Goal: Task Accomplishment & Management: Complete application form

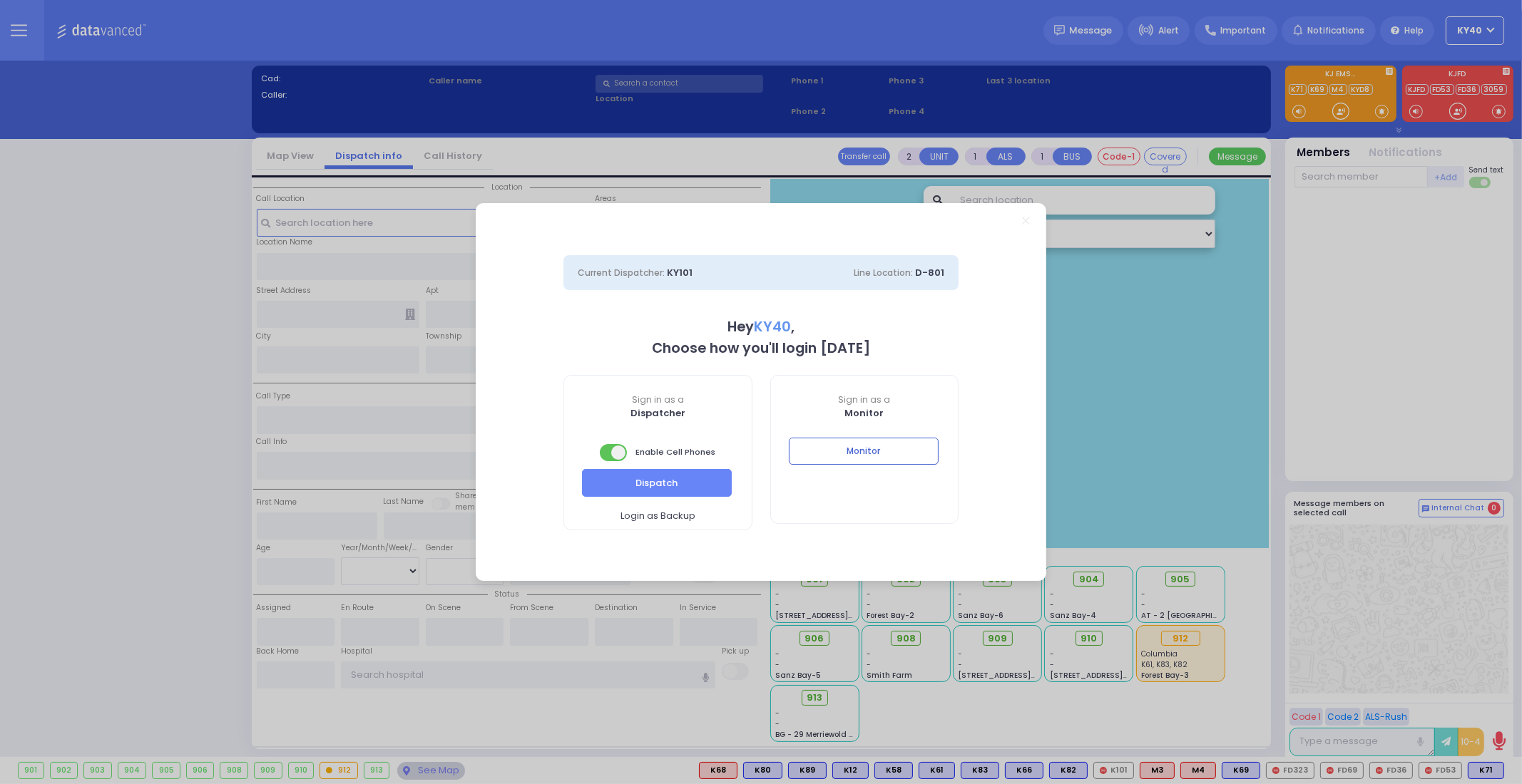
select select "5"
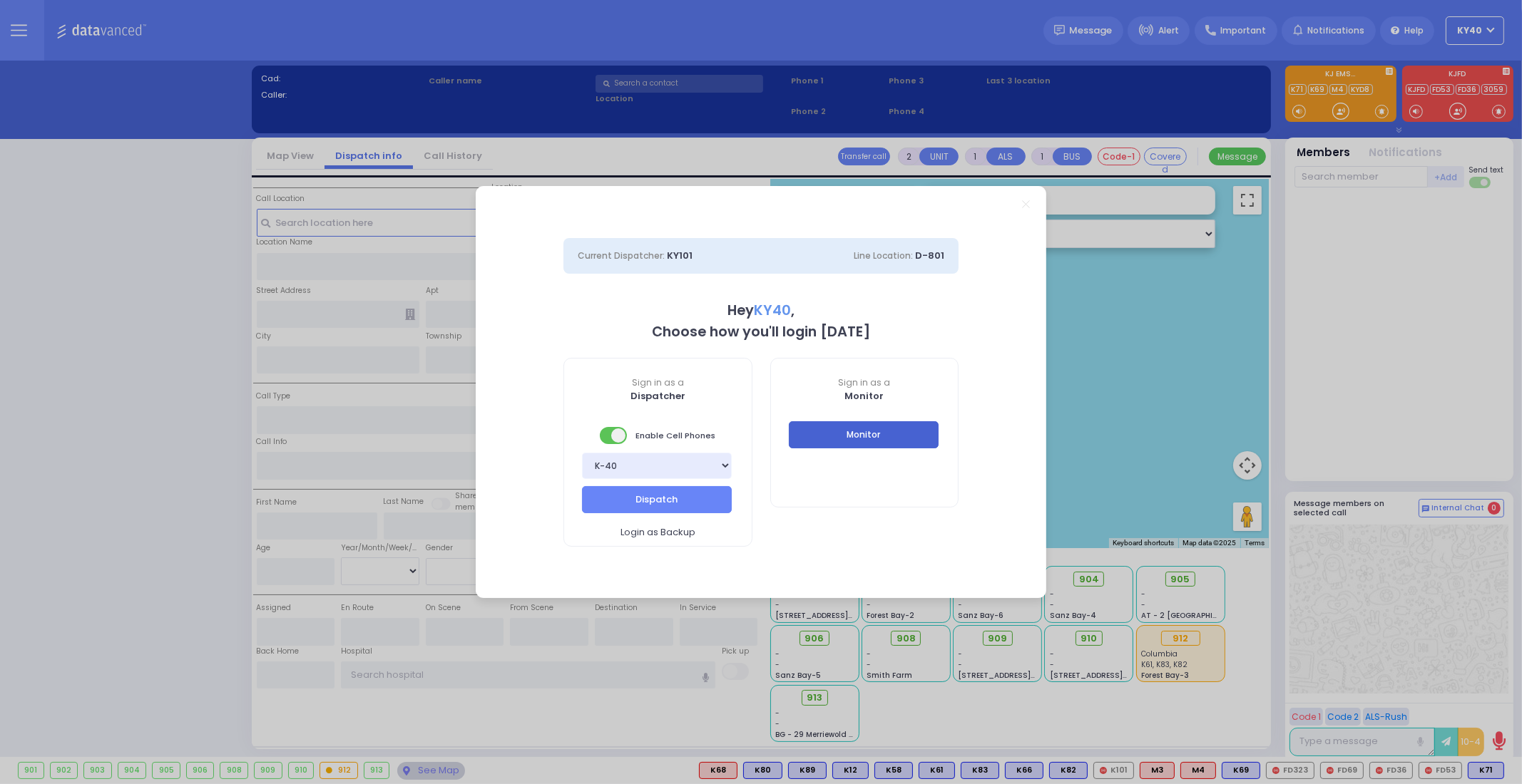
click at [870, 438] on button "Monitor" at bounding box center [863, 435] width 150 height 27
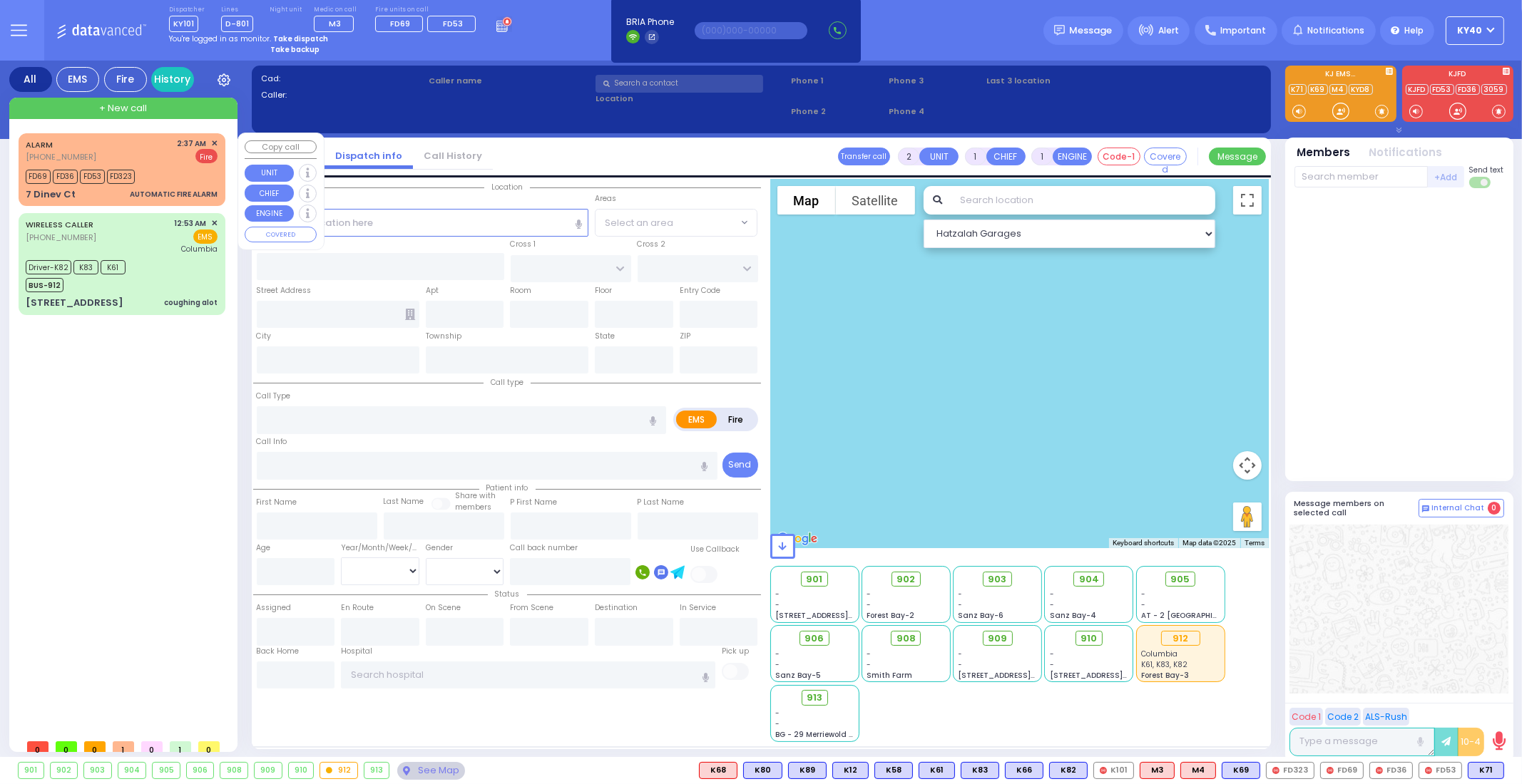
click at [161, 151] on div "ALARM (800) 481-2700 2:37 AM ✕ Fire" at bounding box center [122, 151] width 192 height 27
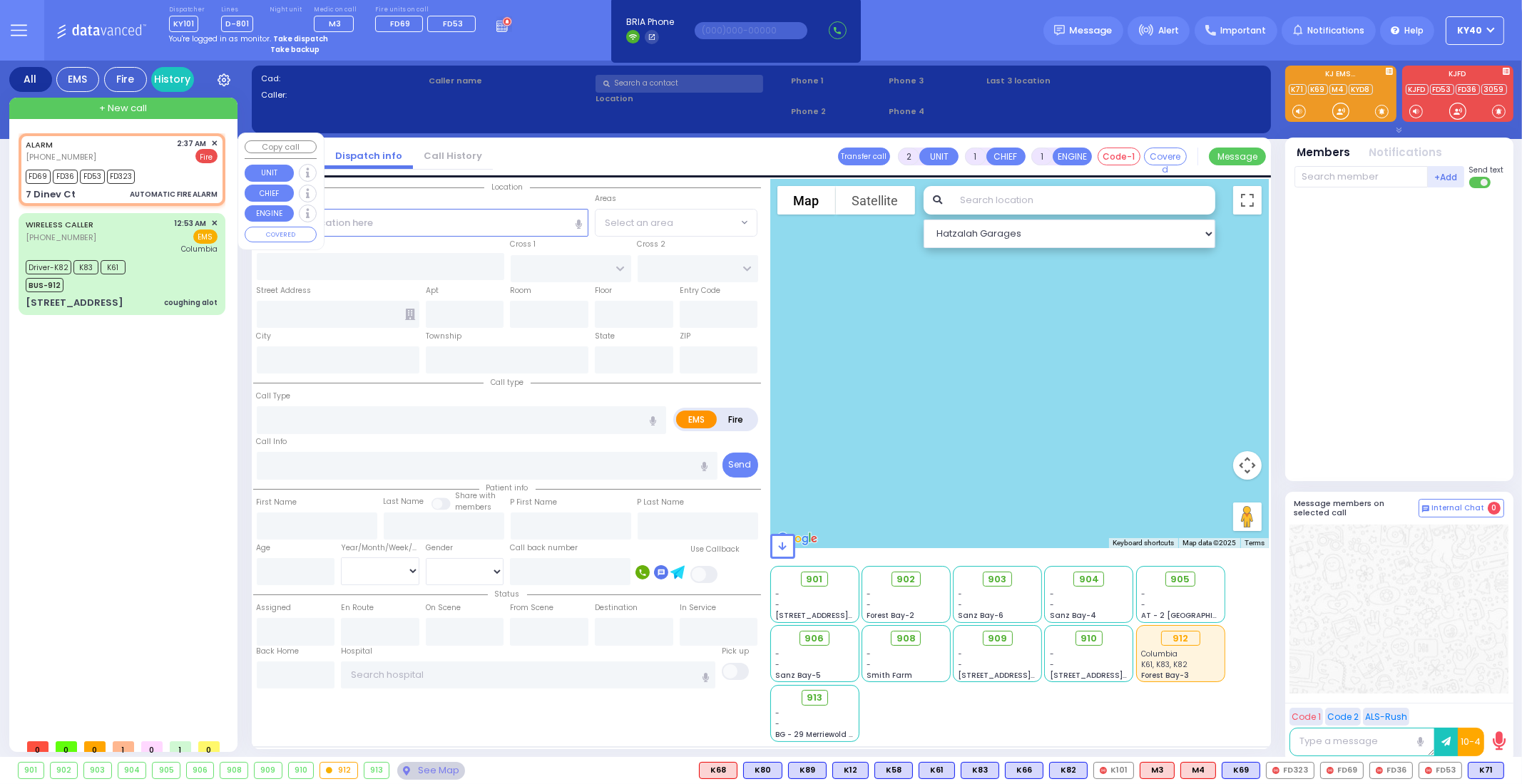
type input "3"
select select
type input "AUTOMATIC FIRE ALARM"
radio input "false"
radio input "true"
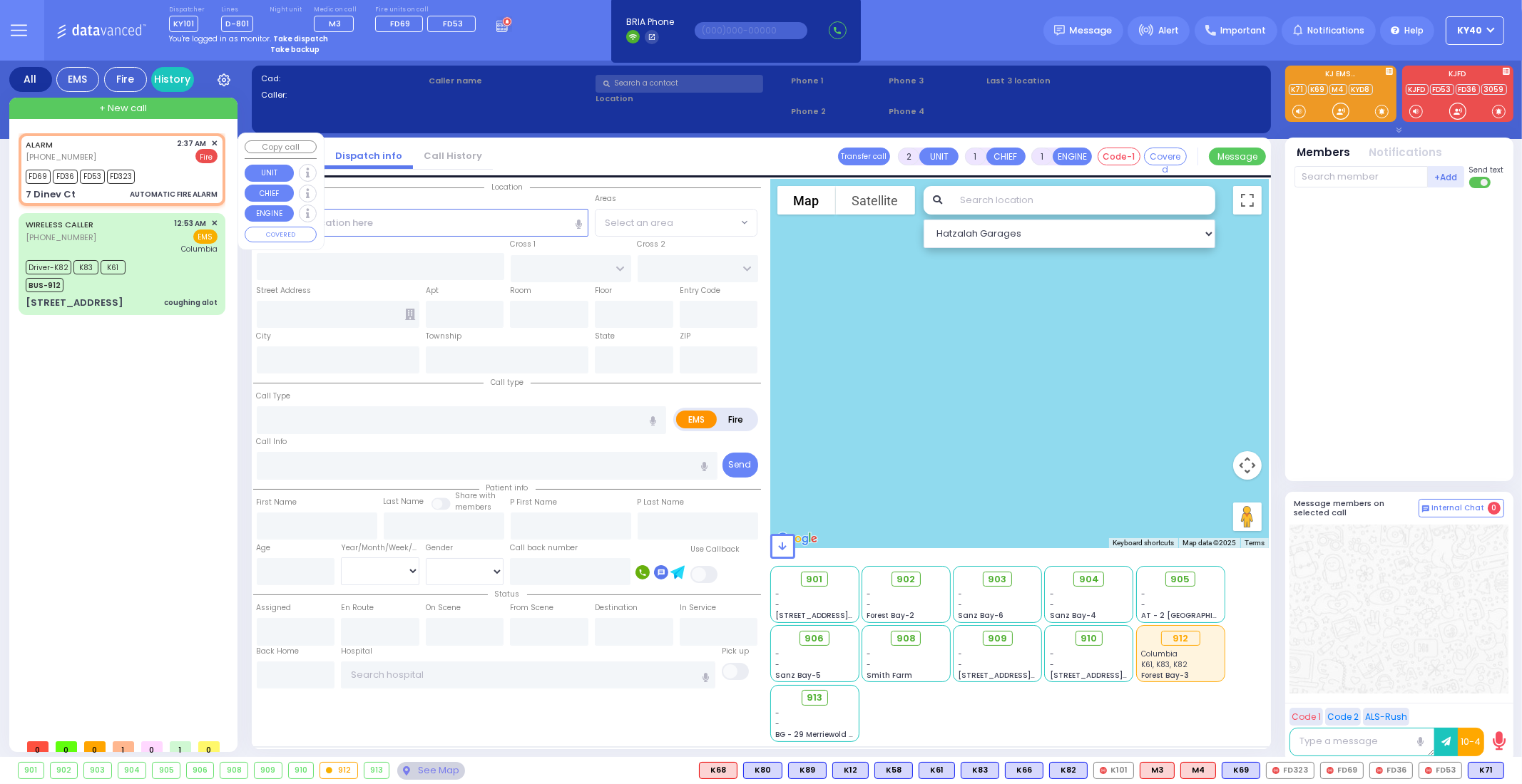
type input "zone 1flr big cooler fire heat detector"
select select
type input "02:37"
type input "02:39"
select select "Hatzalah Garages"
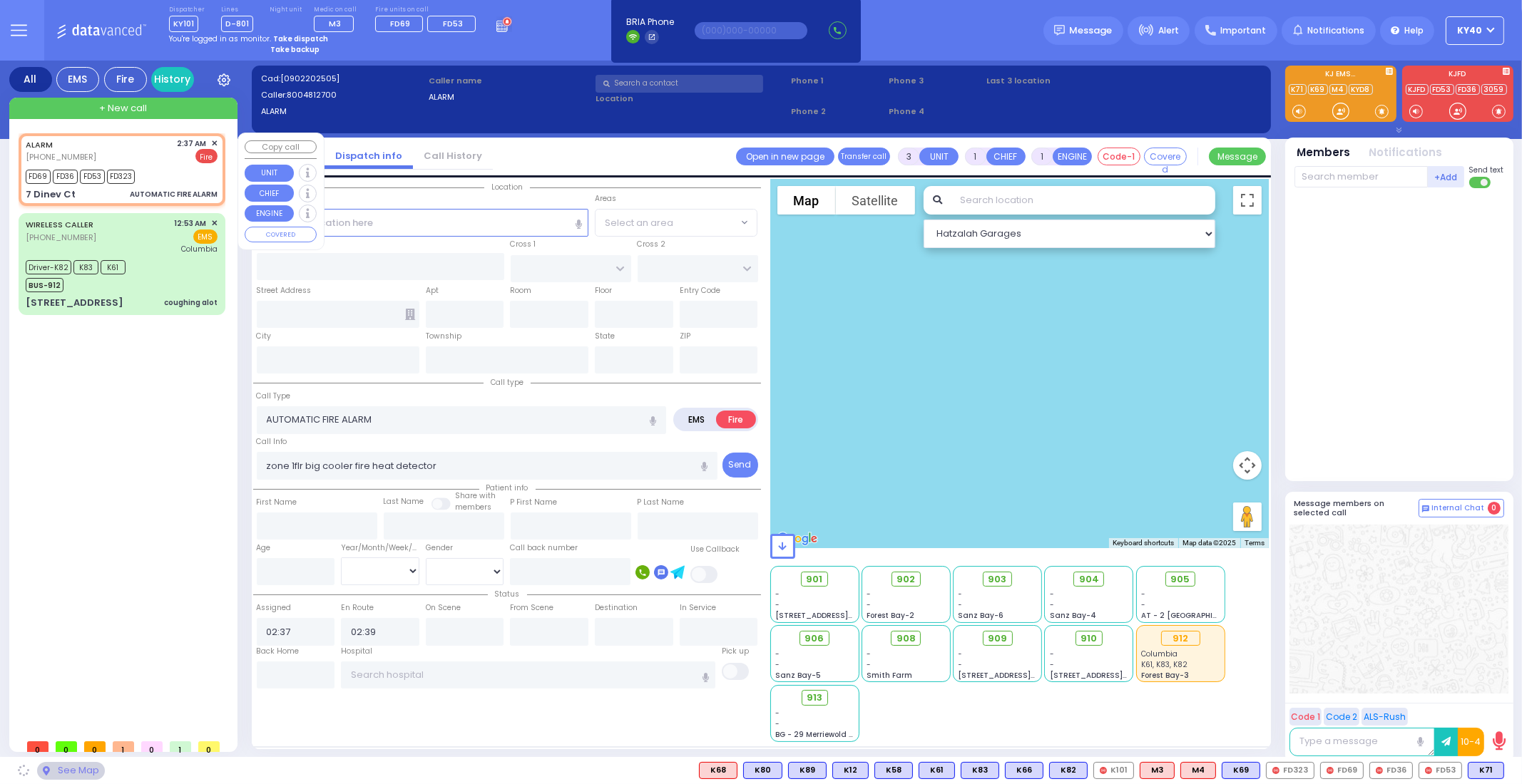
type input "DINEV RD"
type input "7 Dinev Ct"
type input "Monroe"
type input "[US_STATE]"
type input "10950"
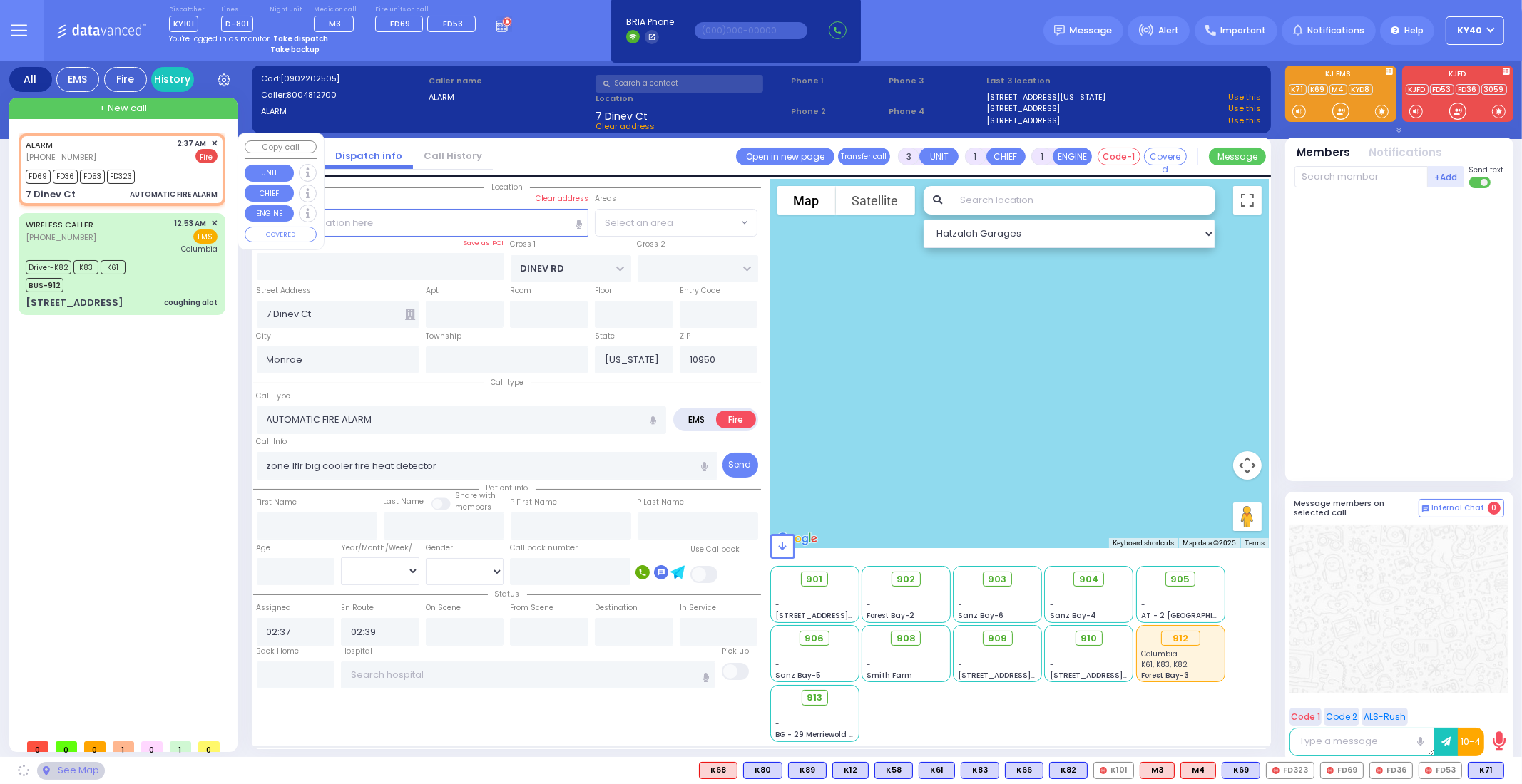
select select "BEIRECH MOSHE"
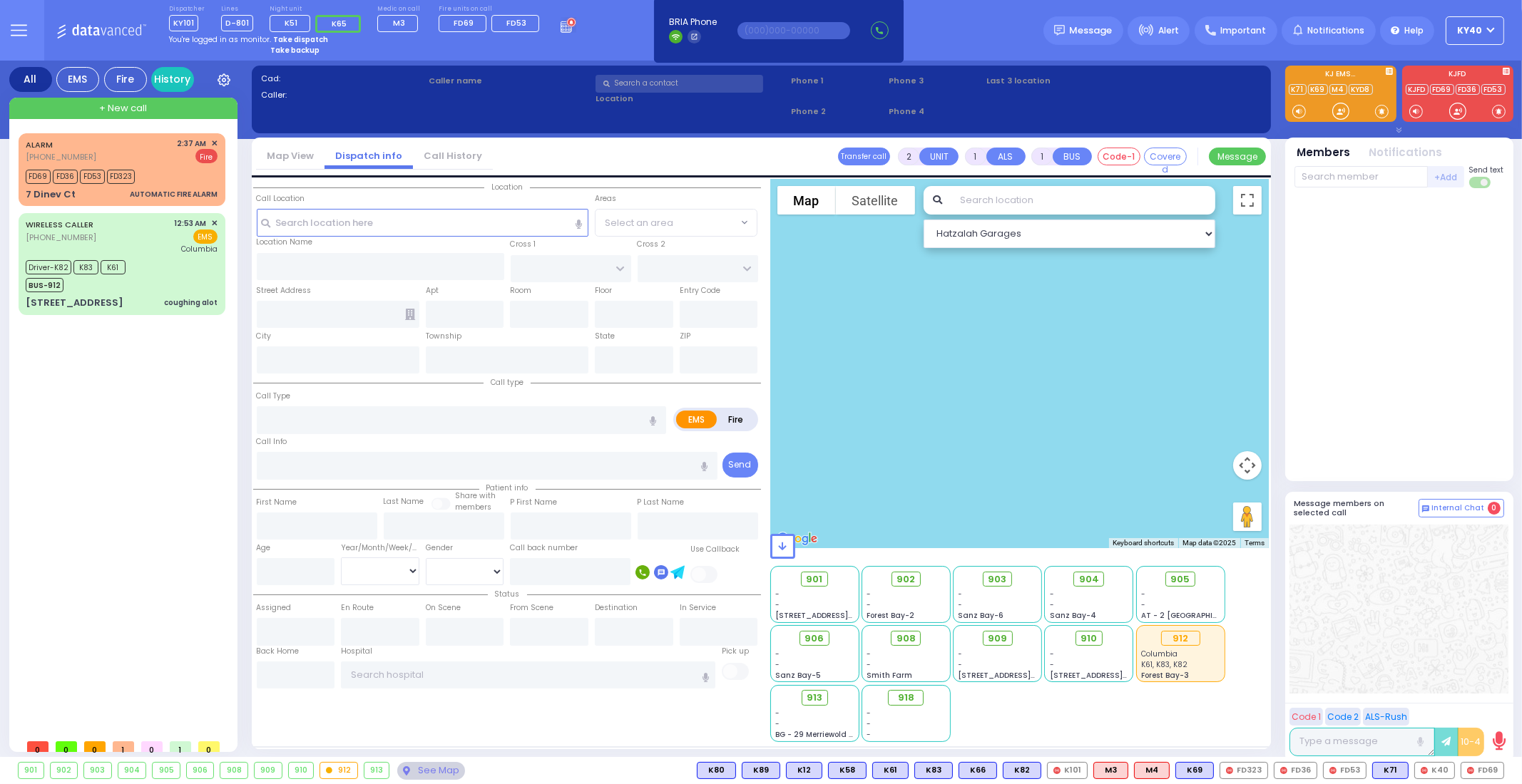
click at [294, 40] on strong "Take dispatch" at bounding box center [300, 40] width 55 height 11
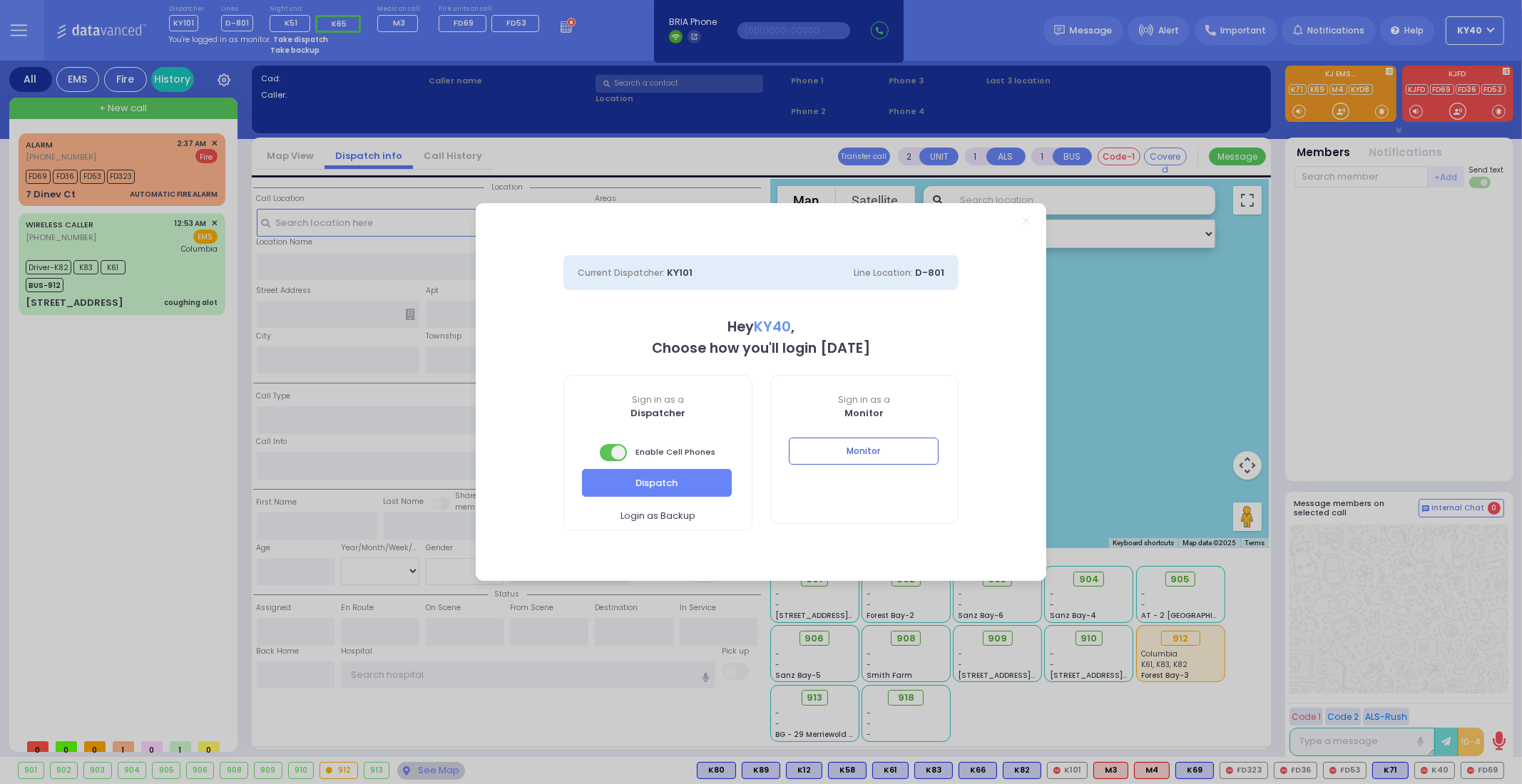
select select "5"
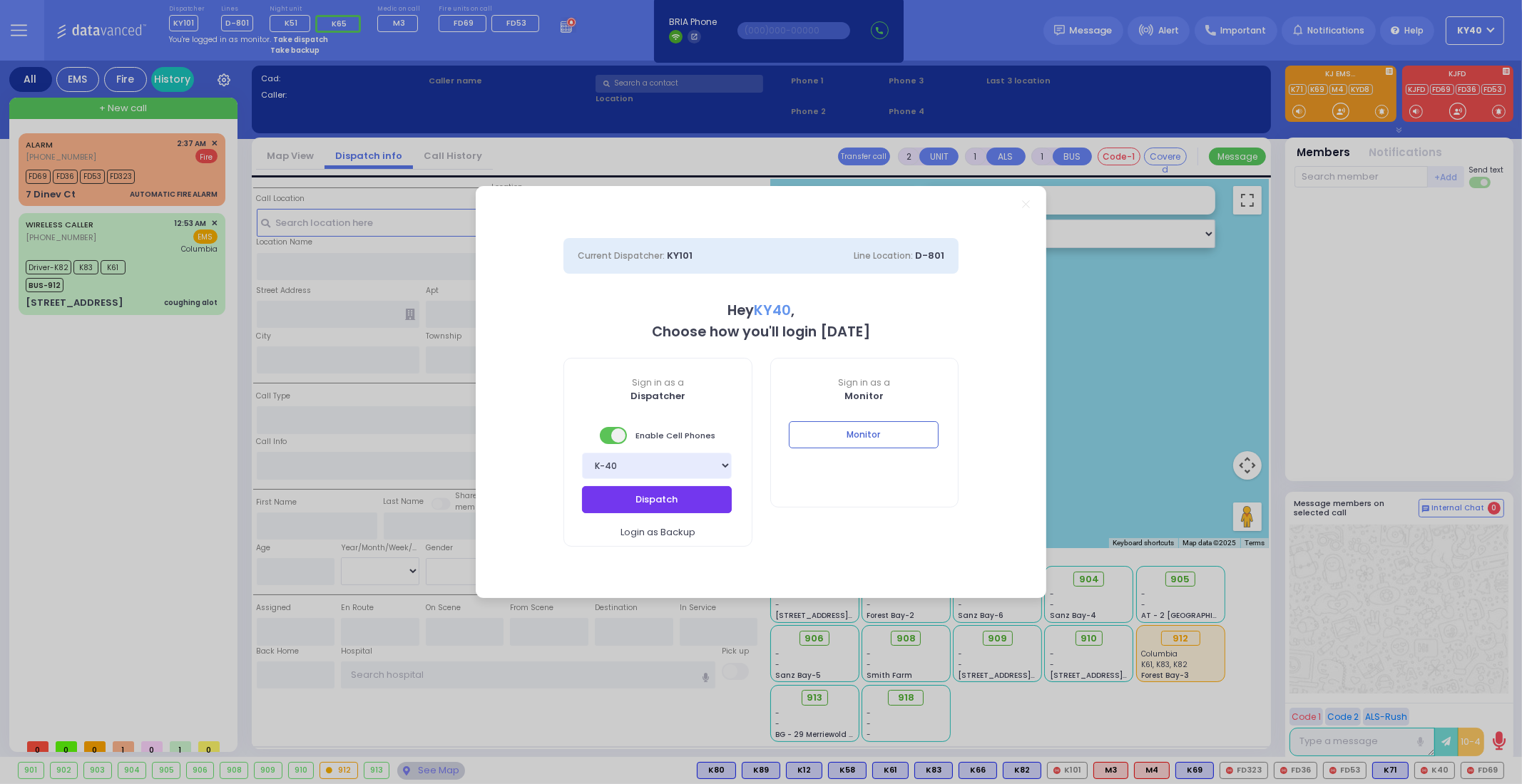
click at [634, 497] on button "Dispatch" at bounding box center [656, 500] width 150 height 27
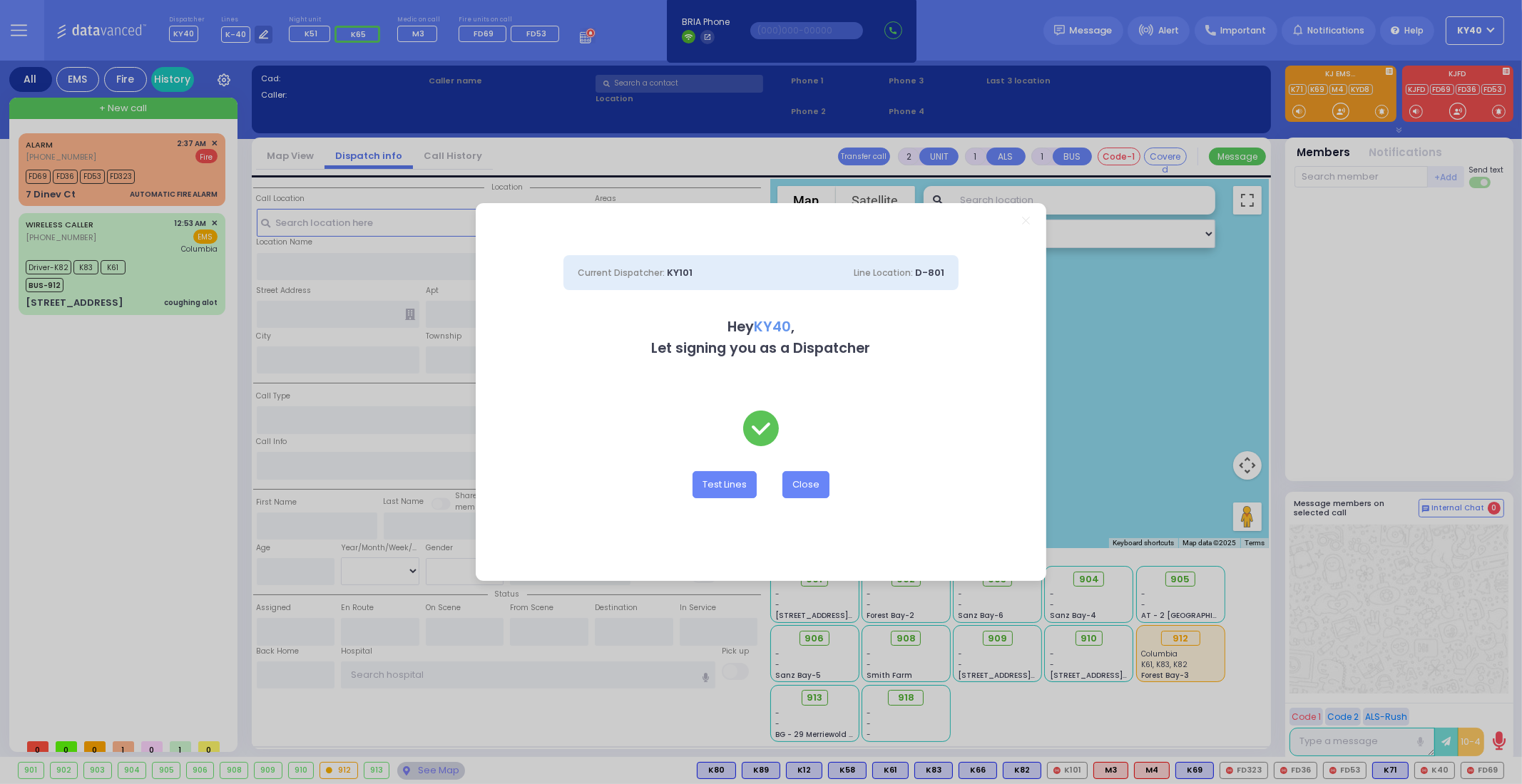
click at [164, 154] on div "Current Dispatcher: KY101 Line Location: D-801 Hey KY40 , Let signing you as a …" at bounding box center [761, 392] width 1522 height 784
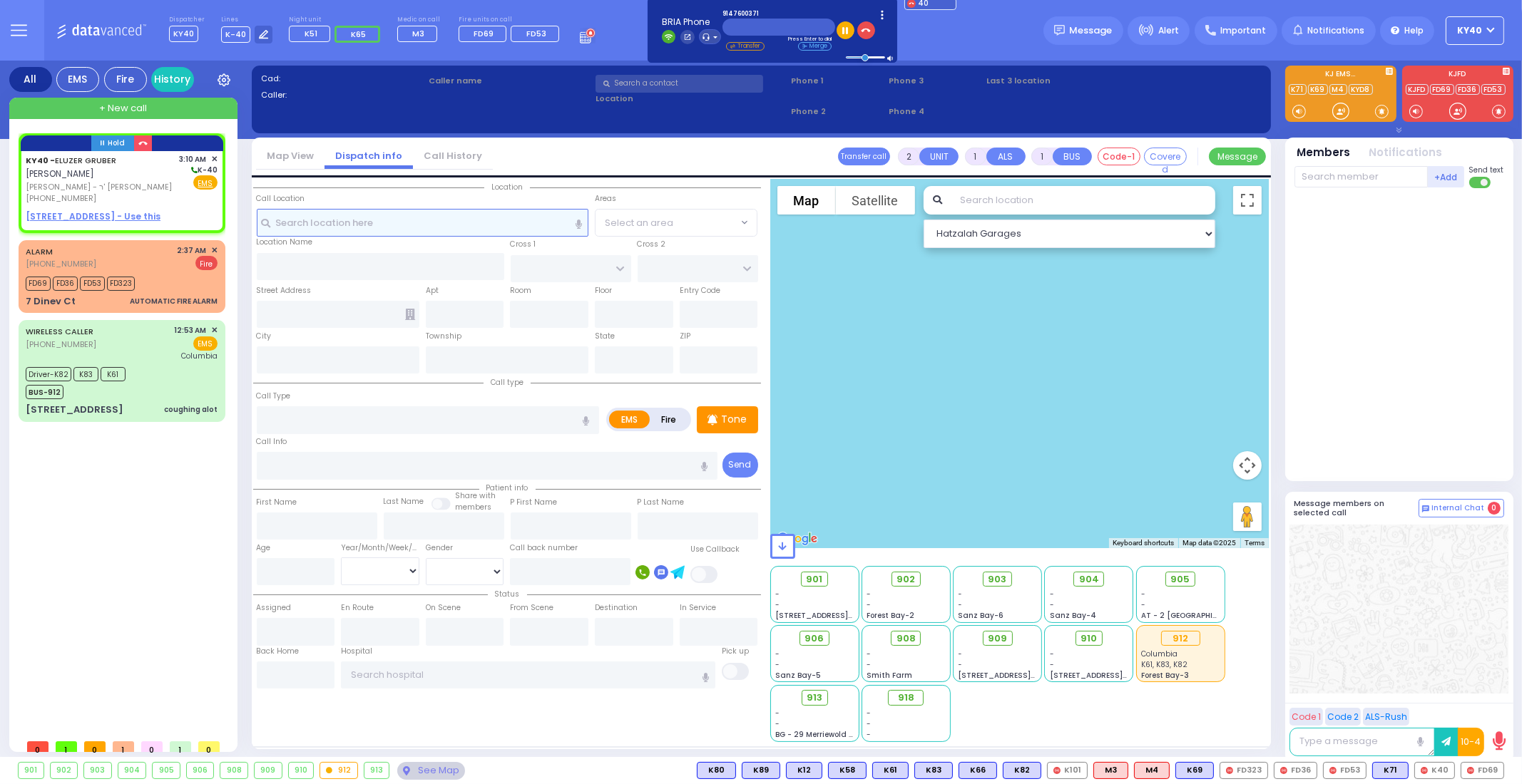
select select
radio input "true"
type input "ELUZER"
type input "GRUBER"
select select
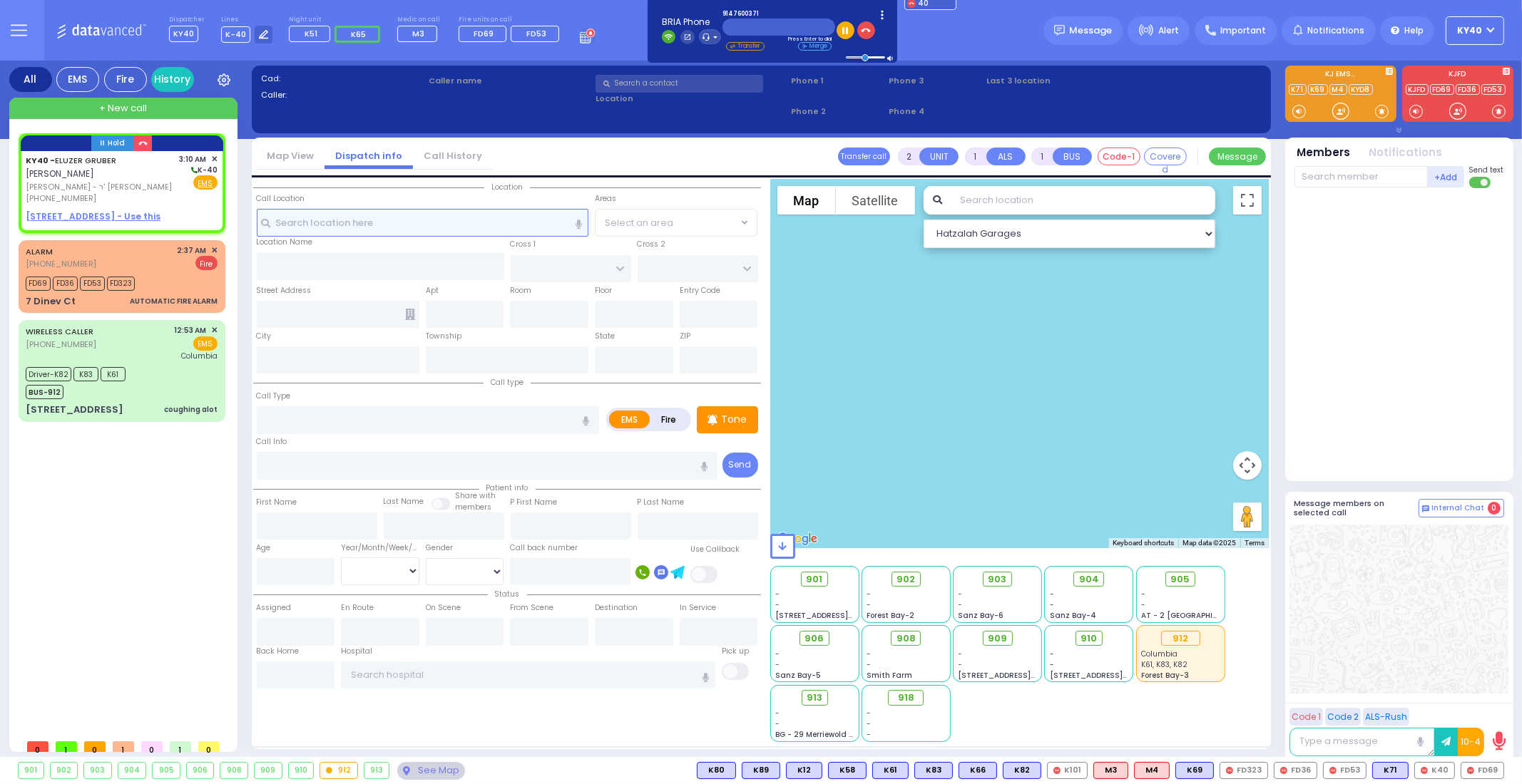
type input "03:10"
select select "Hatzalah Garages"
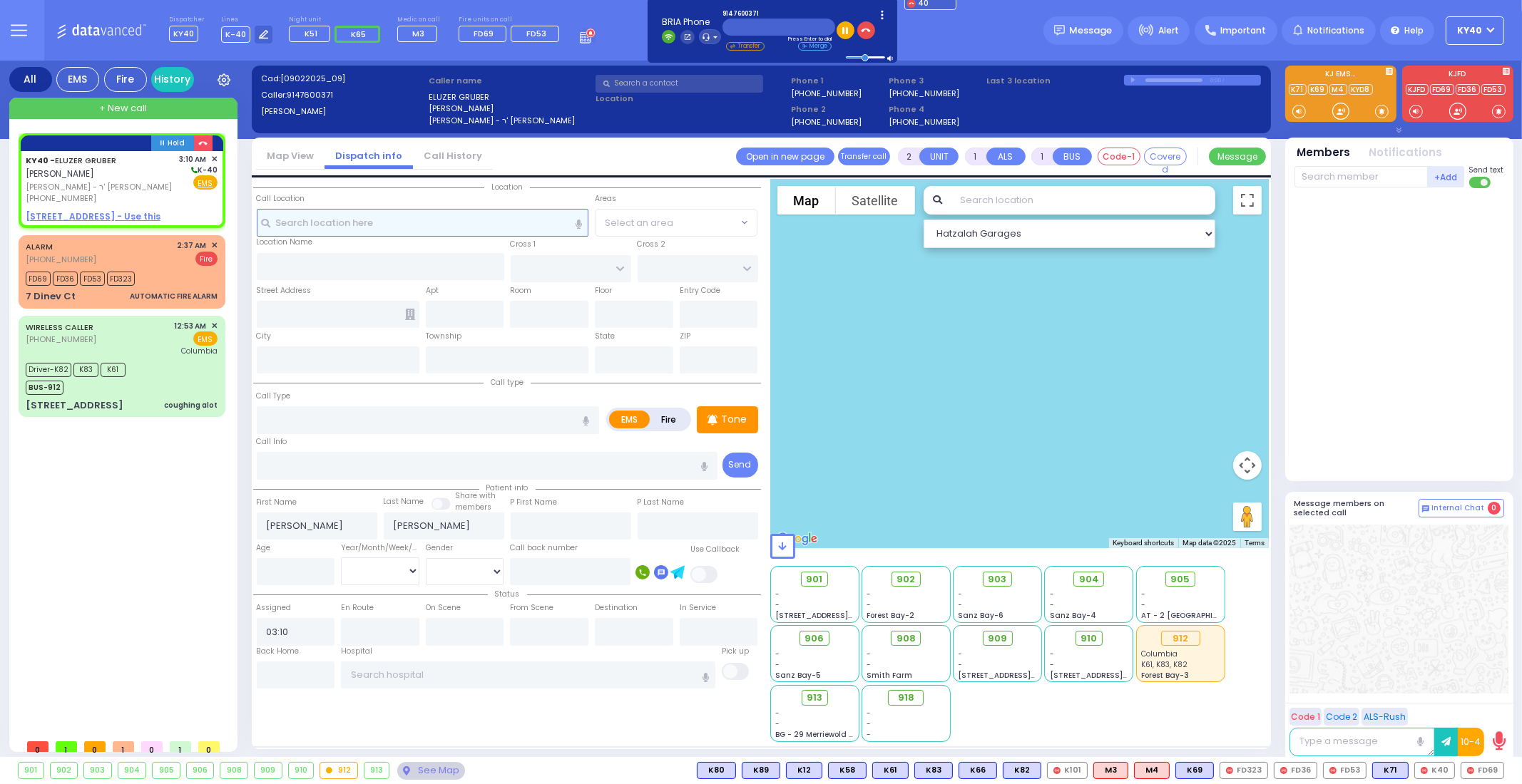
select select
radio input "true"
select select
select select "Hatzalah Garages"
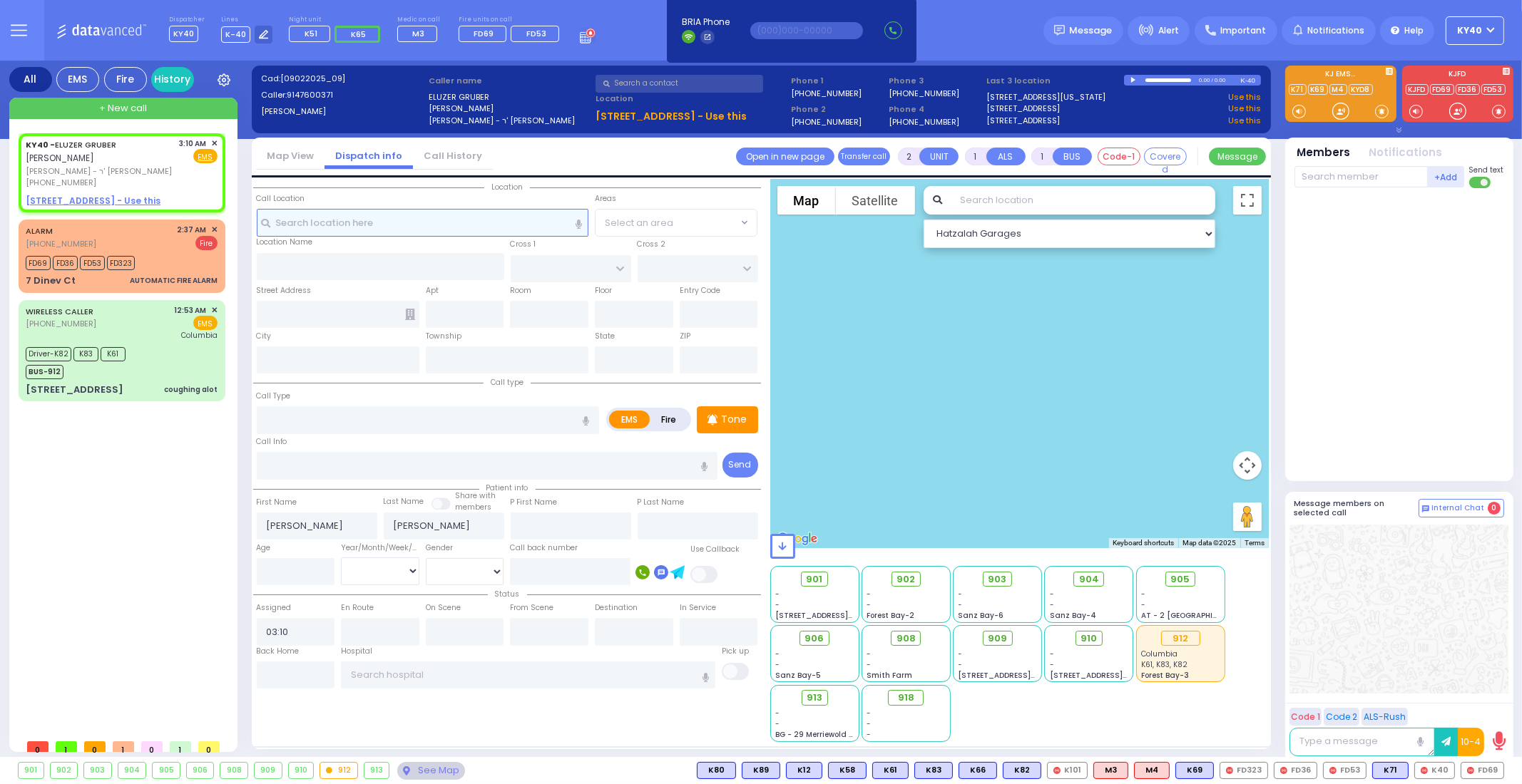
select select
radio input "true"
select select
select select "Hatzalah Garages"
click at [212, 141] on span "✕" at bounding box center [214, 144] width 6 height 12
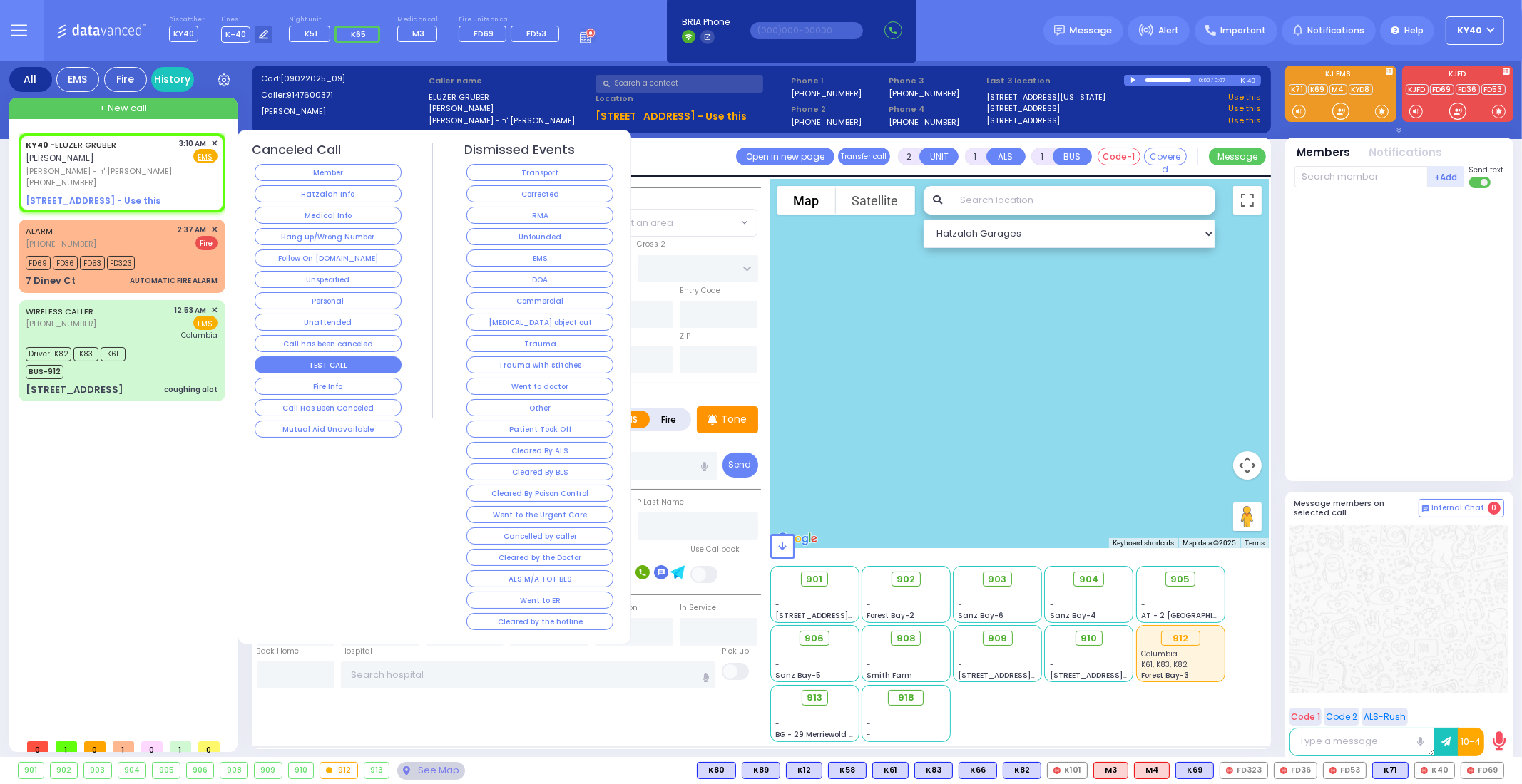
click at [268, 357] on button "TEST CALL" at bounding box center [328, 365] width 147 height 17
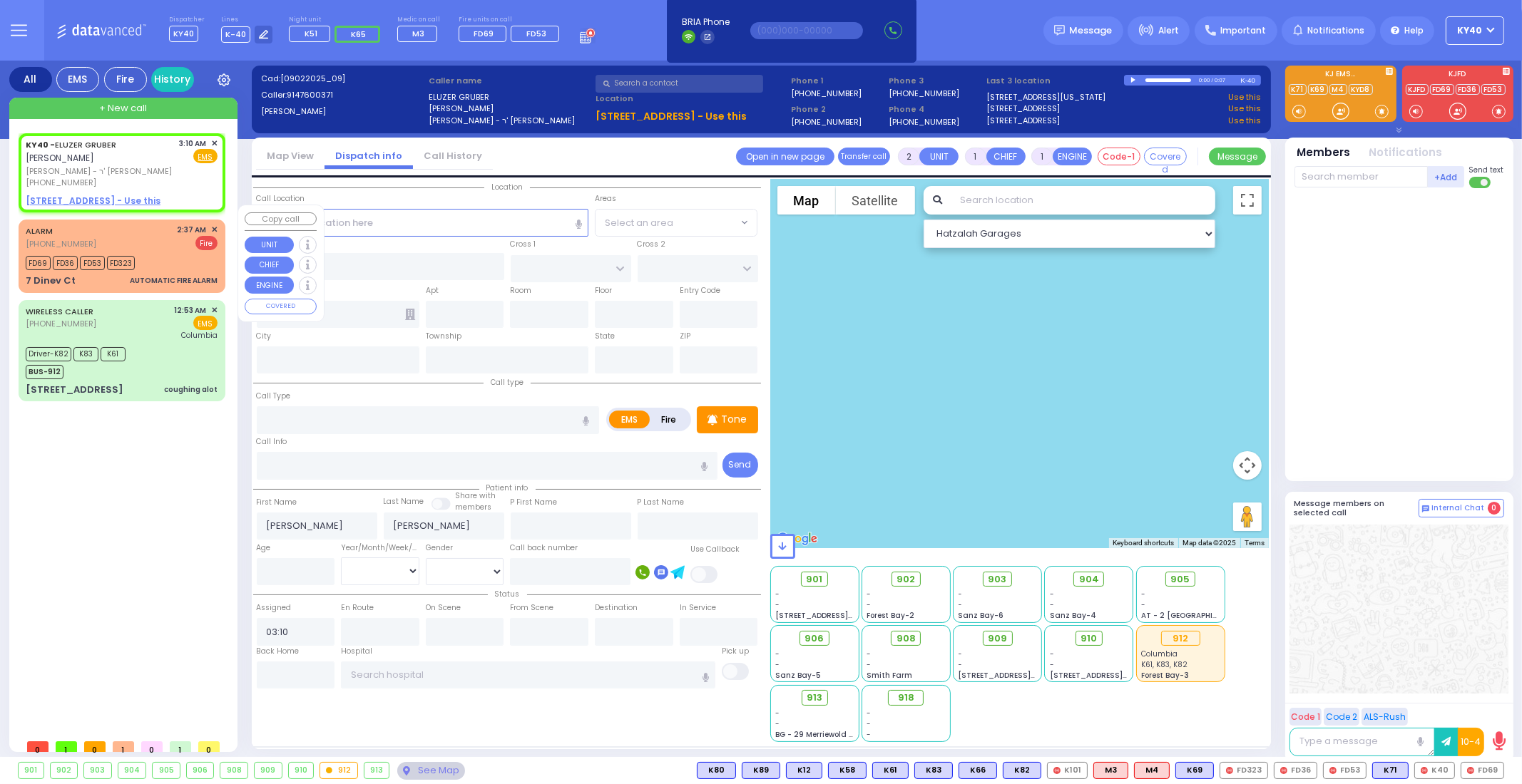
select select
radio input "true"
select select
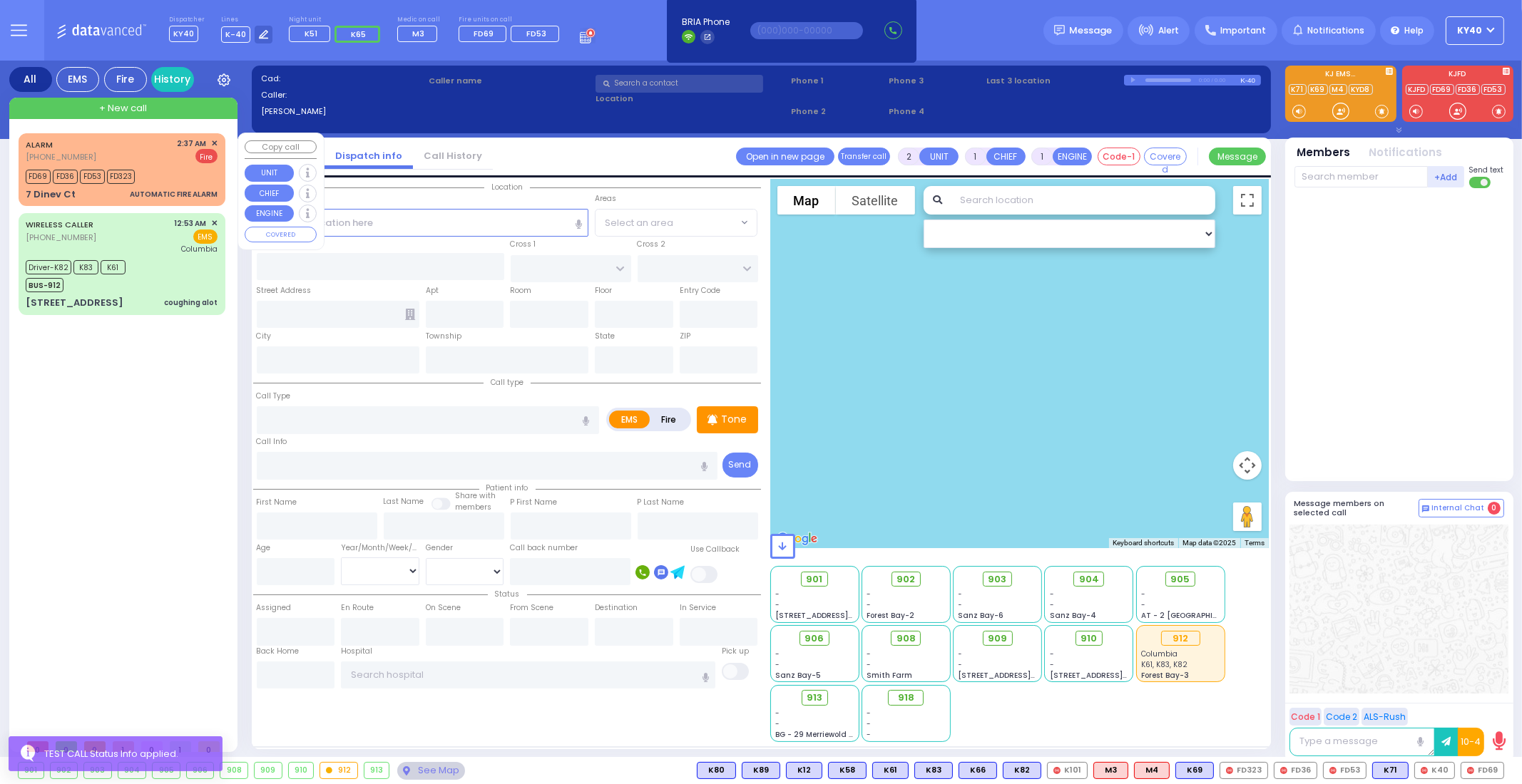
click at [184, 166] on div "FD69 FD36 FD53 FD323" at bounding box center [122, 174] width 192 height 17
type input "3"
select select
type input "AUTOMATIC FIRE ALARM"
radio input "false"
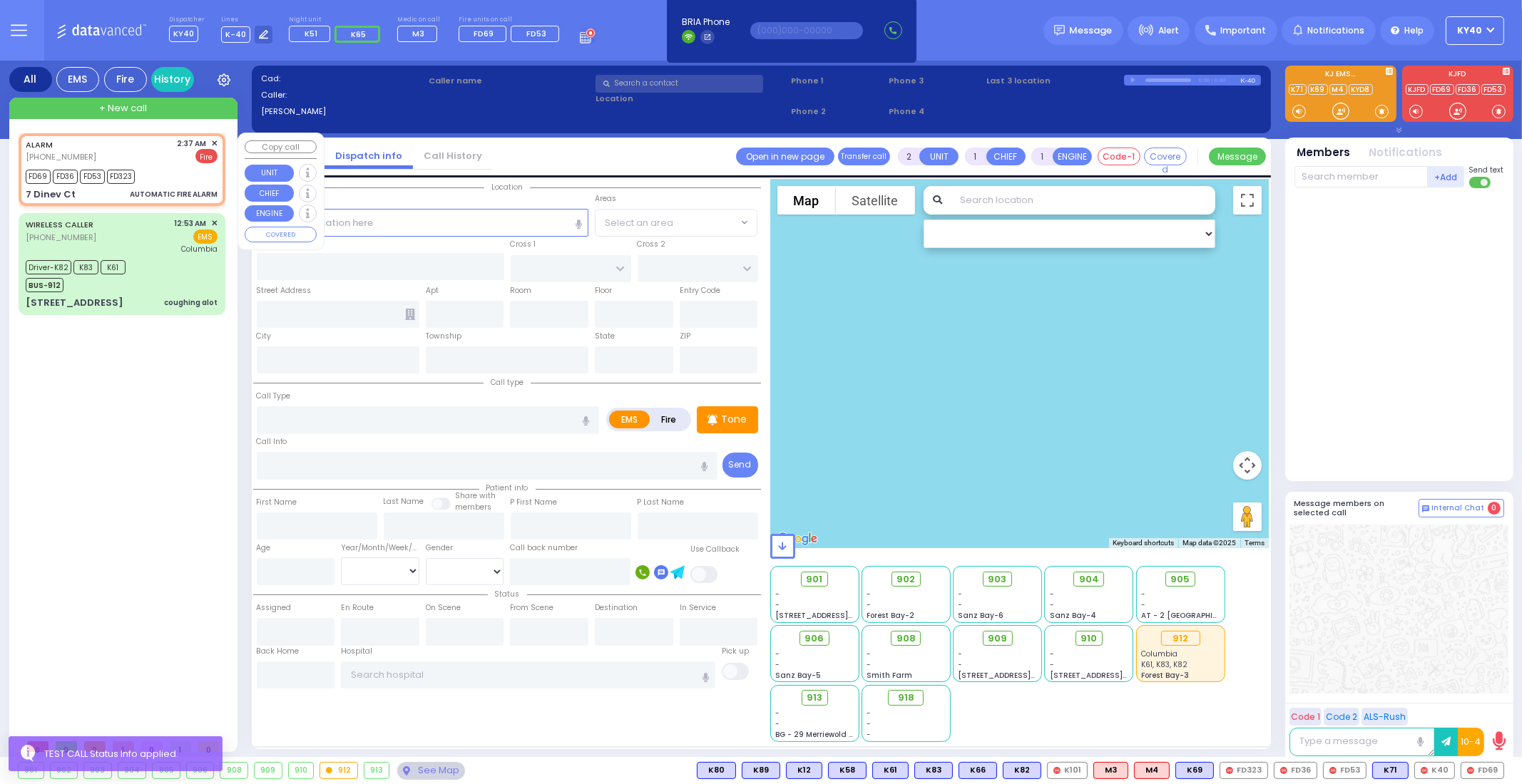
radio input "true"
type input "zone 1flr big cooler fire heat detector"
select select
type input "02:37"
type input "02:39"
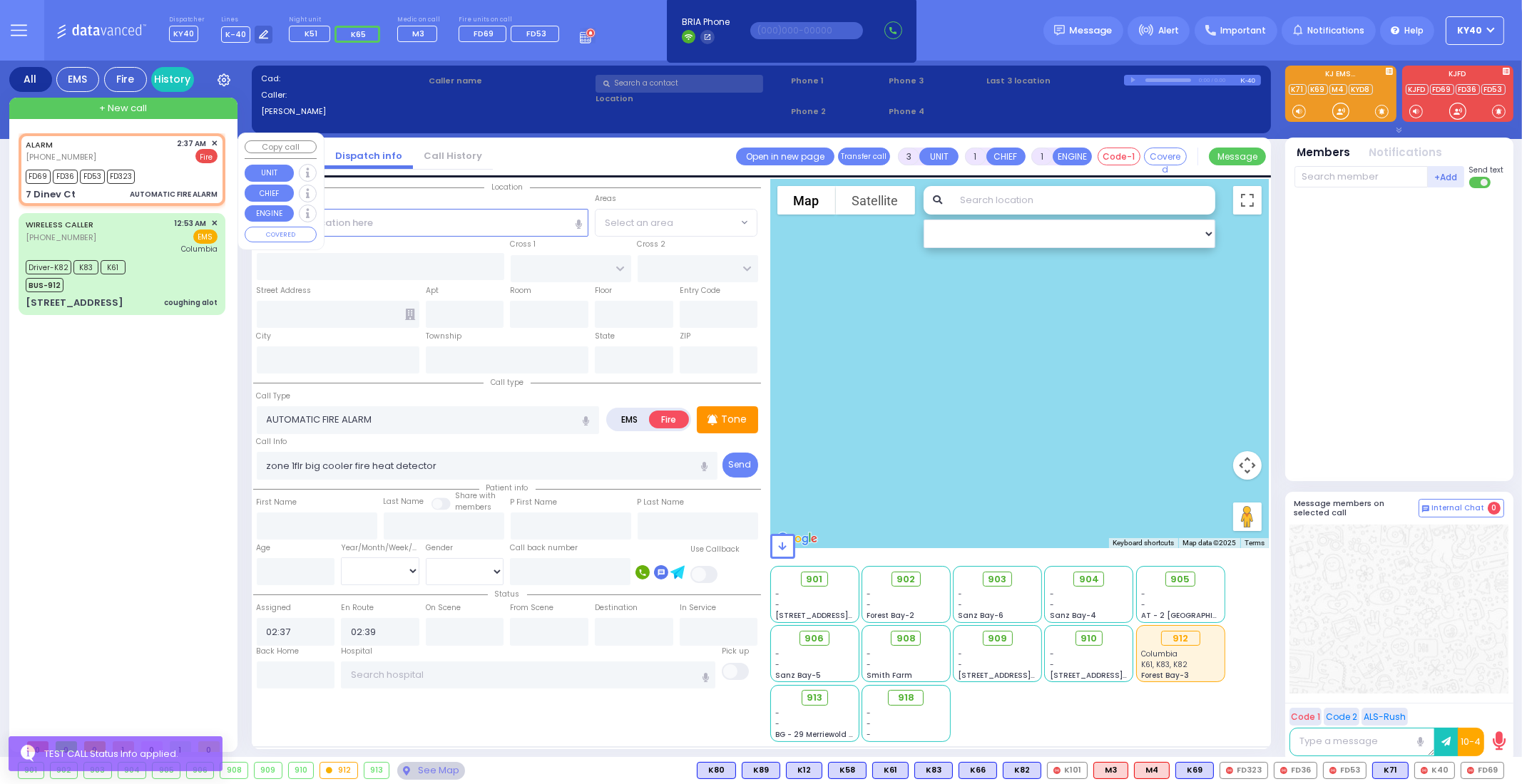
select select "Hatzalah Garages"
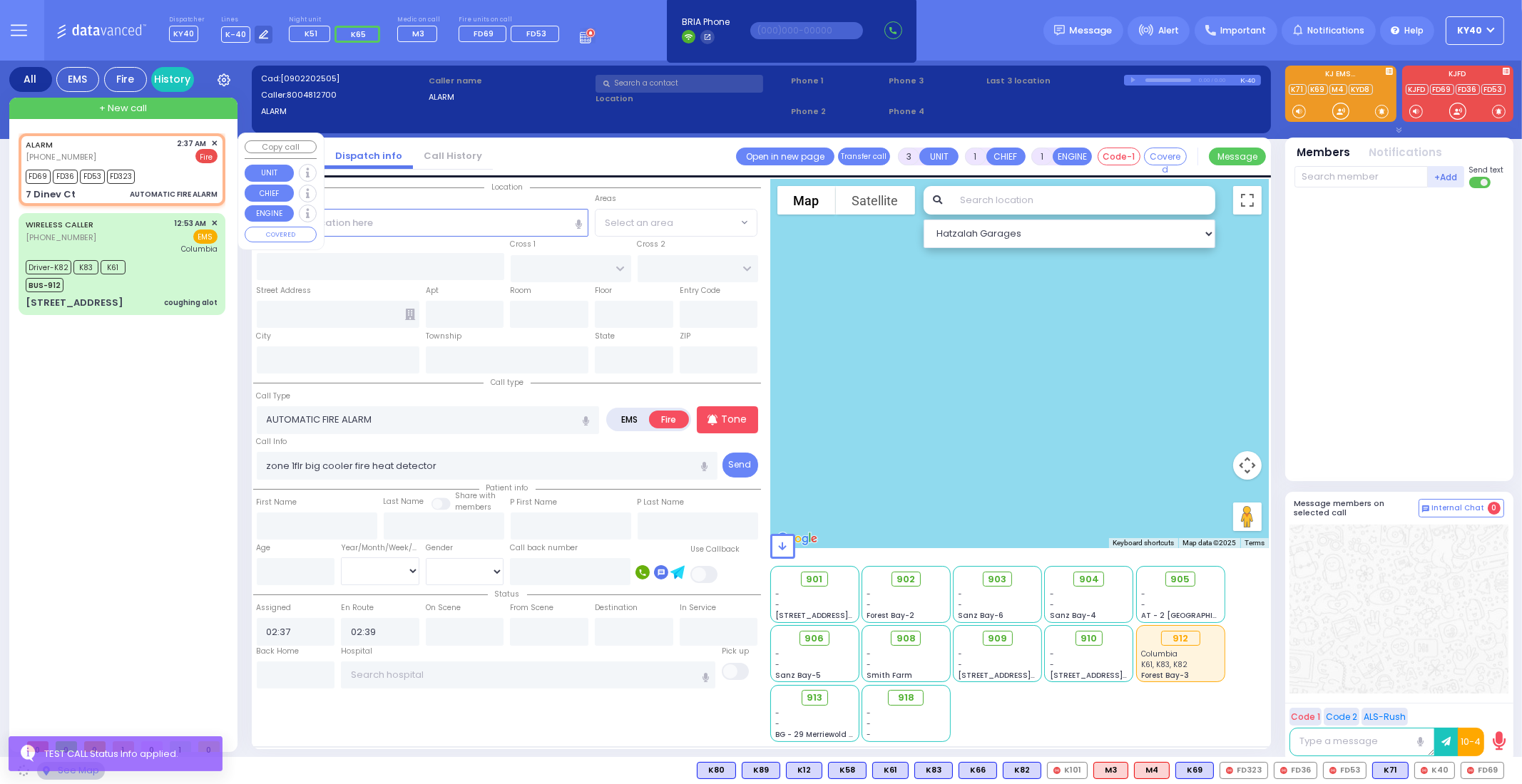
type input "DINEV RD"
type input "7 Dinev Ct"
type input "Monroe"
type input "[US_STATE]"
type input "10950"
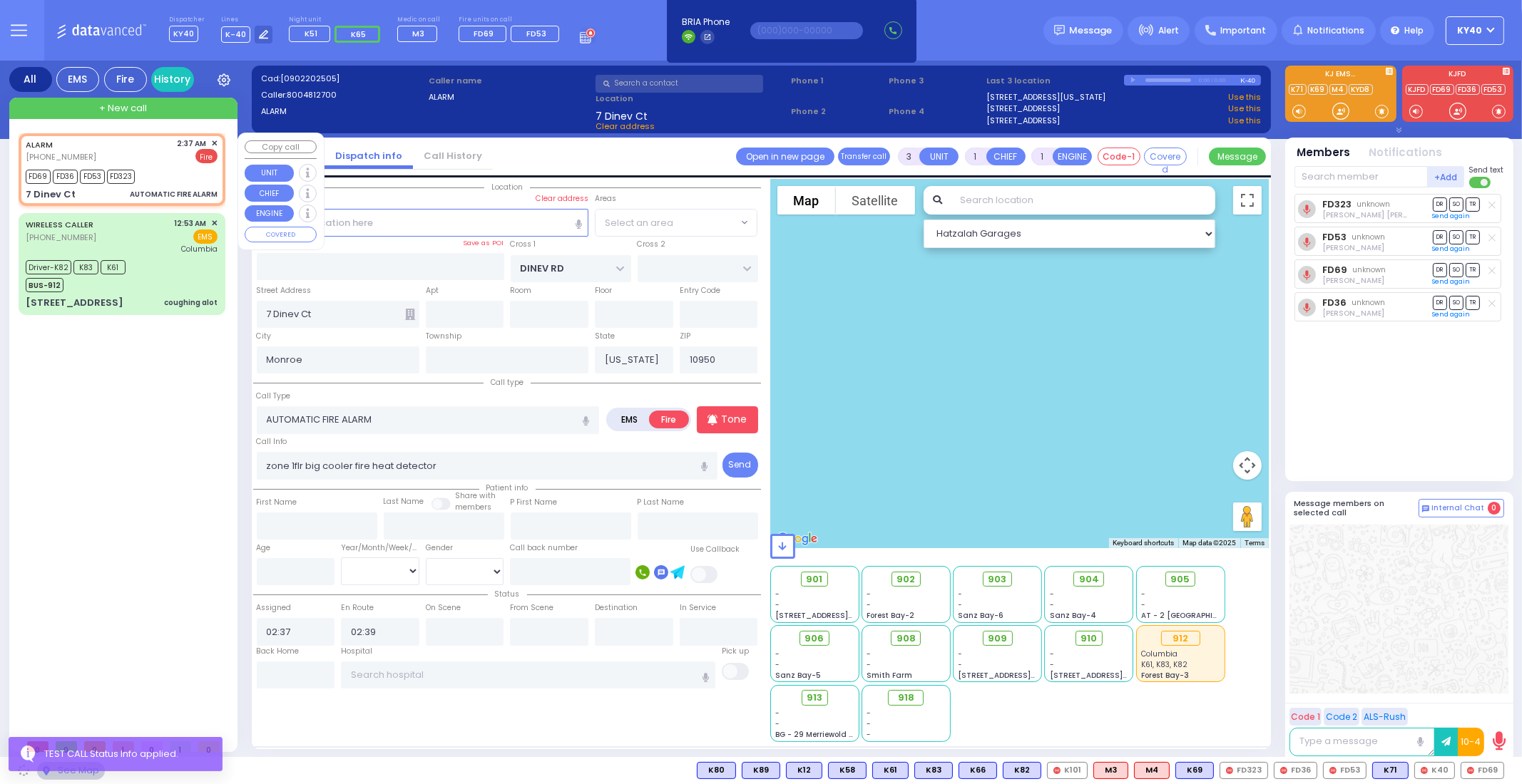
select select "BEIRECH MOSHE"
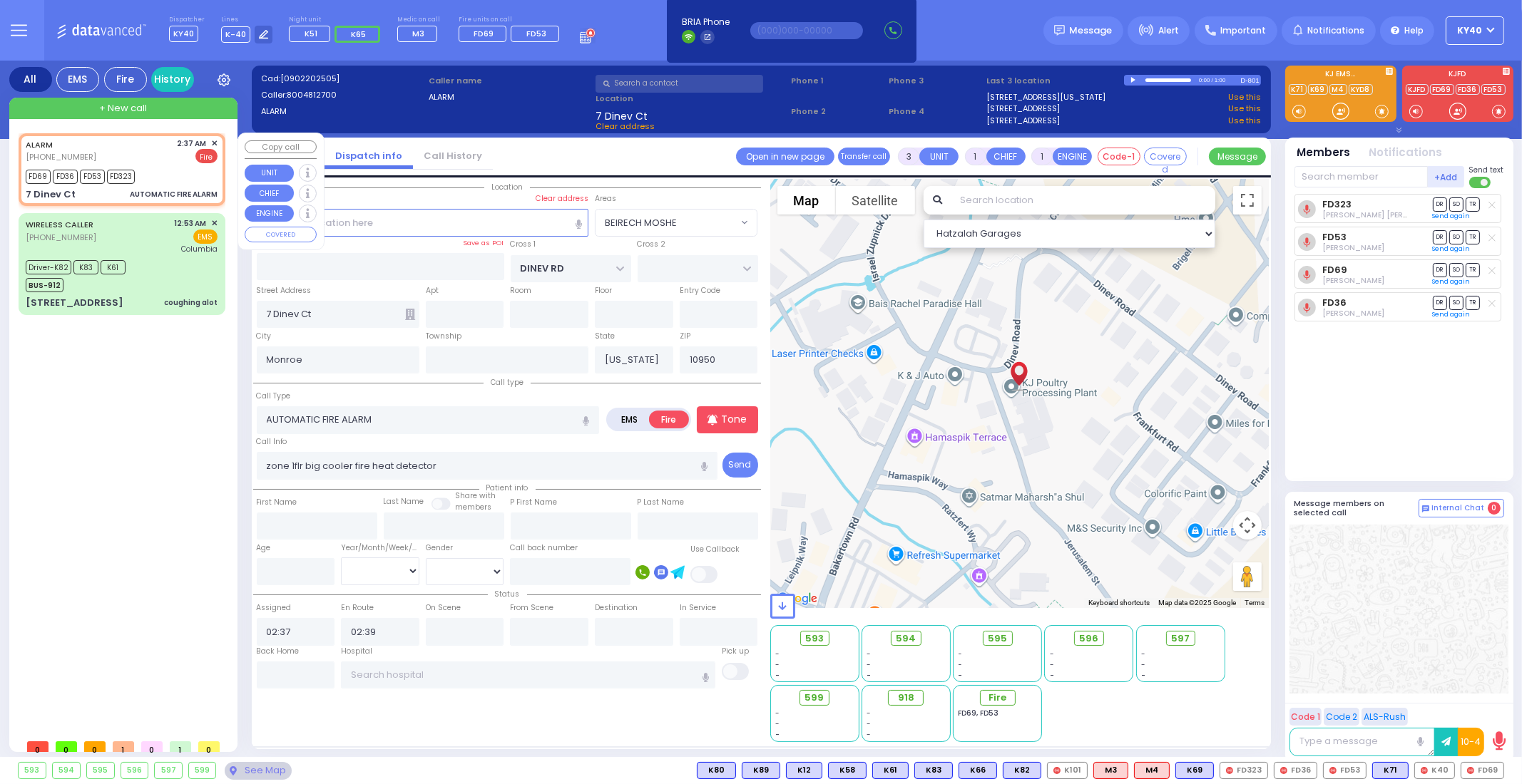
click at [214, 143] on span "✕" at bounding box center [214, 144] width 6 height 12
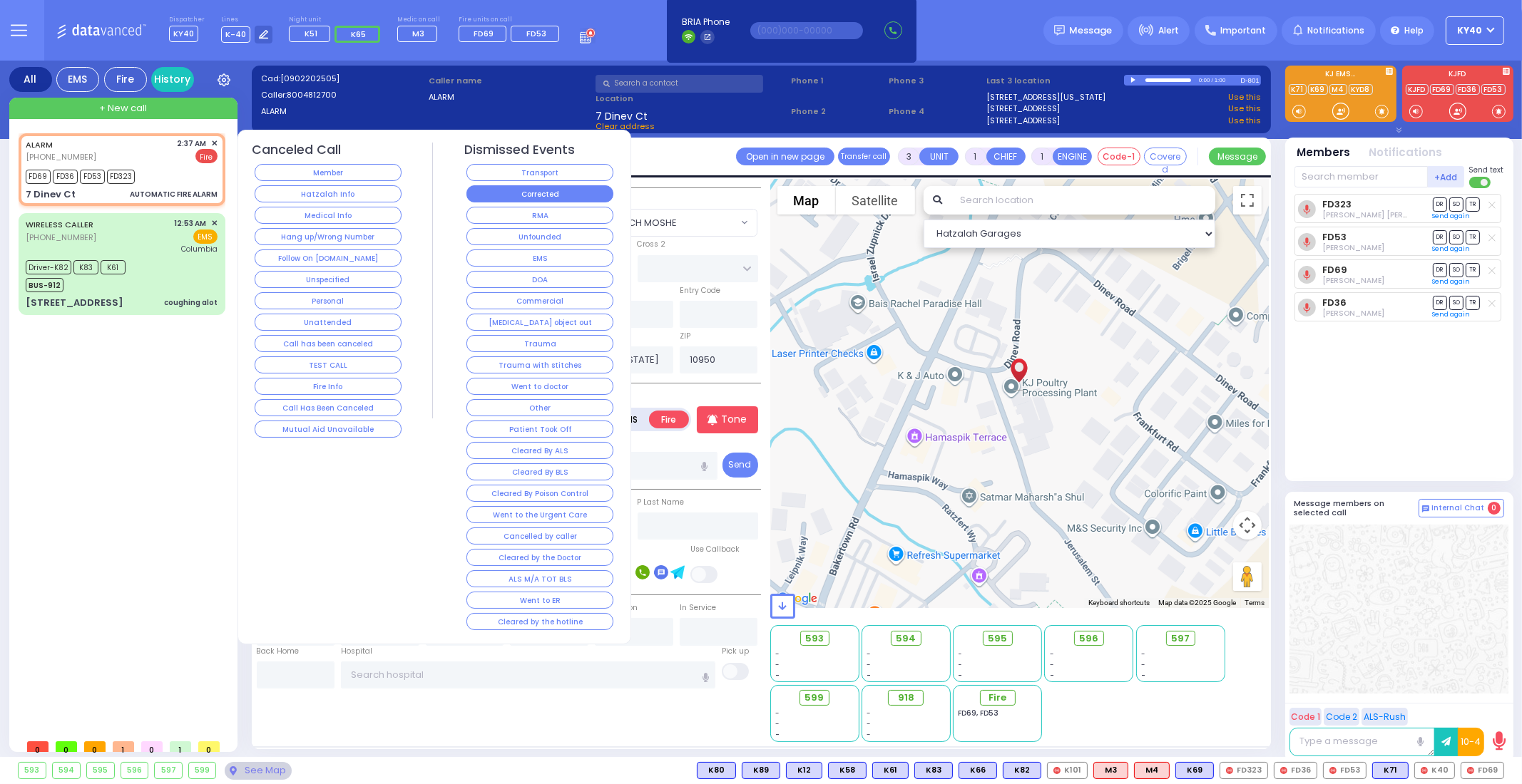
click at [503, 195] on button "Corrected" at bounding box center [539, 194] width 147 height 17
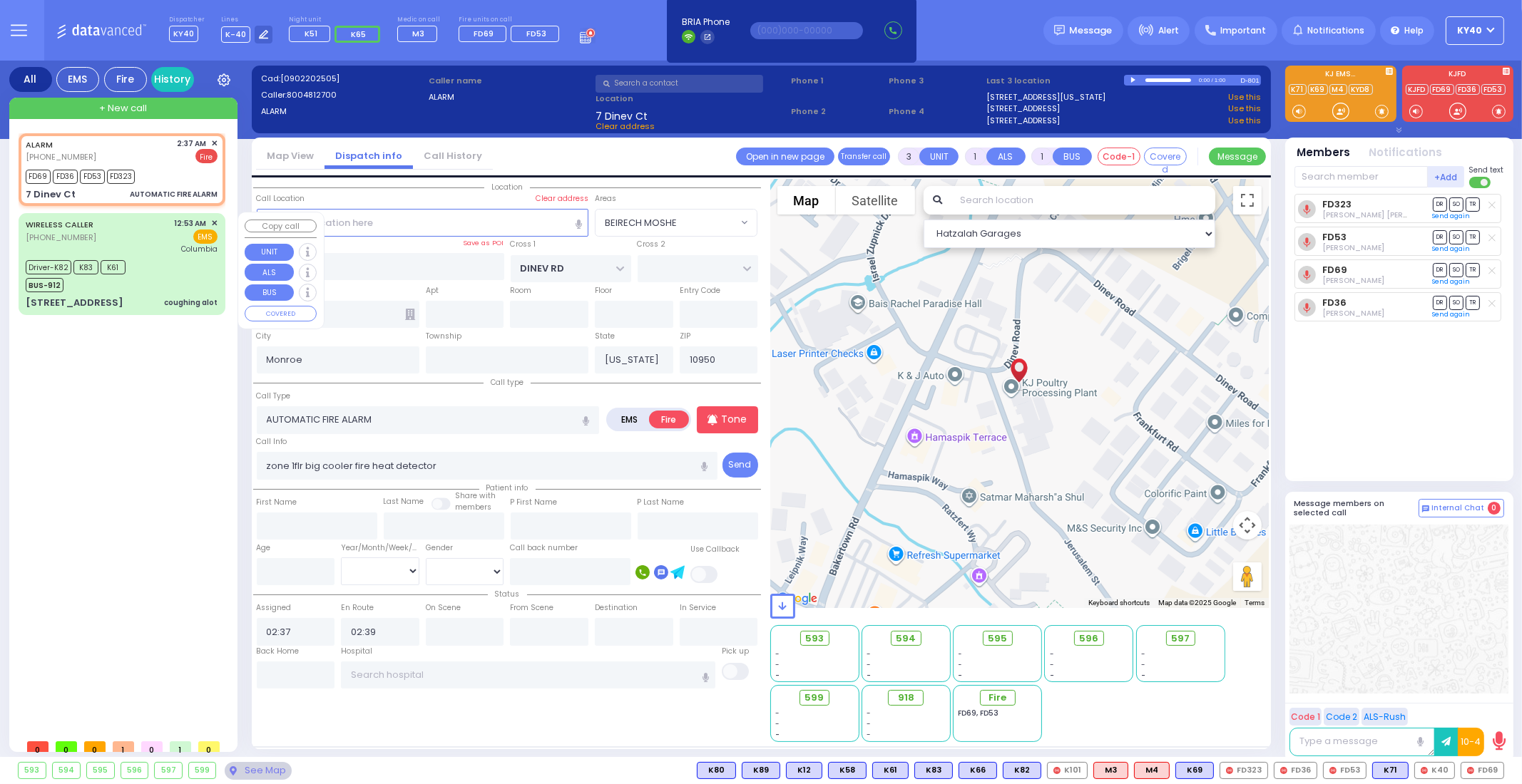
select select
radio input "true"
select select
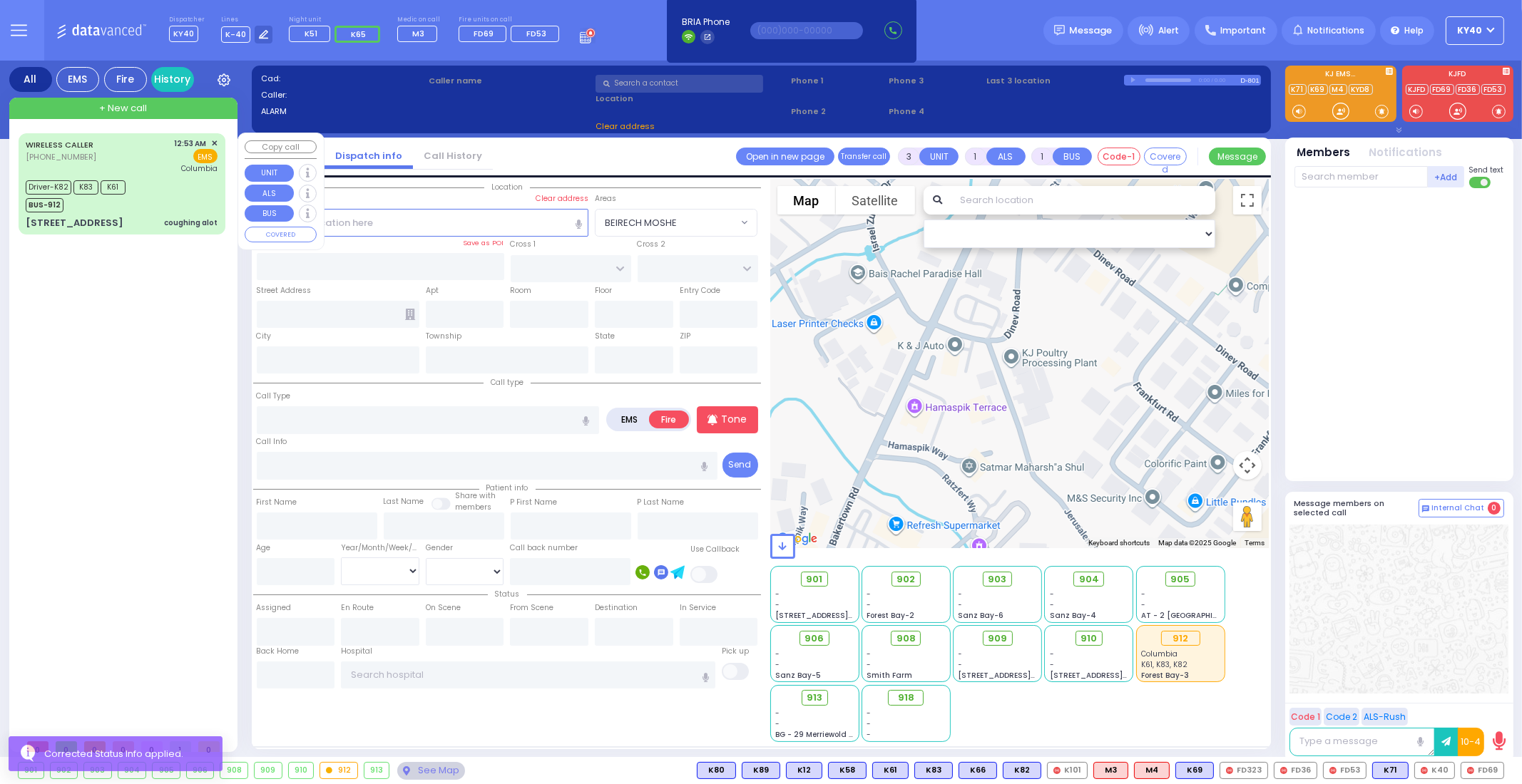
click at [177, 184] on div "Driver-K82 K83 K61 BUS-912" at bounding box center [122, 195] width 192 height 36
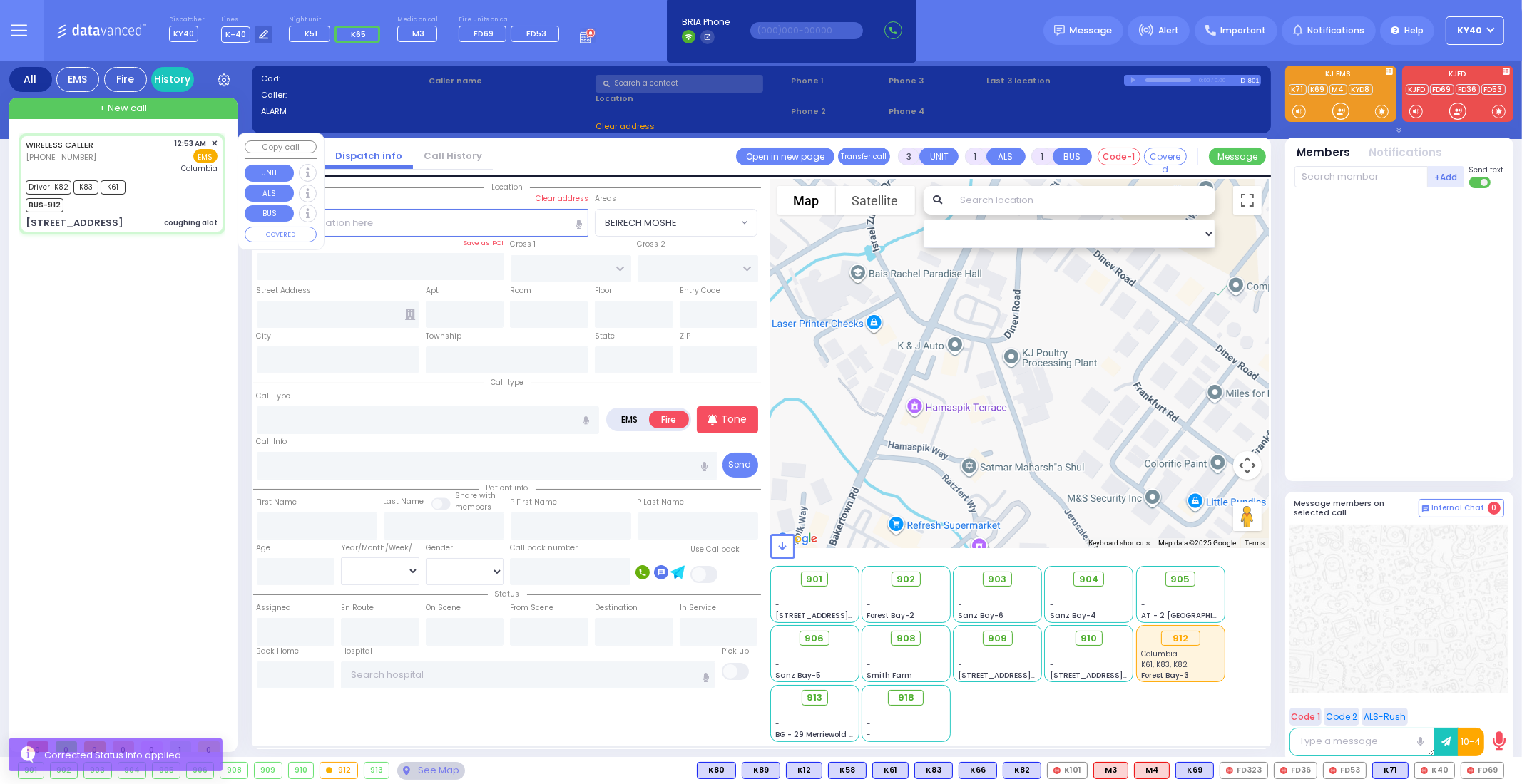
type input "6"
select select
type input "coughing alot"
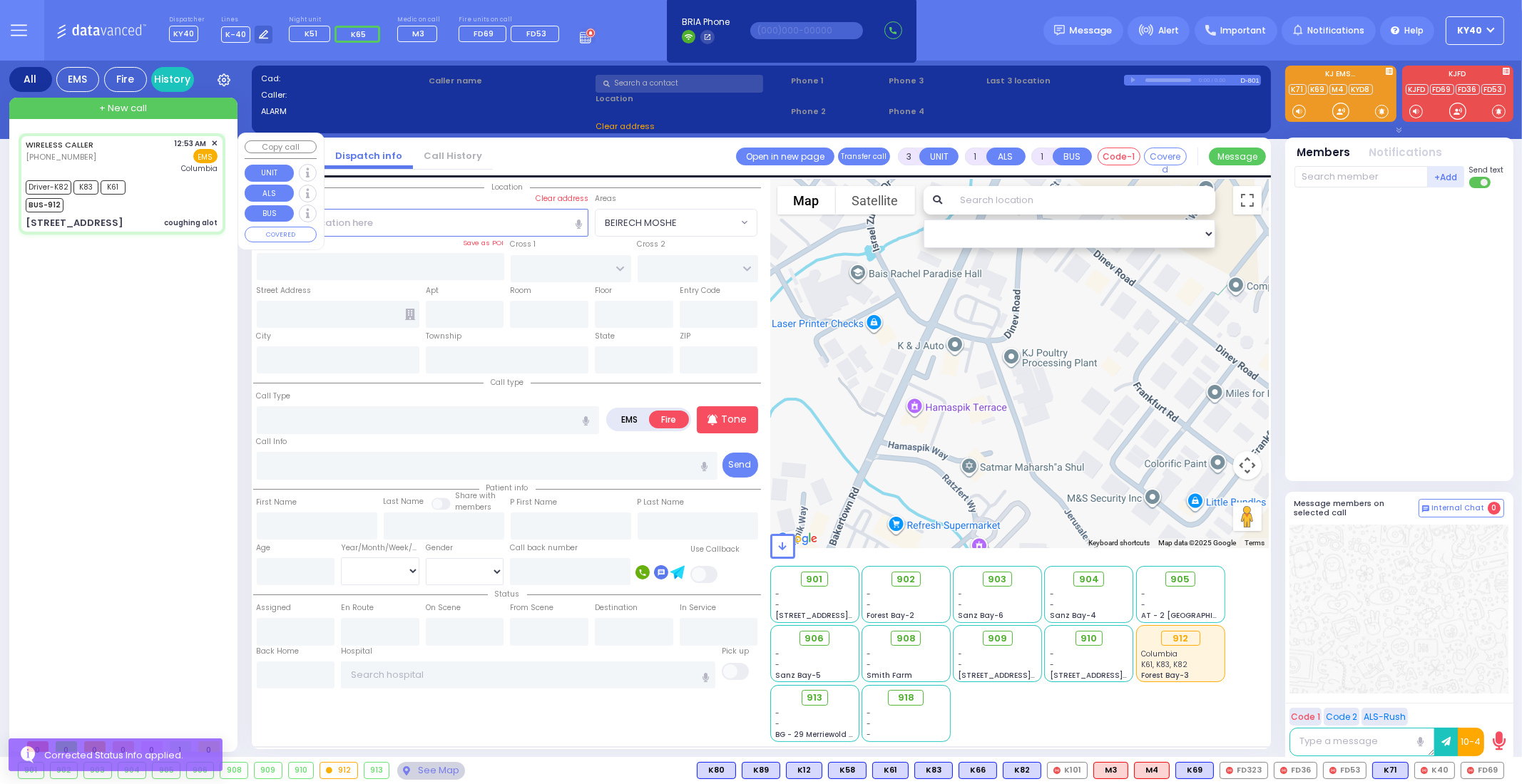
radio input "true"
type input "Mindy"
type input "Frankel"
type input "25"
select select "Year"
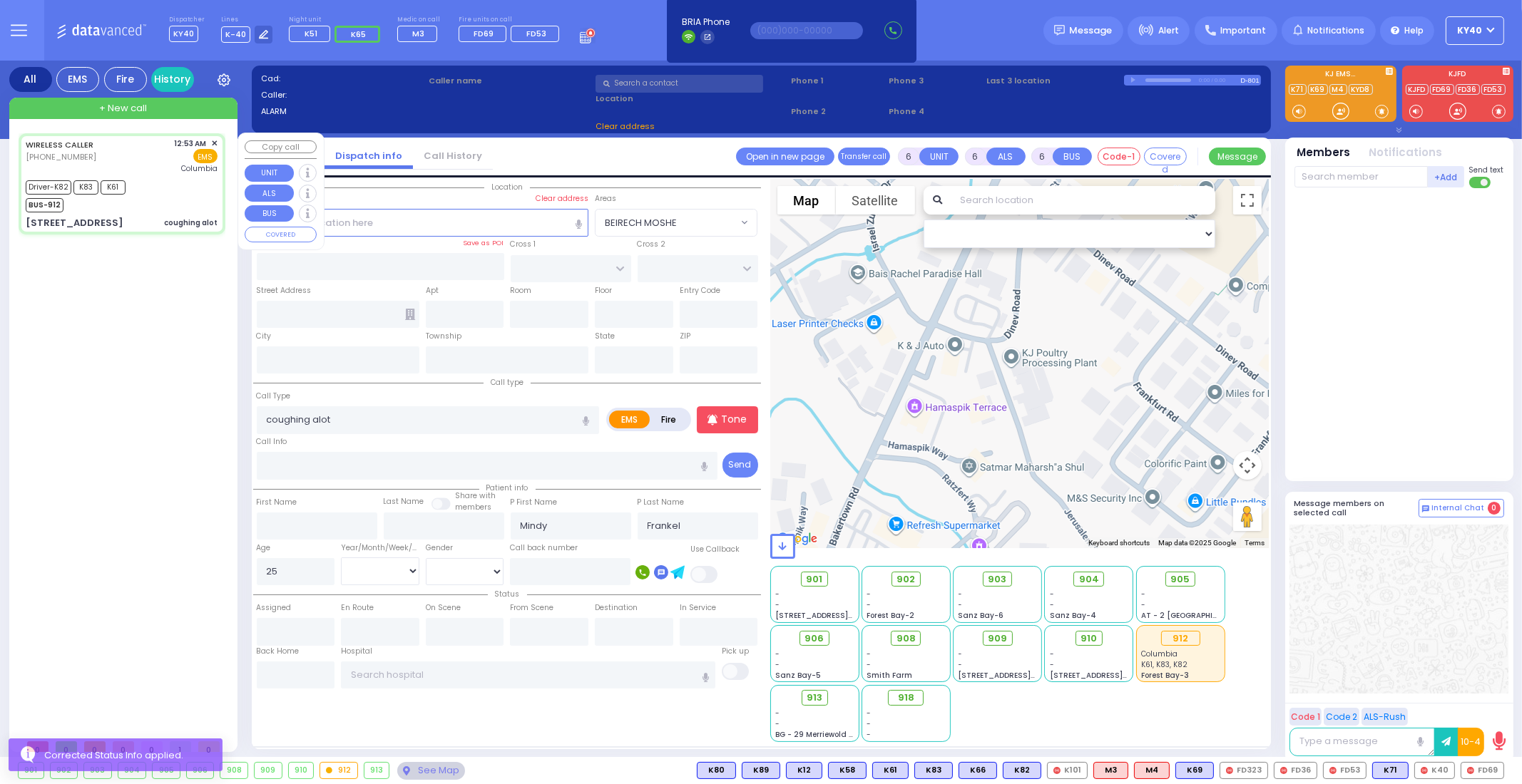
select select "[DEMOGRAPHIC_DATA]"
type input "00:53"
type input "00:56"
type input "00:59"
type input "01:30"
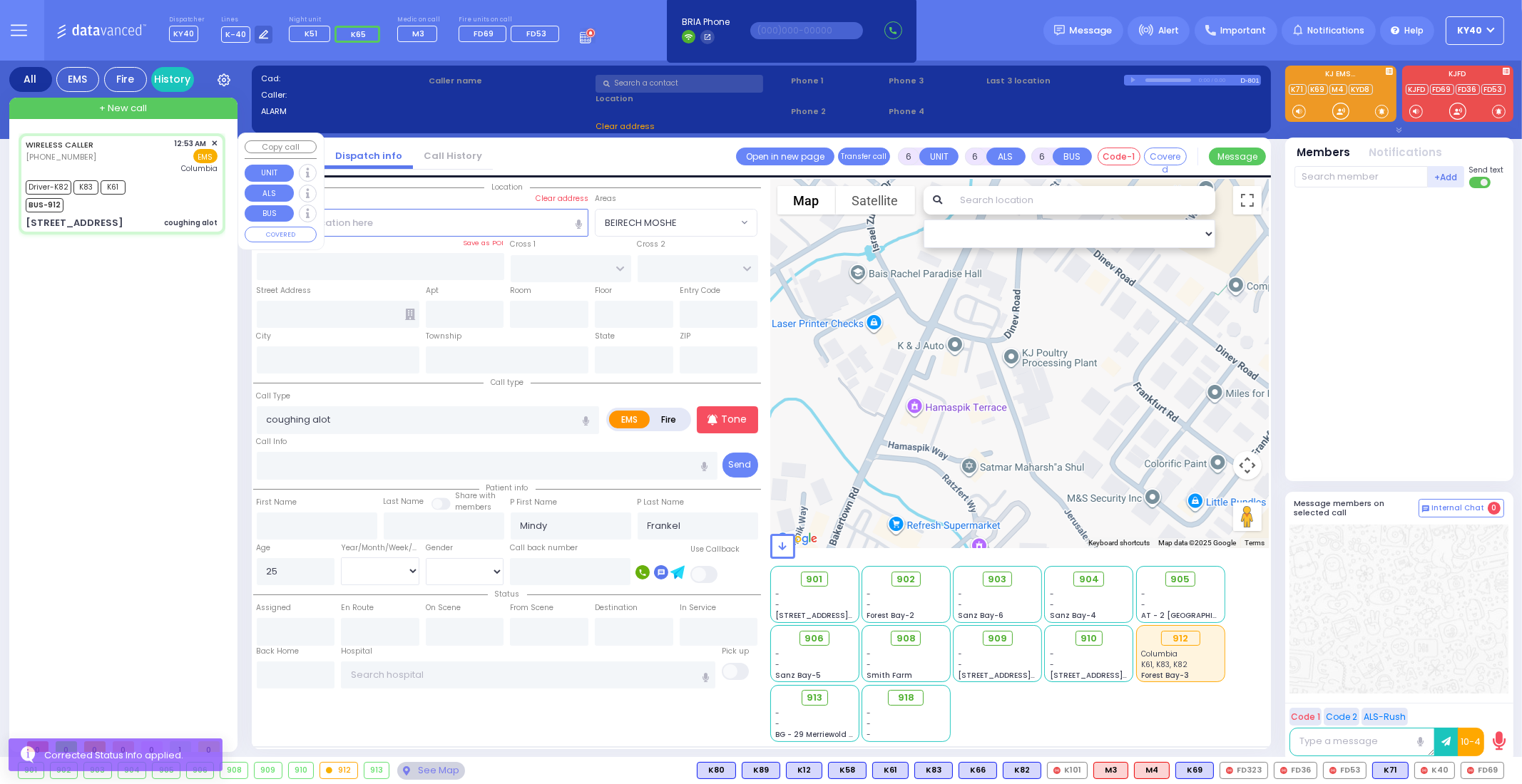
type input "02:16"
type input "02:26"
type input "New York Presbyterian Hospital- Columbia Campus"
select select "Hatzalah Garages"
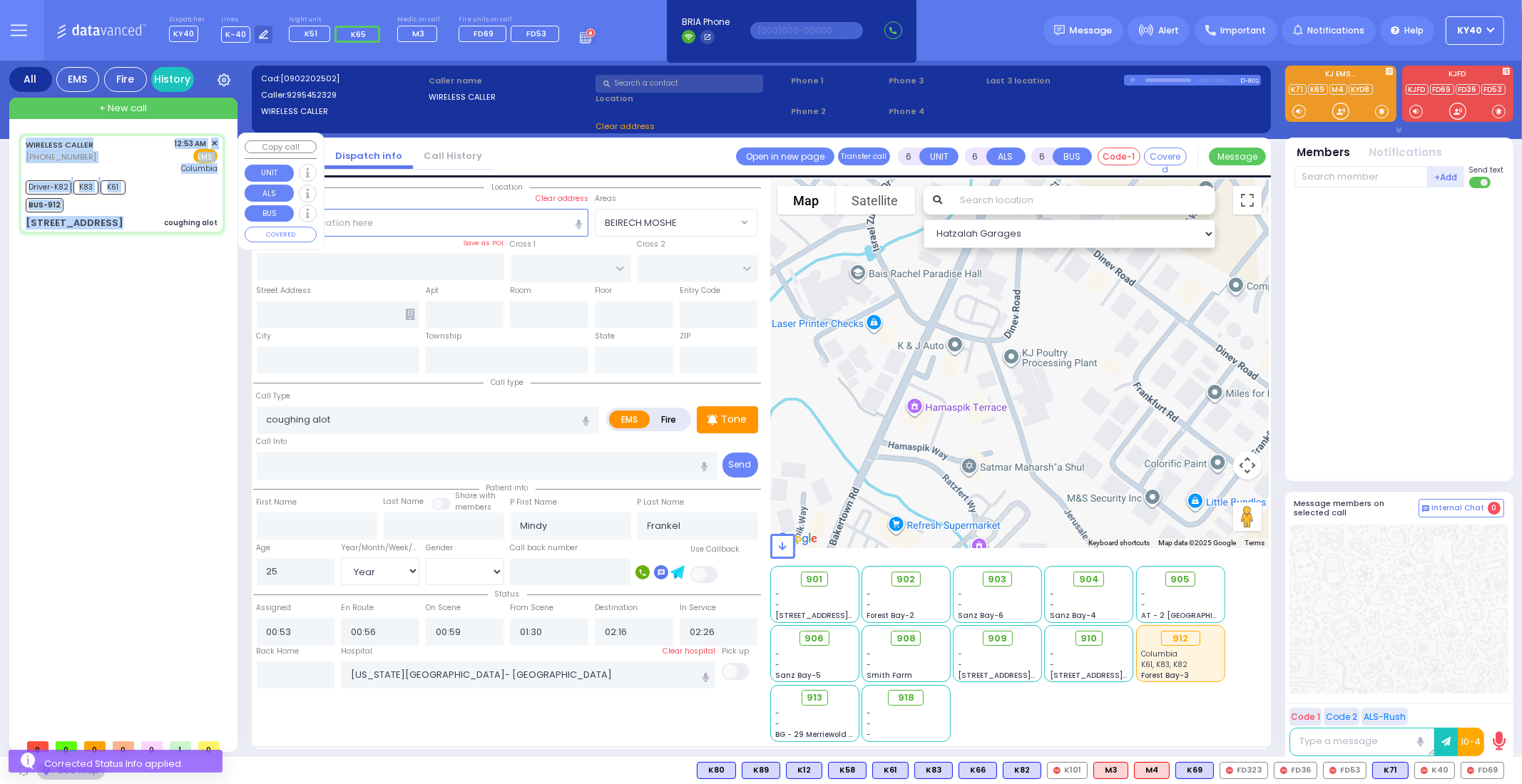
type input "BUCHANAN COURT"
type input "GARFIELD RD"
type input "4 Eahal Court"
type input "122"
type input "Monroe"
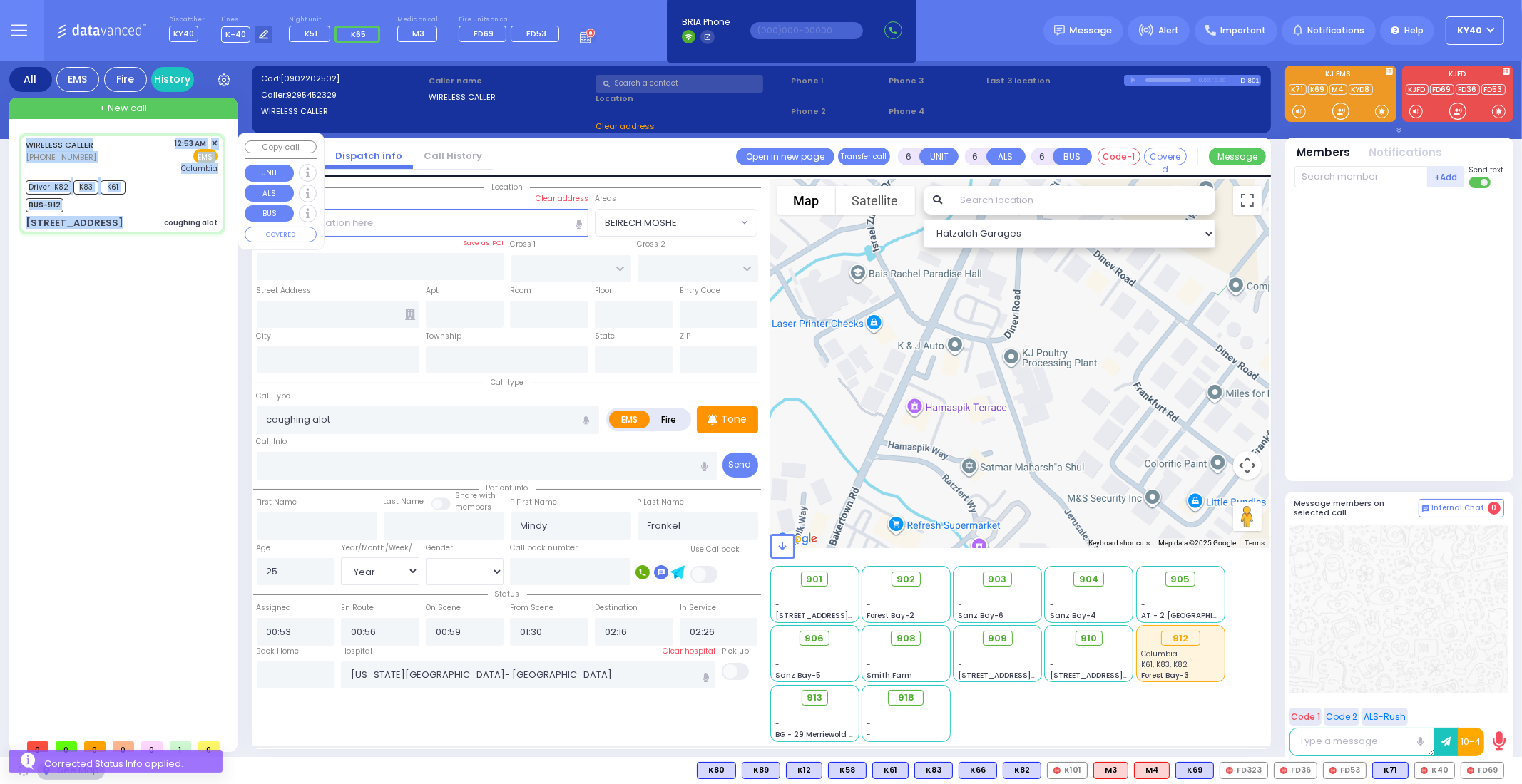
type input "[US_STATE]"
type input "10950"
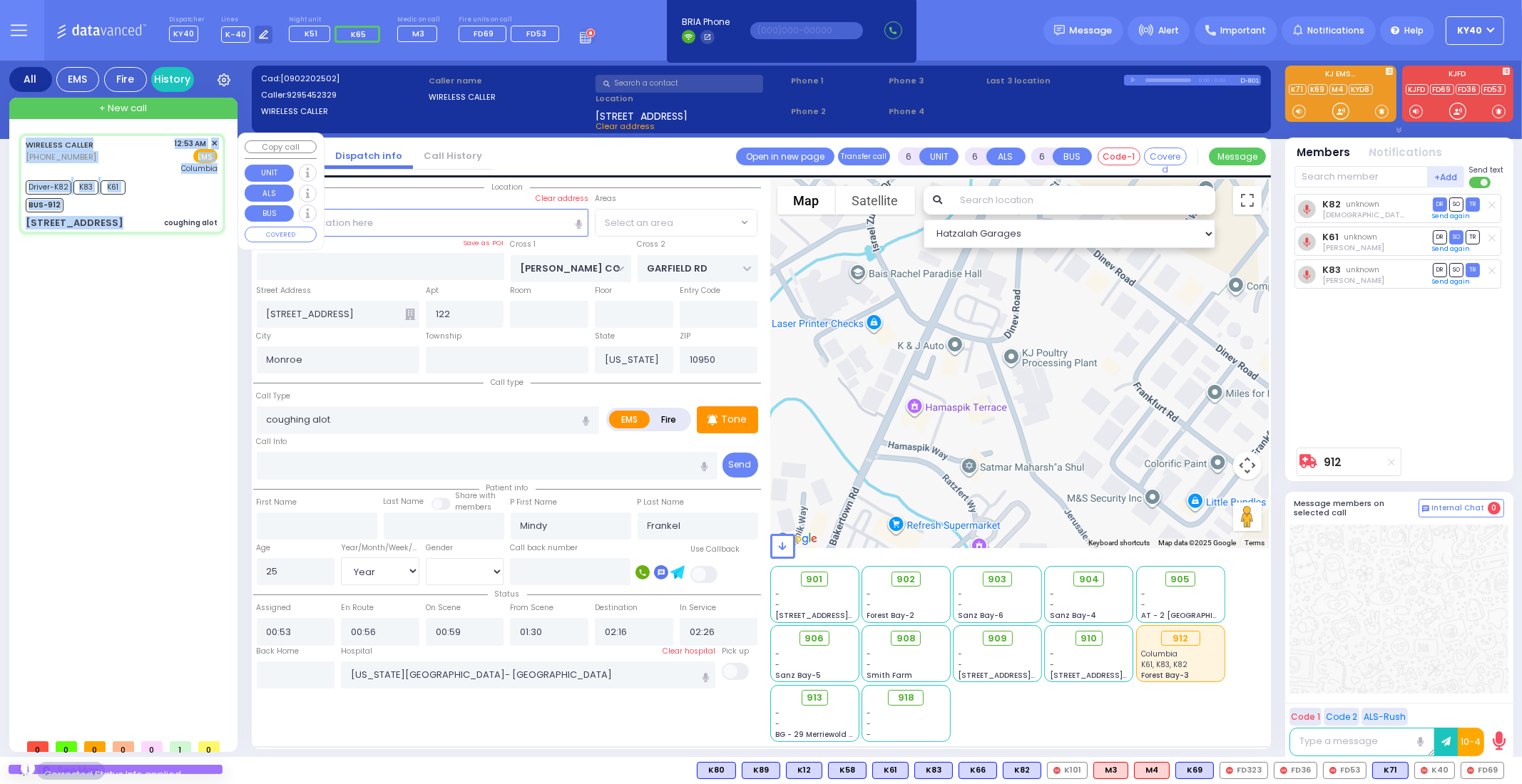
select select "SECTION 1"
click at [176, 149] on div "EMS" at bounding box center [196, 156] width 43 height 14
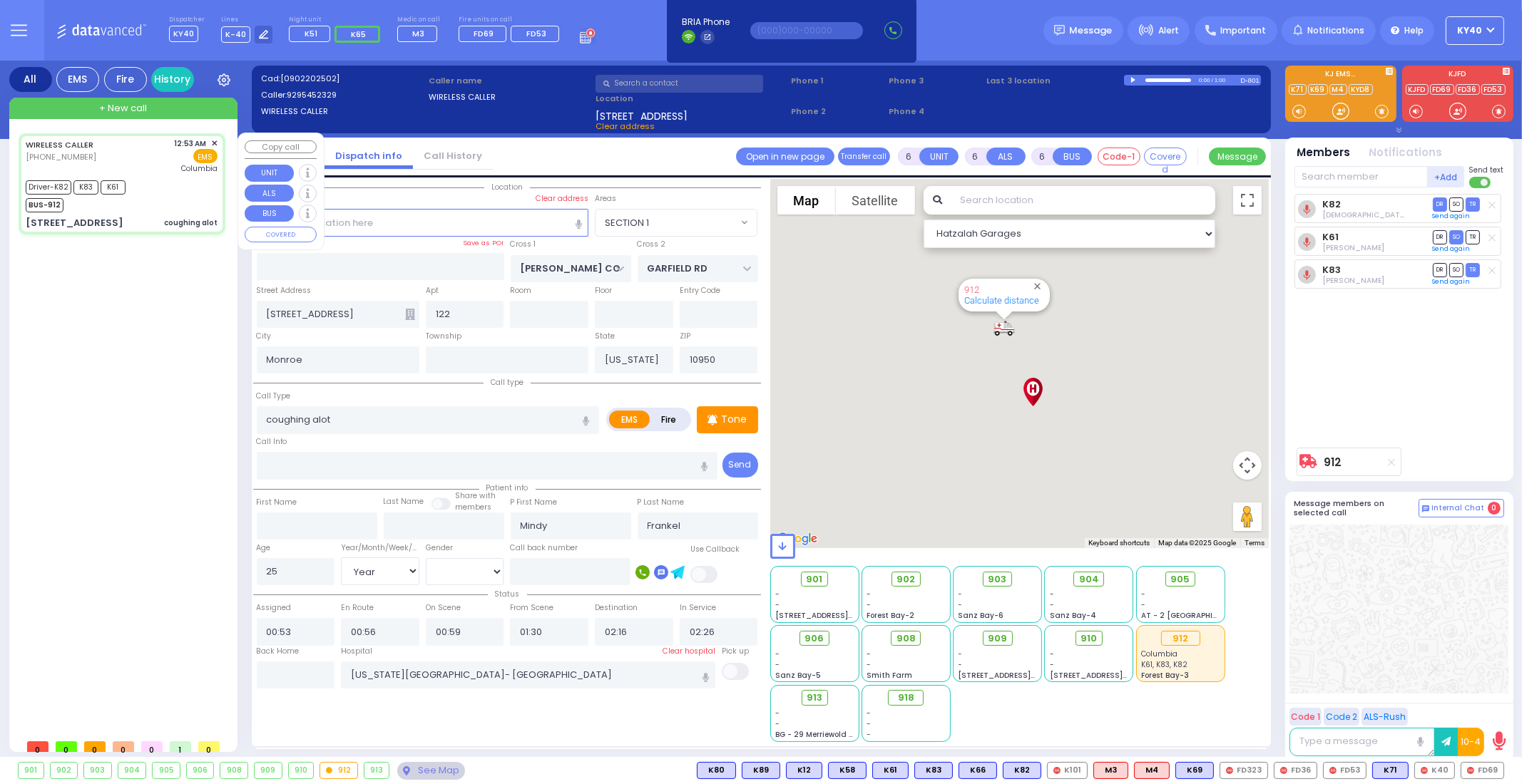
select select
radio input "true"
select select "Year"
select select "[DEMOGRAPHIC_DATA]"
select select "Hatzalah Garages"
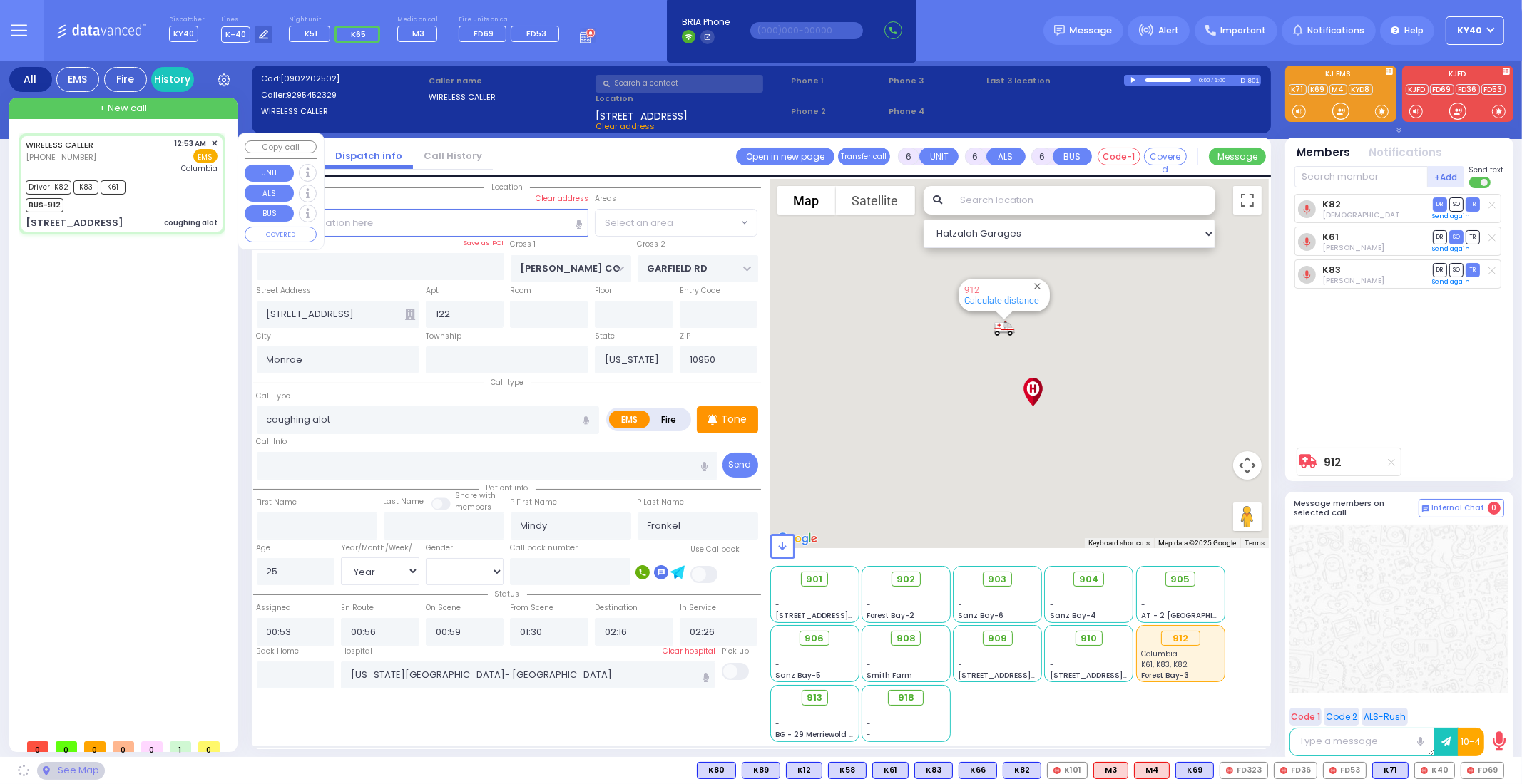
select select "SECTION 1"
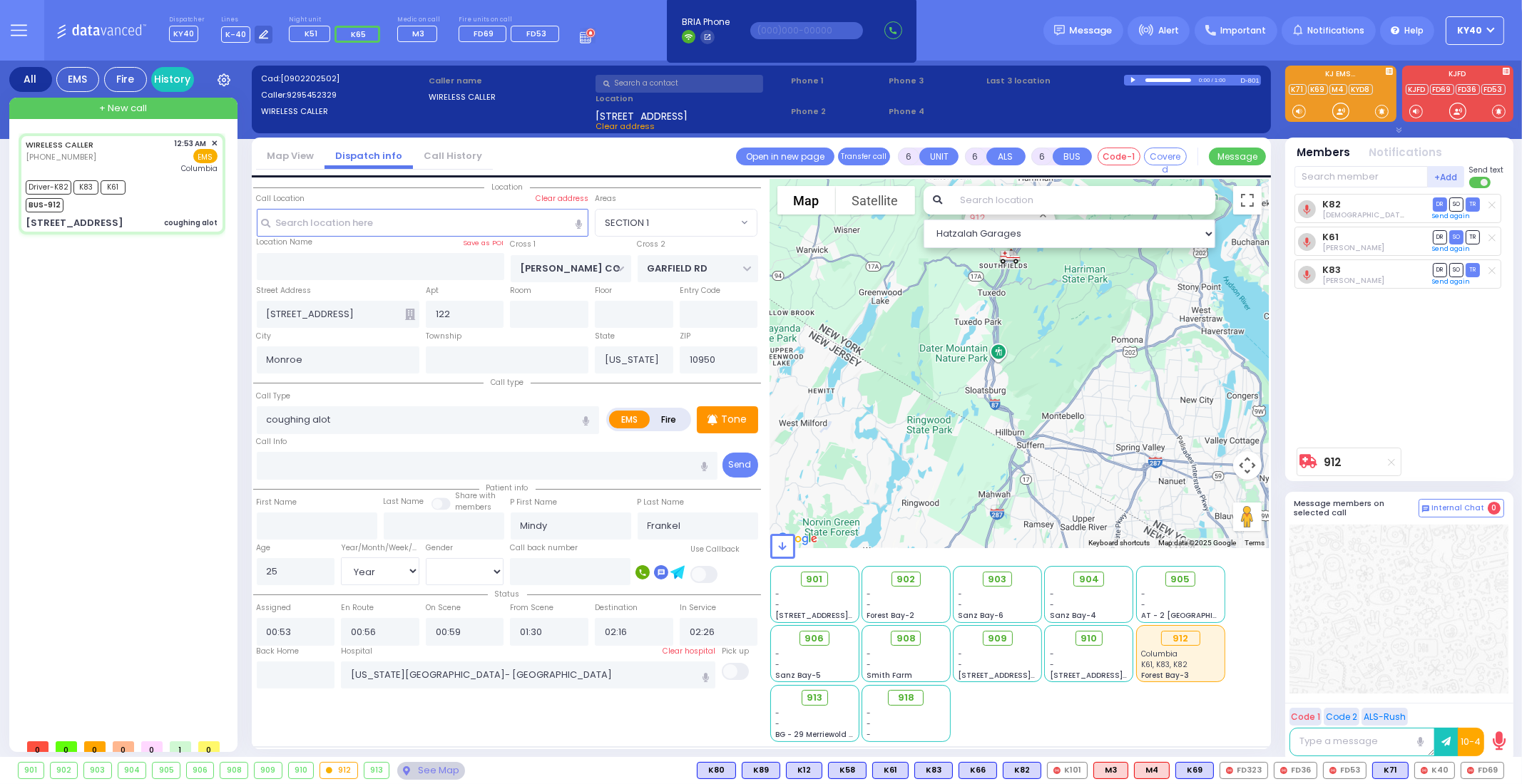
drag, startPoint x: 1007, startPoint y: 337, endPoint x: 828, endPoint y: 506, distance: 246.2
click at [828, 506] on div "912 Calculate distance" at bounding box center [1020, 363] width 499 height 370
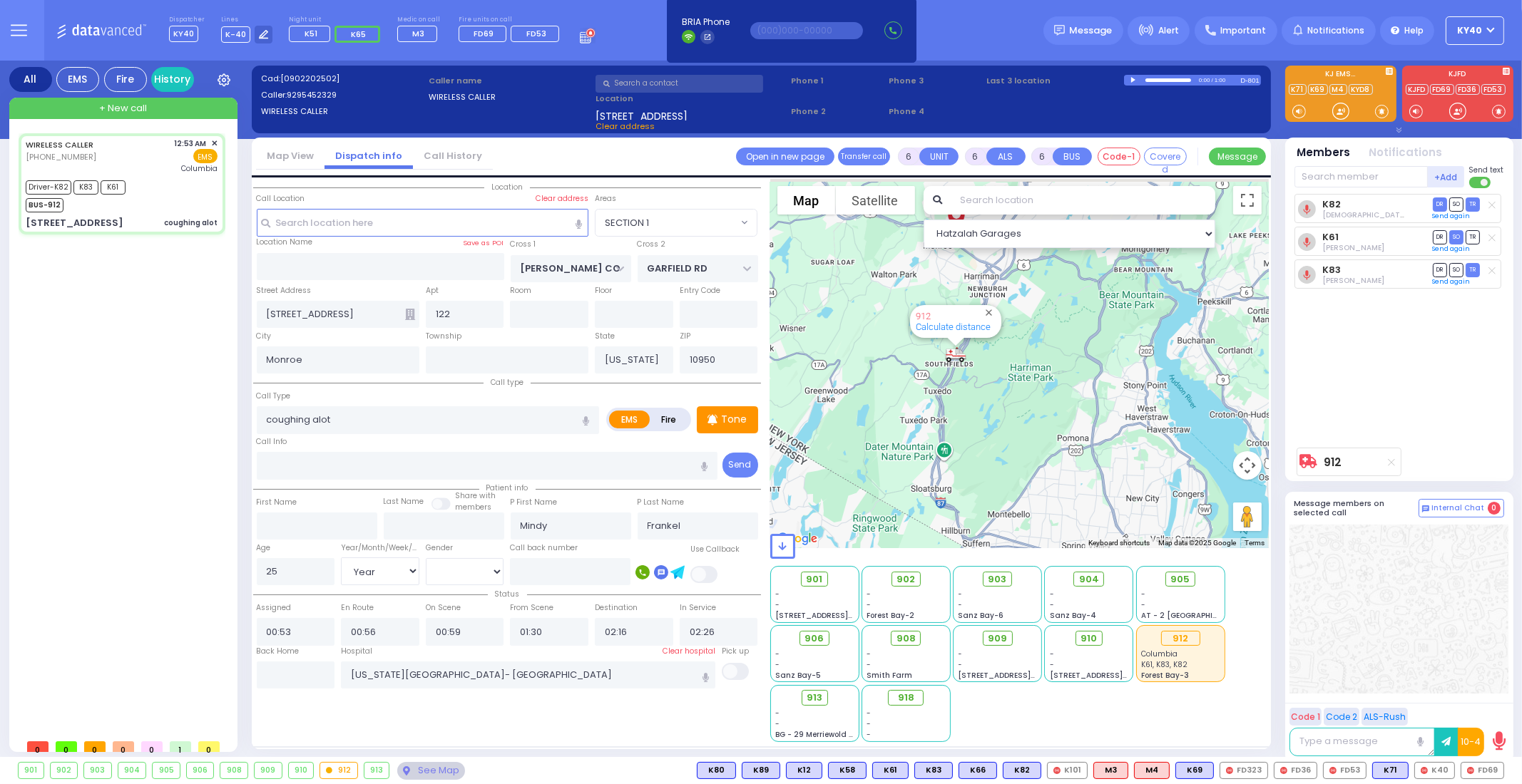
drag, startPoint x: 1078, startPoint y: 322, endPoint x: 1024, endPoint y: 412, distance: 105.0
click at [1024, 412] on div "912 Calculate distance" at bounding box center [1020, 363] width 499 height 370
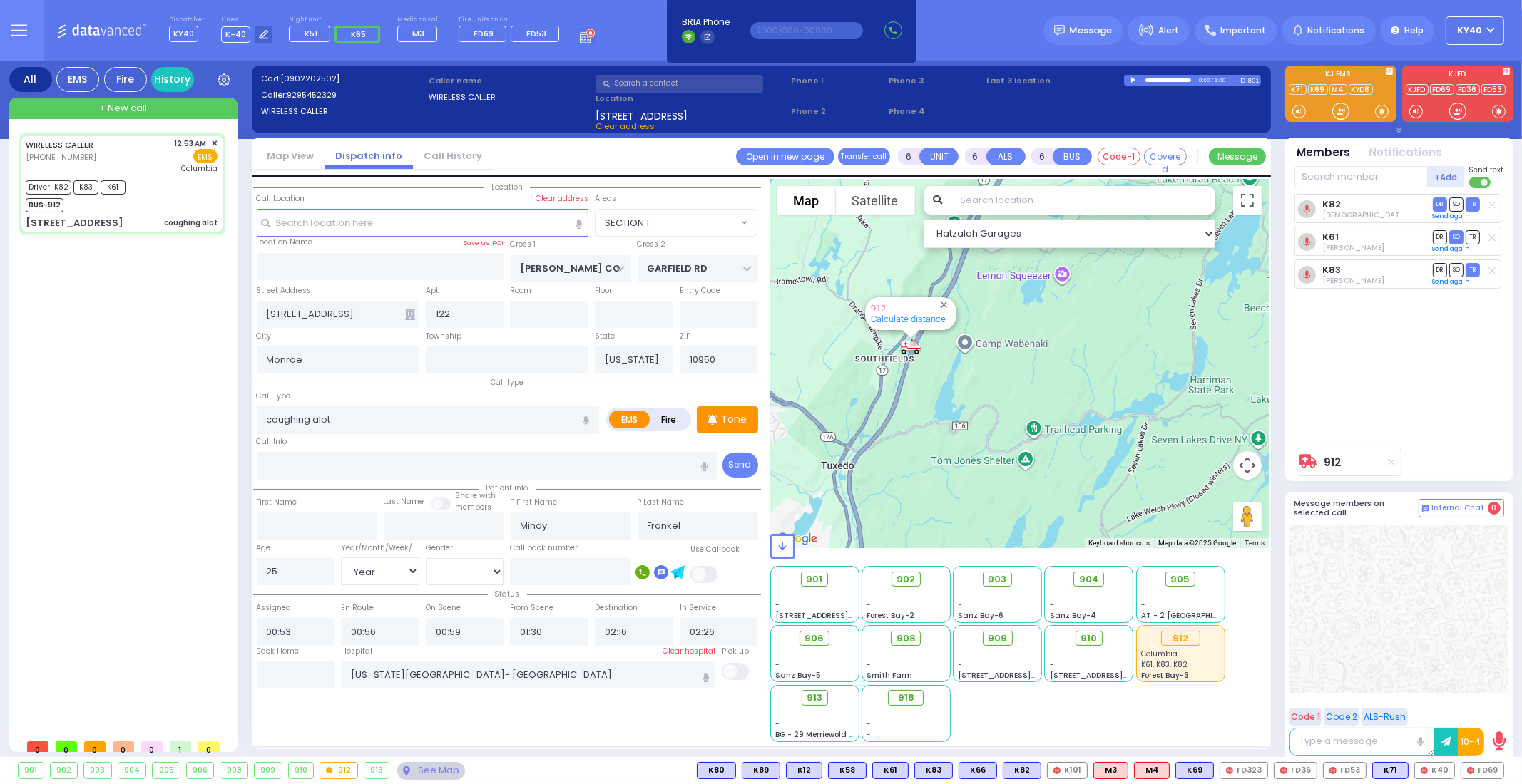
drag, startPoint x: 967, startPoint y: 354, endPoint x: 928, endPoint y: 479, distance: 130.9
click at [931, 481] on div "912 Calculate distance" at bounding box center [1020, 363] width 499 height 370
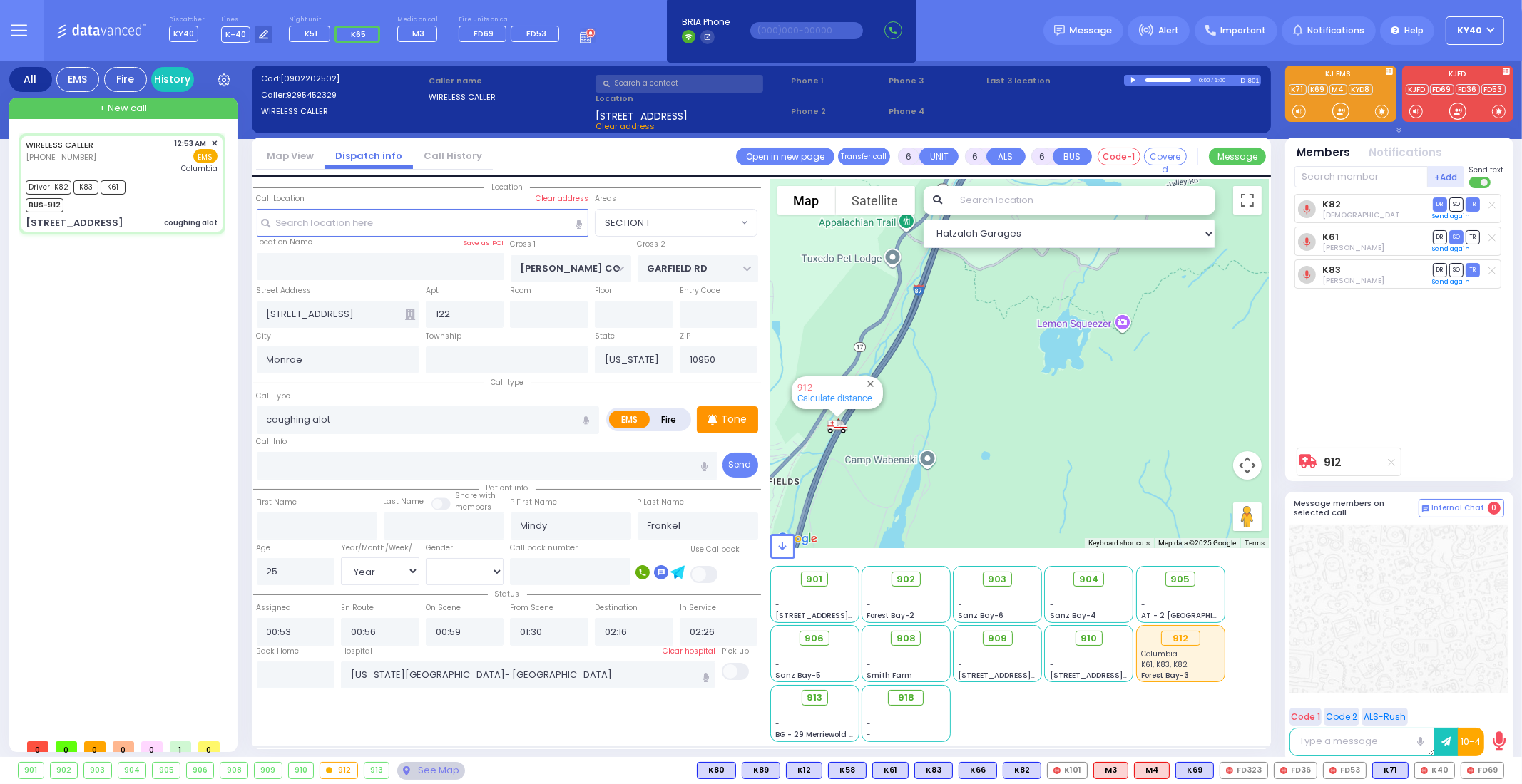
drag, startPoint x: 939, startPoint y: 422, endPoint x: 879, endPoint y: 576, distance: 165.3
click at [879, 576] on div "Hatzalah Garages ← Move left → Move right ↑ Move up ↓ + -" at bounding box center [1020, 460] width 499 height 563
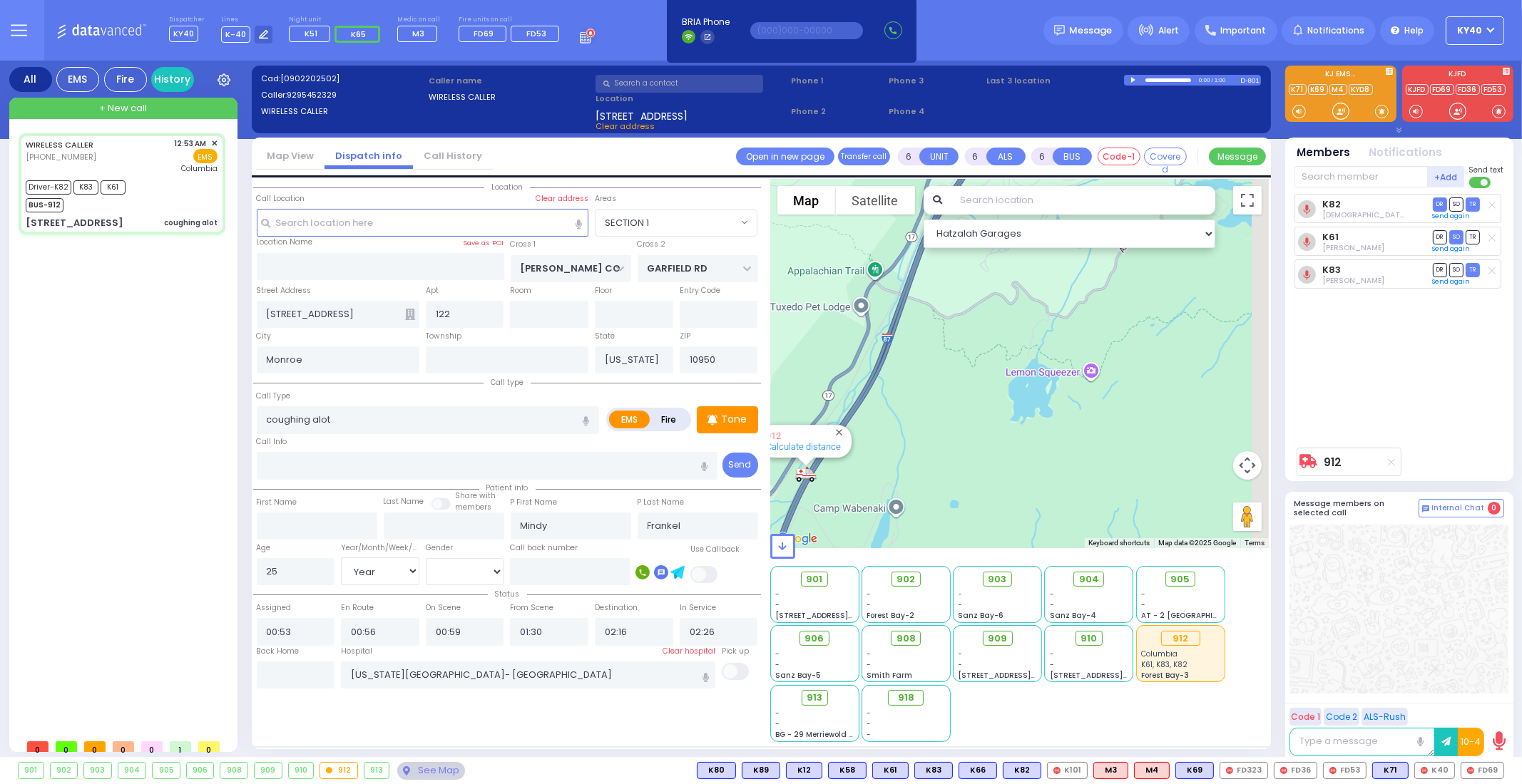
drag, startPoint x: 962, startPoint y: 440, endPoint x: 946, endPoint y: 477, distance: 40.3
click at [946, 476] on div "912 Calculate distance" at bounding box center [1020, 363] width 499 height 370
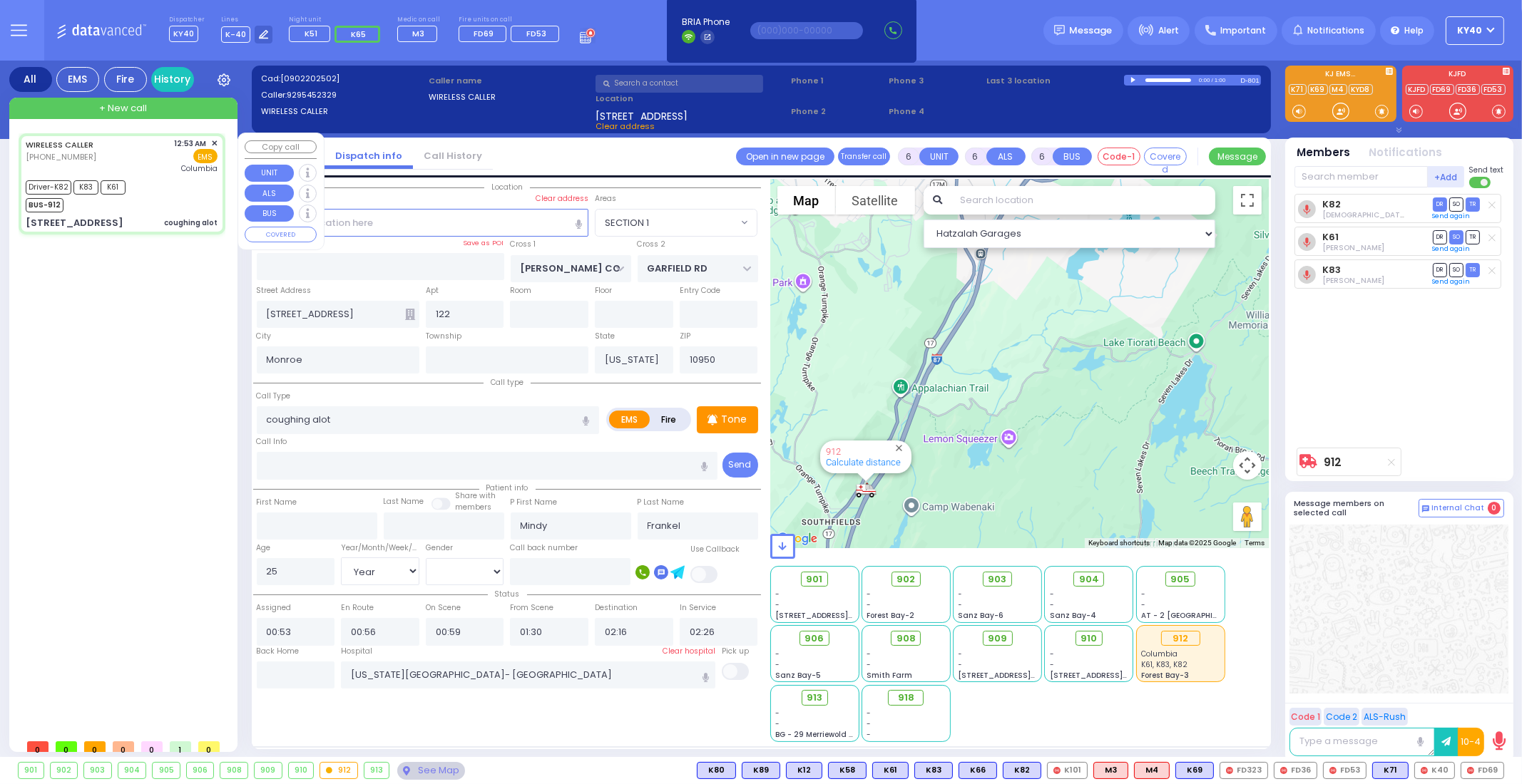
click at [168, 190] on div "Driver-K82 K83 K61 BUS-912" at bounding box center [122, 195] width 192 height 36
select select
radio input "true"
select select "Year"
select select "[DEMOGRAPHIC_DATA]"
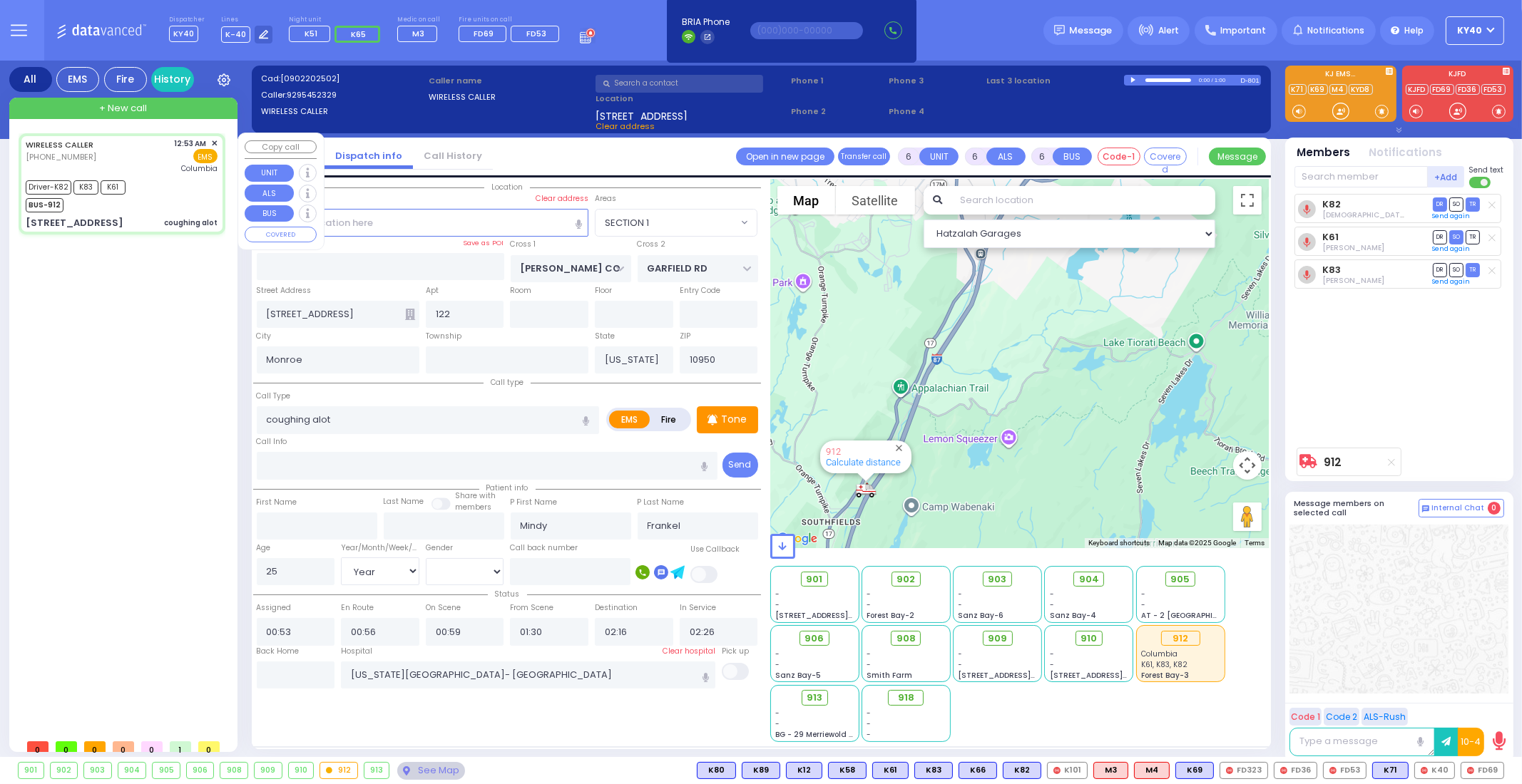
select select "Hatzalah Garages"
select select "SECTION 1"
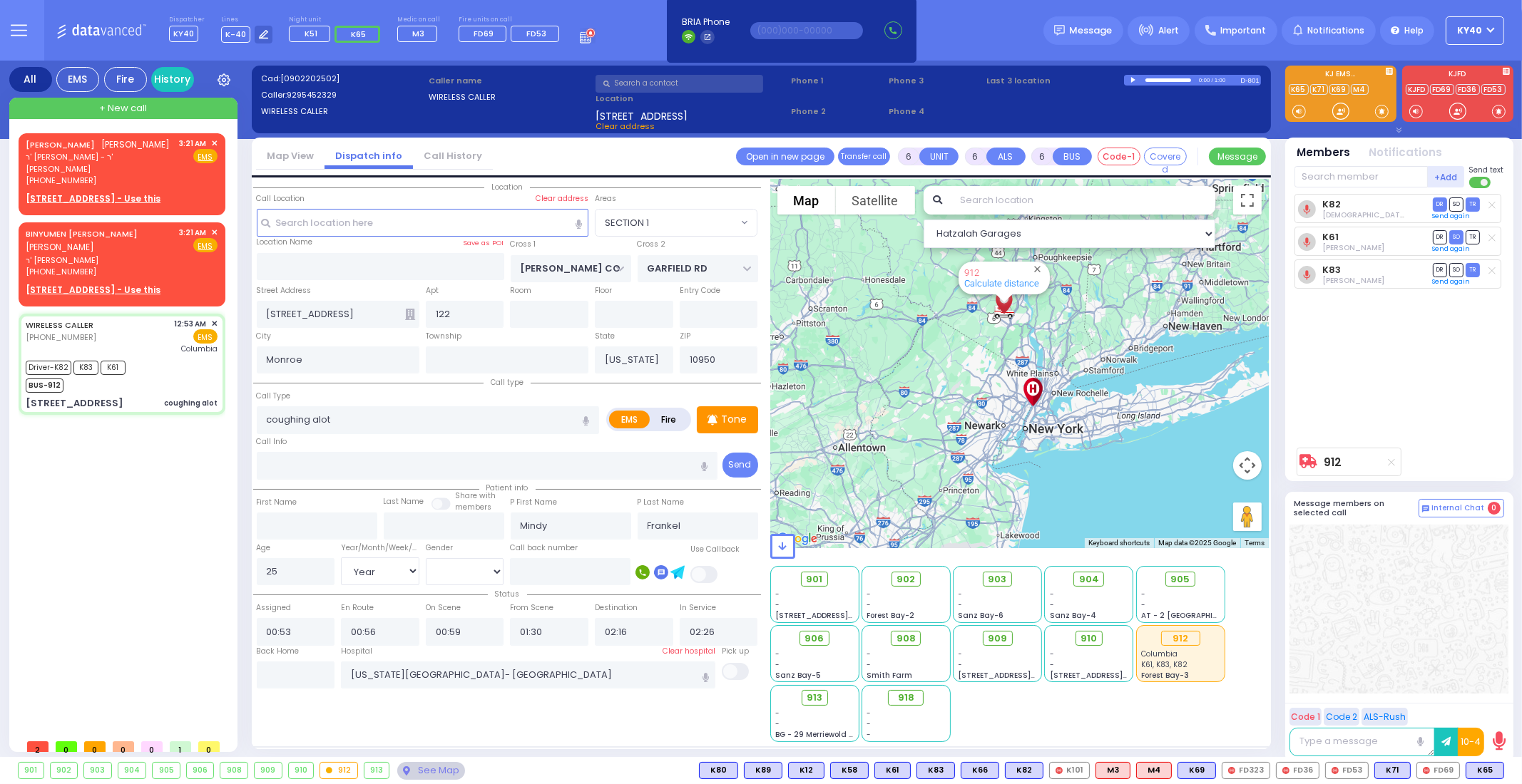
drag, startPoint x: 1452, startPoint y: 105, endPoint x: 1453, endPoint y: 119, distance: 14.0
click at [1452, 113] on icon at bounding box center [1457, 111] width 17 height 17
click at [1455, 111] on div at bounding box center [1457, 111] width 14 height 14
click at [1461, 94] on div at bounding box center [1457, 94] width 111 height 56
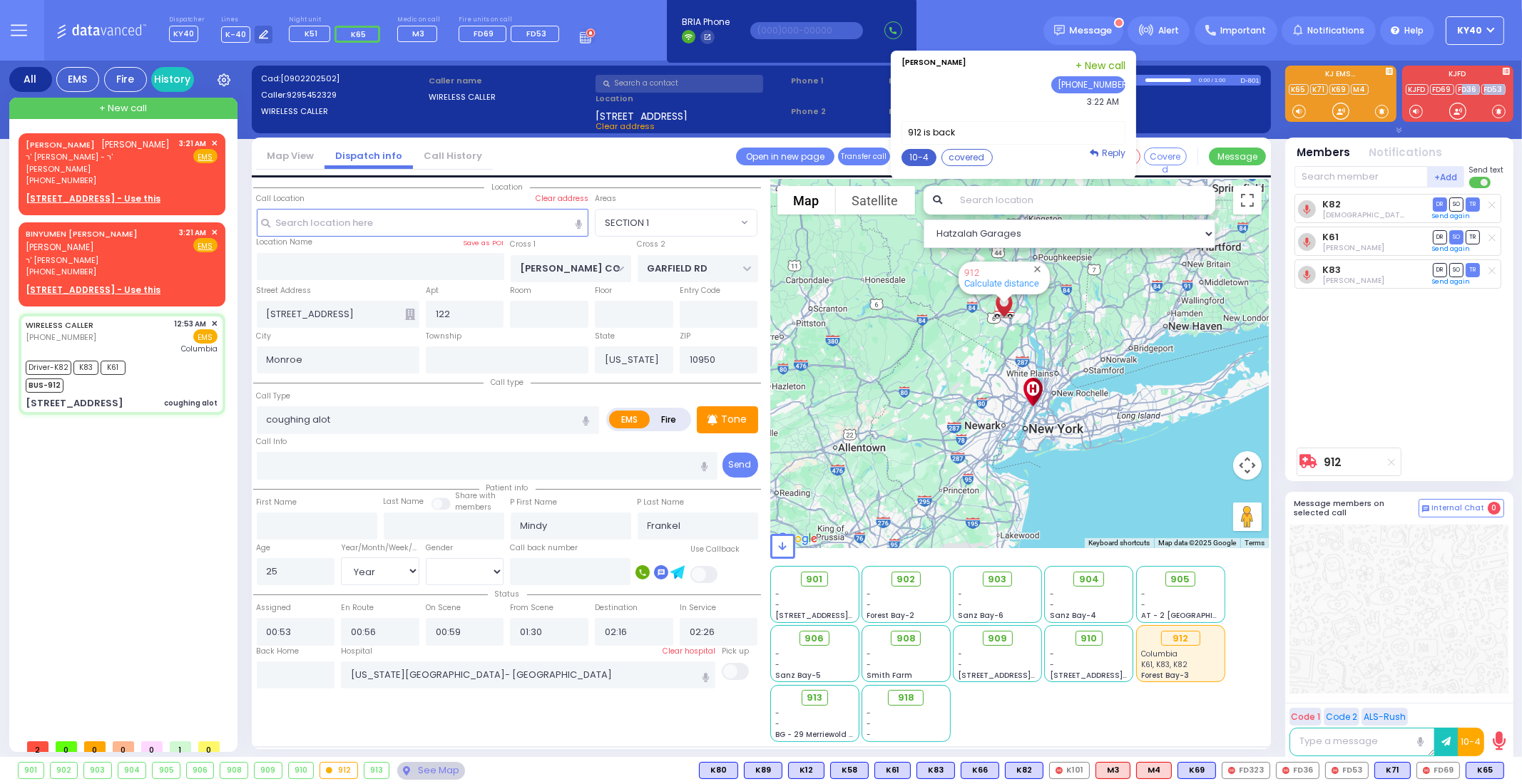
click at [926, 153] on button "10-4" at bounding box center [919, 157] width 35 height 17
type textarea "10-4 thank you"
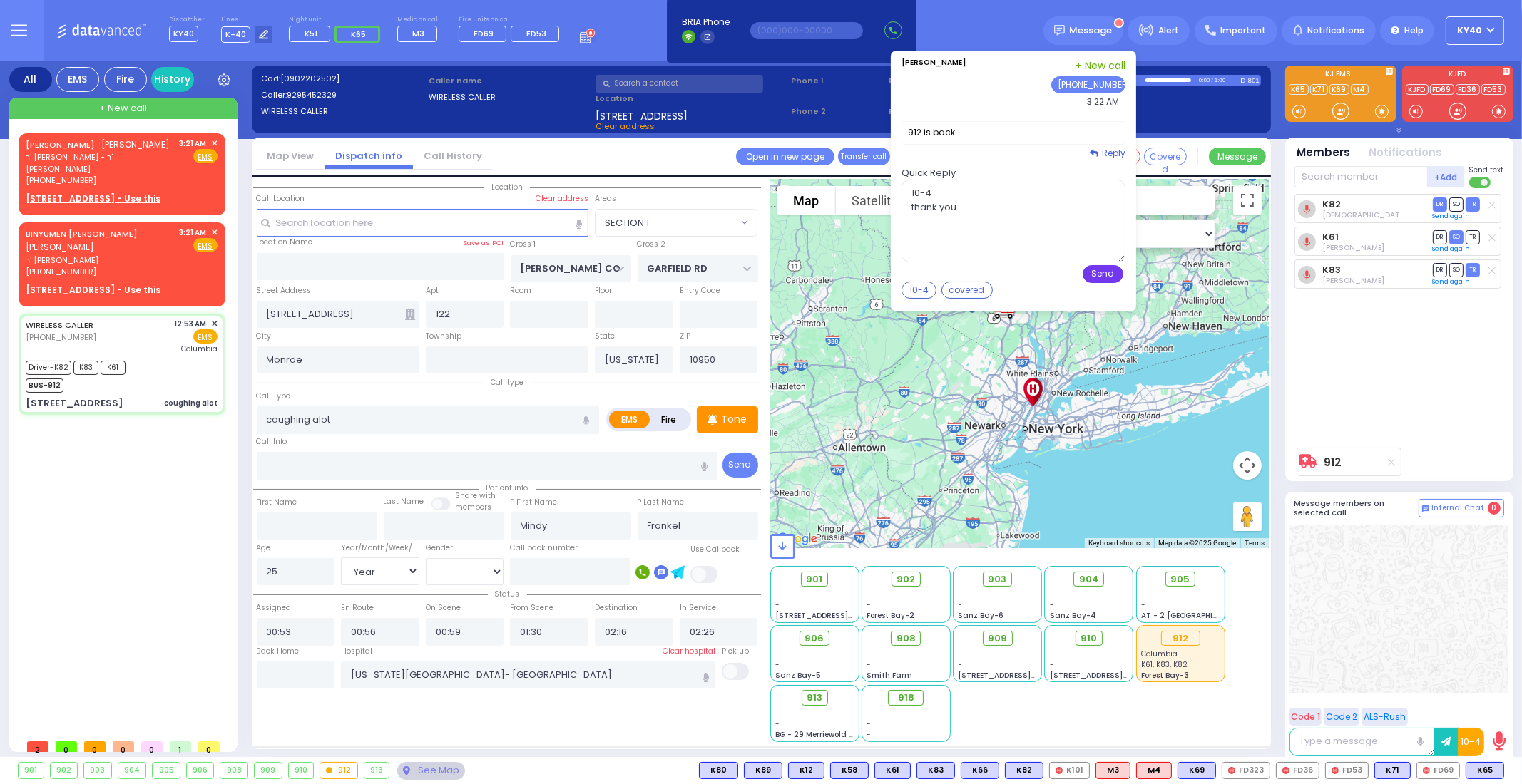
click at [1108, 275] on button "Send" at bounding box center [1102, 274] width 40 height 17
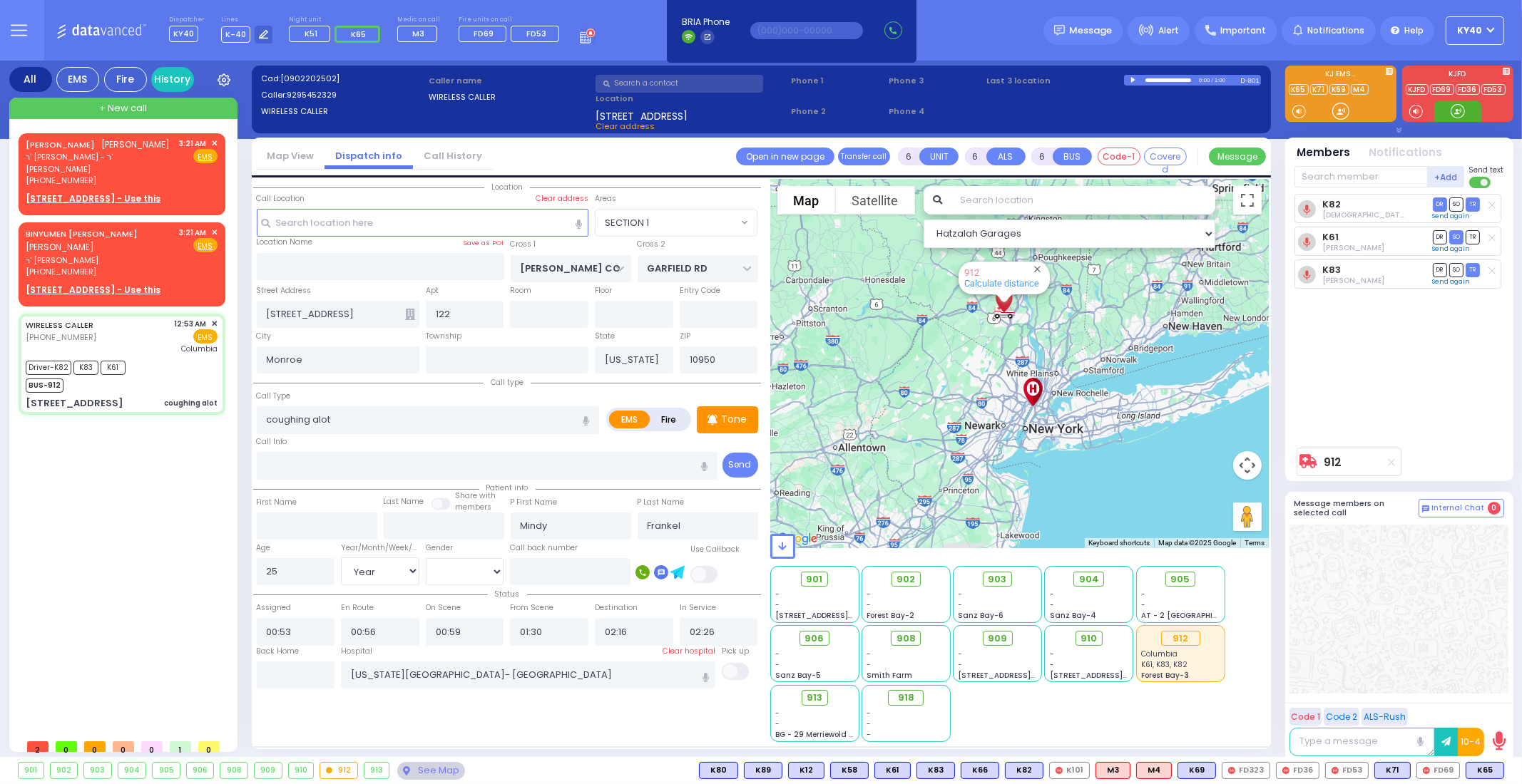
click at [1456, 116] on div at bounding box center [1457, 111] width 14 height 14
click at [115, 158] on span "ר' [PERSON_NAME] - ר' [PERSON_NAME]" at bounding box center [100, 163] width 149 height 24
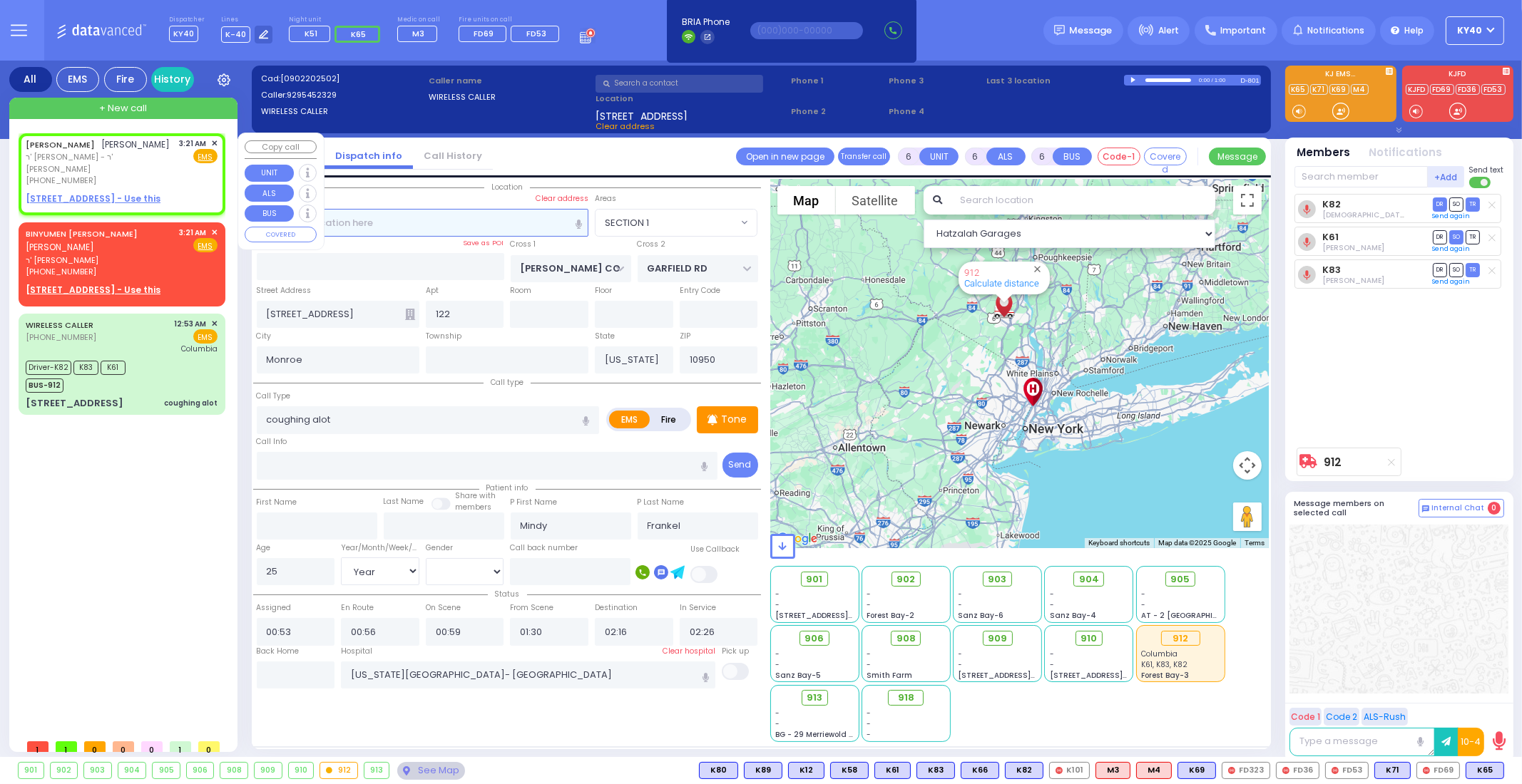
type input "2"
type input "1"
select select
radio input "true"
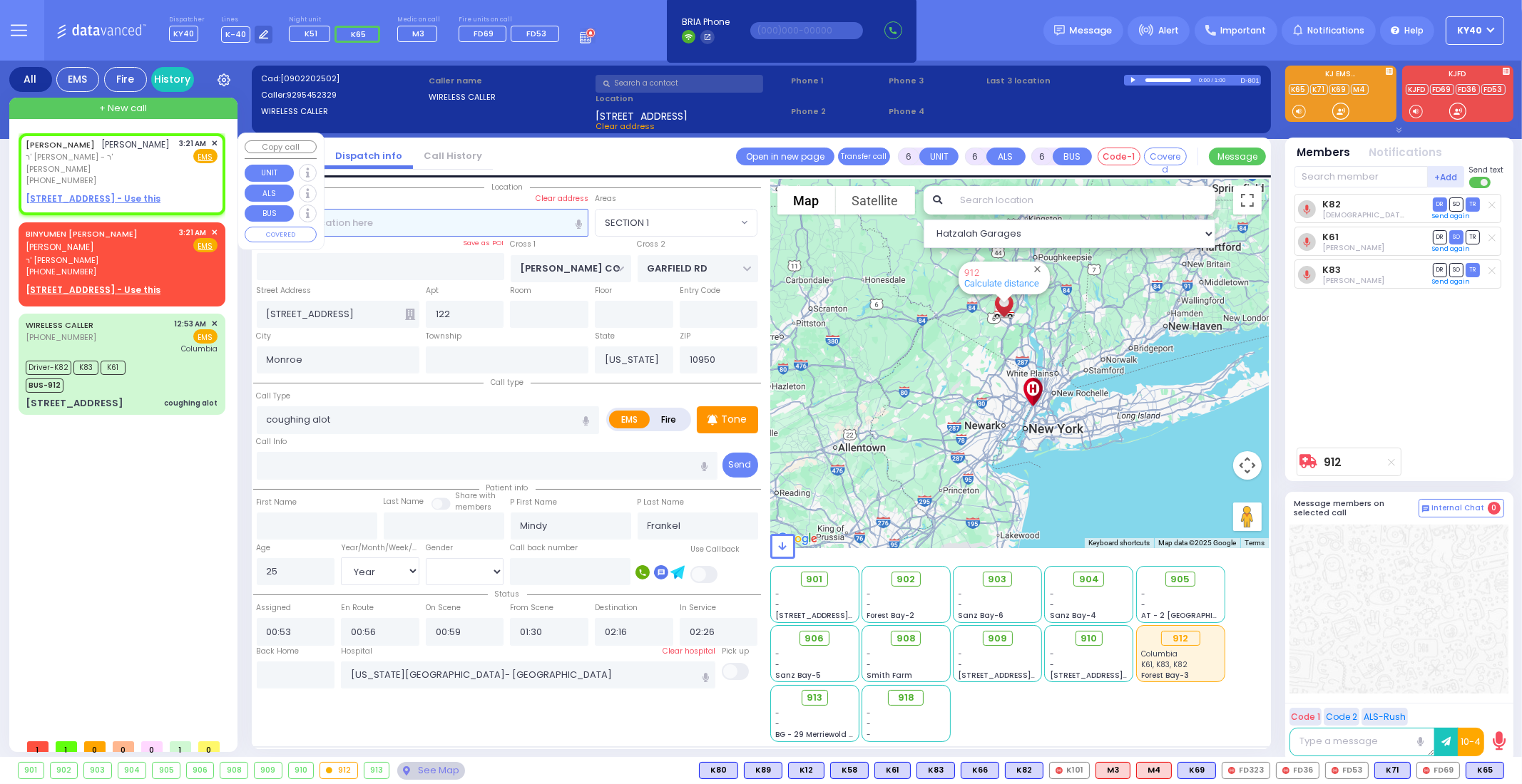
type input "[PERSON_NAME]"
select select
type input "03:21"
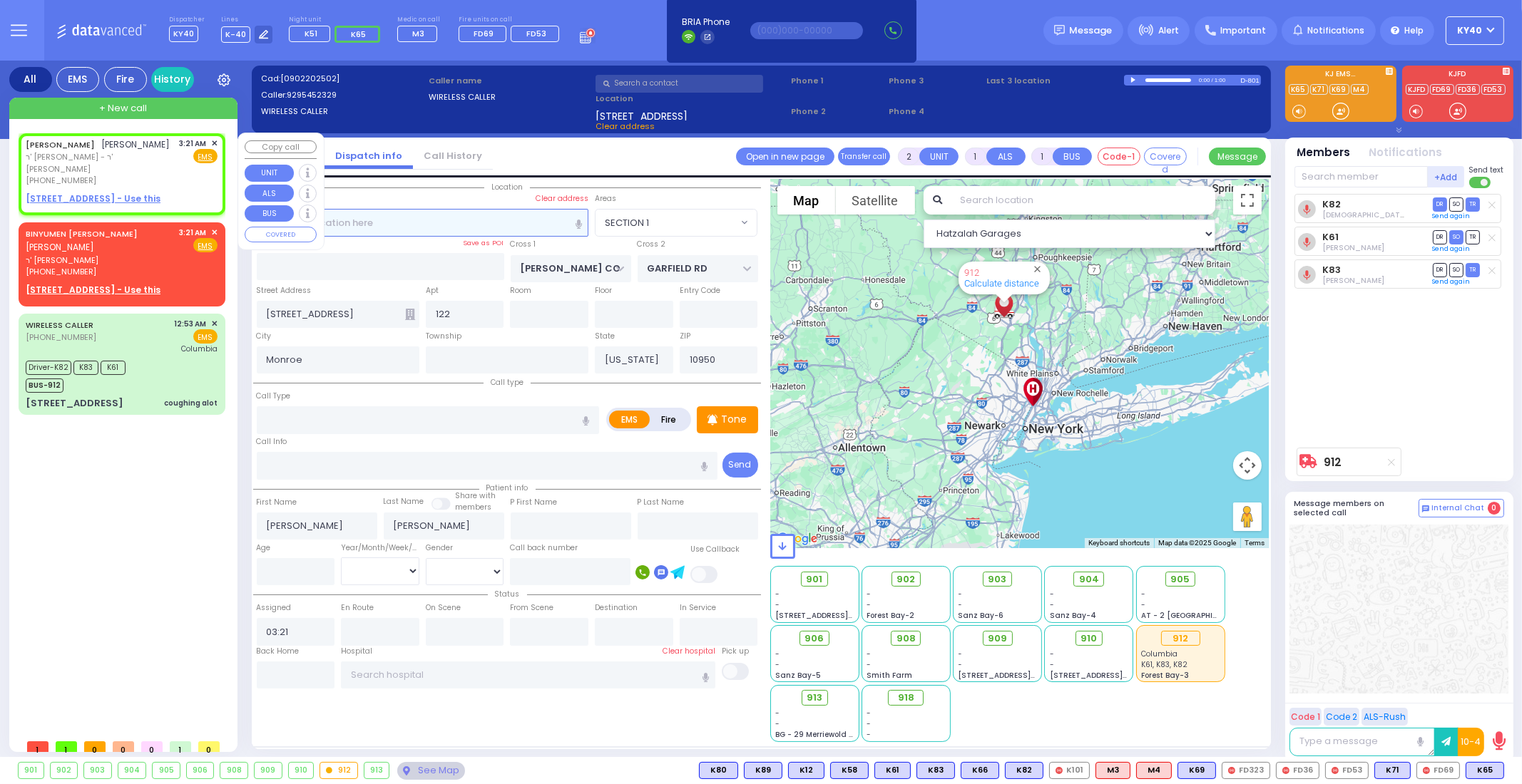
select select "Hatzalah Garages"
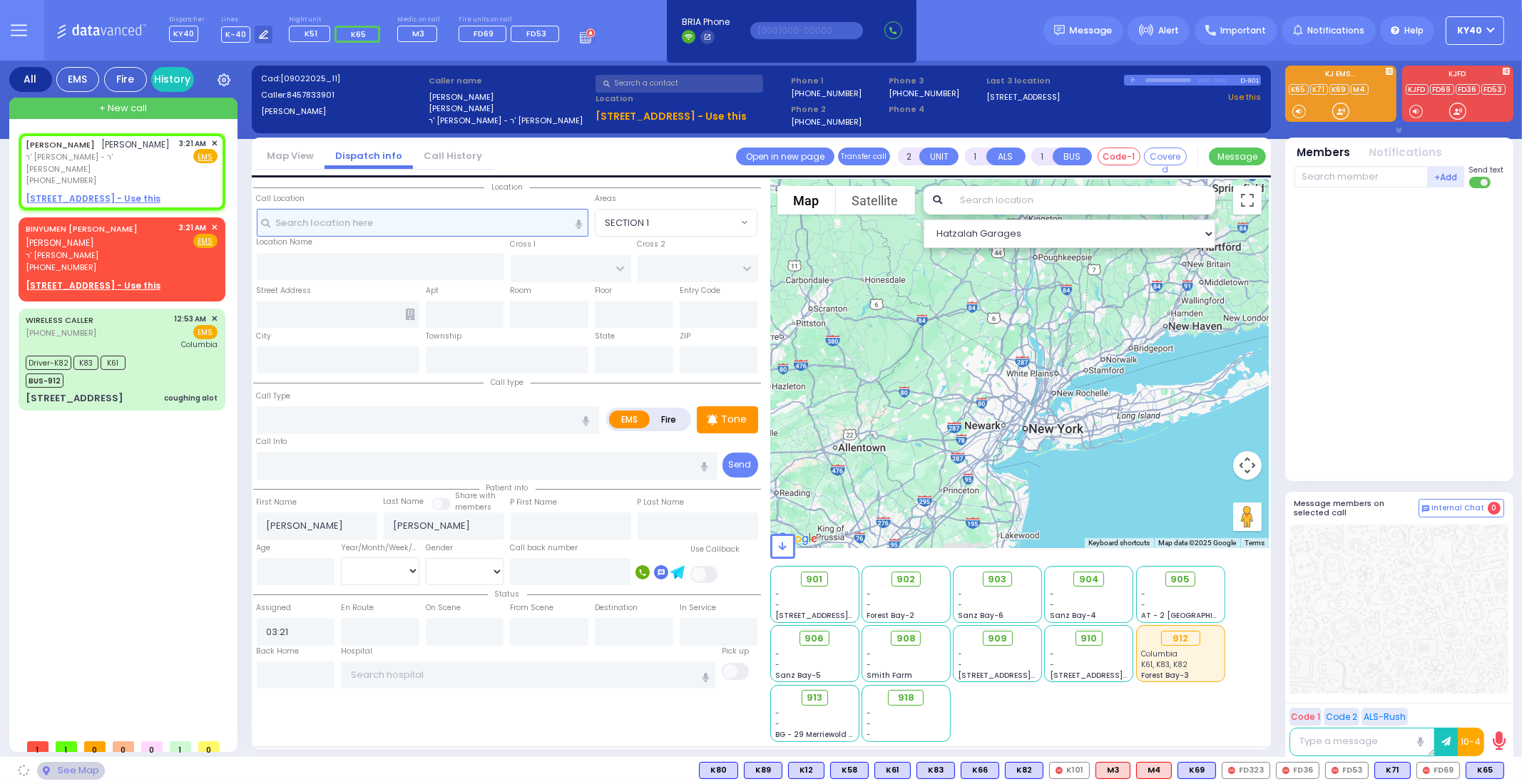
select select
radio input "true"
select select
click at [501, 217] on input "text" at bounding box center [423, 223] width 332 height 27
select select "Hatzalah Garages"
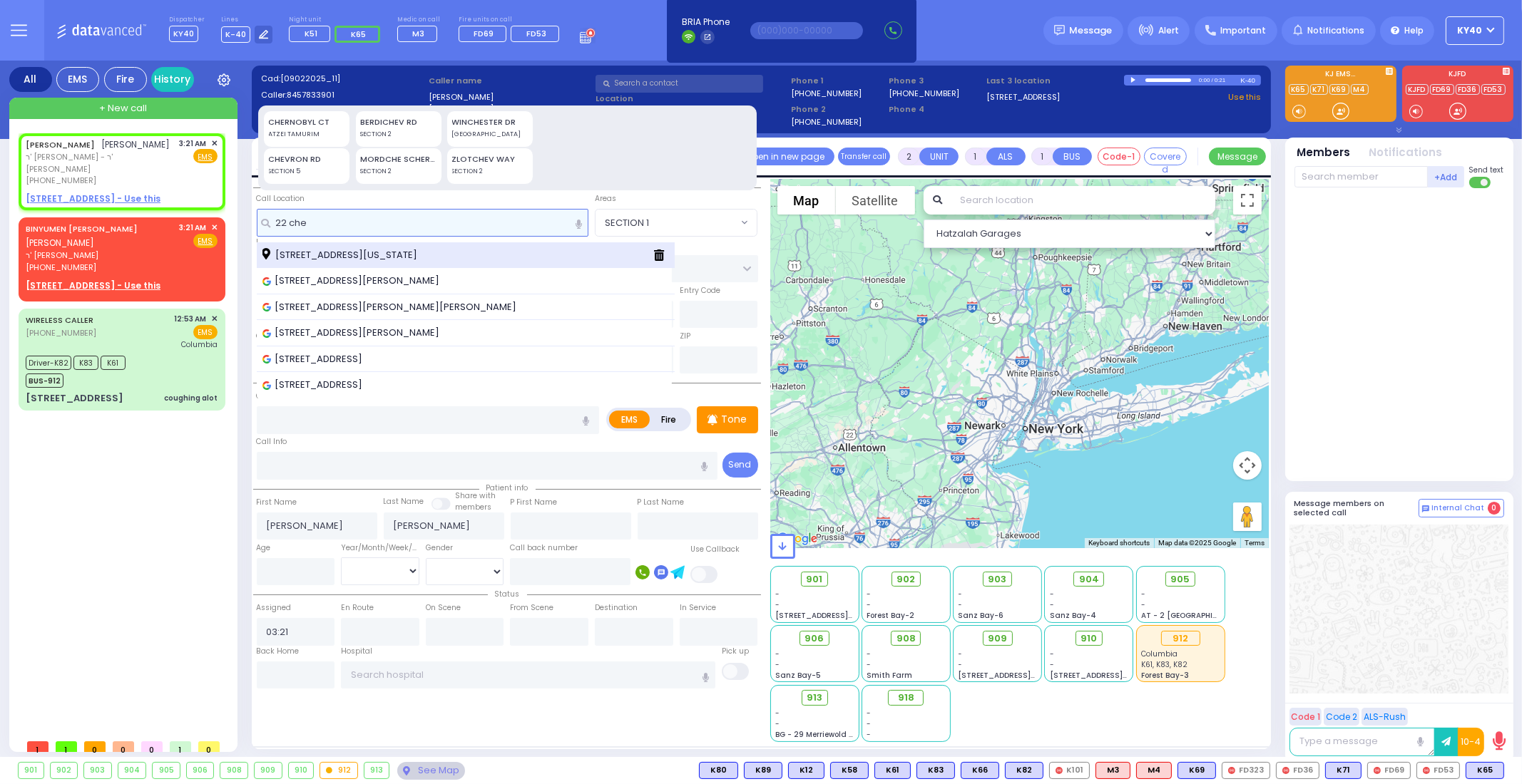
type input "22 che"
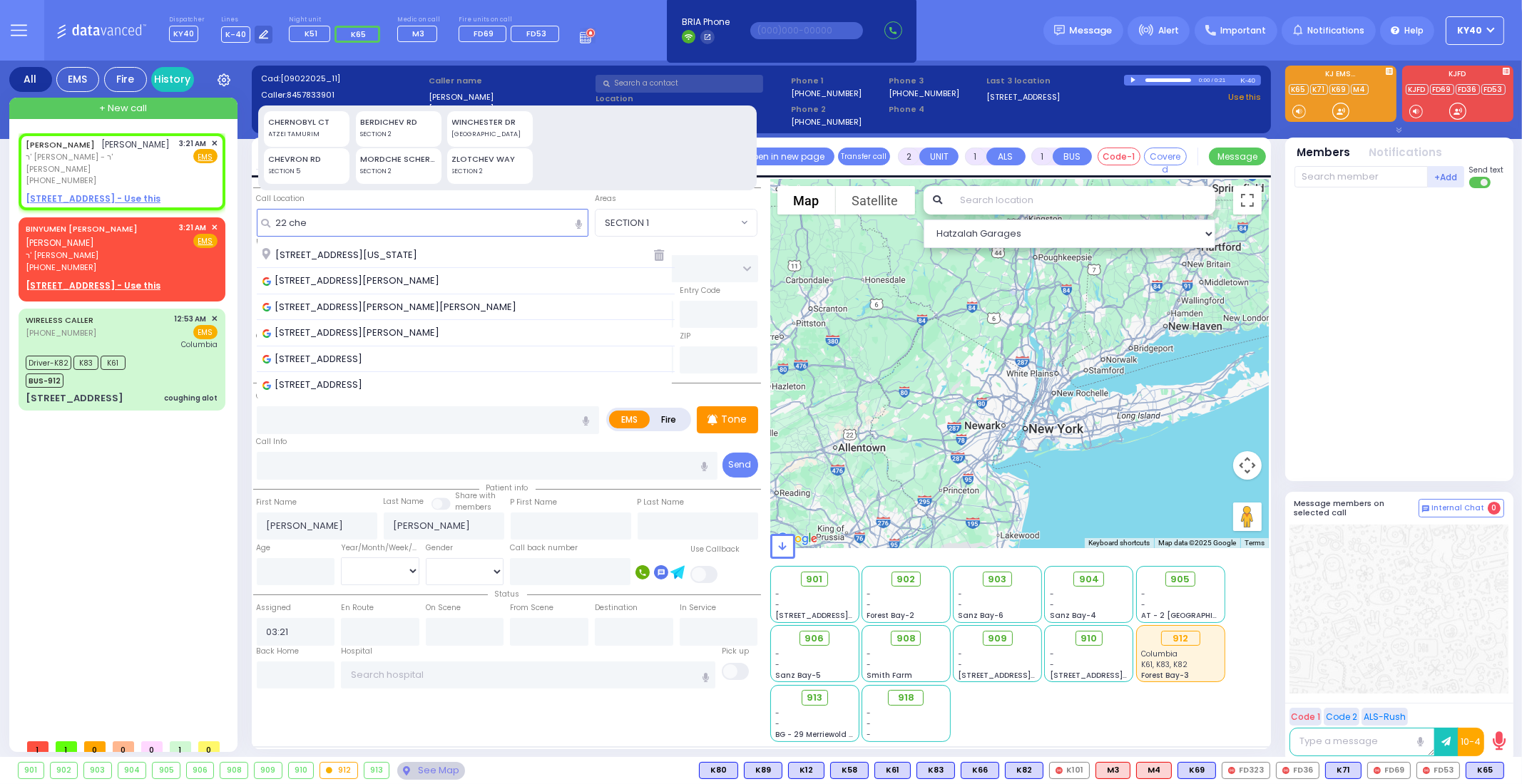
click at [419, 255] on span "22 Chevron Road Monroe New York 10950" at bounding box center [342, 255] width 160 height 14
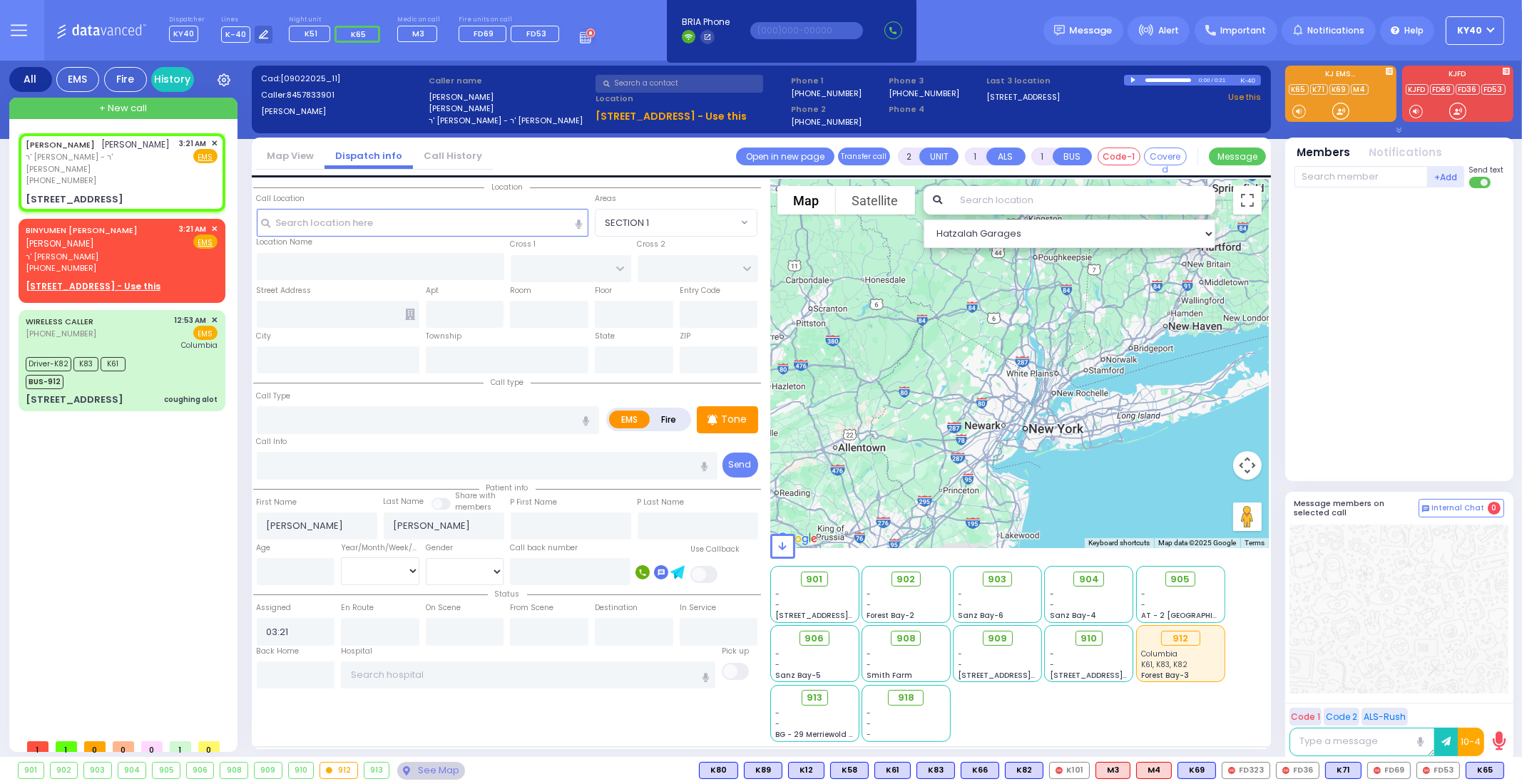
select select
radio input "true"
select select
select select "Hatzalah Garages"
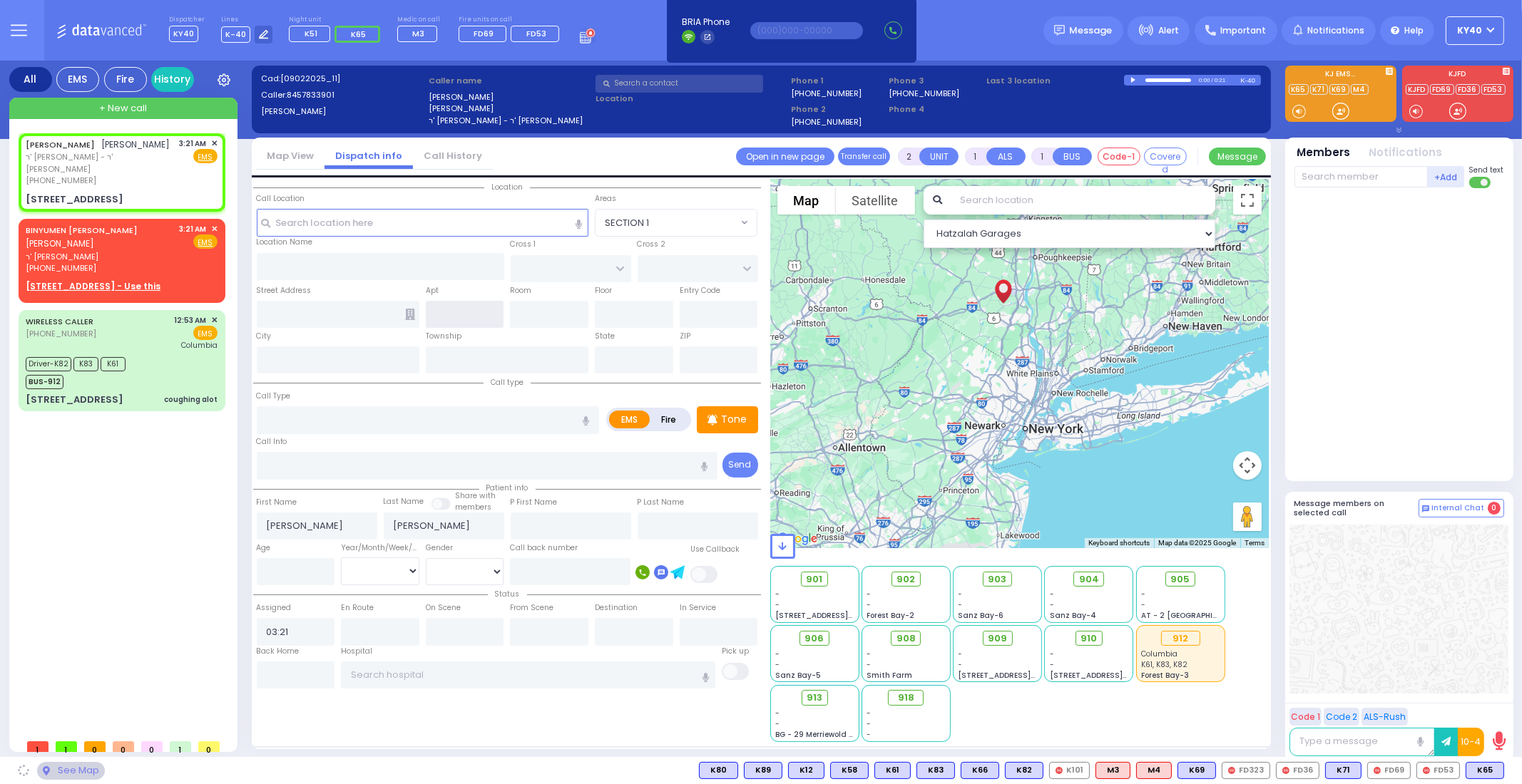
type input "CHEVRON RD"
type input "[GEOGRAPHIC_DATA]"
type input "[STREET_ADDRESS]"
type input "Monroe"
type input "[US_STATE]"
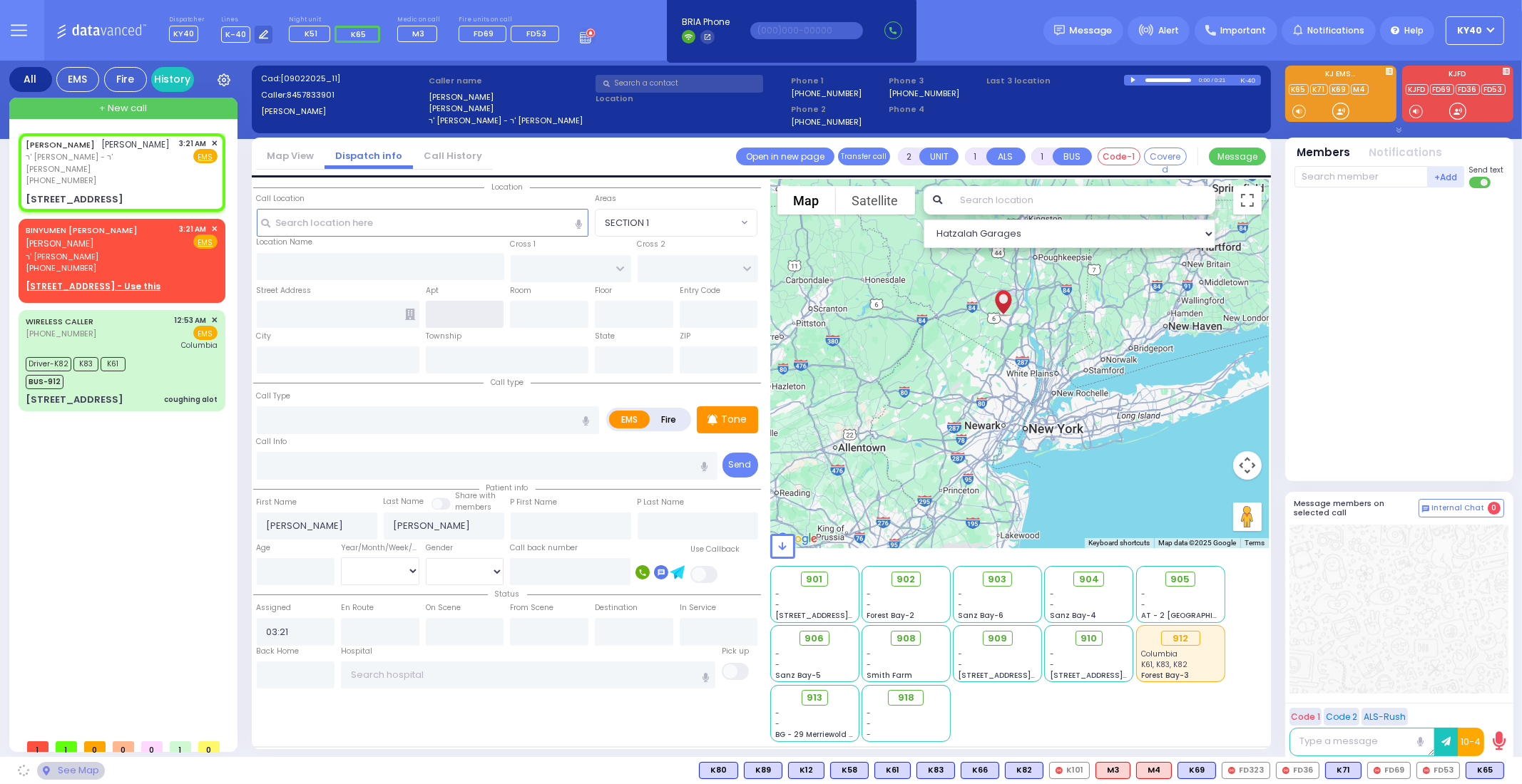
type input "10950"
select select "SECTION 5"
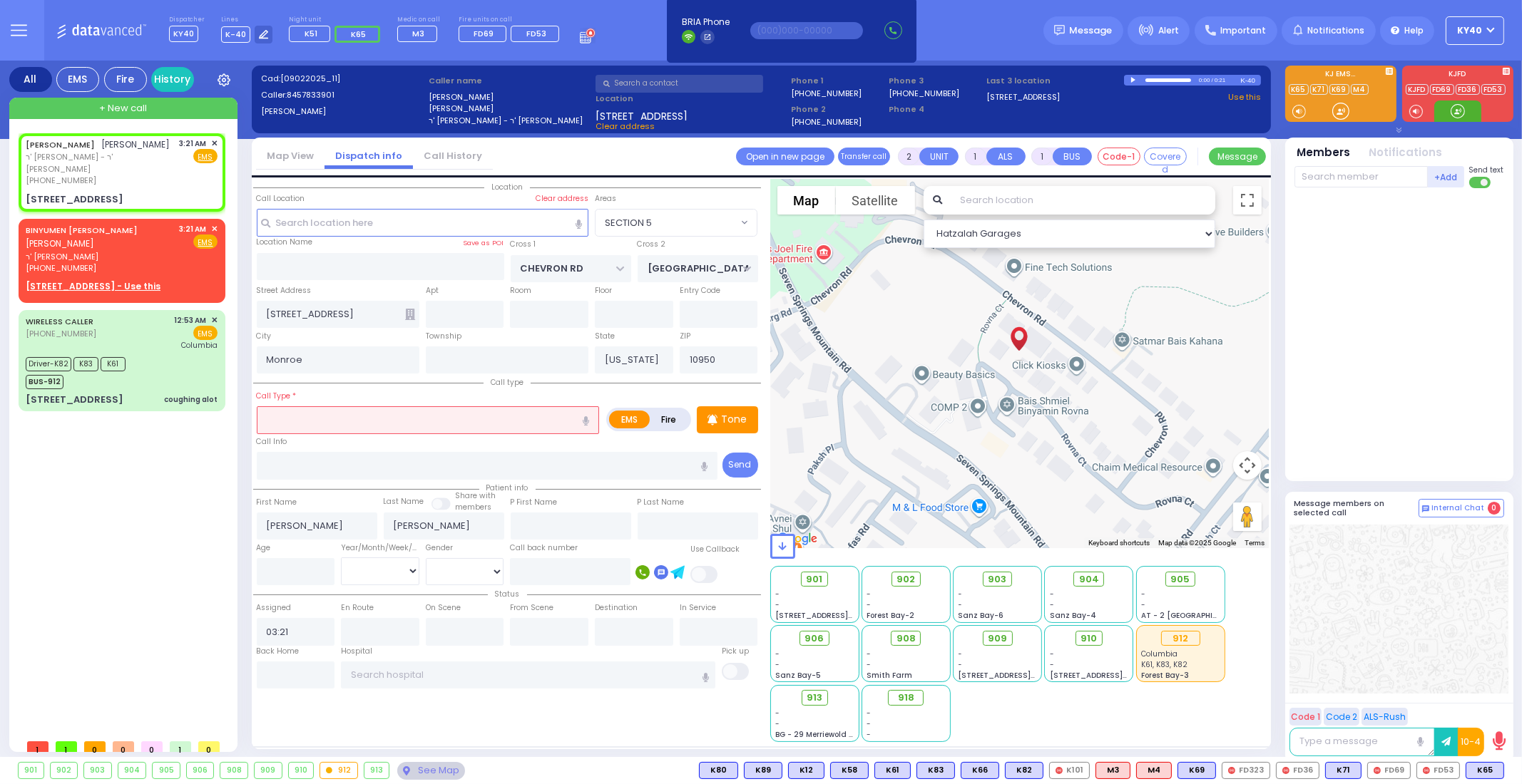
drag, startPoint x: 1456, startPoint y: 110, endPoint x: 1462, endPoint y: 105, distance: 7.8
click at [1463, 111] on div at bounding box center [1457, 111] width 14 height 14
click at [125, 221] on div "BINYUMEN HILLEL SCHWARTZ בנימין הלל שווארץ ר' יעקב יושע - ר' יונתן פישער (845) …" at bounding box center [122, 259] width 201 height 75
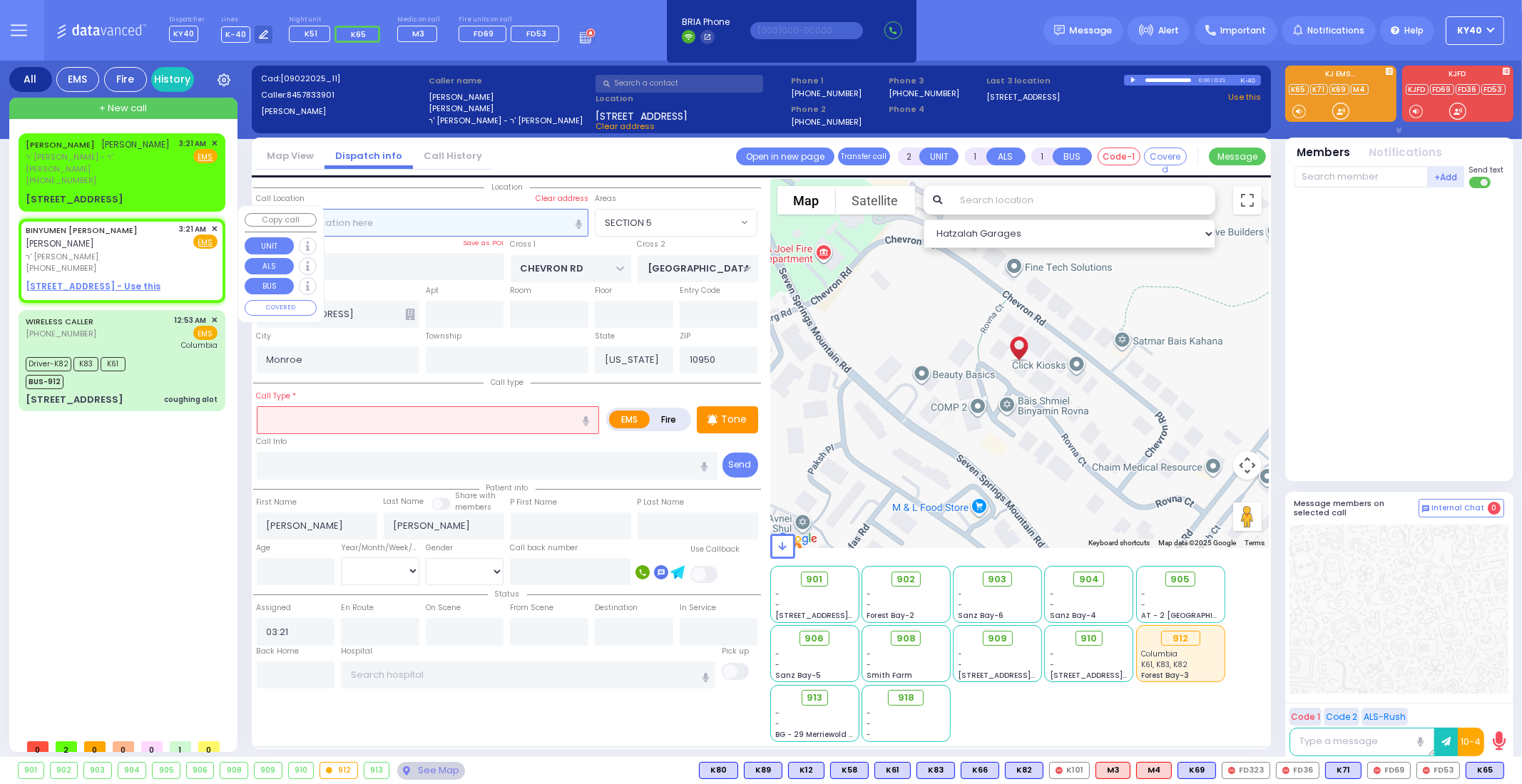
select select
radio input "true"
type input "BINYUMEN HILLEL"
type input "SCHWARTZ"
select select
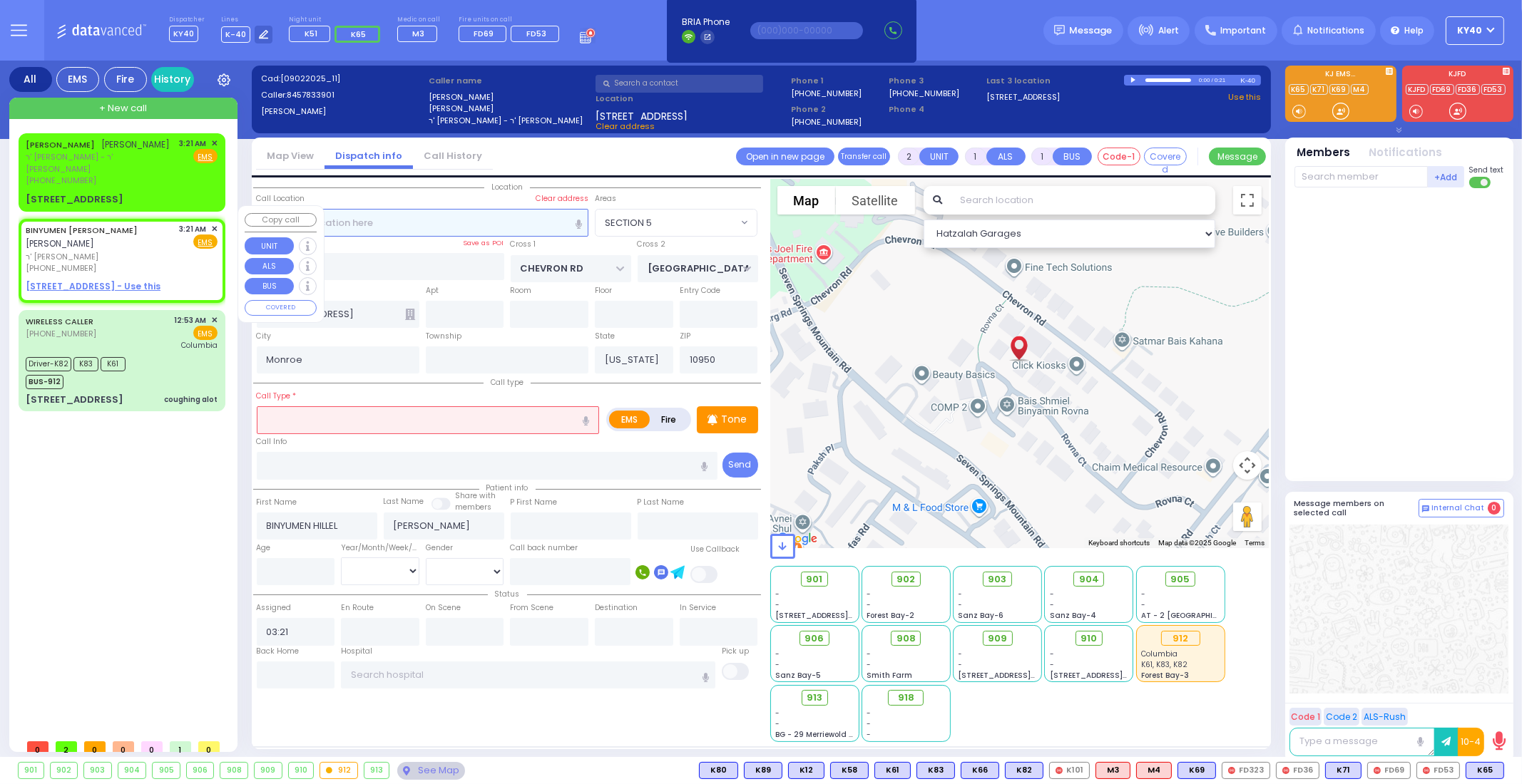
select select "Hatzalah Garages"
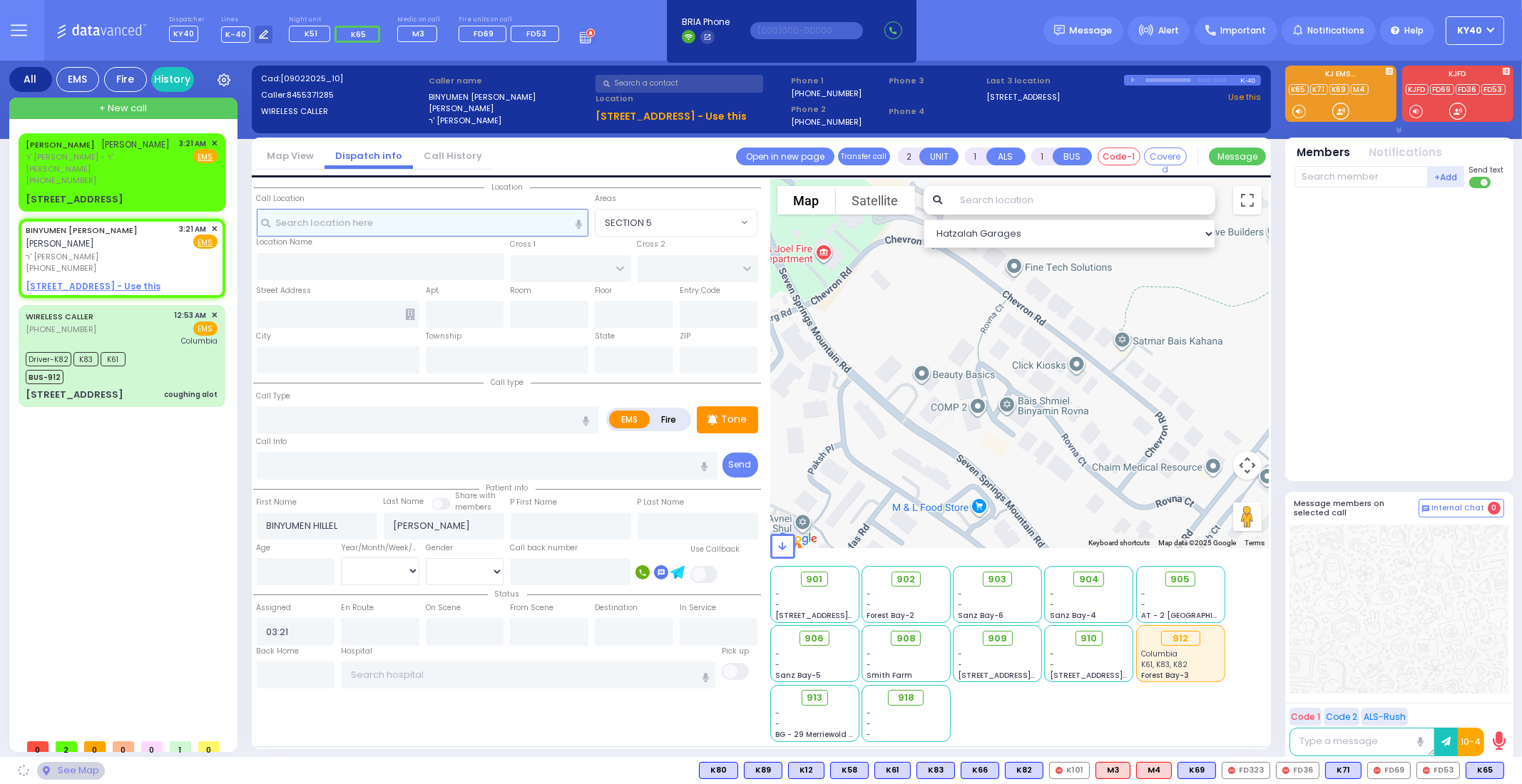
select select
radio input "true"
select select
select select "Hatzalah Garages"
click at [376, 411] on input "text" at bounding box center [428, 420] width 342 height 27
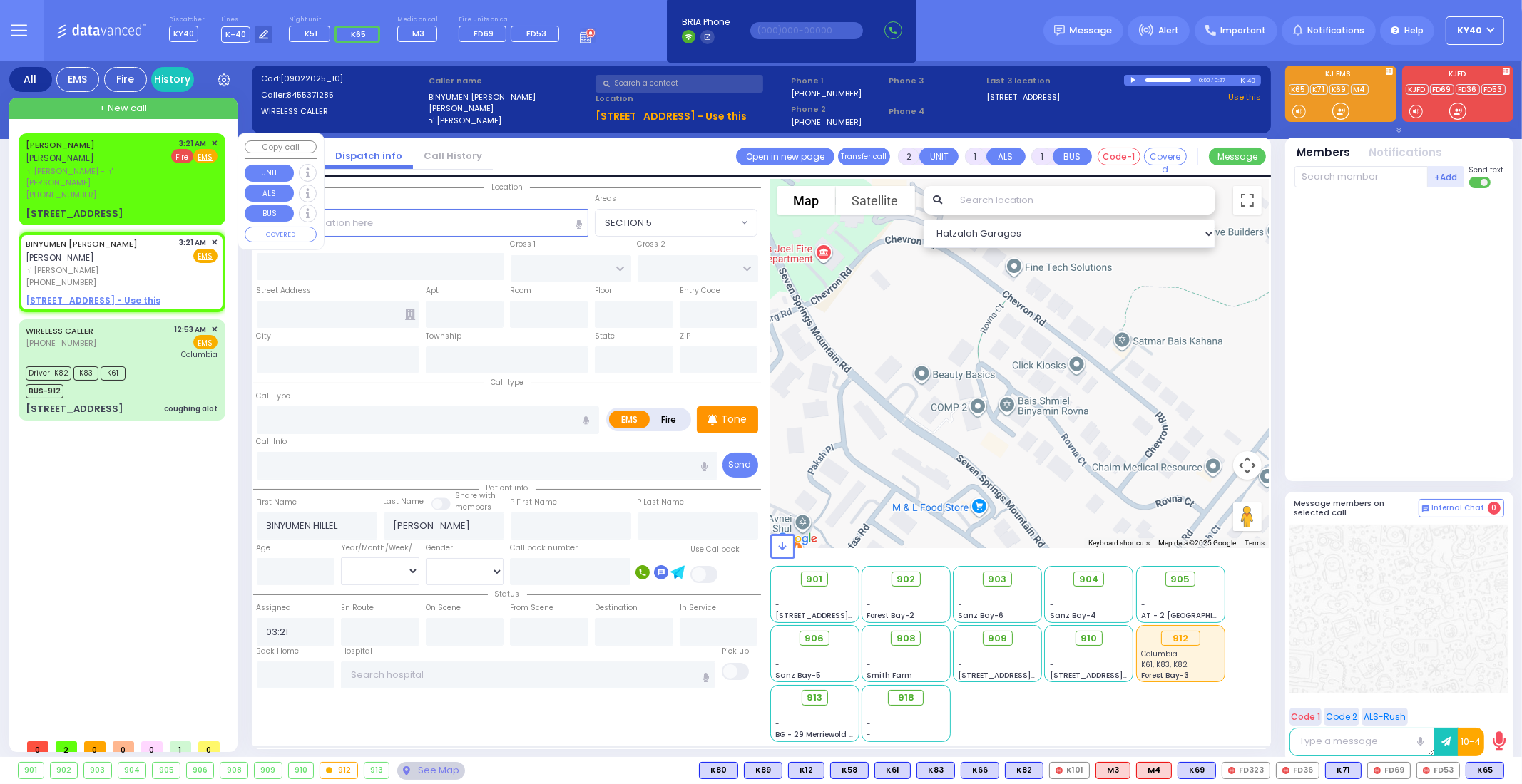
click at [186, 154] on span "Fire" at bounding box center [182, 156] width 22 height 14
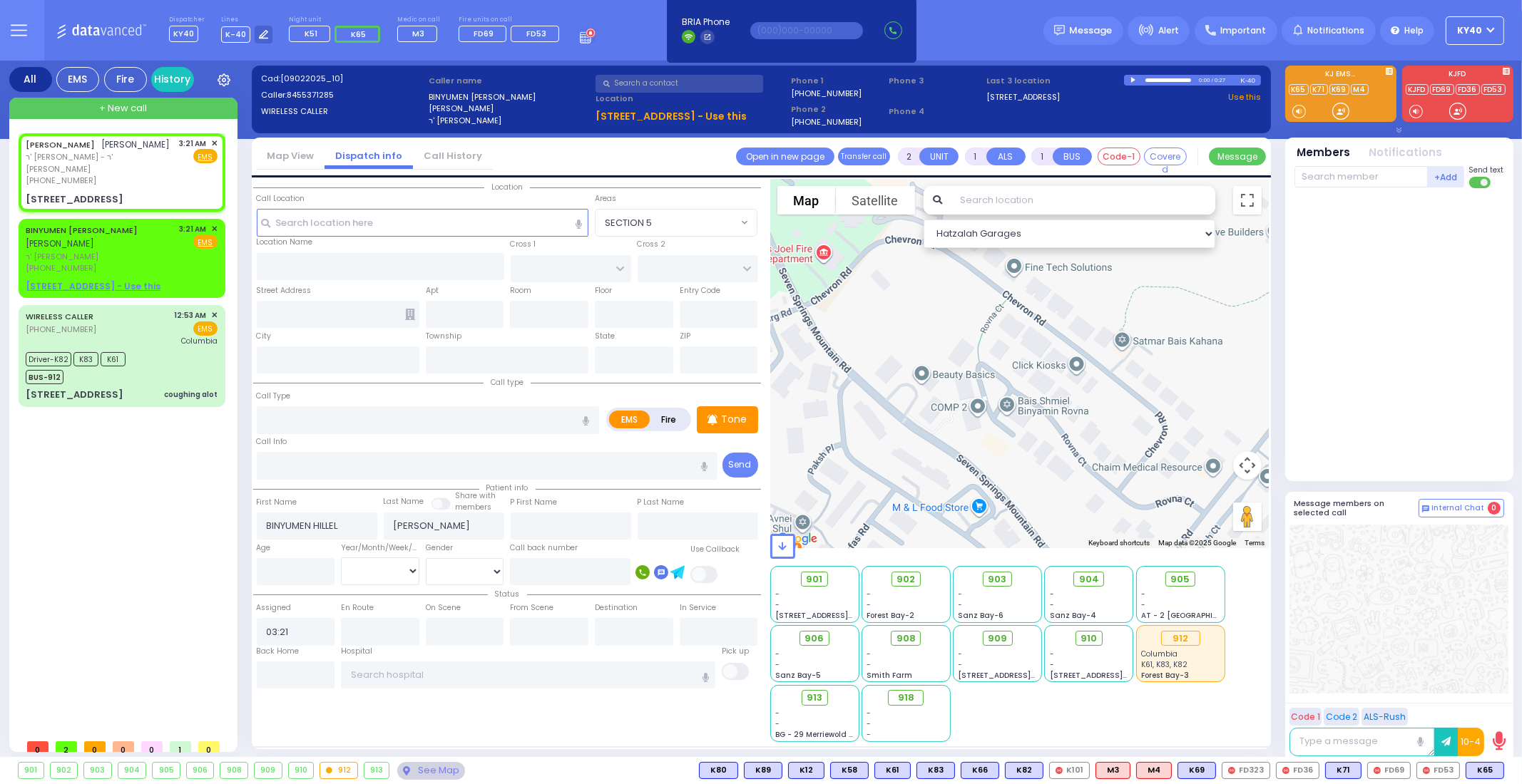
select select
radio input "true"
type input "[PERSON_NAME]"
select select
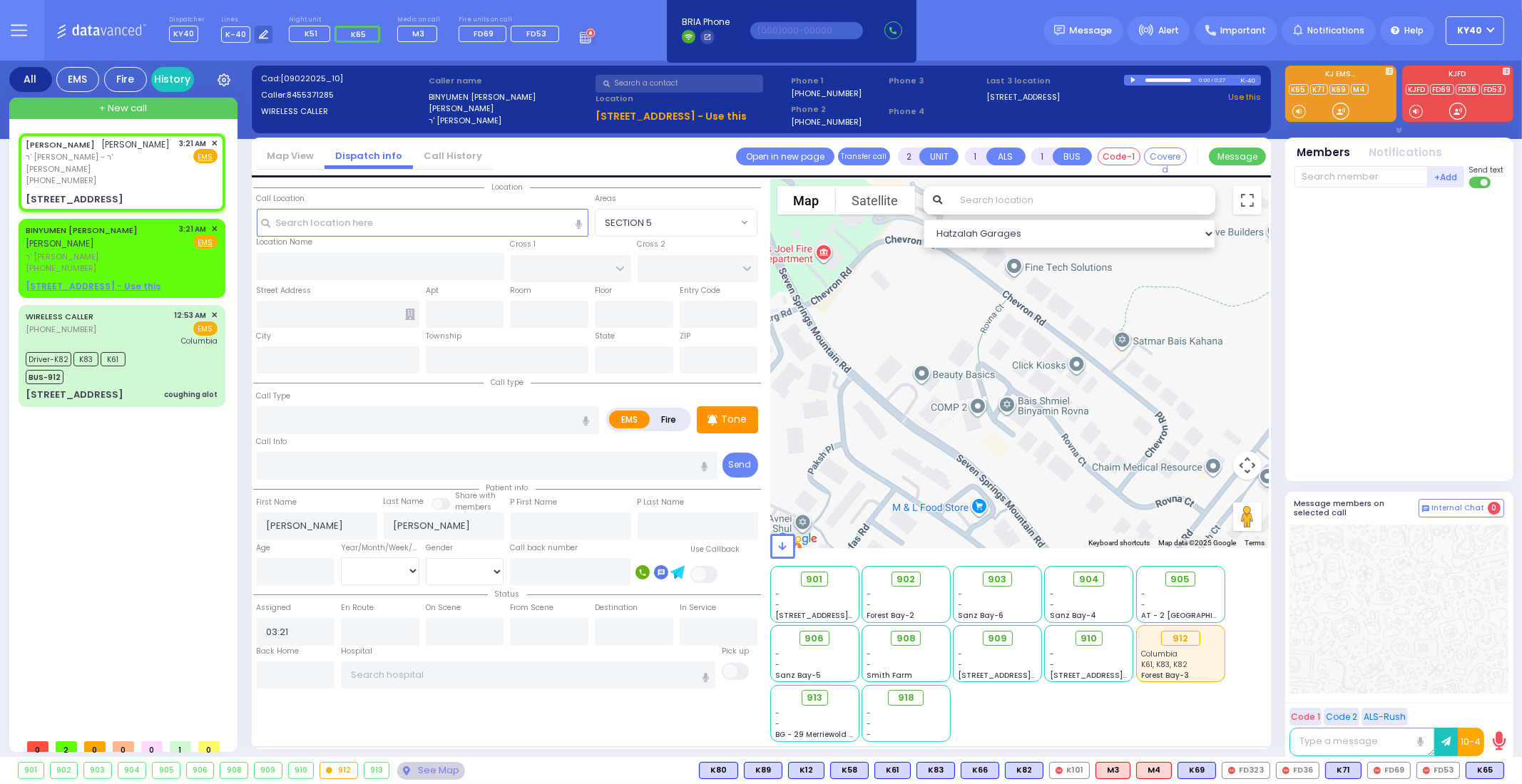
select select "Hatzalah Garages"
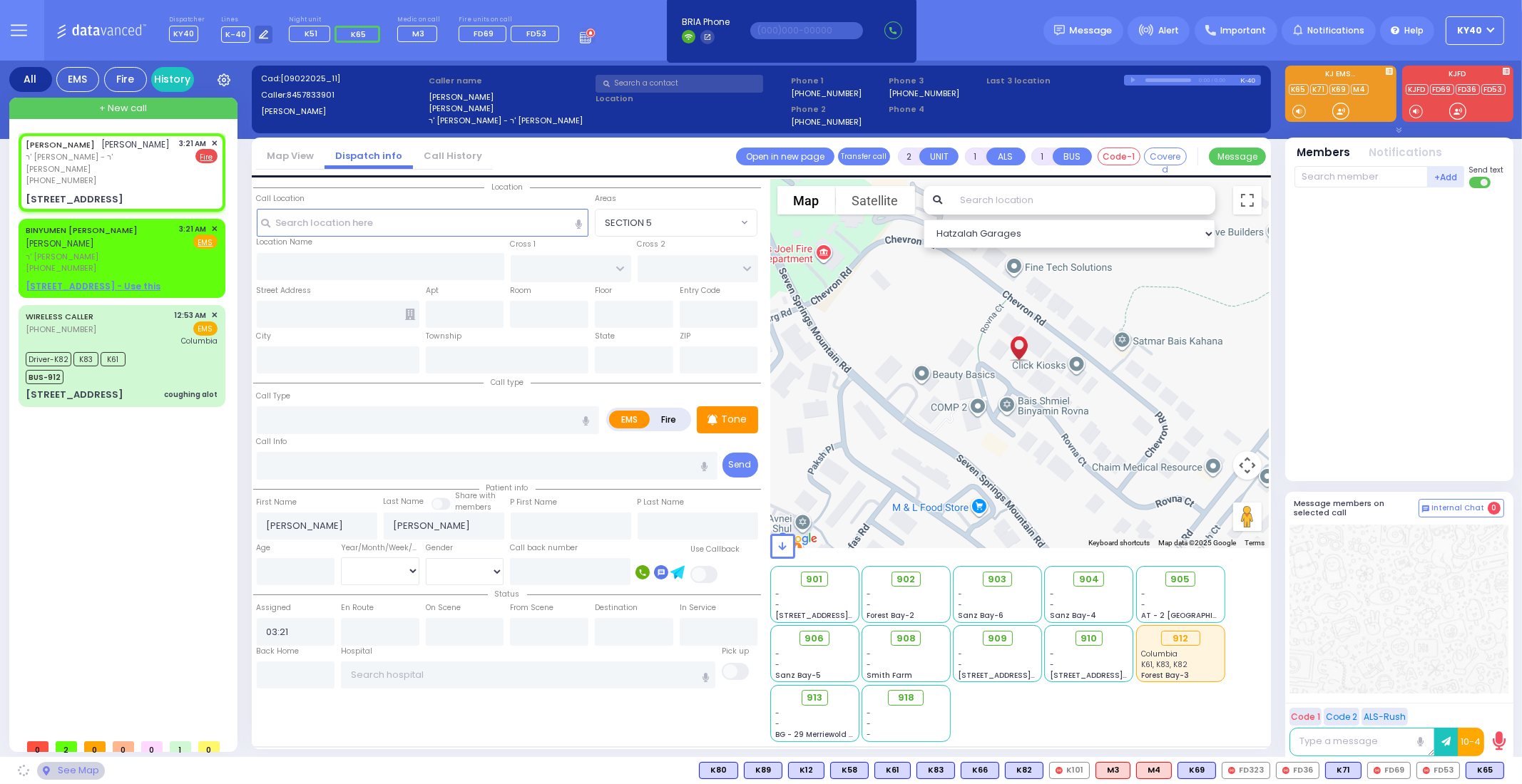
type input "CHEVRON RD"
type input "[GEOGRAPHIC_DATA]"
type input "[STREET_ADDRESS]"
type input "Monroe"
type input "[US_STATE]"
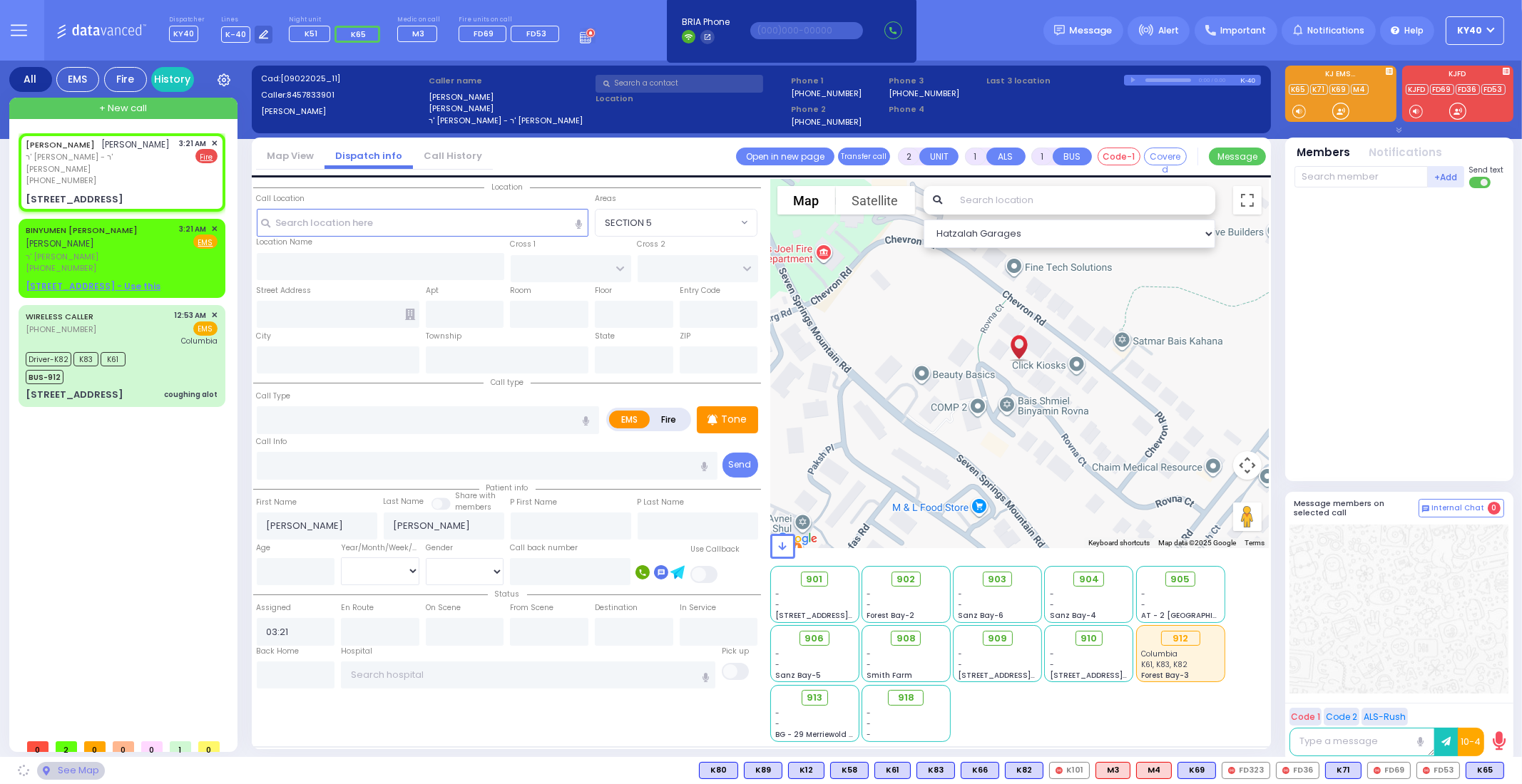
type input "10950"
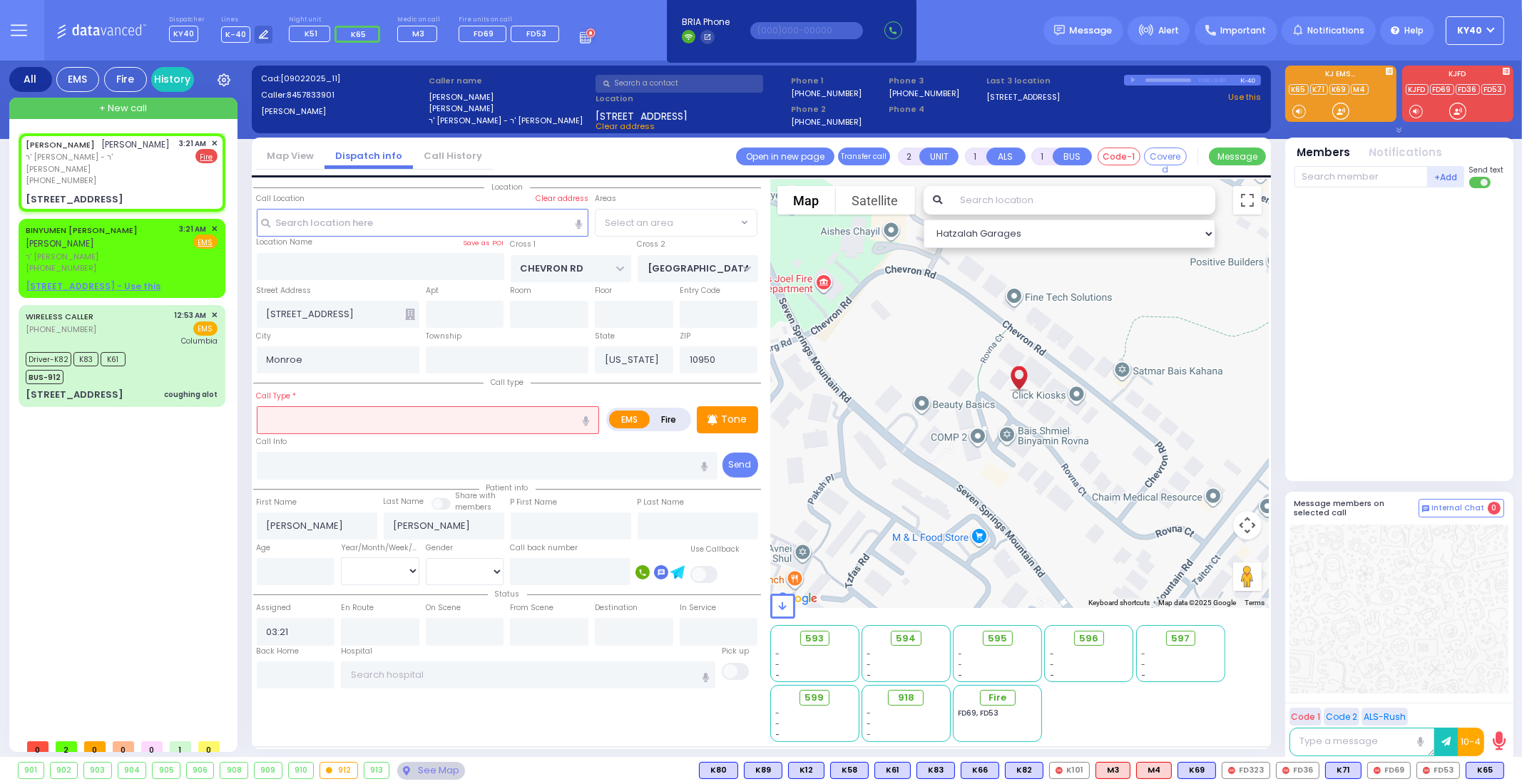
select select "SECTION 5"
drag, startPoint x: 1457, startPoint y: 110, endPoint x: 1073, endPoint y: 210, distance: 396.8
drag, startPoint x: 1370, startPoint y: 175, endPoint x: 1368, endPoint y: 186, distance: 11.2
click at [1370, 179] on input "text" at bounding box center [1361, 176] width 133 height 21
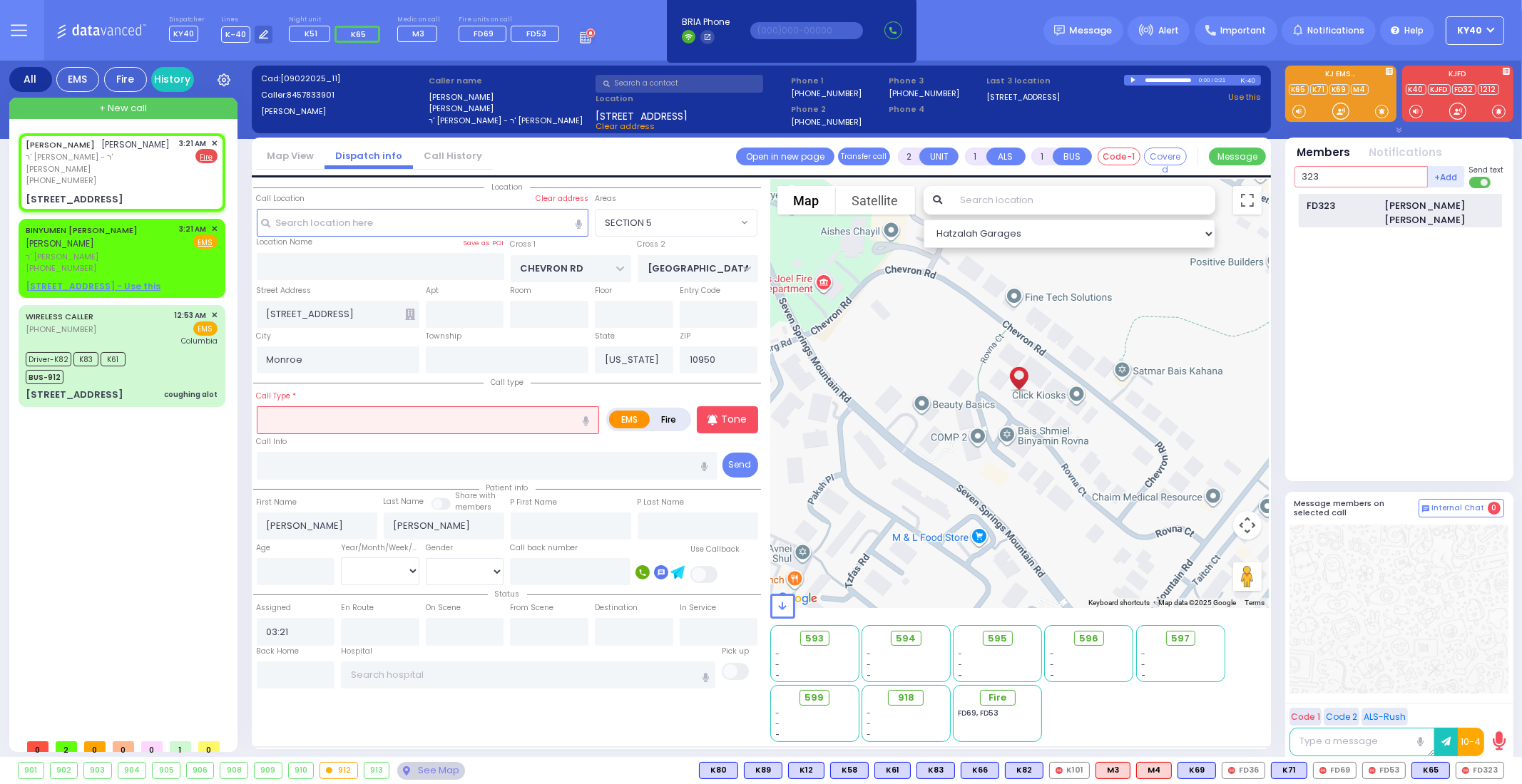
type input "323"
click at [1346, 205] on div "FD323" at bounding box center [1342, 206] width 71 height 14
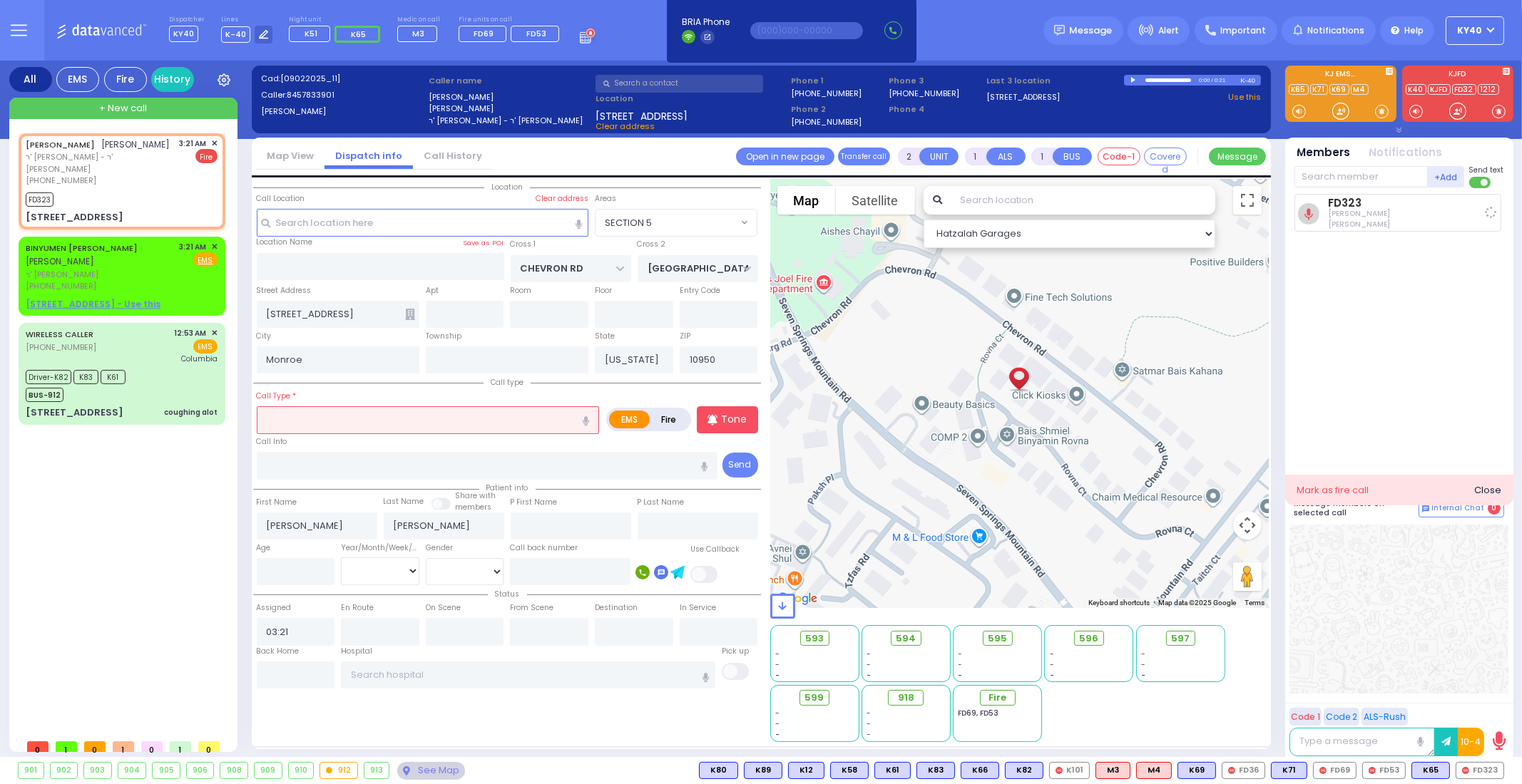
select select
radio input "false"
radio input "true"
select select
type input "03:23"
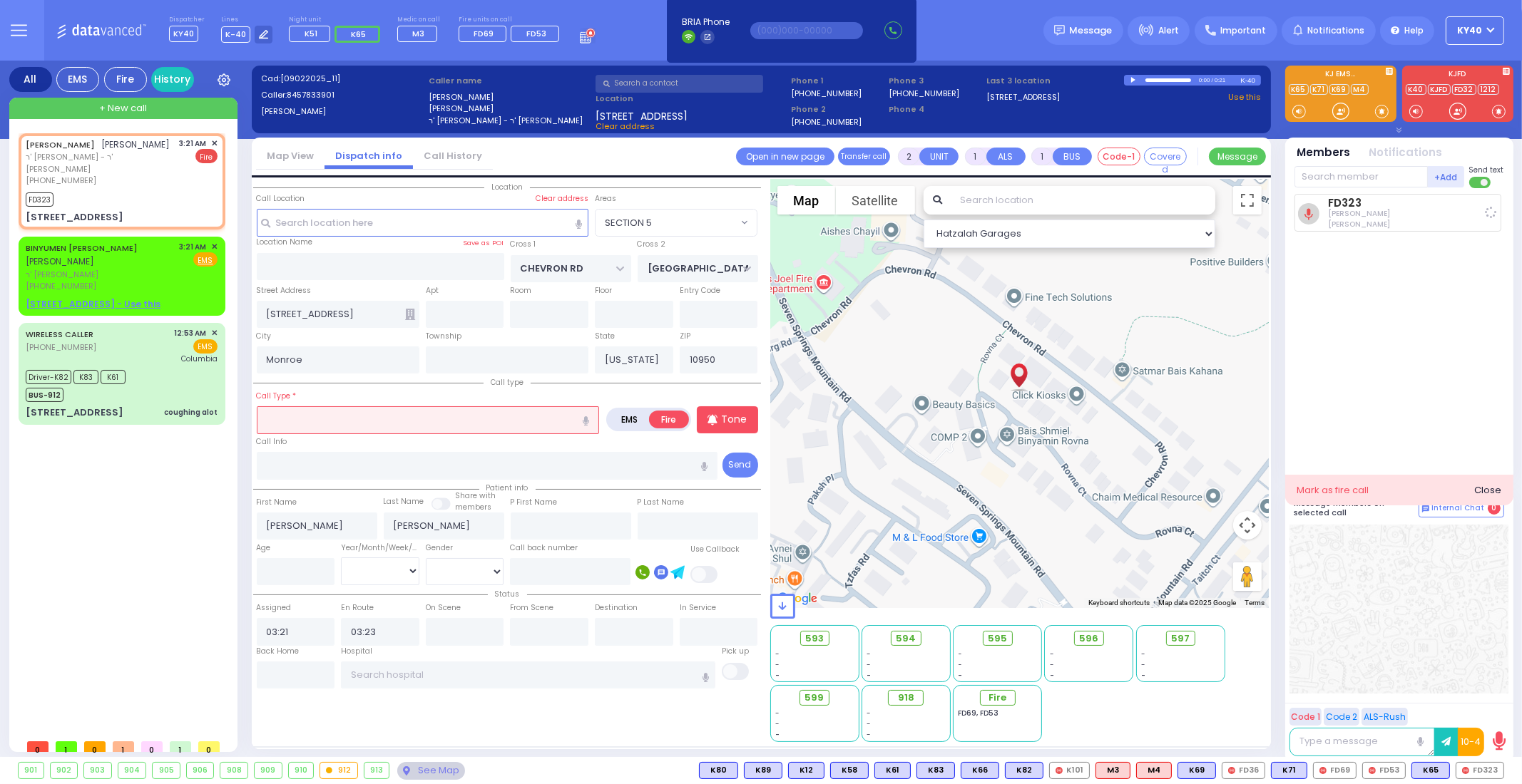
select select "Hatzalah Garages"
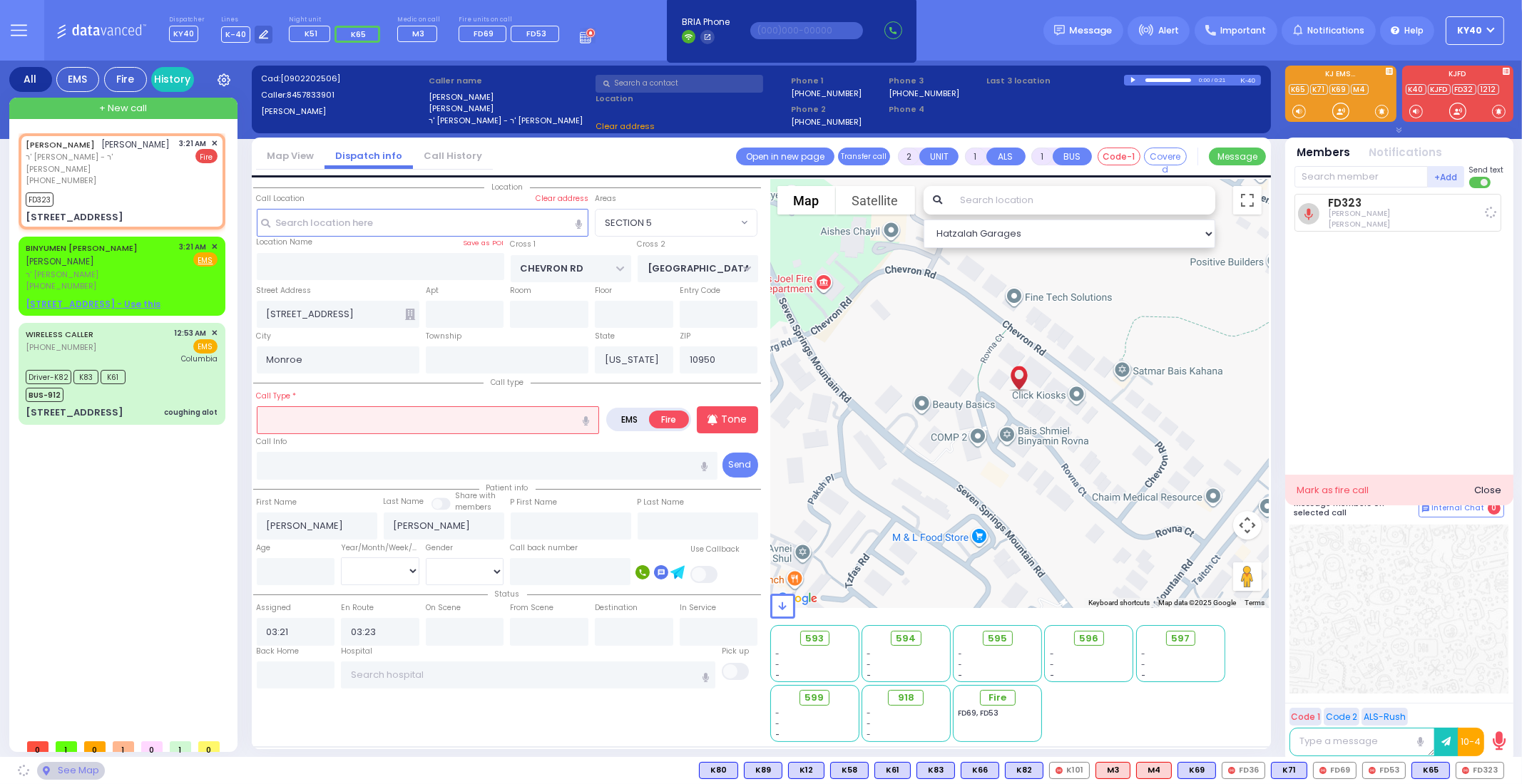
click at [321, 415] on input "text" at bounding box center [428, 420] width 342 height 27
select select "SECTION 5"
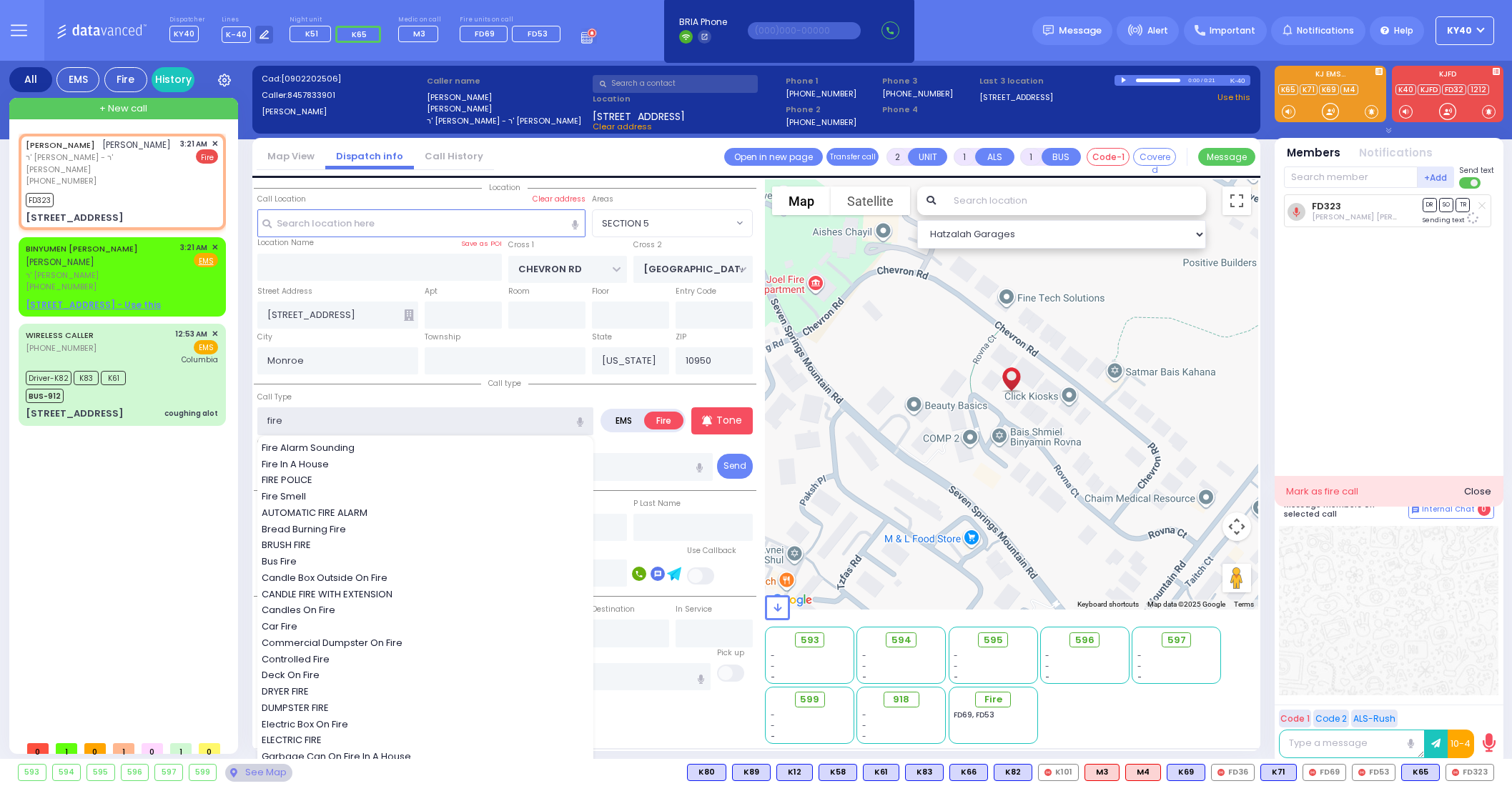
type input "fire"
select select
radio input "true"
select select
select select "Hatzalah Garages"
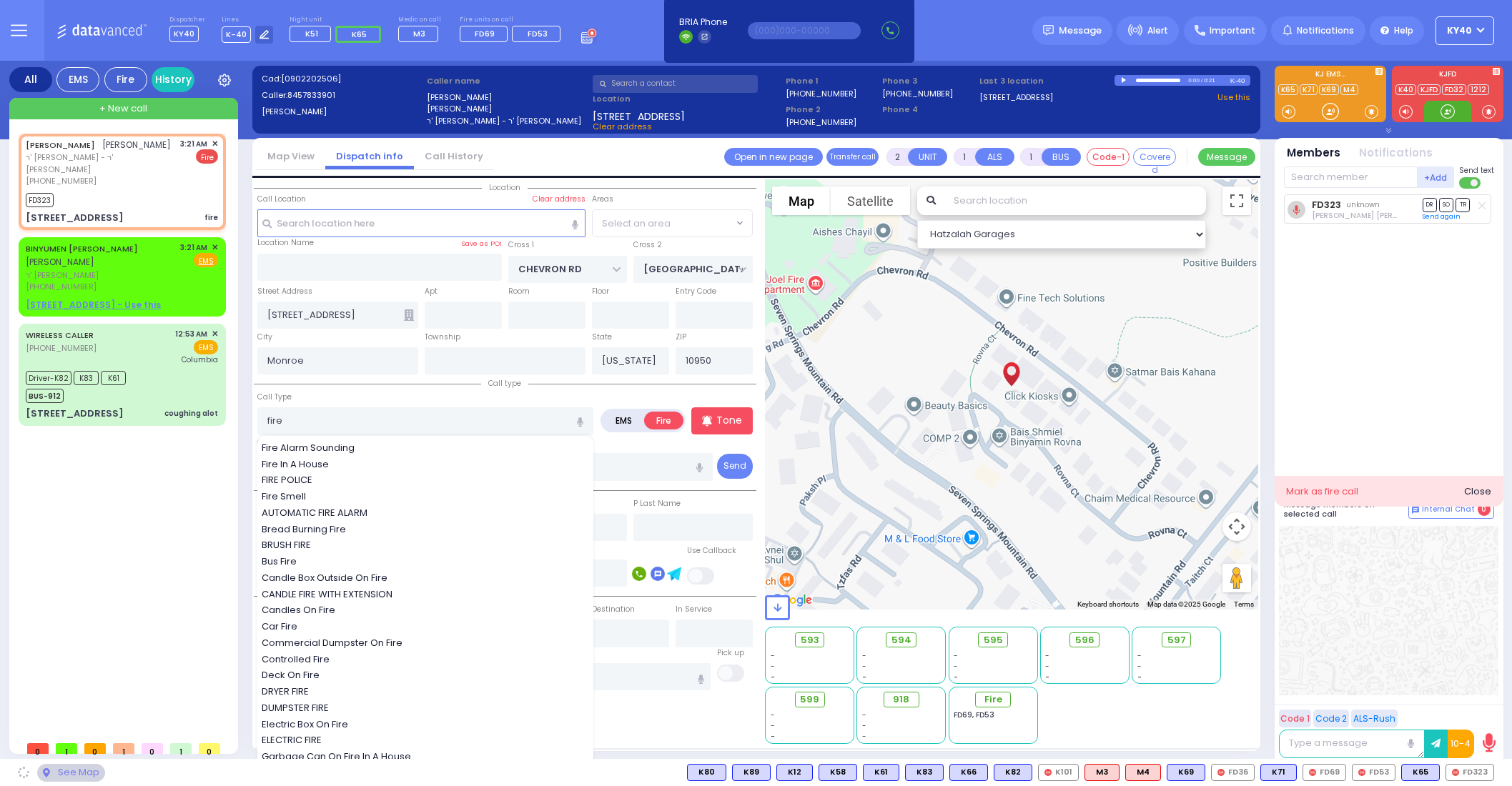
select select "SECTION 5"
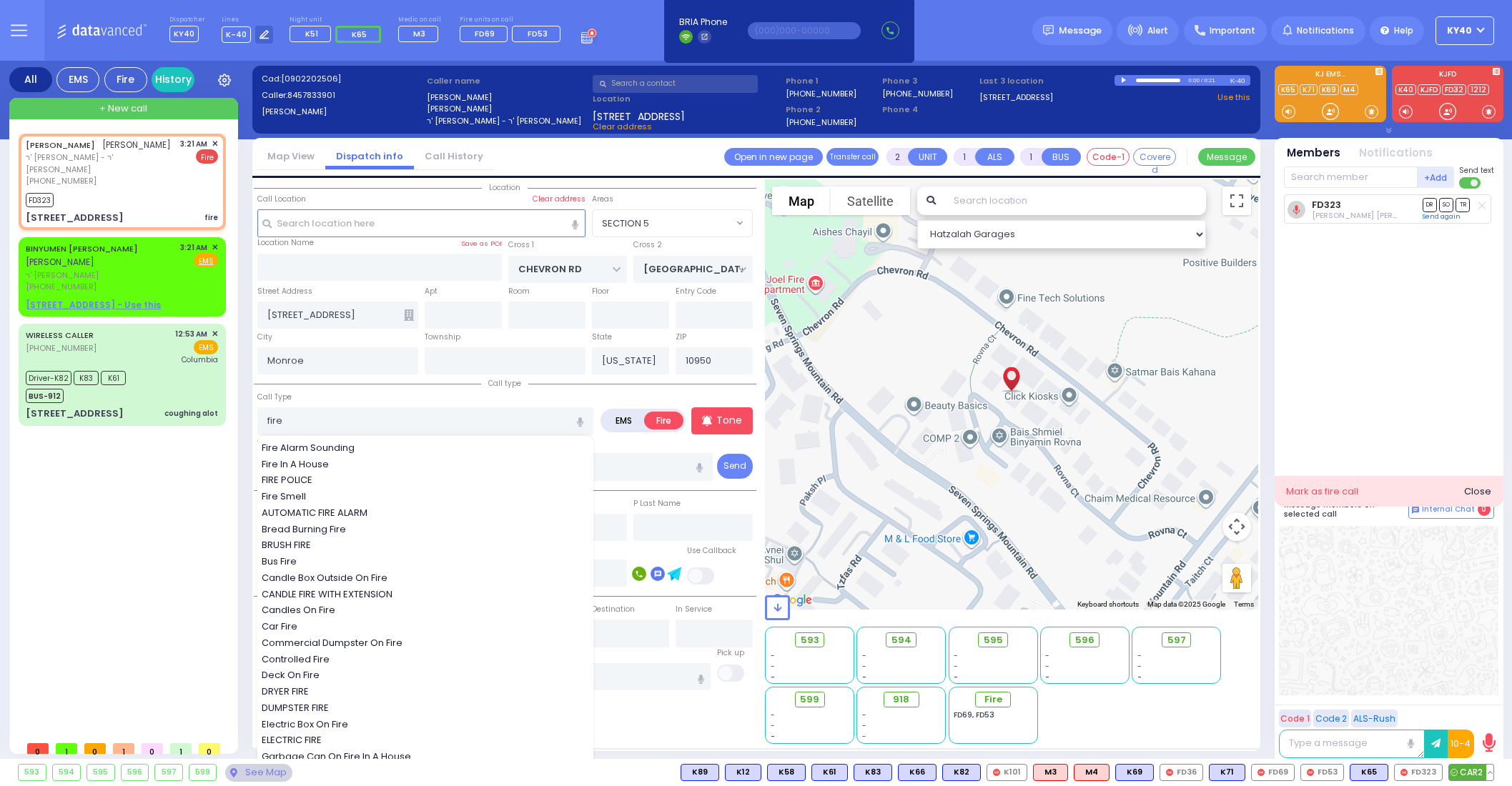
click at [1477, 775] on span "CAR2" at bounding box center [1471, 772] width 44 height 16
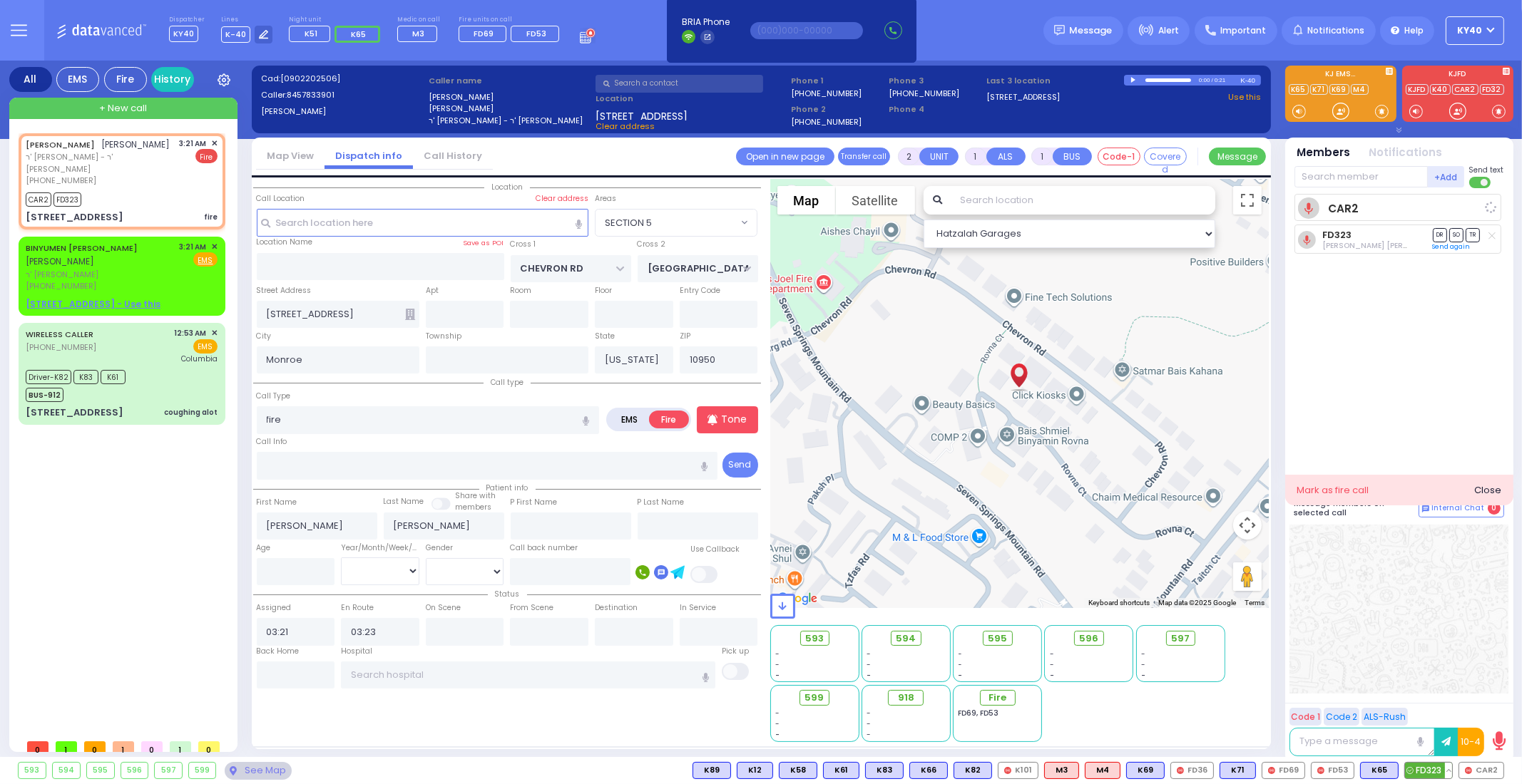
select select
radio input "true"
select select
select select "Hatzalah Garages"
select select
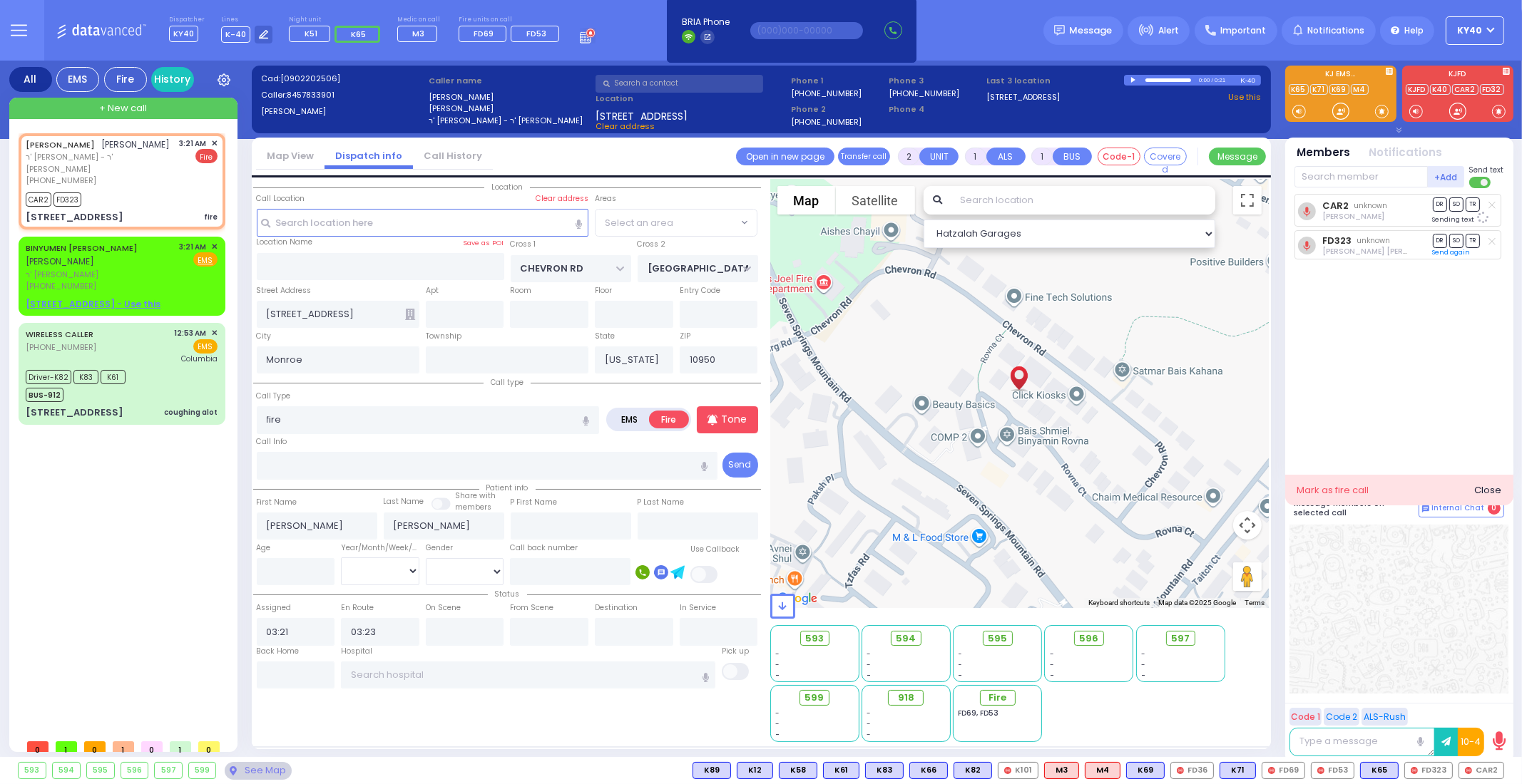
radio input "true"
select select
select select "SECTION 5"
select select "Hatzalah Garages"
select select "SECTION 5"
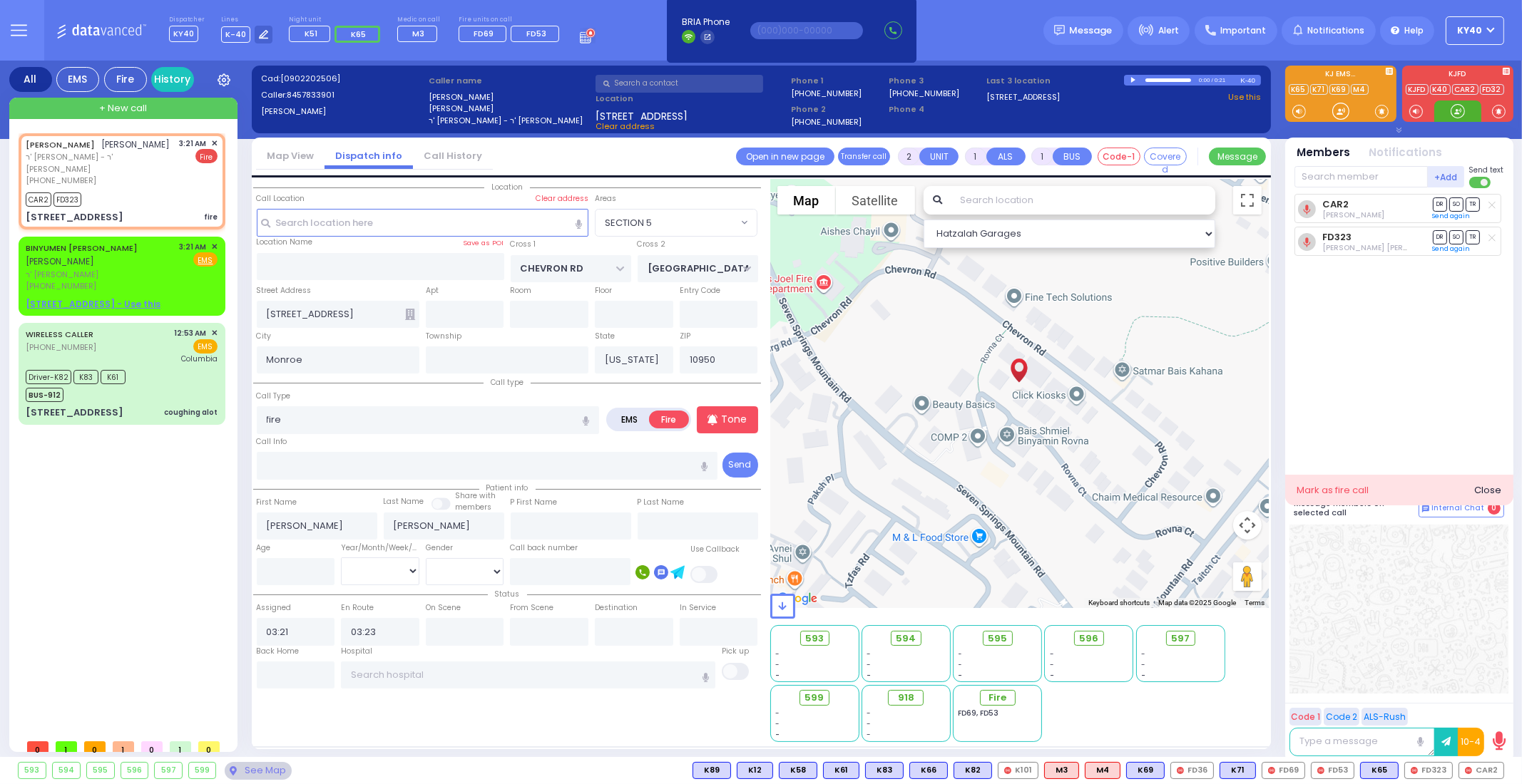
select select
radio input "true"
select select
select select "Hatzalah Garages"
select select "SECTION 5"
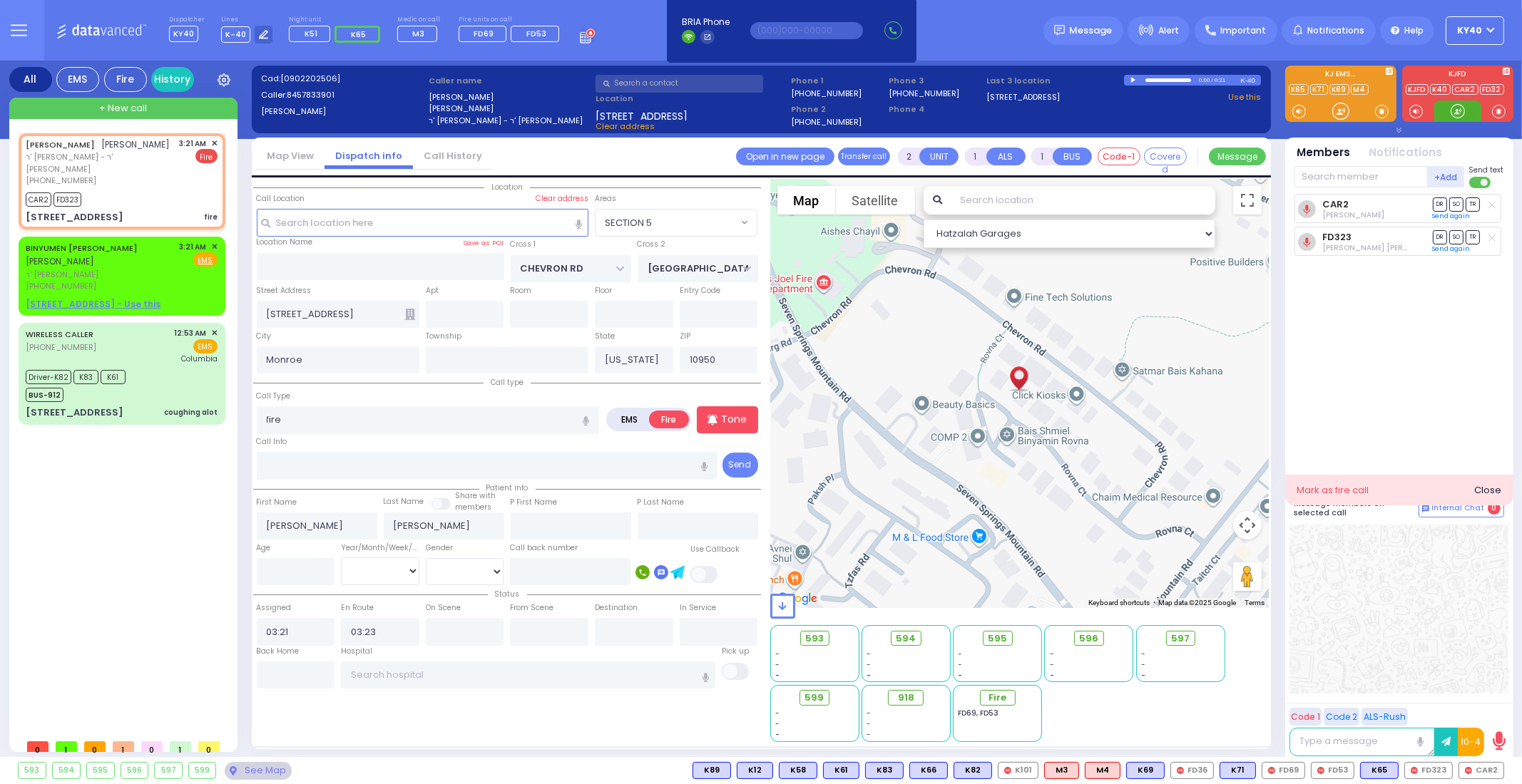
drag, startPoint x: 1458, startPoint y: 115, endPoint x: 1451, endPoint y: 117, distance: 7.3
click at [1456, 116] on div at bounding box center [1457, 111] width 14 height 14
click at [1374, 763] on span "CAR6" at bounding box center [1375, 770] width 44 height 16
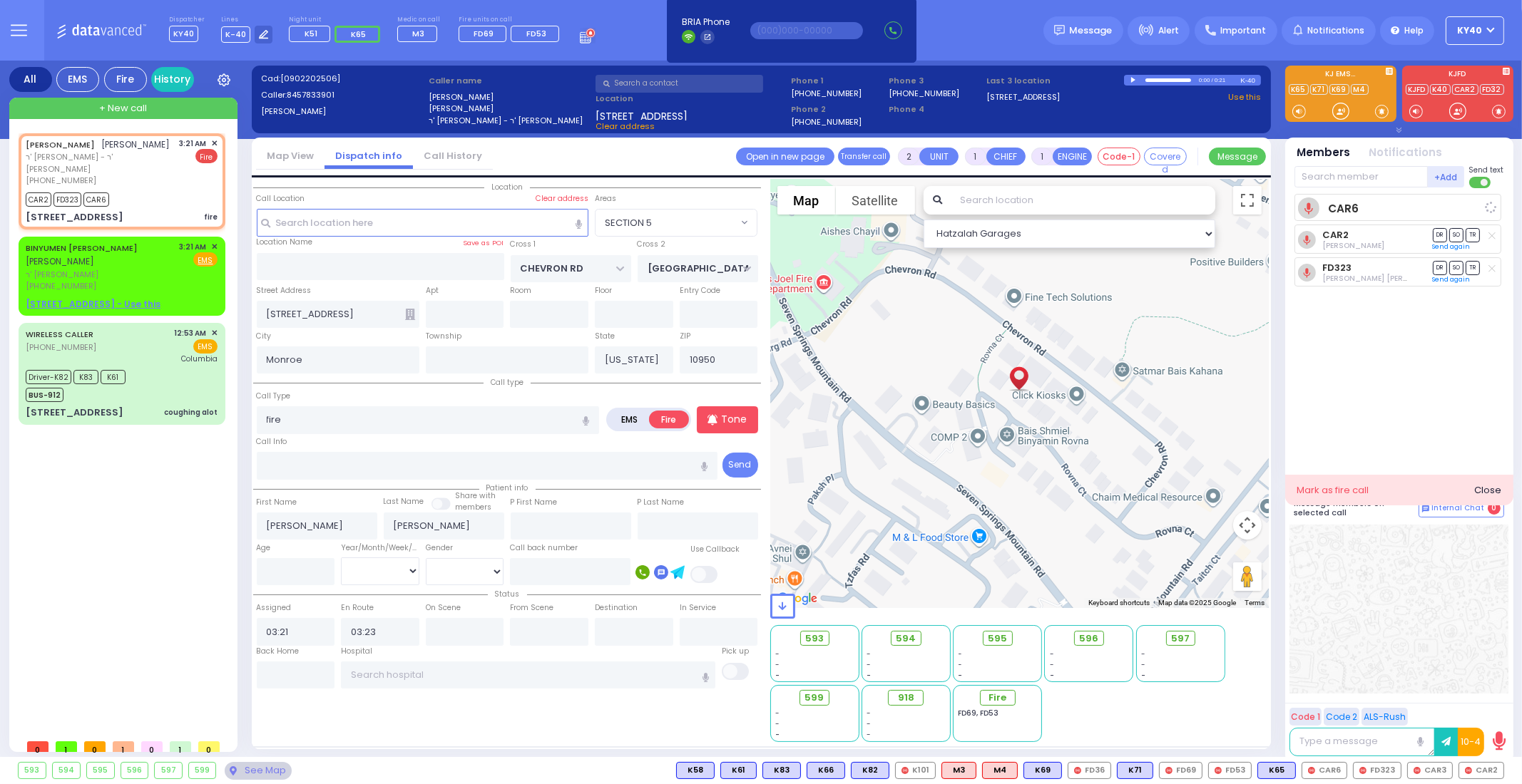
select select
radio input "true"
select select
select select "Hatzalah Garages"
click at [462, 411] on input "fire" at bounding box center [428, 420] width 342 height 27
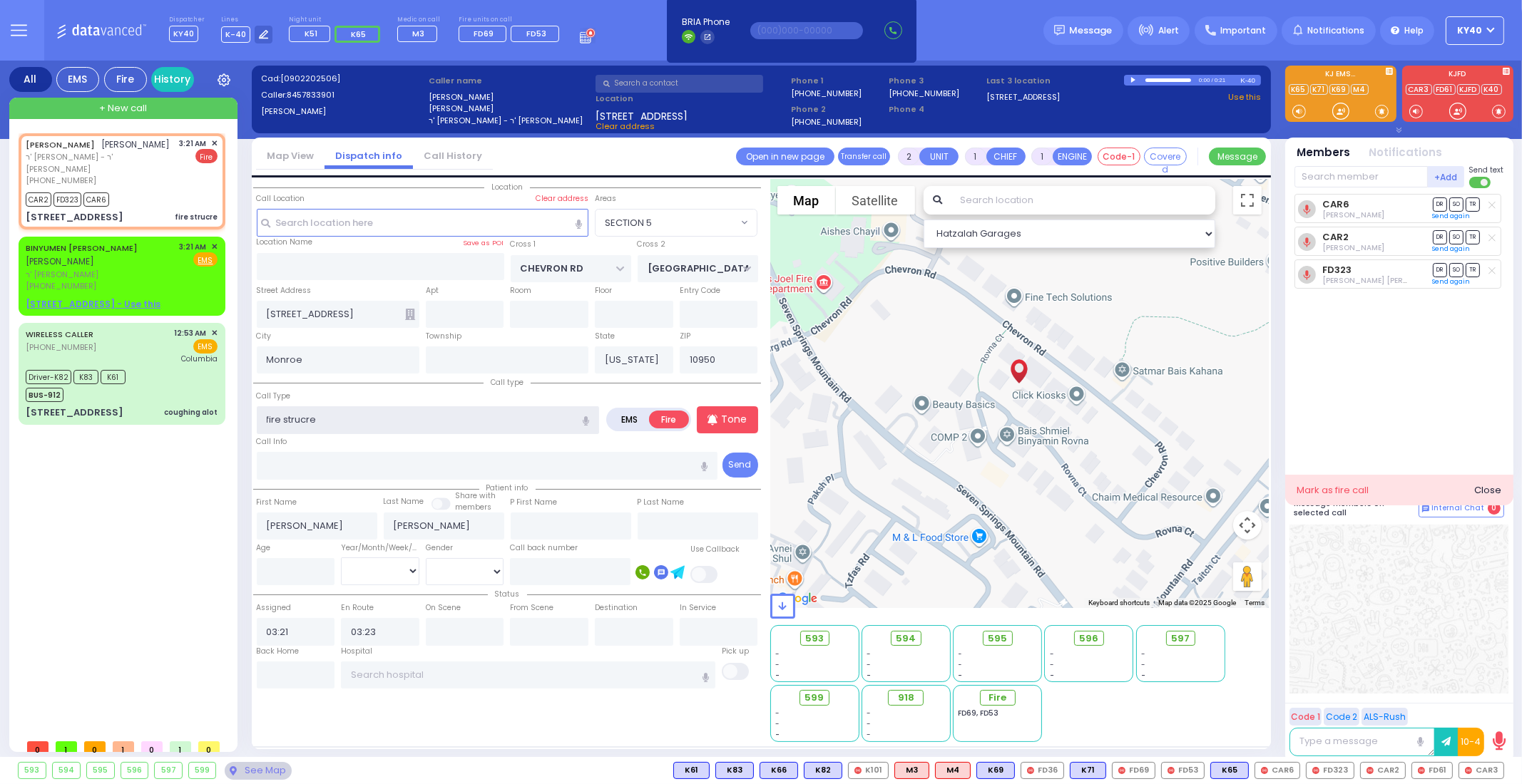
drag, startPoint x: 287, startPoint y: 412, endPoint x: 411, endPoint y: 431, distance: 125.4
click at [411, 431] on input "fire strucre" at bounding box center [428, 420] width 342 height 27
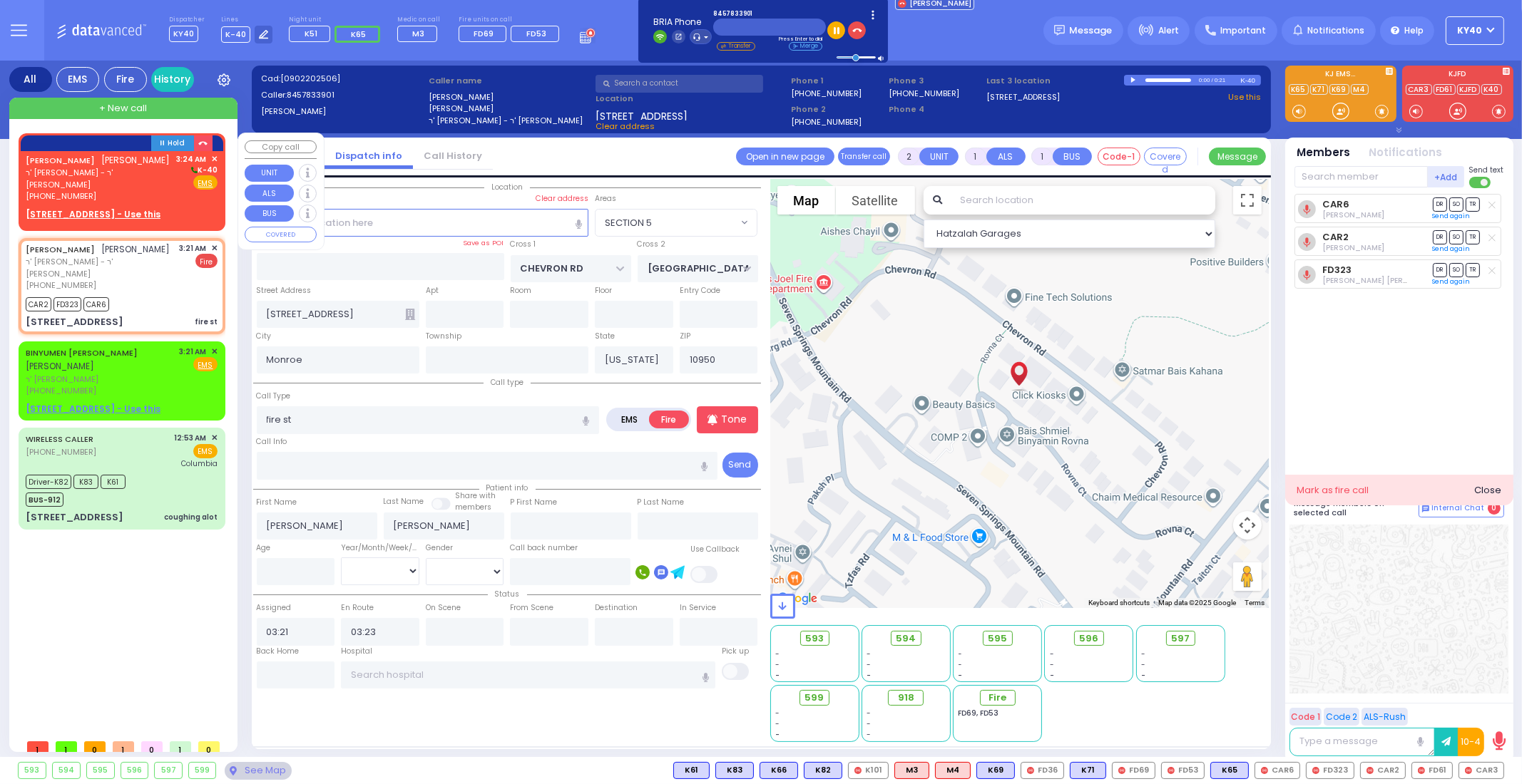
click at [103, 160] on span "[PERSON_NAME]" at bounding box center [136, 160] width 68 height 12
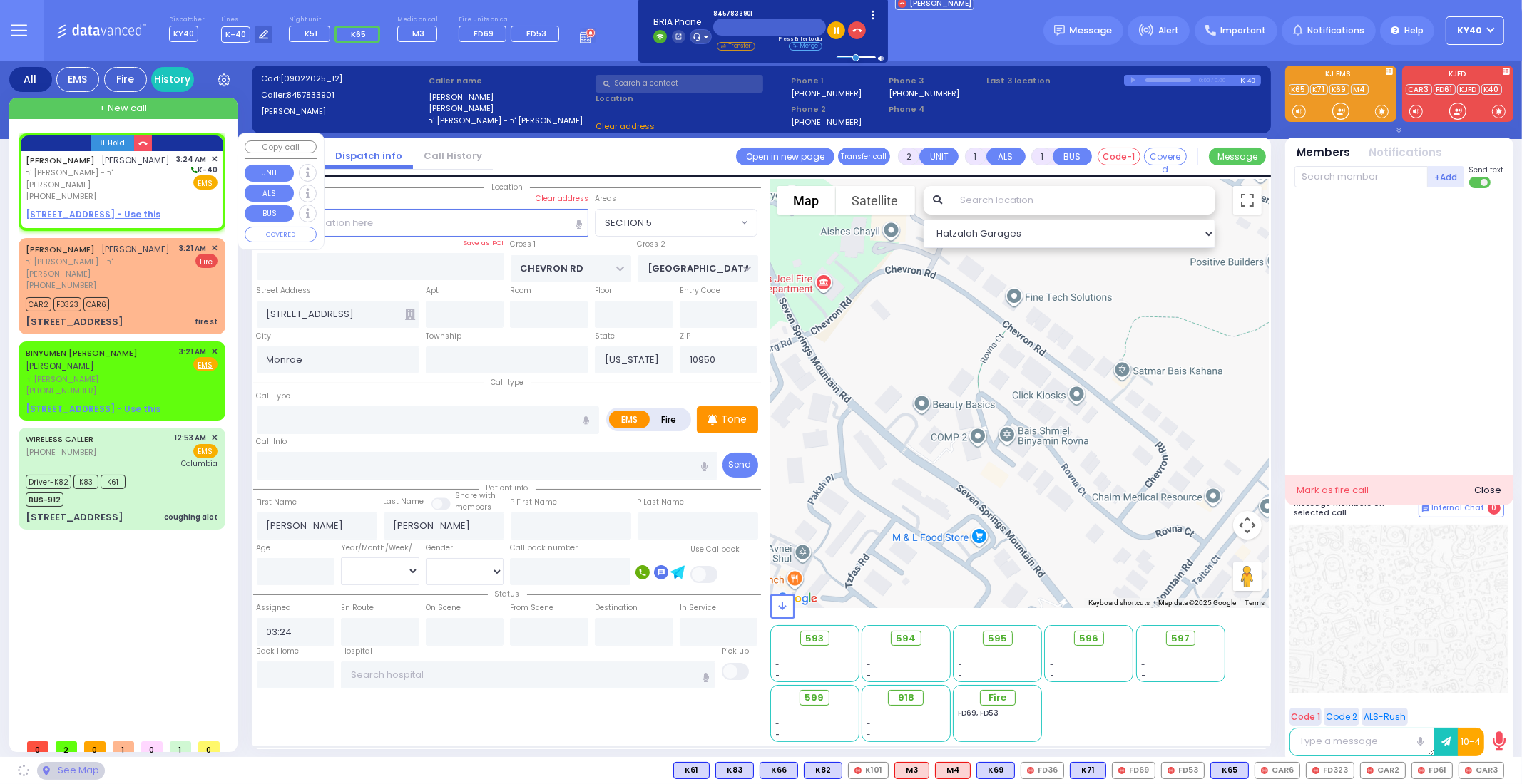
click at [86, 173] on span "ר' [PERSON_NAME] - ר' [PERSON_NAME]" at bounding box center [99, 178] width 146 height 24
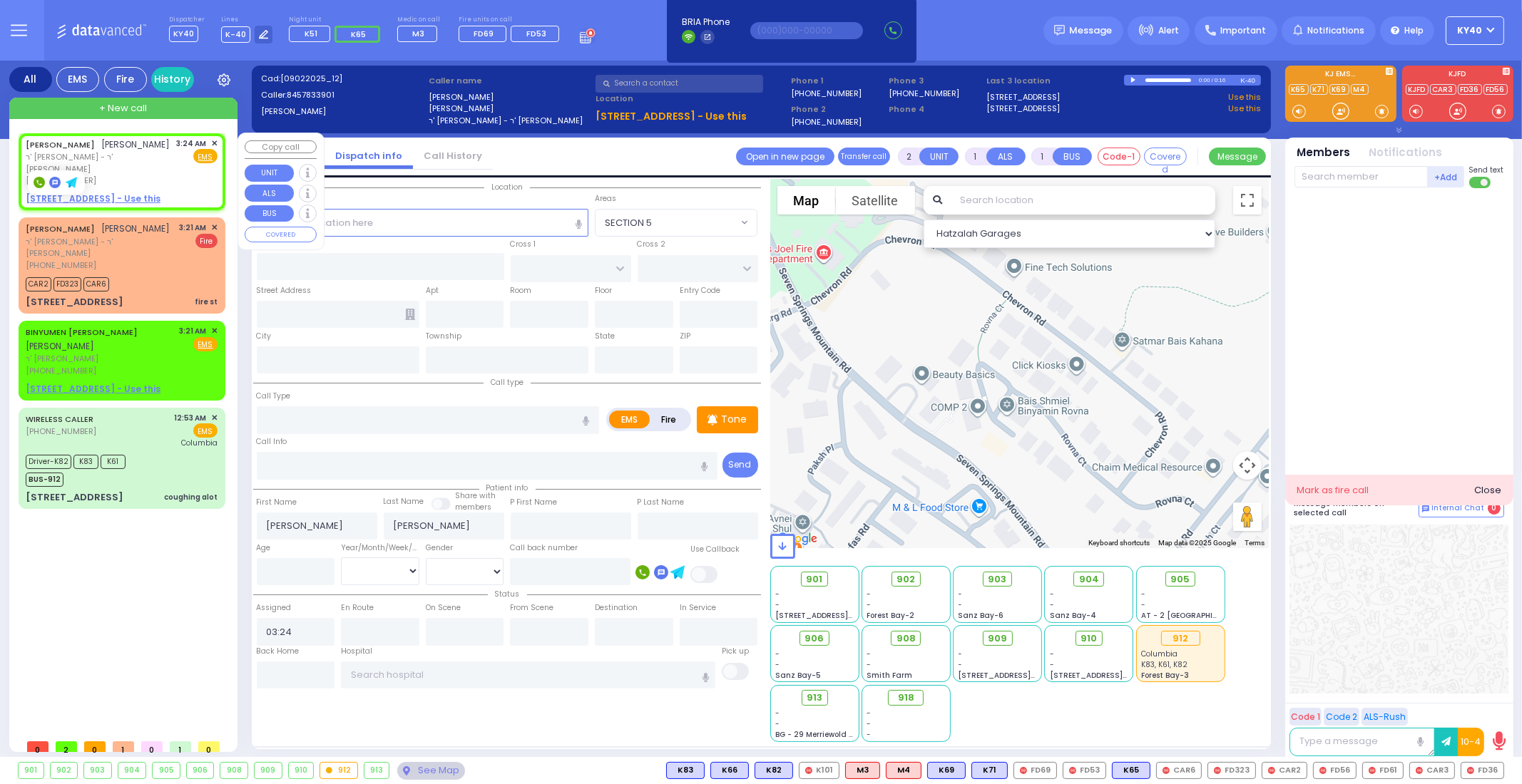
drag, startPoint x: 171, startPoint y: 161, endPoint x: 183, endPoint y: 152, distance: 15.0
click at [183, 156] on div "ELIEZER GELB אליעזר געלב ר' יוסף אשר - ר' וואלף גליק (845) 783-3901 3:24 AM ✕ F…" at bounding box center [122, 162] width 192 height 49
click at [143, 160] on div "ELIEZER GELB אליעזר געלב ר' יוסף אשר - ר' וואלף גליק (845) 783-3901 3:24 AM ✕ F…" at bounding box center [122, 162] width 192 height 49
click at [148, 234] on div "ELIEZER GELB אליעזר געלב ר' יוסף אשר - ר' וואלף גליק (845) 783-3901 3:21 AM ✕ F…" at bounding box center [122, 246] width 192 height 49
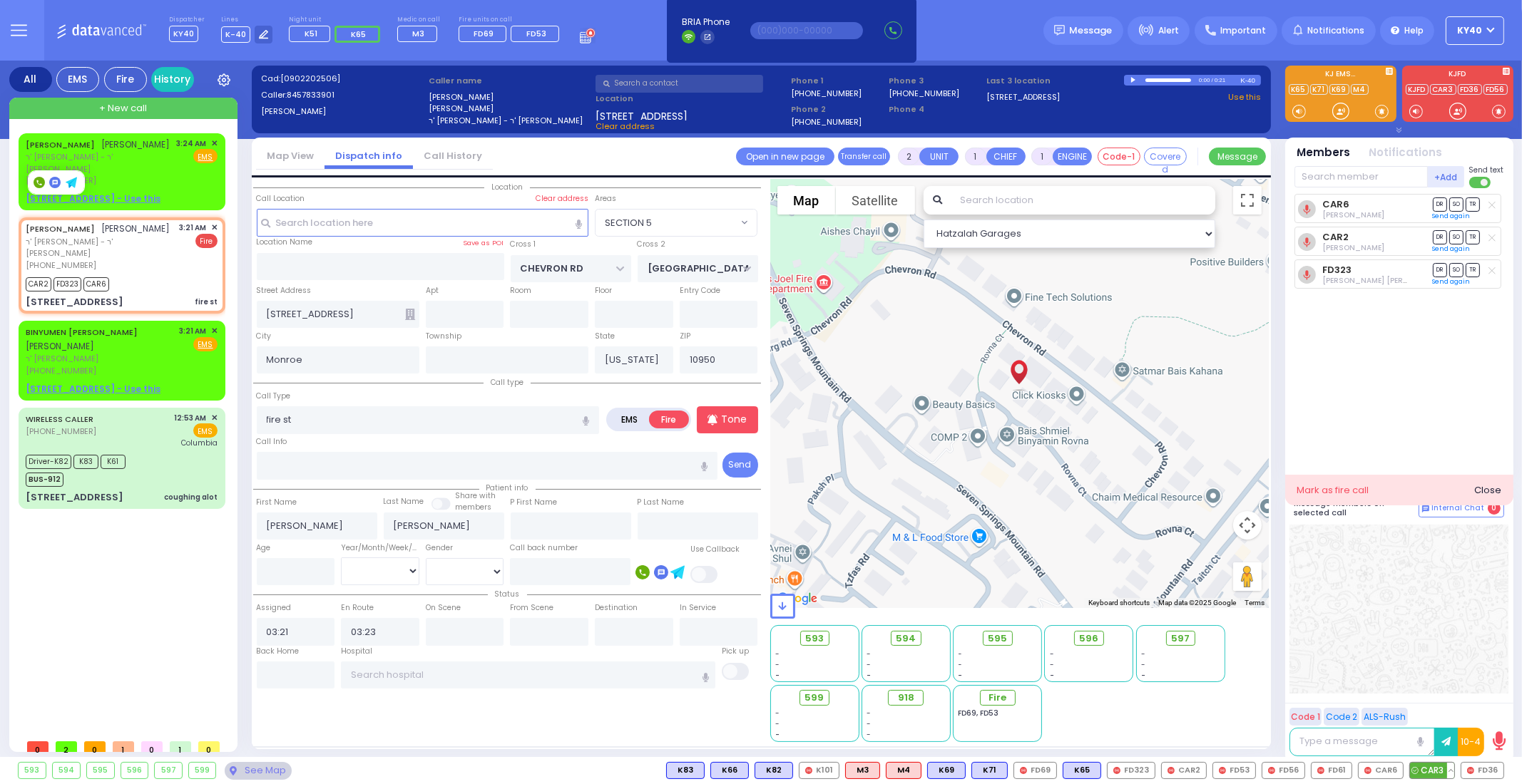
click at [1437, 767] on span "CAR3" at bounding box center [1432, 770] width 44 height 16
click at [1485, 770] on span "FD36" at bounding box center [1482, 770] width 42 height 16
click at [1330, 768] on span "FD61" at bounding box center [1331, 770] width 40 height 16
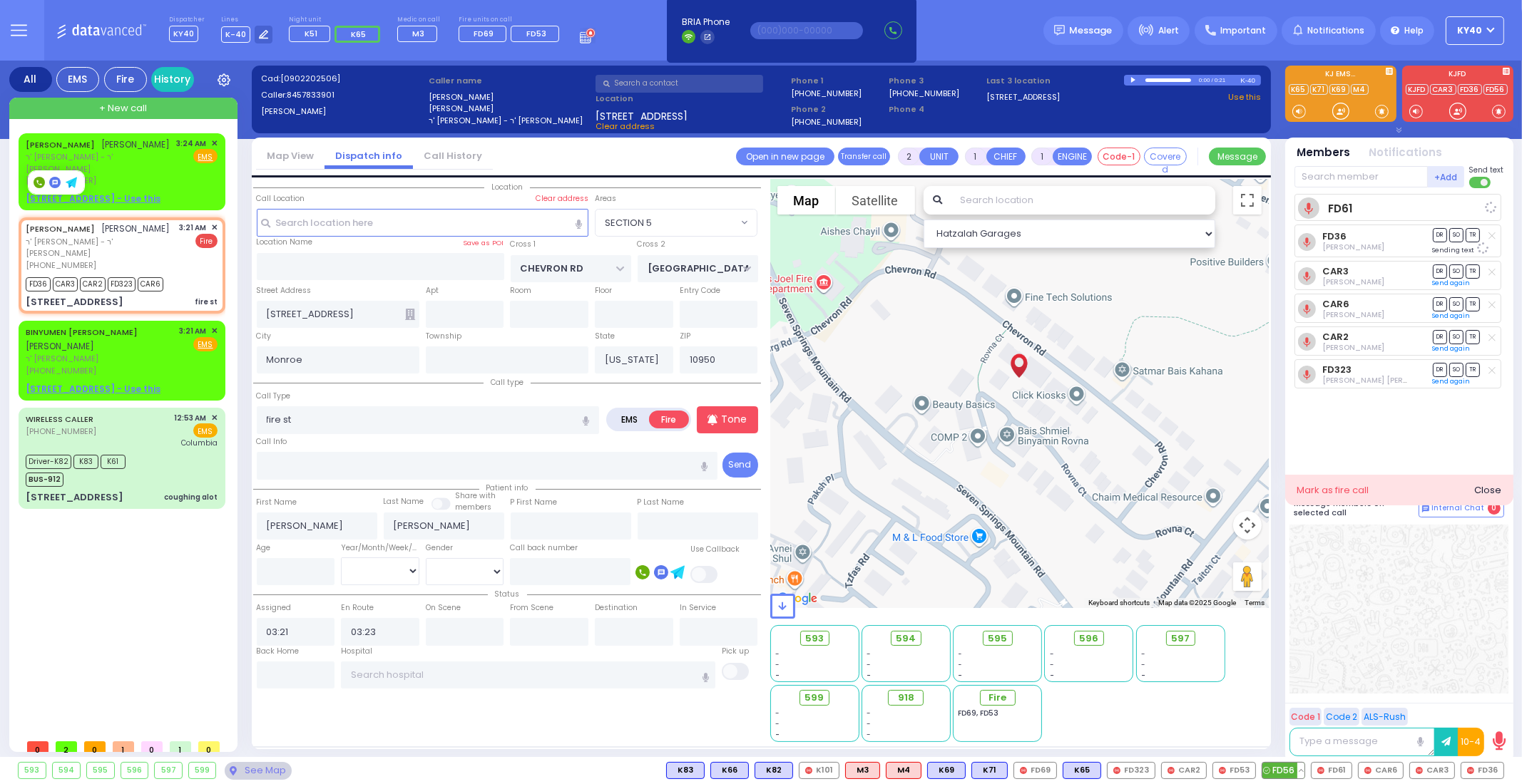
click at [1283, 766] on span "FD56" at bounding box center [1282, 770] width 42 height 16
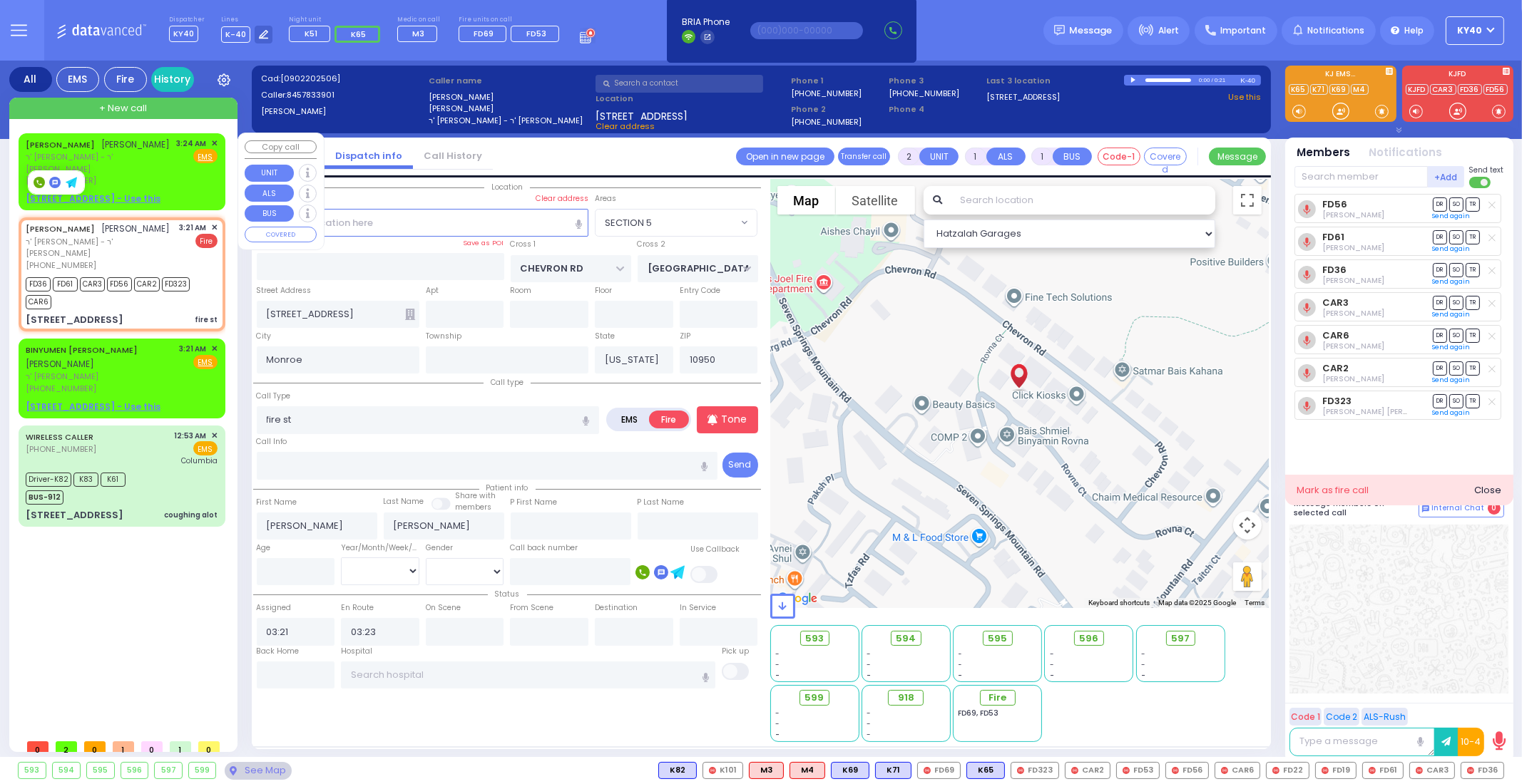
click at [126, 147] on div "ELIEZER GELB אליעזר געלב ר' יוסף אשר - ר' וואלף גליק (845) 783-3901 3:24 AM ✕ F…" at bounding box center [122, 162] width 192 height 49
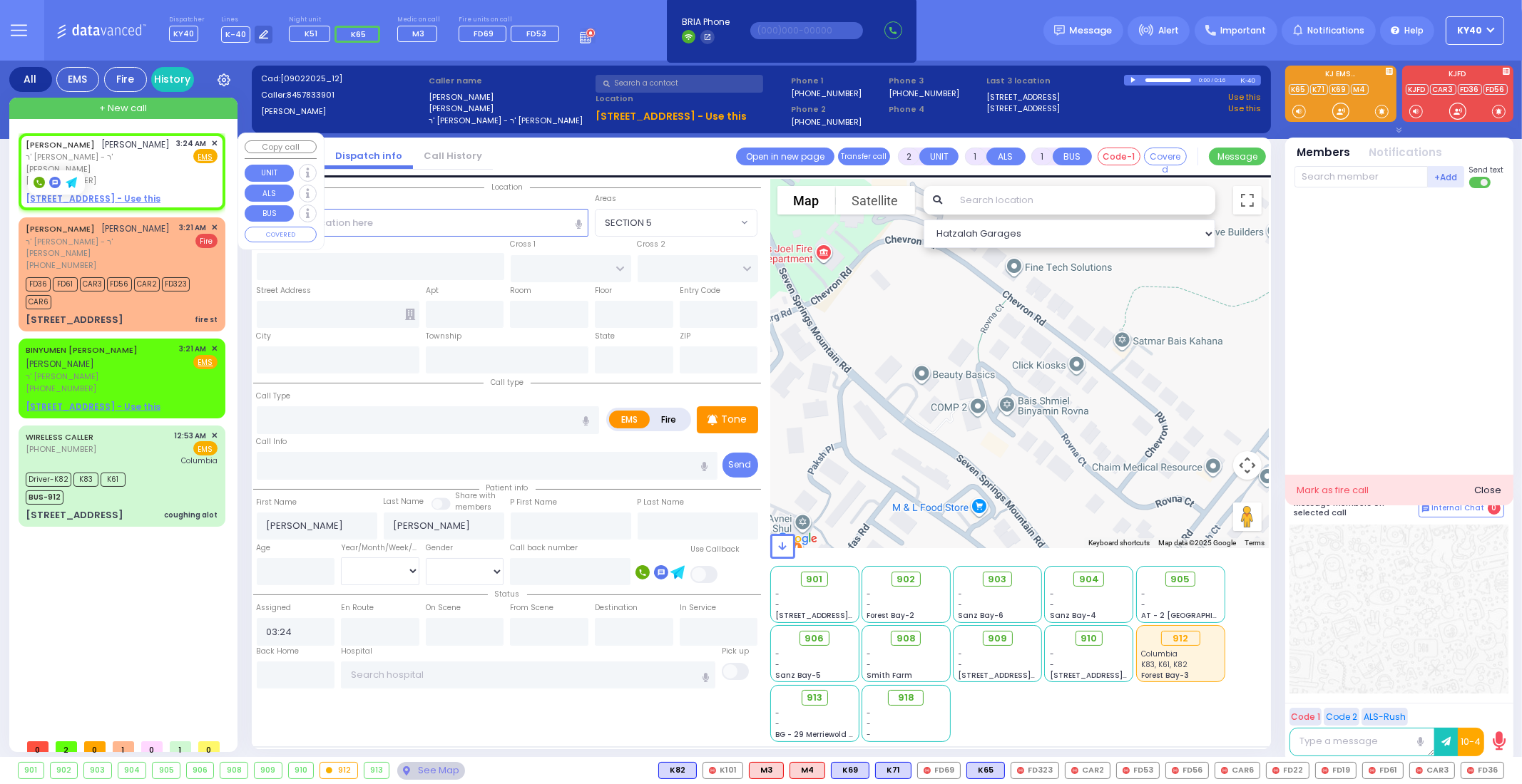
click at [212, 142] on span "✕" at bounding box center [214, 144] width 6 height 12
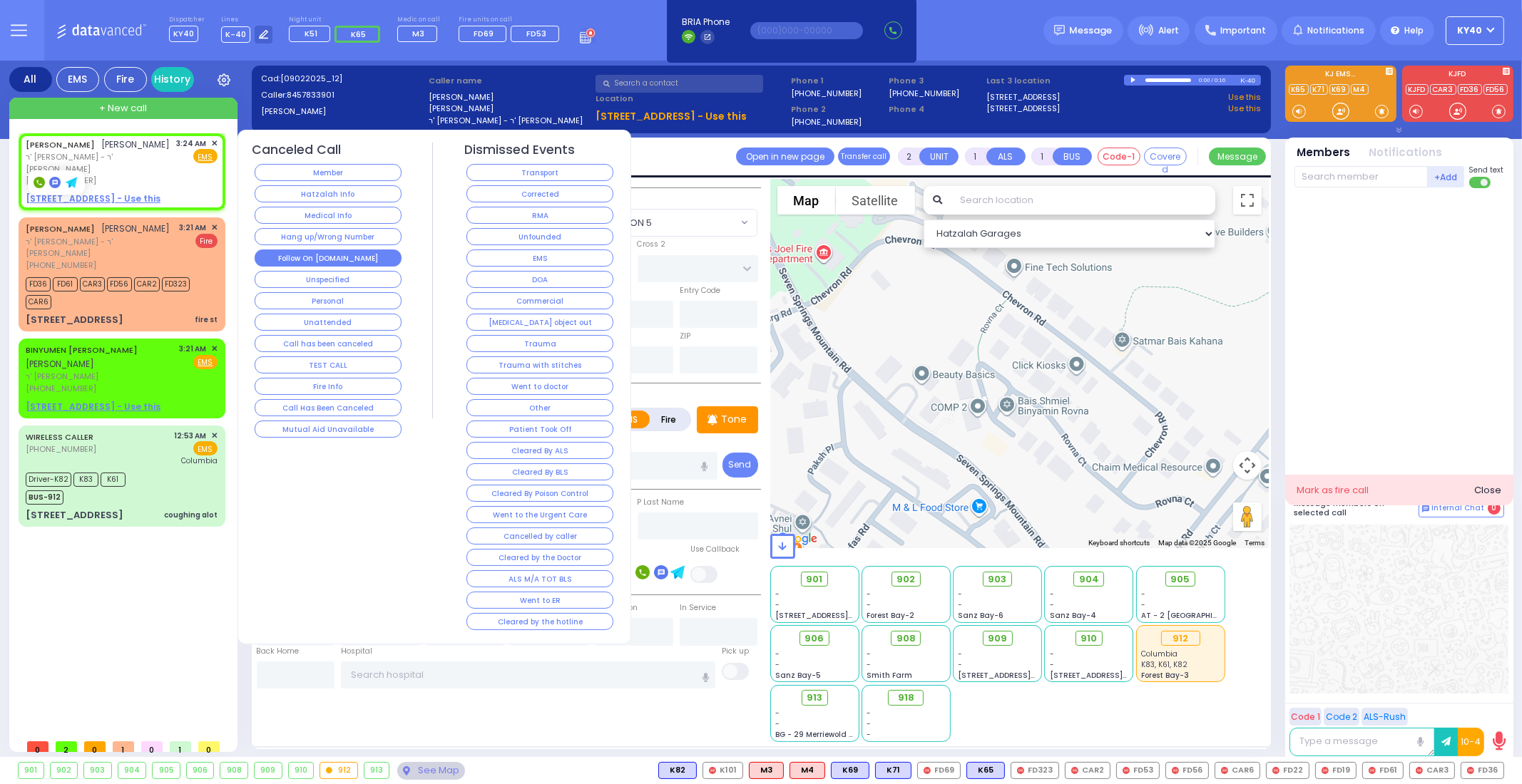
click at [296, 255] on button "Follow On [DOMAIN_NAME]" at bounding box center [328, 258] width 147 height 17
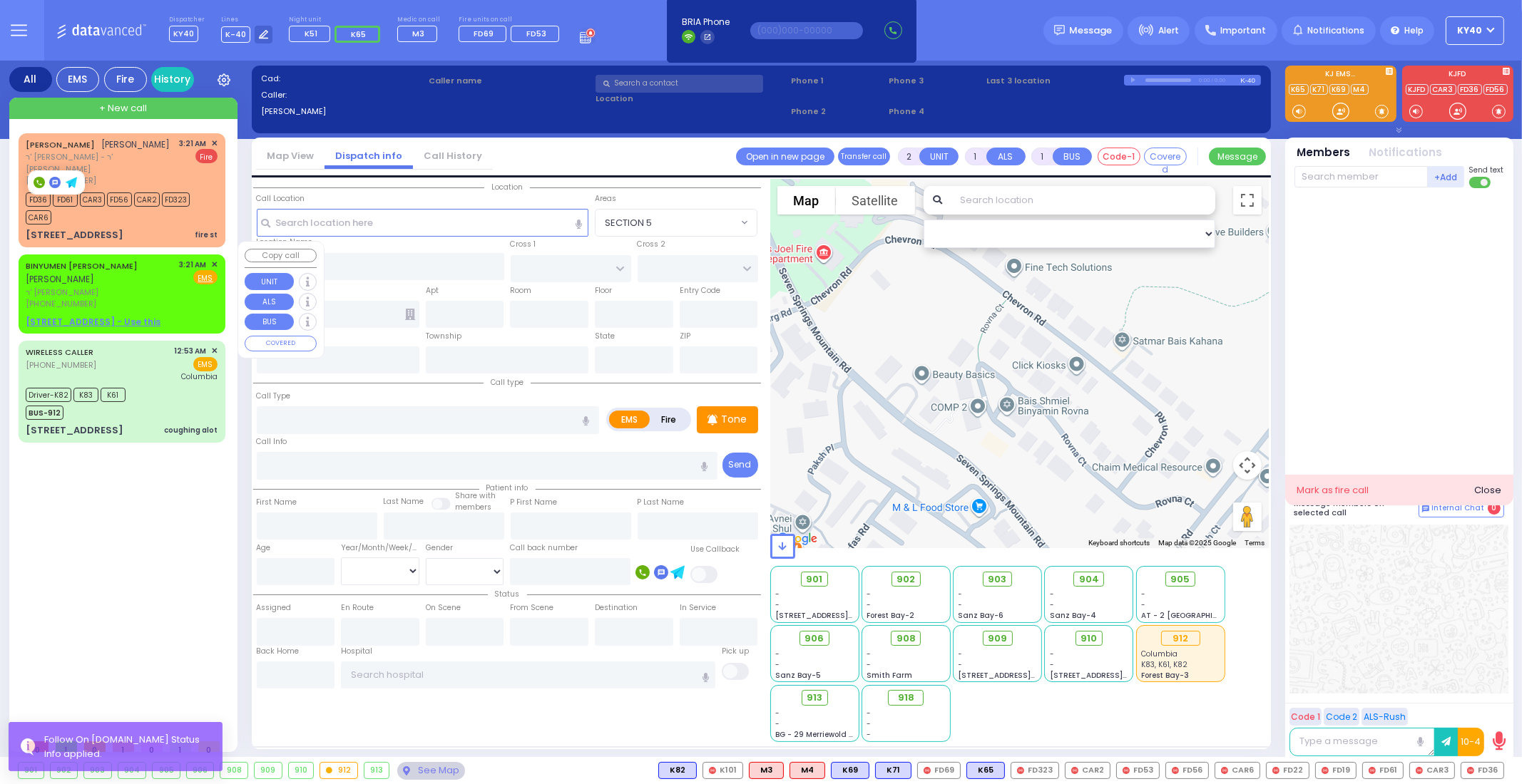
click at [164, 262] on div "BINYUMEN HILLEL SCHWARTZ בנימין הלל שווארץ" at bounding box center [100, 272] width 149 height 28
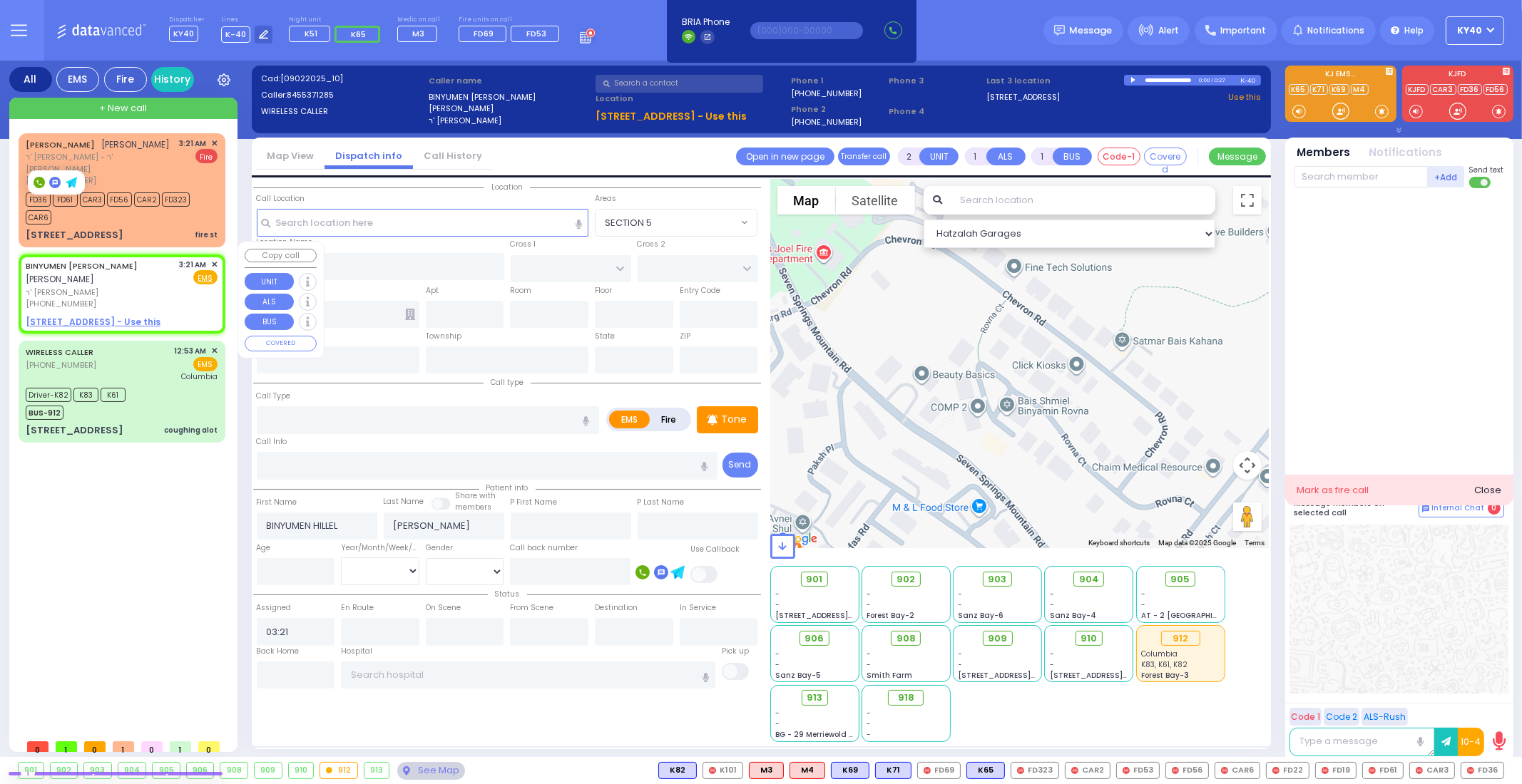
click at [211, 259] on span "✕" at bounding box center [214, 265] width 6 height 12
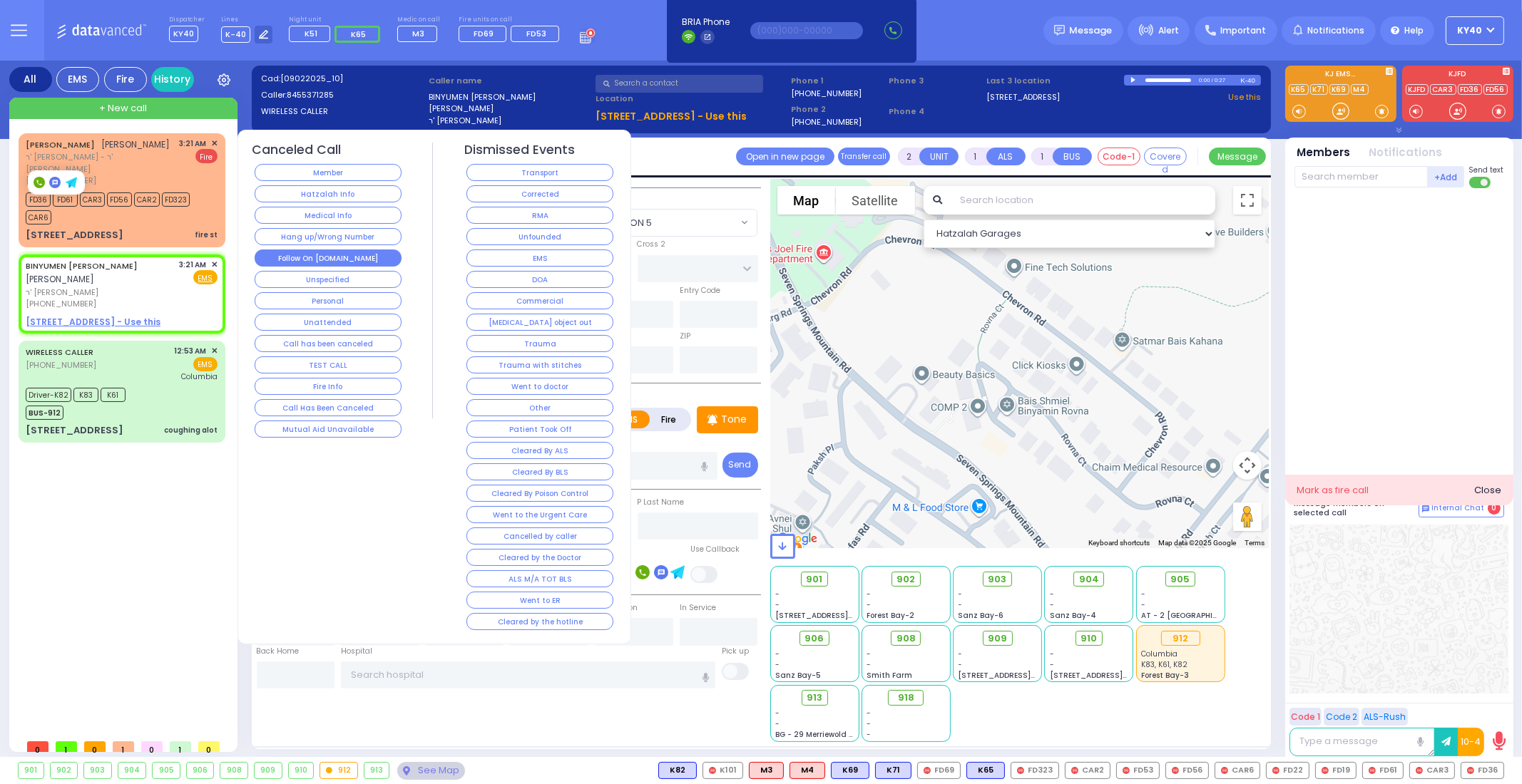
click at [279, 249] on button "Follow On [DOMAIN_NAME]" at bounding box center [328, 258] width 147 height 17
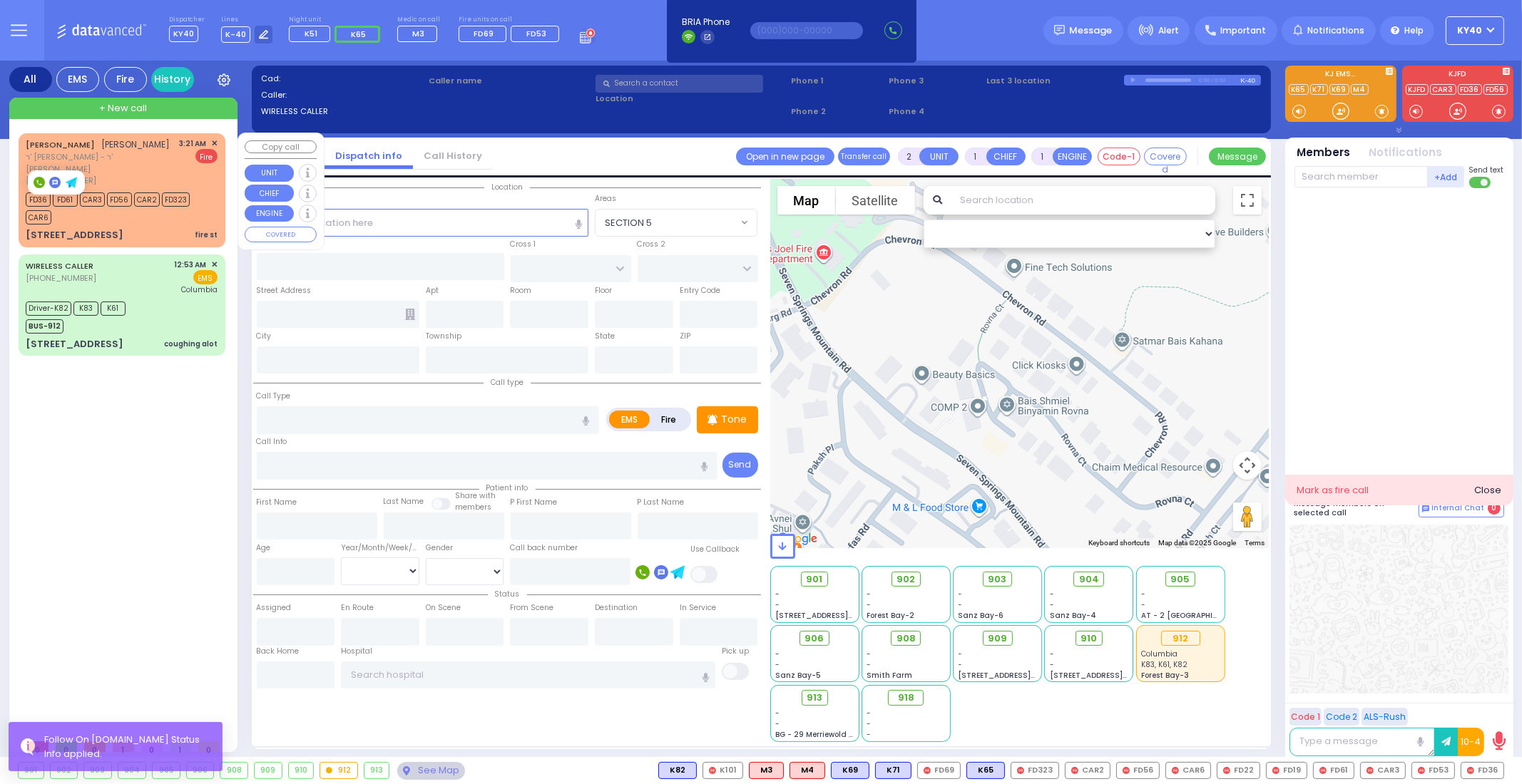
click at [149, 144] on div "ELIEZER GELB אליעזר געלב ר' יוסף אשר - ר' וואלף גליק (845) 783-3901 3:21 AM ✕ F…" at bounding box center [122, 162] width 192 height 49
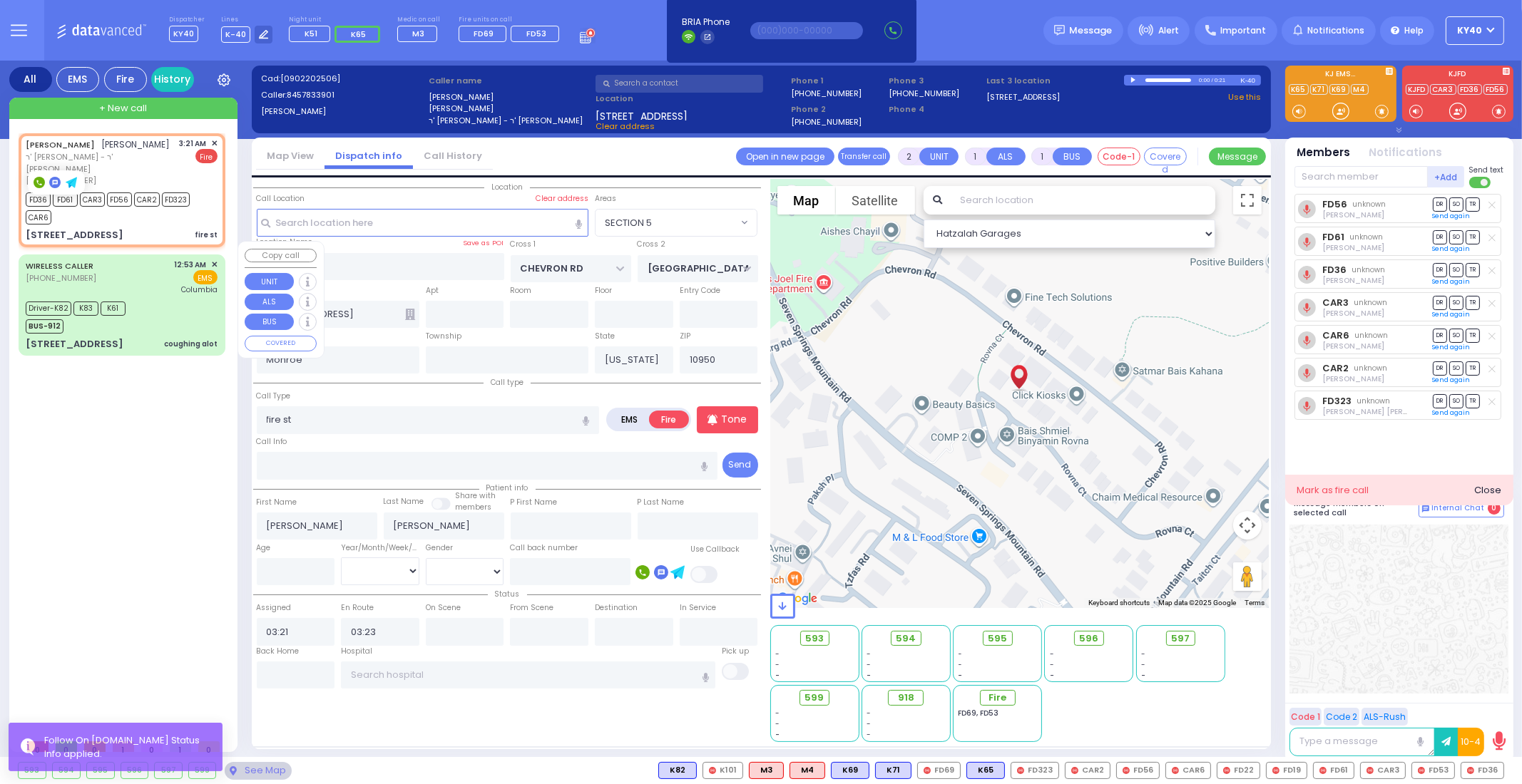
click at [165, 298] on div "Driver-K82 K83 K61 BUS-912" at bounding box center [122, 316] width 192 height 36
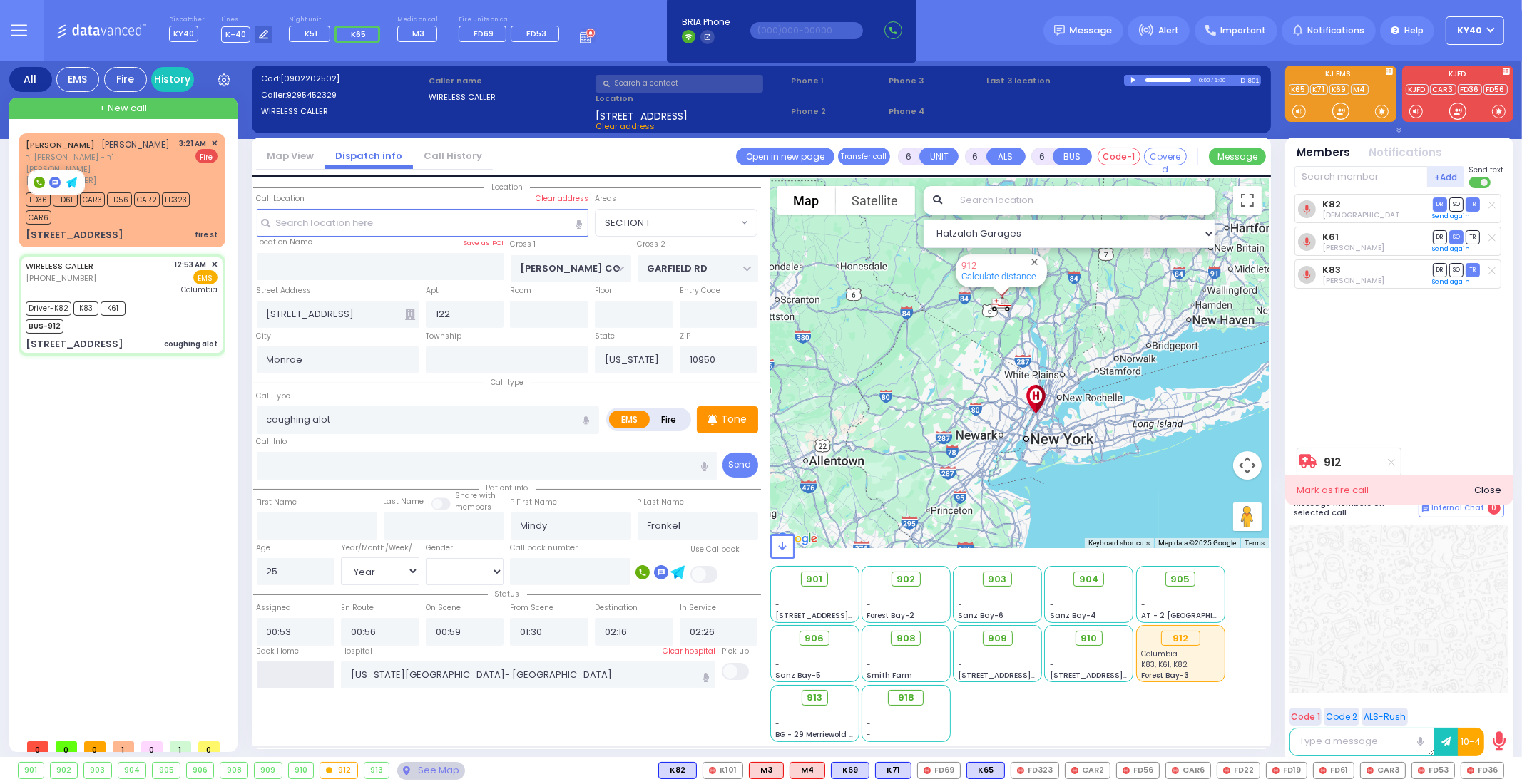
click at [298, 676] on input "text" at bounding box center [296, 675] width 78 height 27
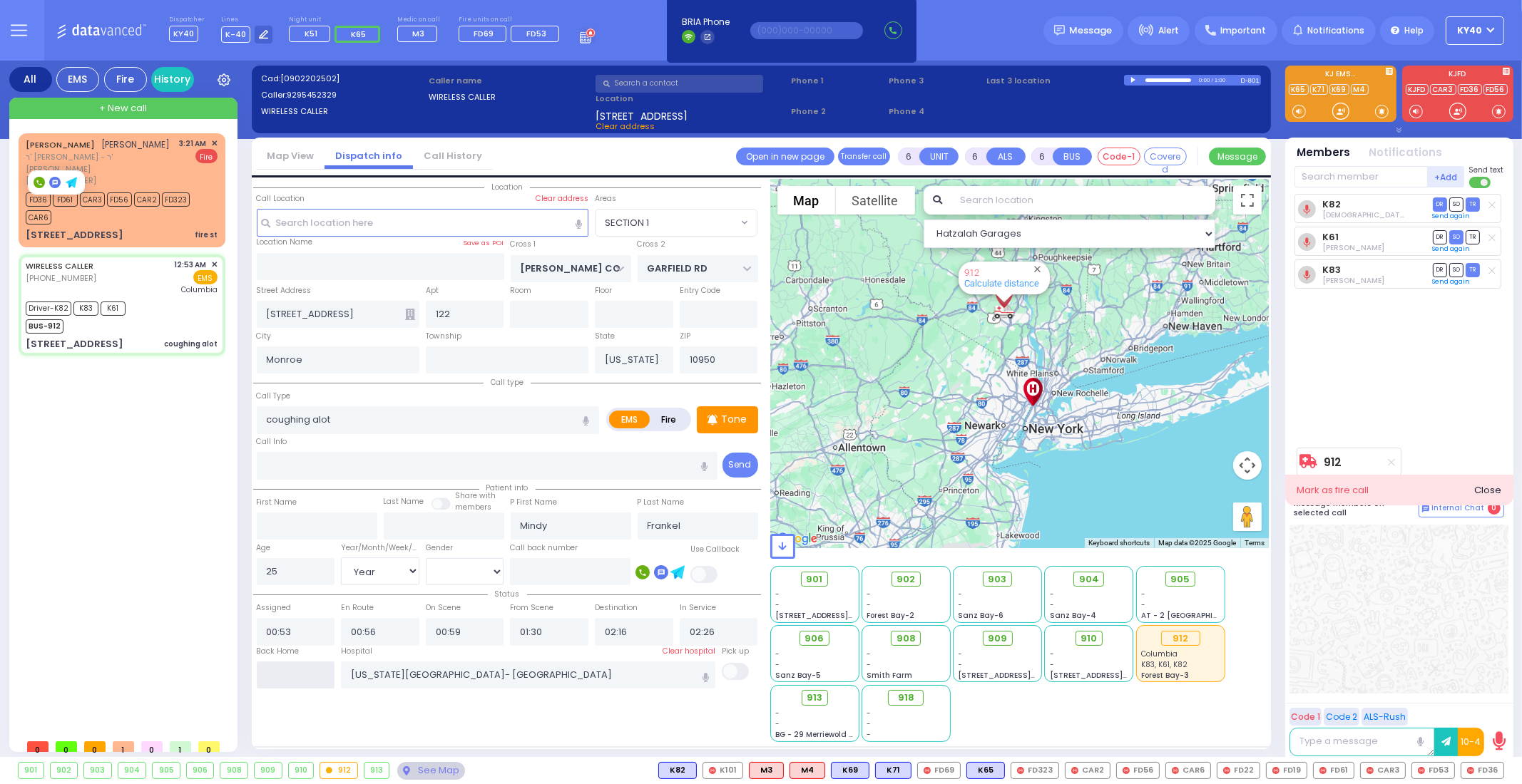
click at [298, 676] on input "text" at bounding box center [296, 675] width 78 height 27
click at [291, 675] on input "text" at bounding box center [296, 675] width 78 height 27
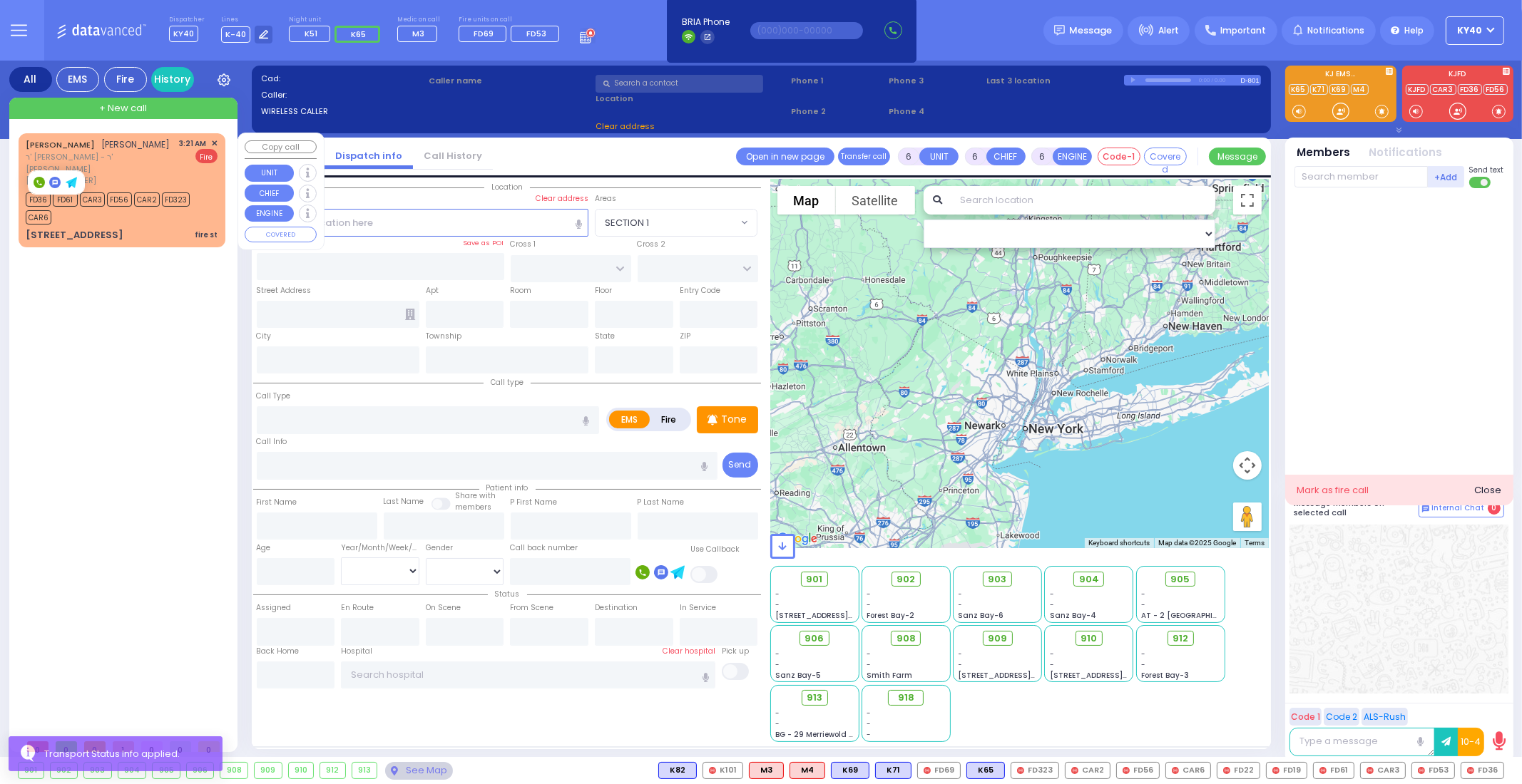
click at [114, 202] on div "FD36 FD61 CAR3 FD56 CAR2 FD323 CAR6" at bounding box center [115, 206] width 178 height 36
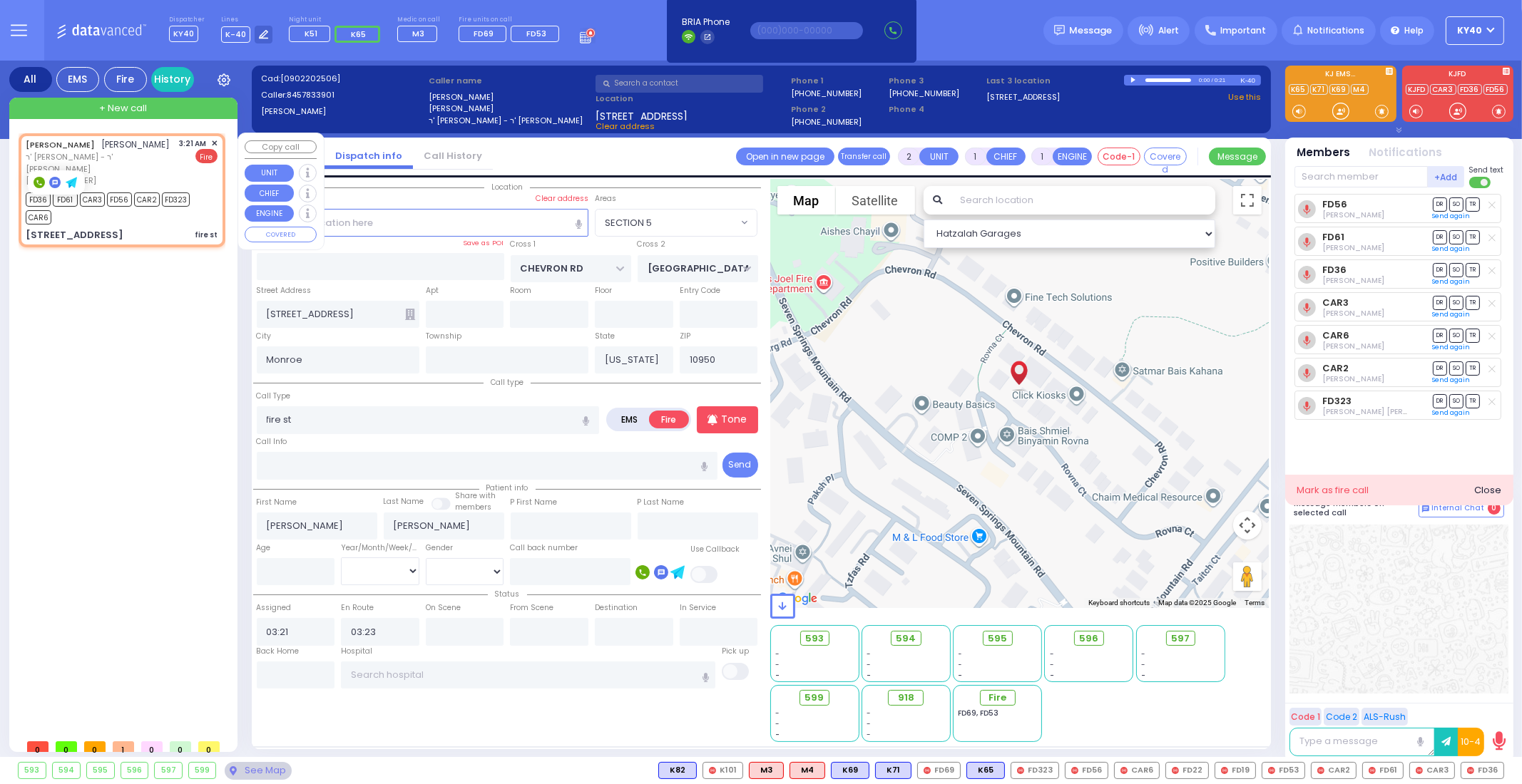
click at [165, 154] on div "ELIEZER GELB אליעזר געלב ר' יוסף אשר - ר' וואלף גליק (845) 783-3901 3:21 AM ✕ F…" at bounding box center [122, 162] width 192 height 49
click at [170, 228] on div "22 Chevron Road fire st" at bounding box center [122, 235] width 192 height 14
click at [303, 418] on input "fire st" at bounding box center [428, 420] width 342 height 27
drag, startPoint x: 435, startPoint y: 462, endPoint x: 424, endPoint y: 455, distance: 13.0
click at [434, 462] on input "text" at bounding box center [488, 465] width 462 height 27
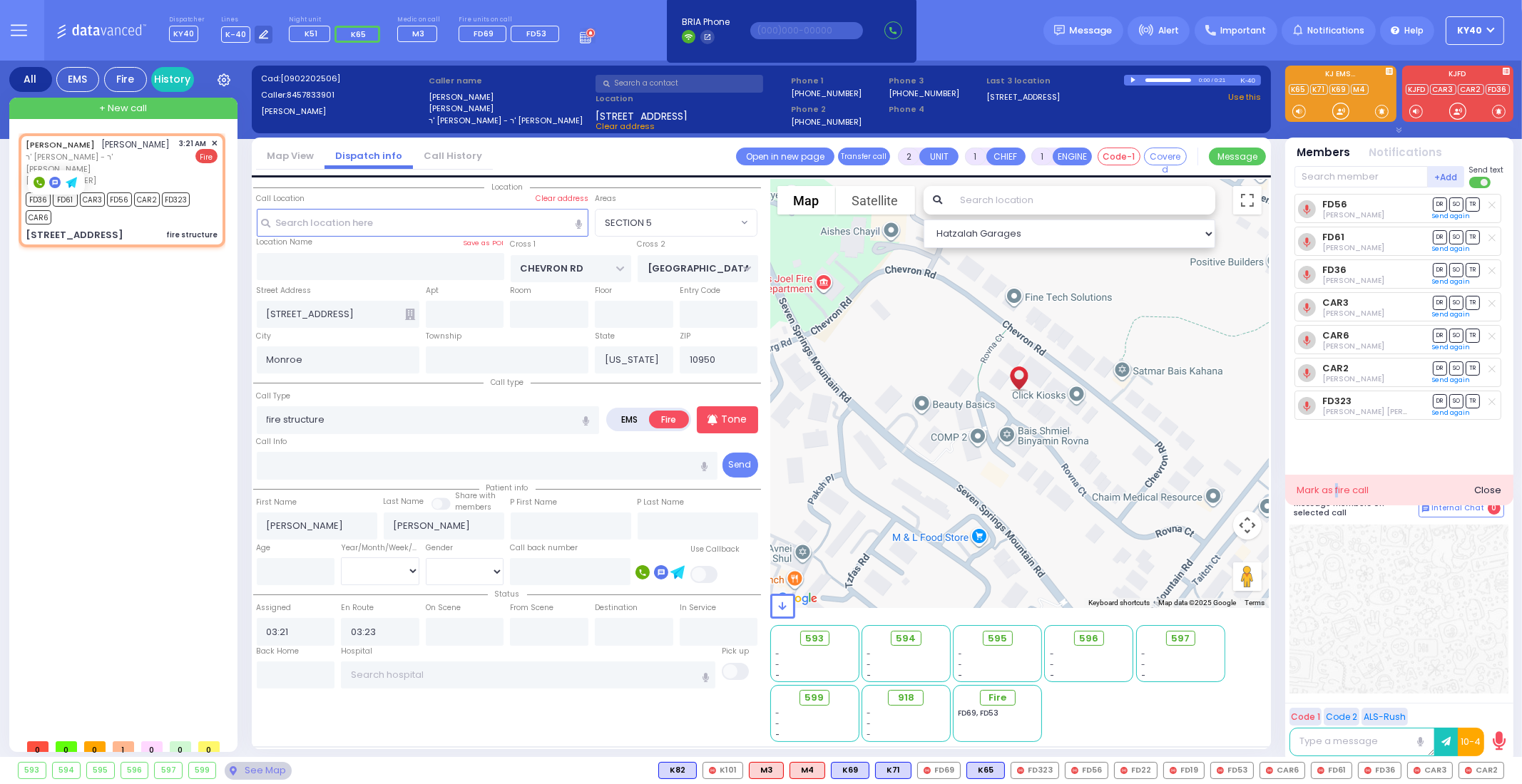
click at [1336, 490] on div "Mark as fire call" at bounding box center [1332, 490] width 72 height 14
click at [1489, 490] on div "Close" at bounding box center [1488, 490] width 27 height 14
click at [1458, 113] on div at bounding box center [1457, 111] width 14 height 14
click at [1385, 176] on input "text" at bounding box center [1361, 176] width 133 height 21
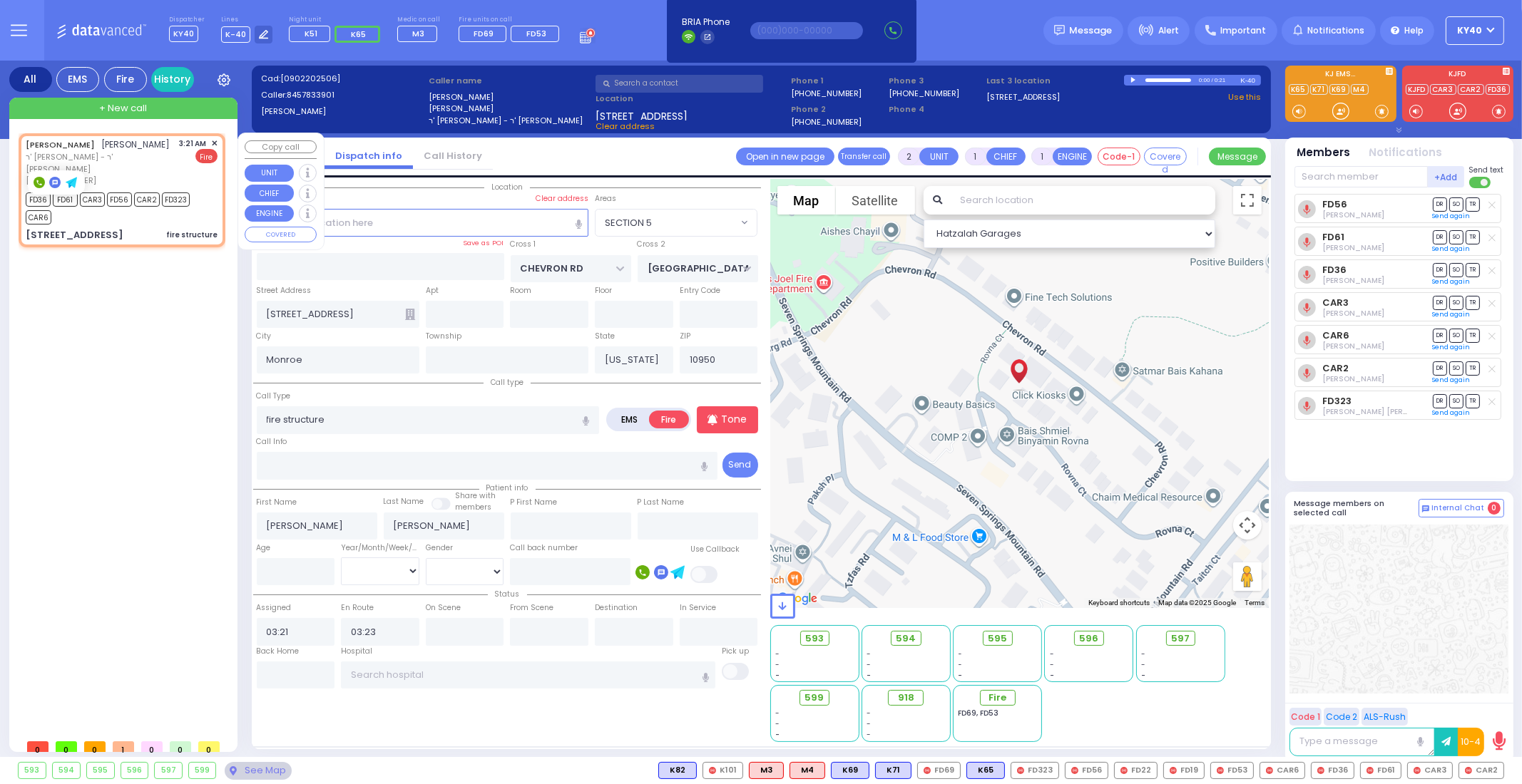
click at [208, 228] on div "fire structure" at bounding box center [192, 235] width 52 height 14
click at [190, 196] on div "FD36 FD61 CAR3 FD56 CAR2 FD323 CAR6" at bounding box center [115, 206] width 178 height 36
click at [139, 205] on div "FD36 FD61 CAR3 FD56 CAR2 FD323 CAR6" at bounding box center [115, 206] width 178 height 36
select select
select select "SECTION 5"
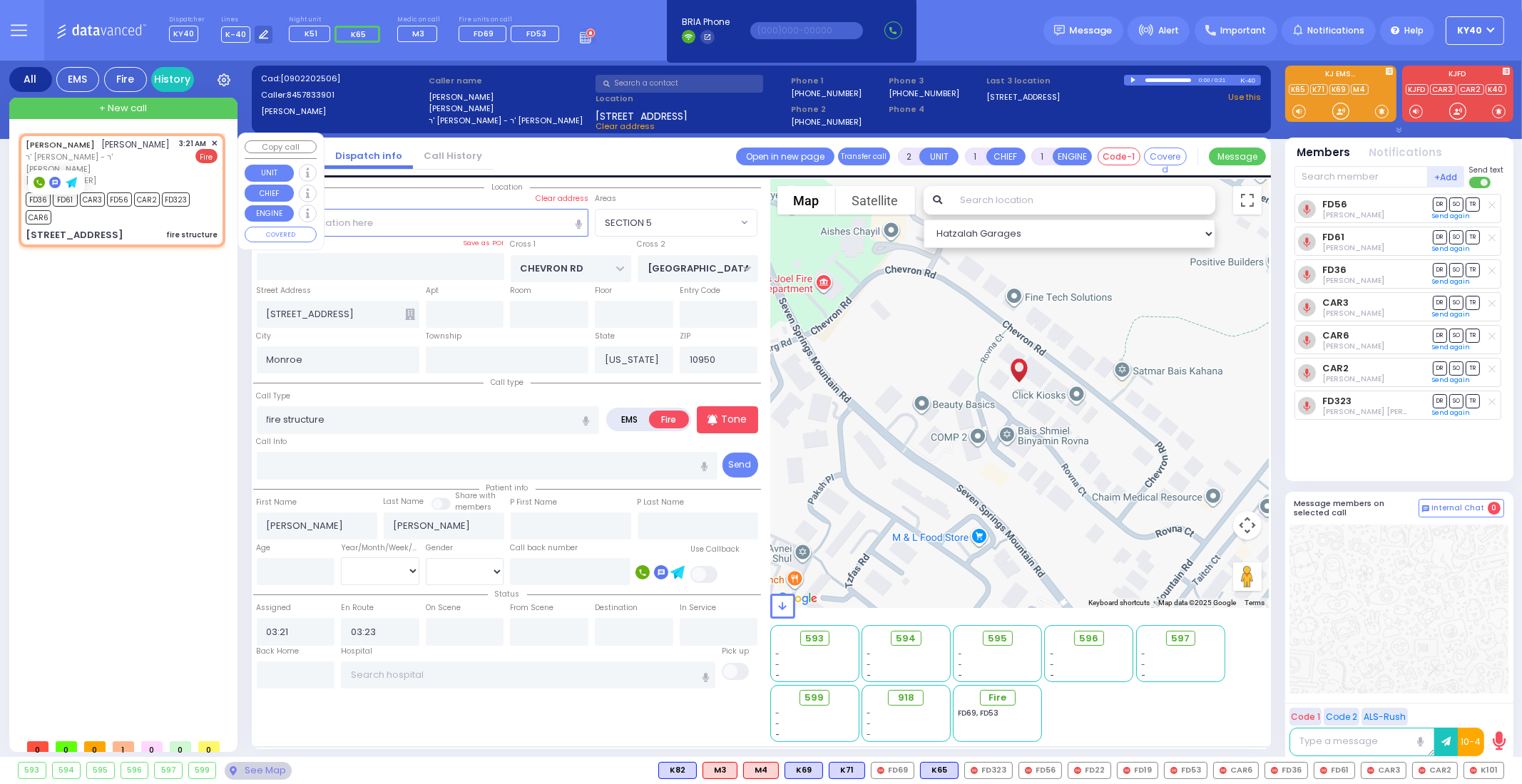
click at [140, 204] on div "FD36 FD61 CAR3 FD56 CAR2 FD323 CAR6" at bounding box center [115, 206] width 178 height 36
select select
radio input "true"
select select
select select "SECTION 5"
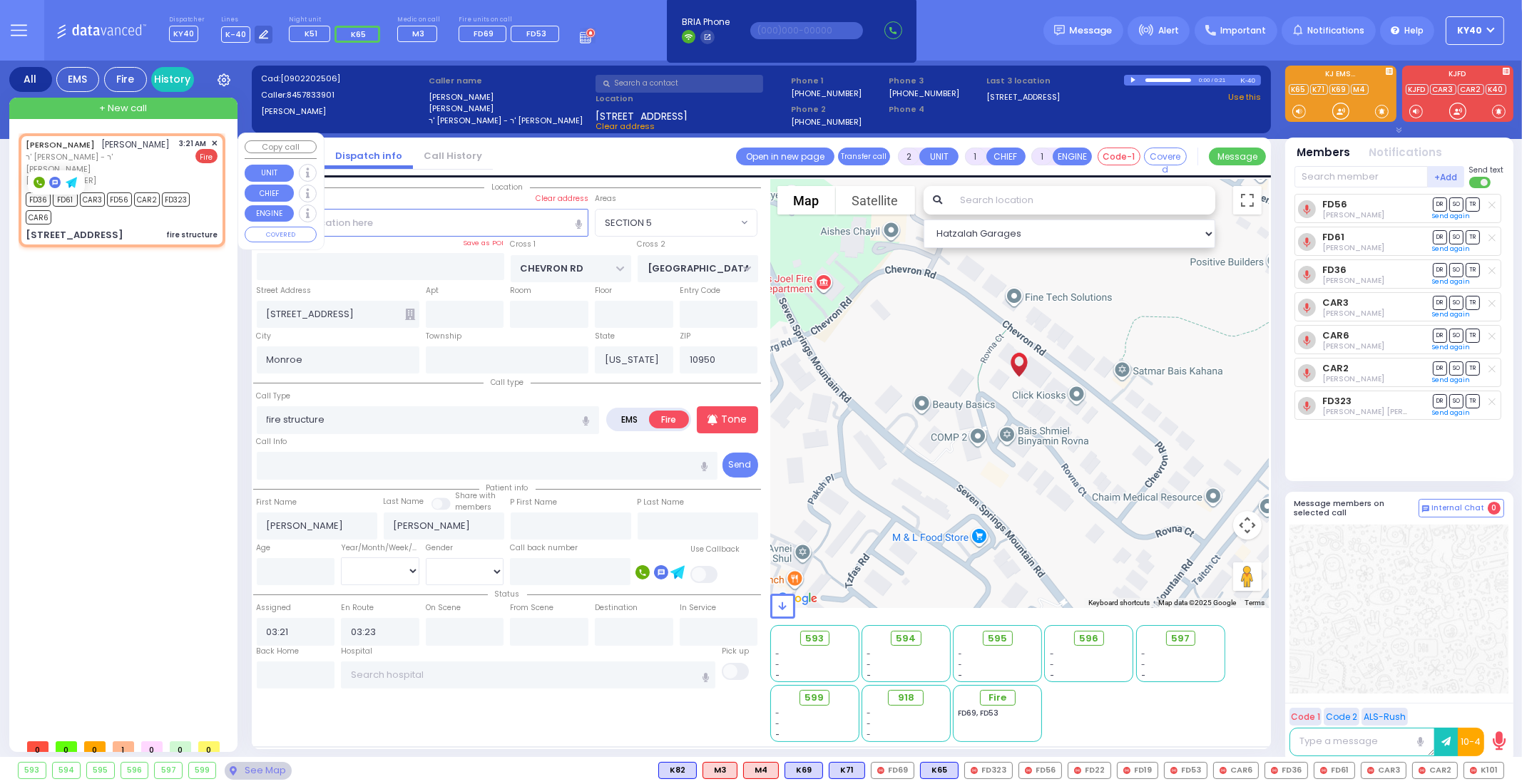
select select "Hatzalah Garages"
click at [1483, 769] on span "K101" at bounding box center [1484, 770] width 40 height 16
select select
radio input "true"
select select
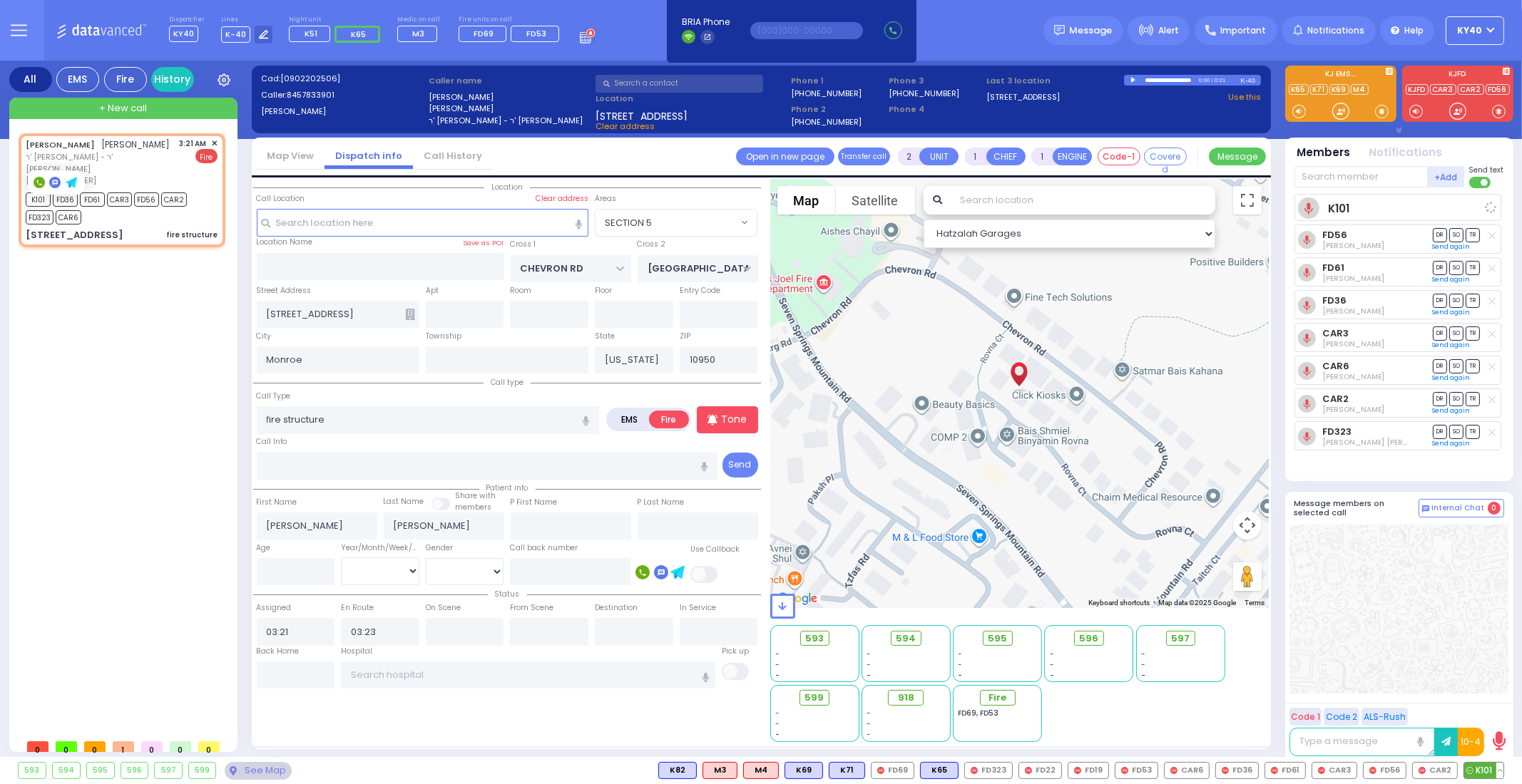
select select "Hatzalah Garages"
select select "SECTION 5"
click at [1494, 205] on icon at bounding box center [1492, 205] width 7 height 8
select select
radio input "true"
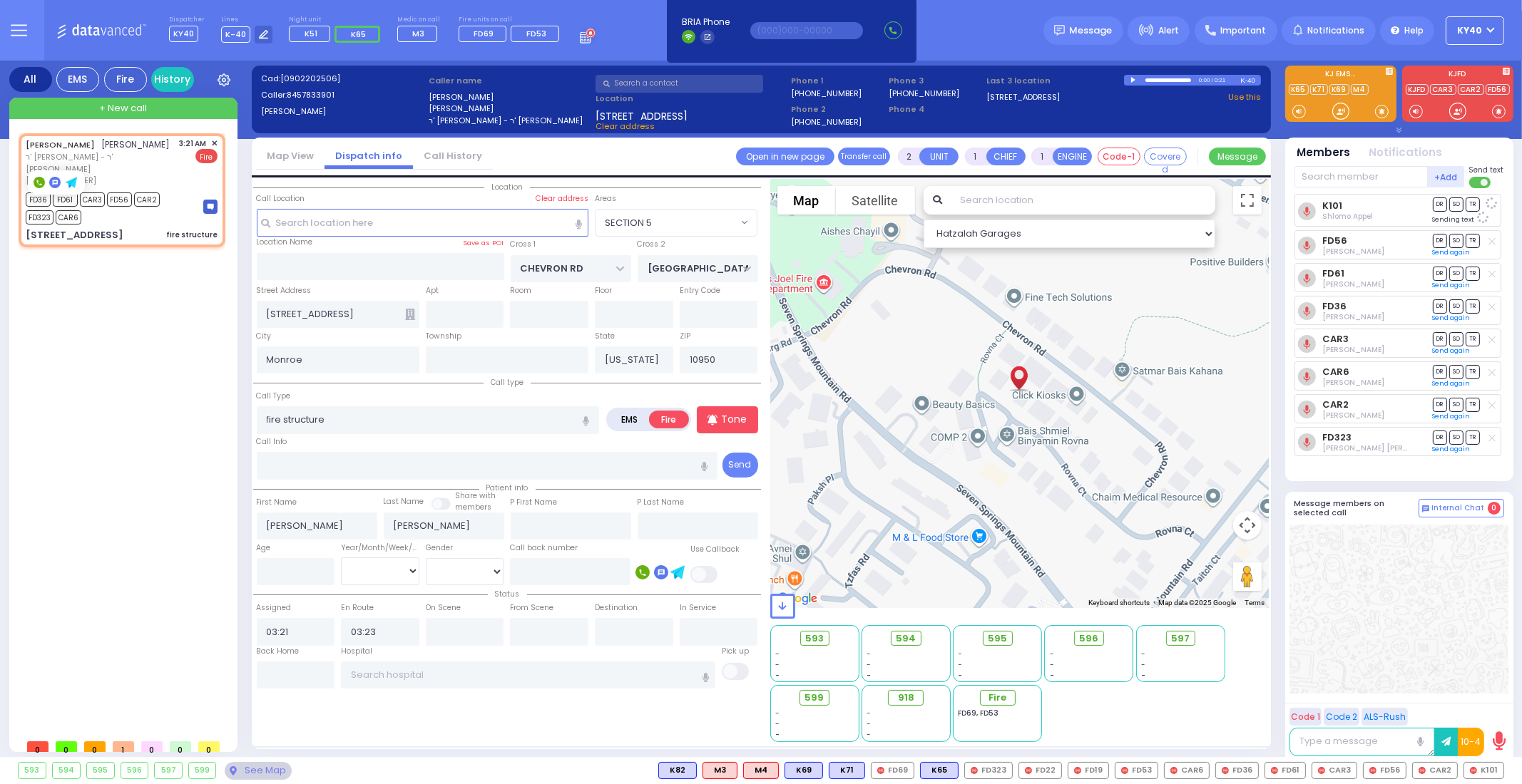
select select
select select "Hatzalah Garages"
select select "SECTION 5"
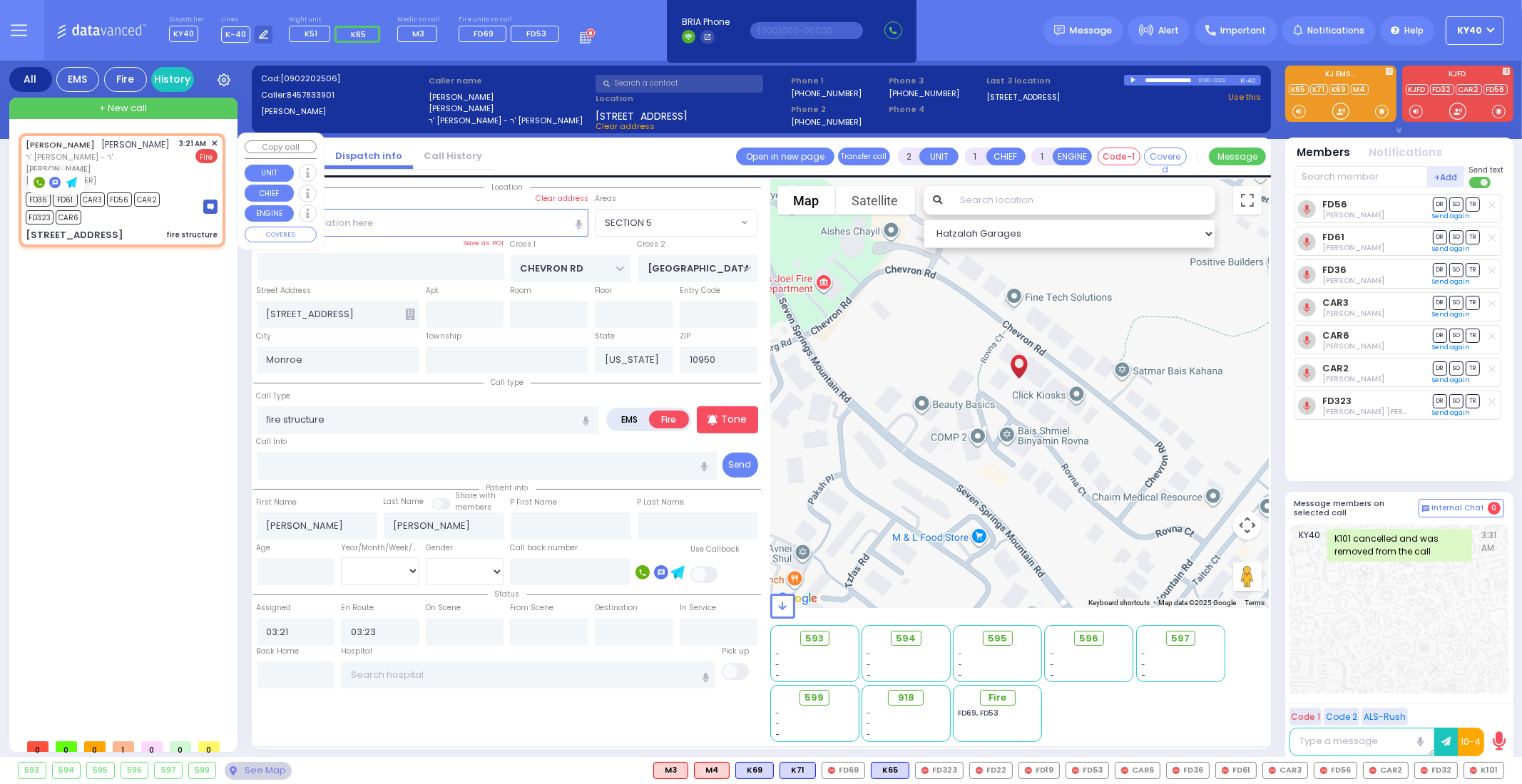
click at [157, 208] on div "FD36 FD61 CAR3 FD56 CAR2 FD323 CAR6" at bounding box center [108, 206] width 164 height 36
select select
radio input "true"
select select
select select "Hatzalah Garages"
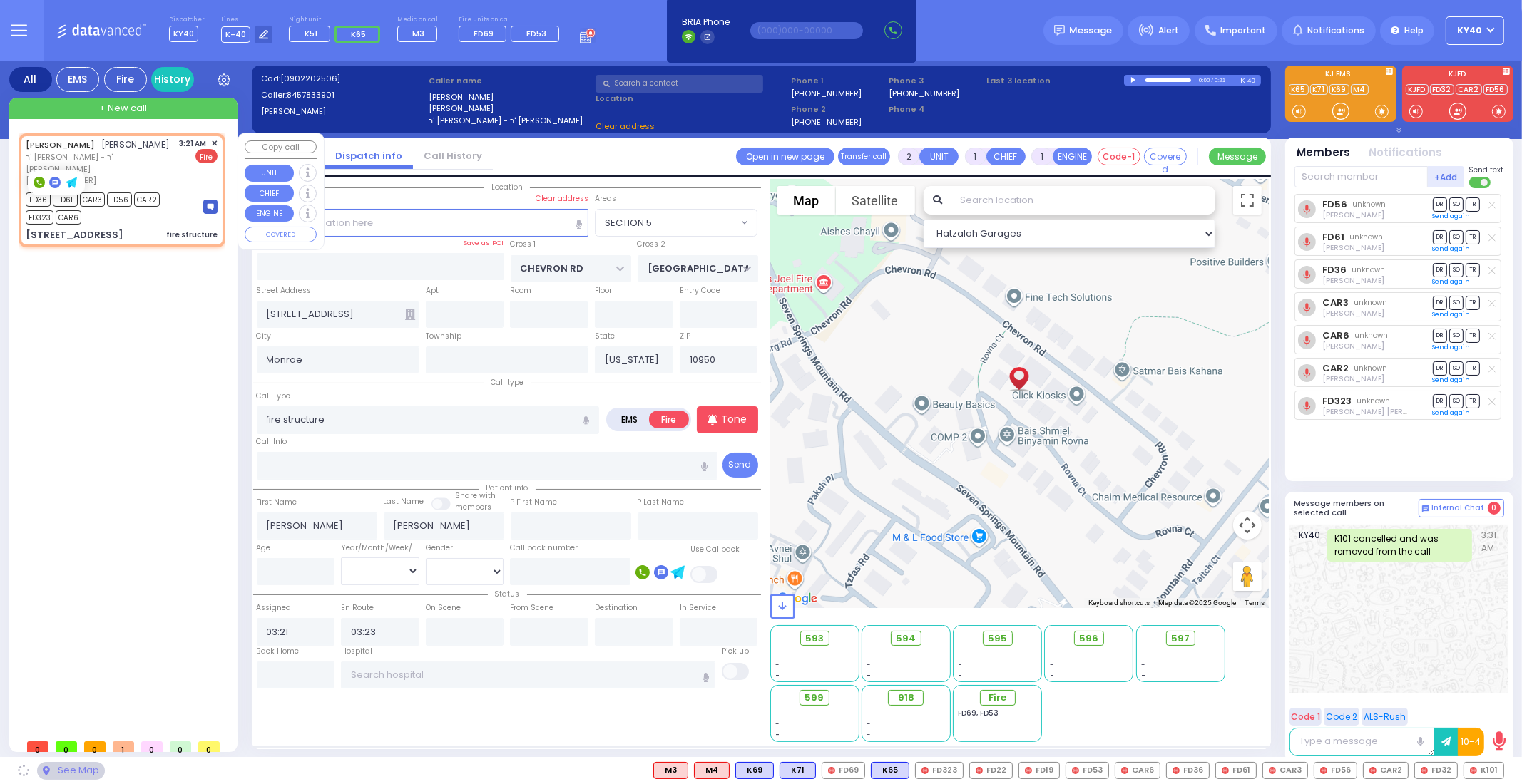
select select "SECTION 5"
click at [161, 144] on div "ELIEZER GELB אליעזר געלב ר' יוסף אשר - ר' וואלף גליק (845) 783-3901 3:21 AM ✕ F…" at bounding box center [122, 162] width 192 height 49
select select
radio input "true"
select select
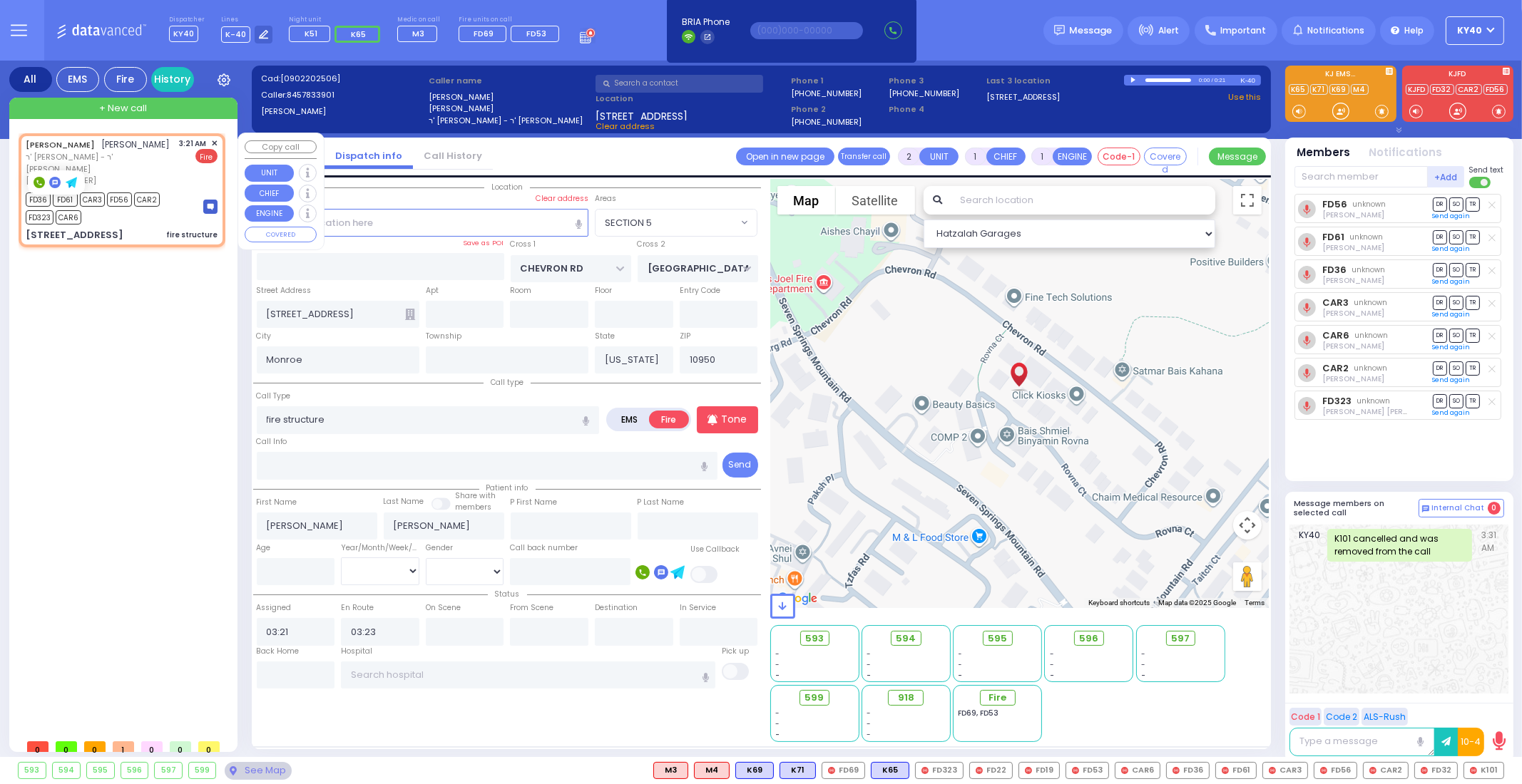
select select "Hatzalah Garages"
select select "SECTION 5"
click at [165, 211] on div "FD36 FD61 CAR3 FD56 CAR2 FD323 CAR6" at bounding box center [108, 206] width 164 height 36
select select
radio input "true"
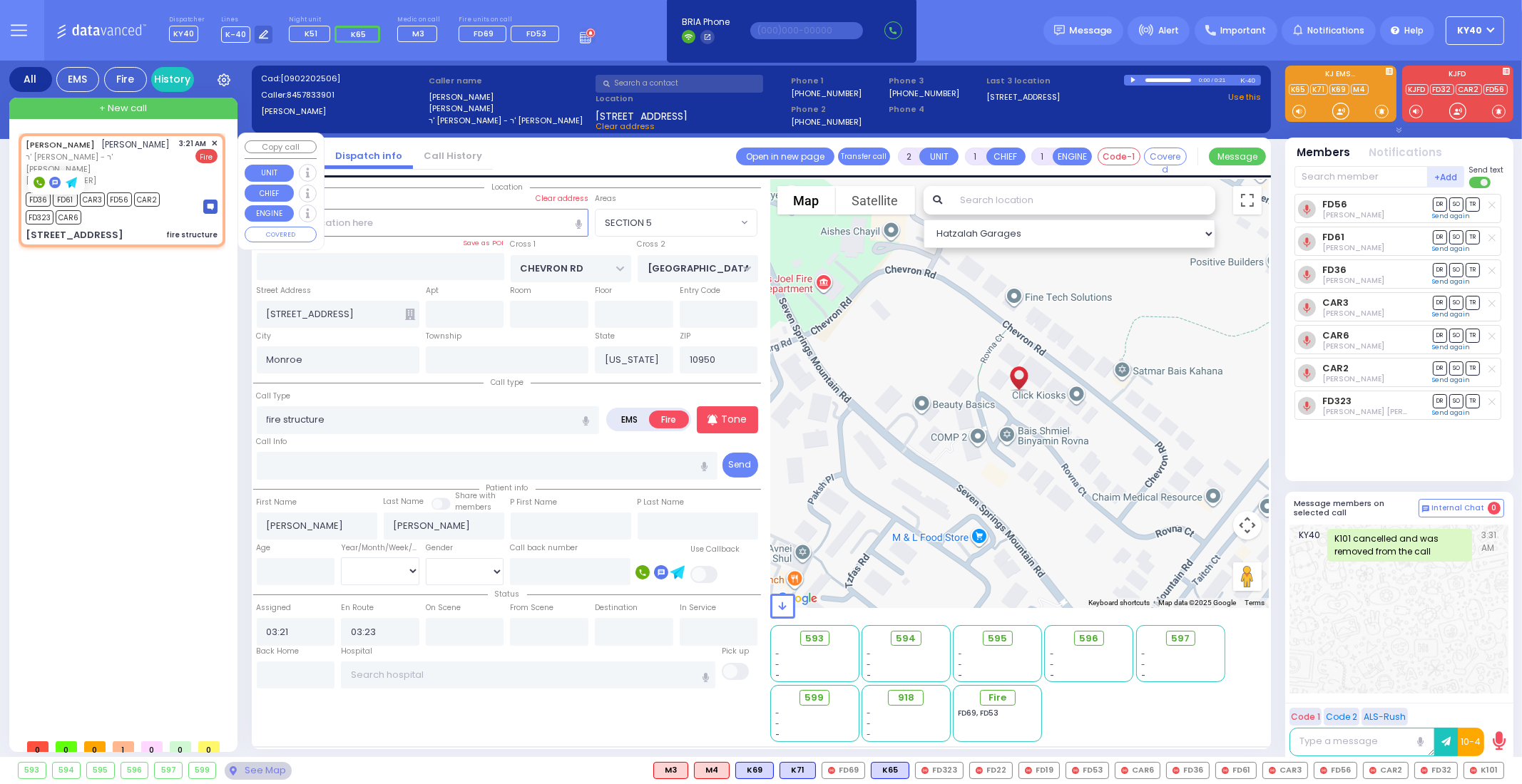
select select
select select "Hatzalah Garages"
select select "SECTION 5"
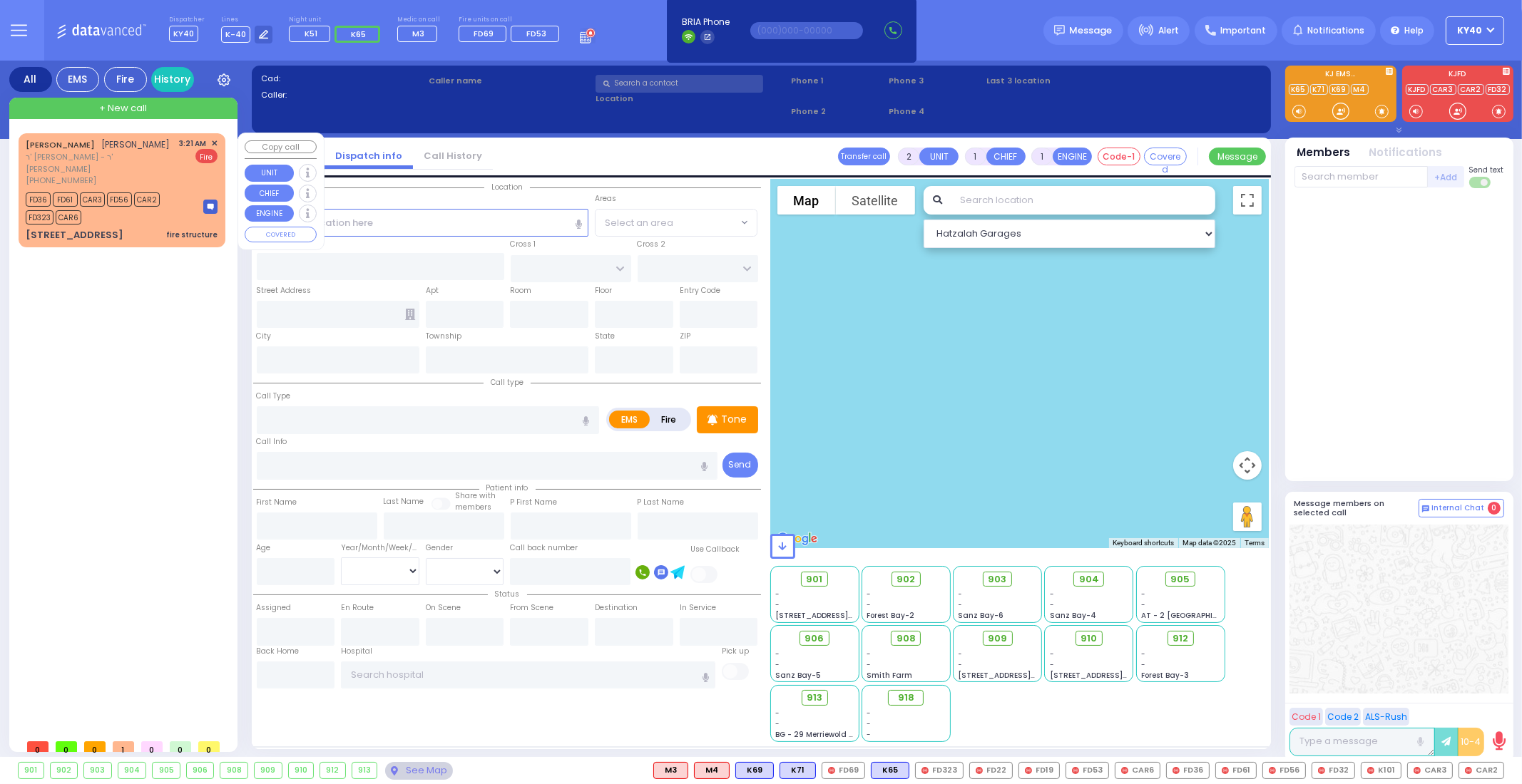
click at [122, 211] on div "FD36 FD61 CAR3 FD56 CAR2 FD323 CAR6" at bounding box center [108, 206] width 164 height 36
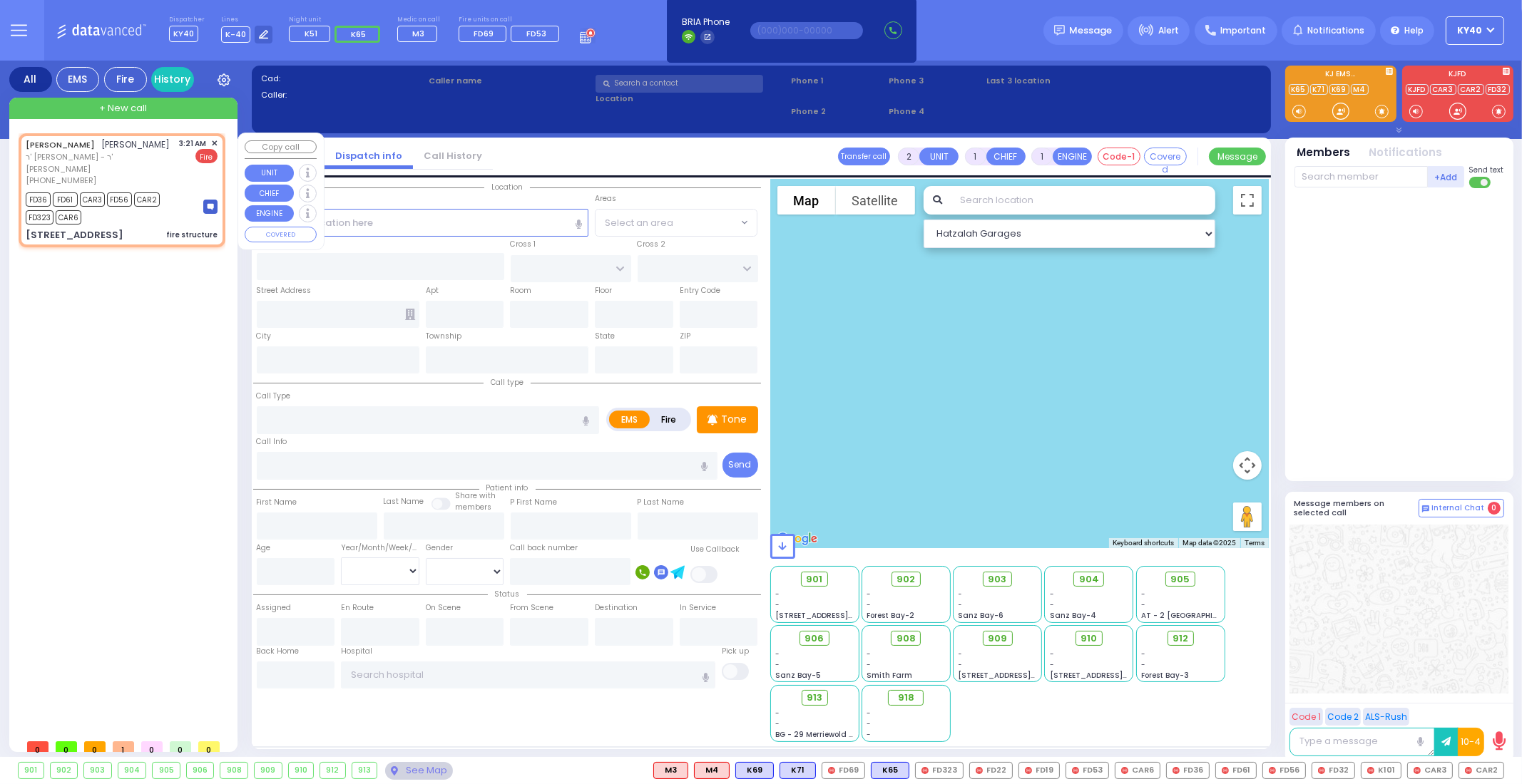
select select
type input "fire structure"
radio input "false"
radio input "true"
type input "ELIEZER"
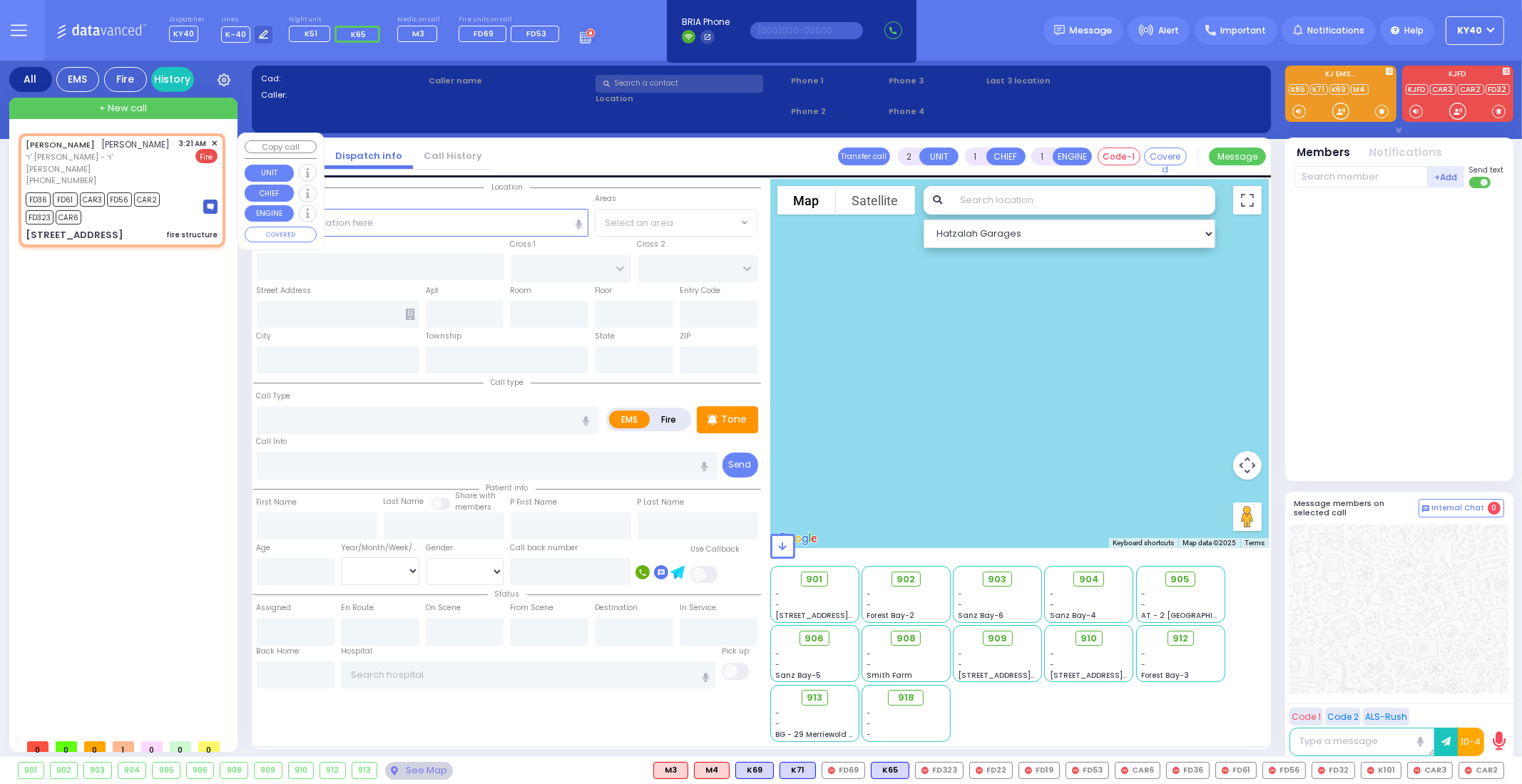
type input "GELB"
select select
type input "03:21"
type input "03:23"
select select "Hatzalah Garages"
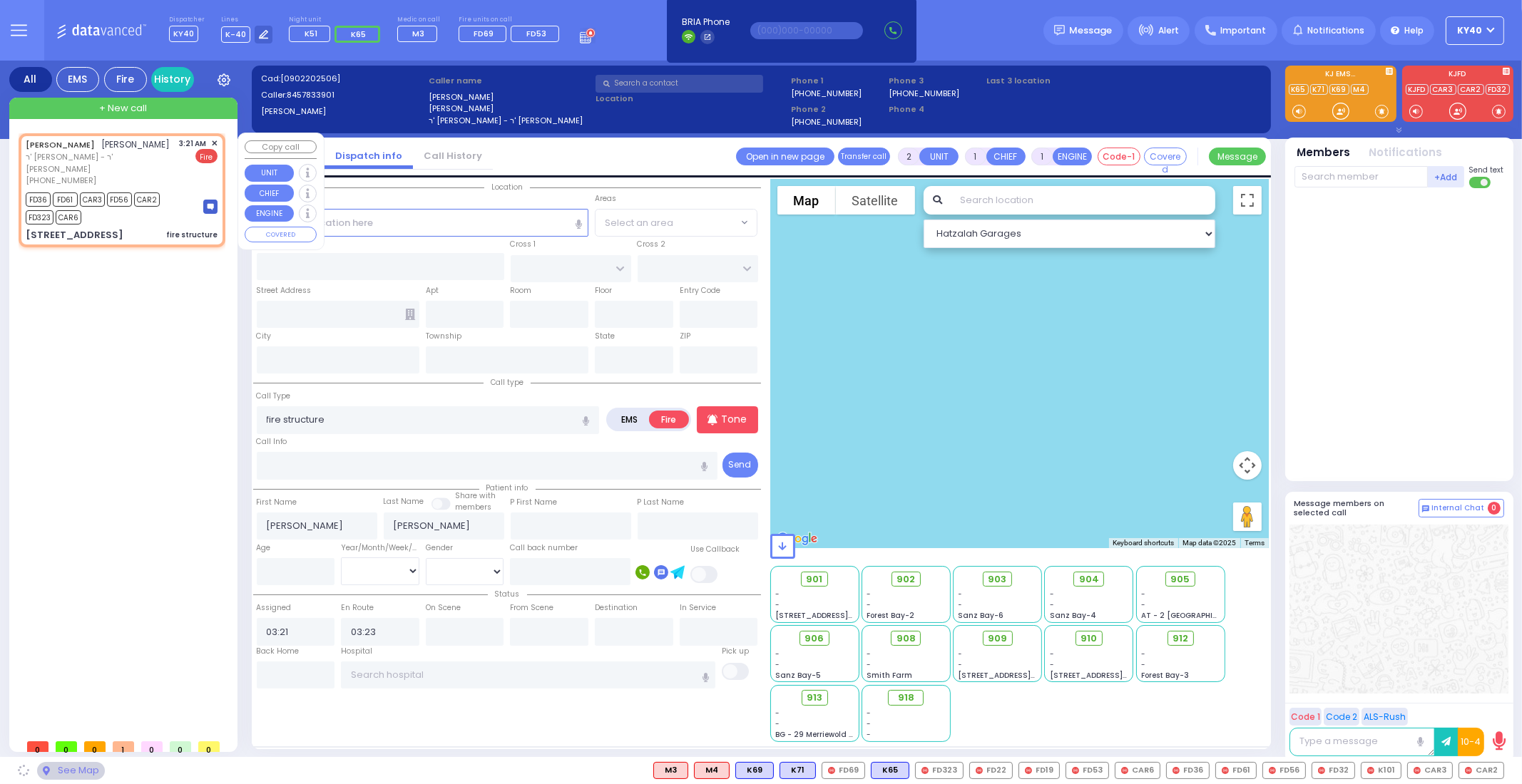
type input "CHEVRON RD"
type input "[GEOGRAPHIC_DATA]"
type input "[STREET_ADDRESS]"
type input "Monroe"
type input "[US_STATE]"
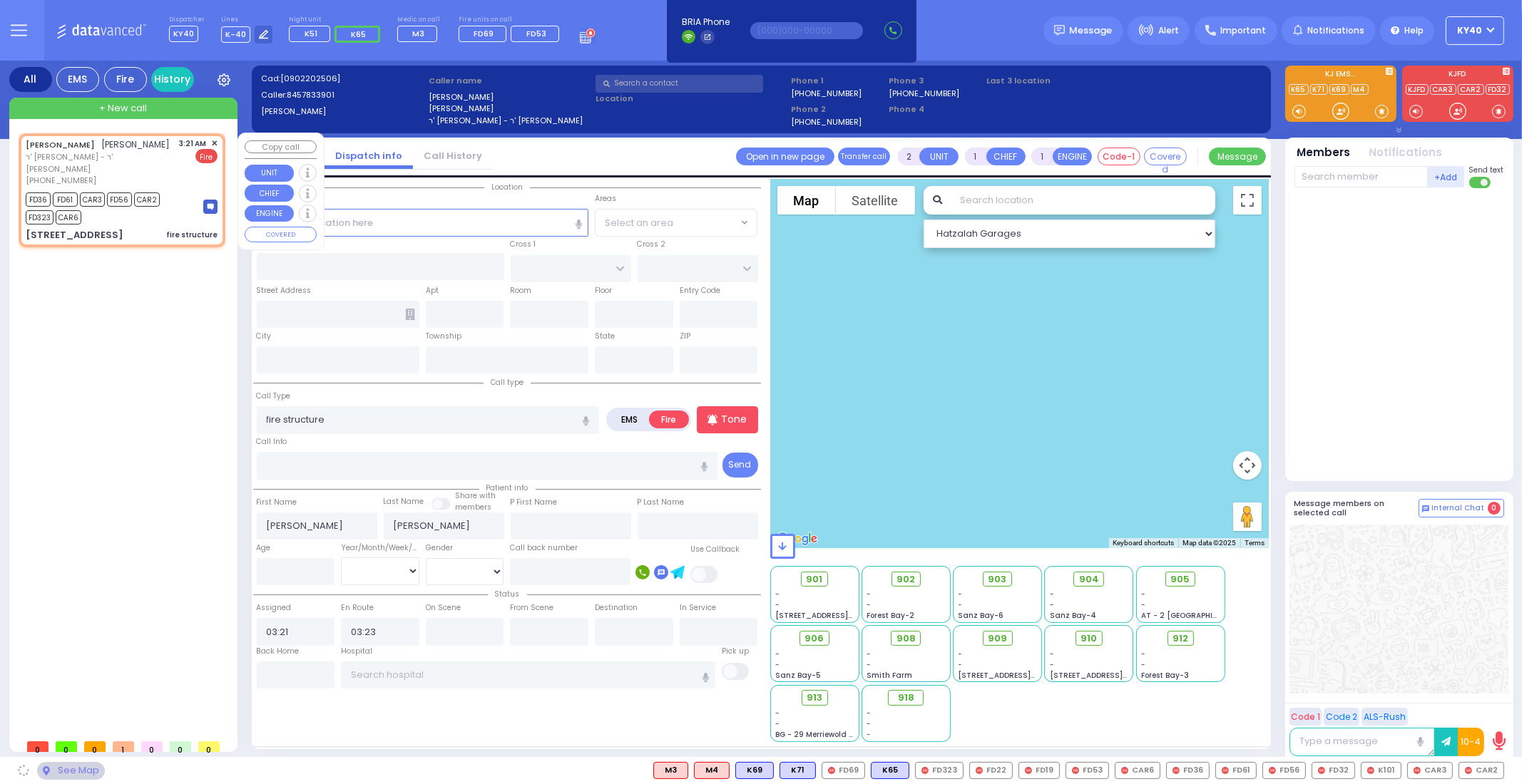
type input "10950"
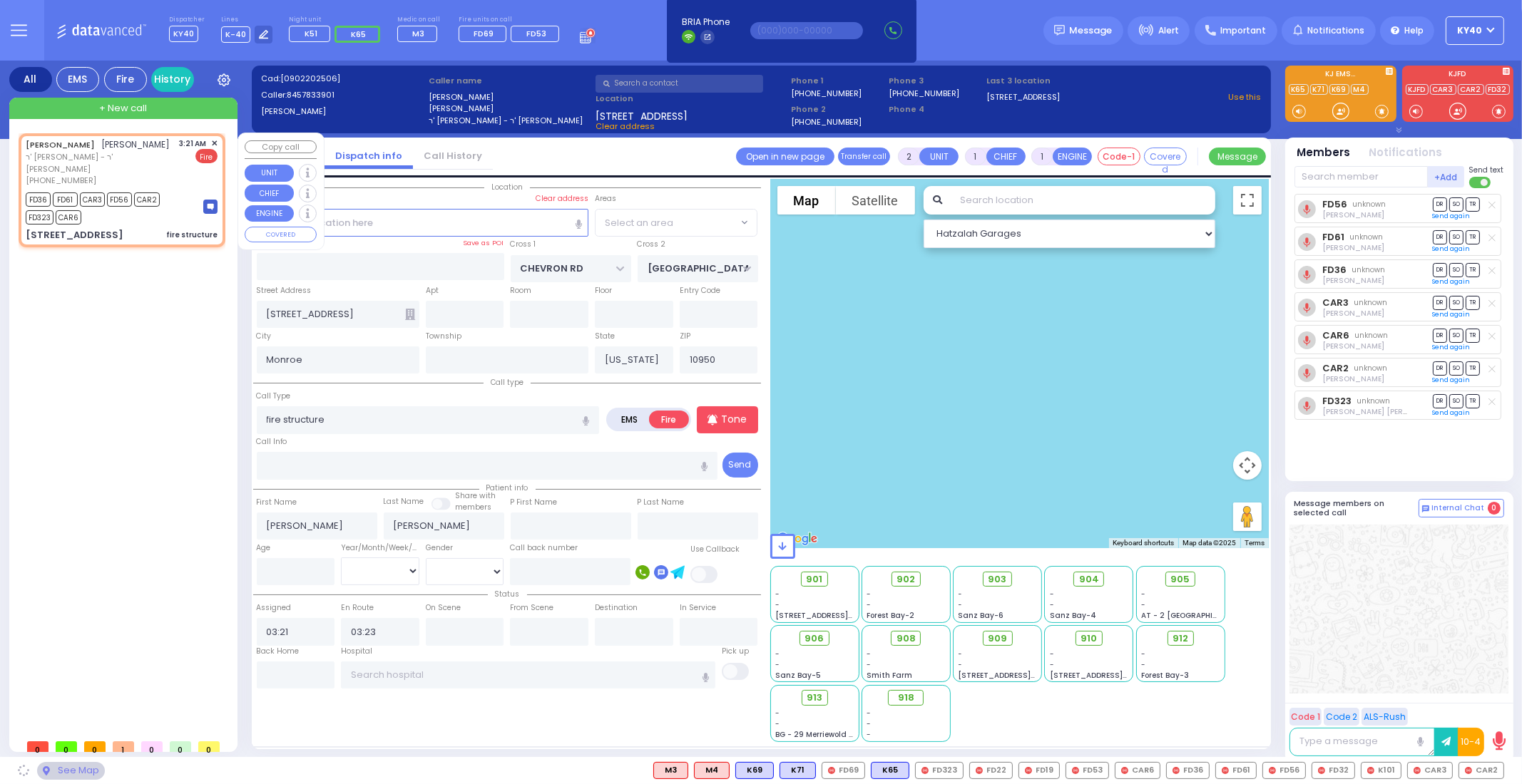
select select "SECTION 5"
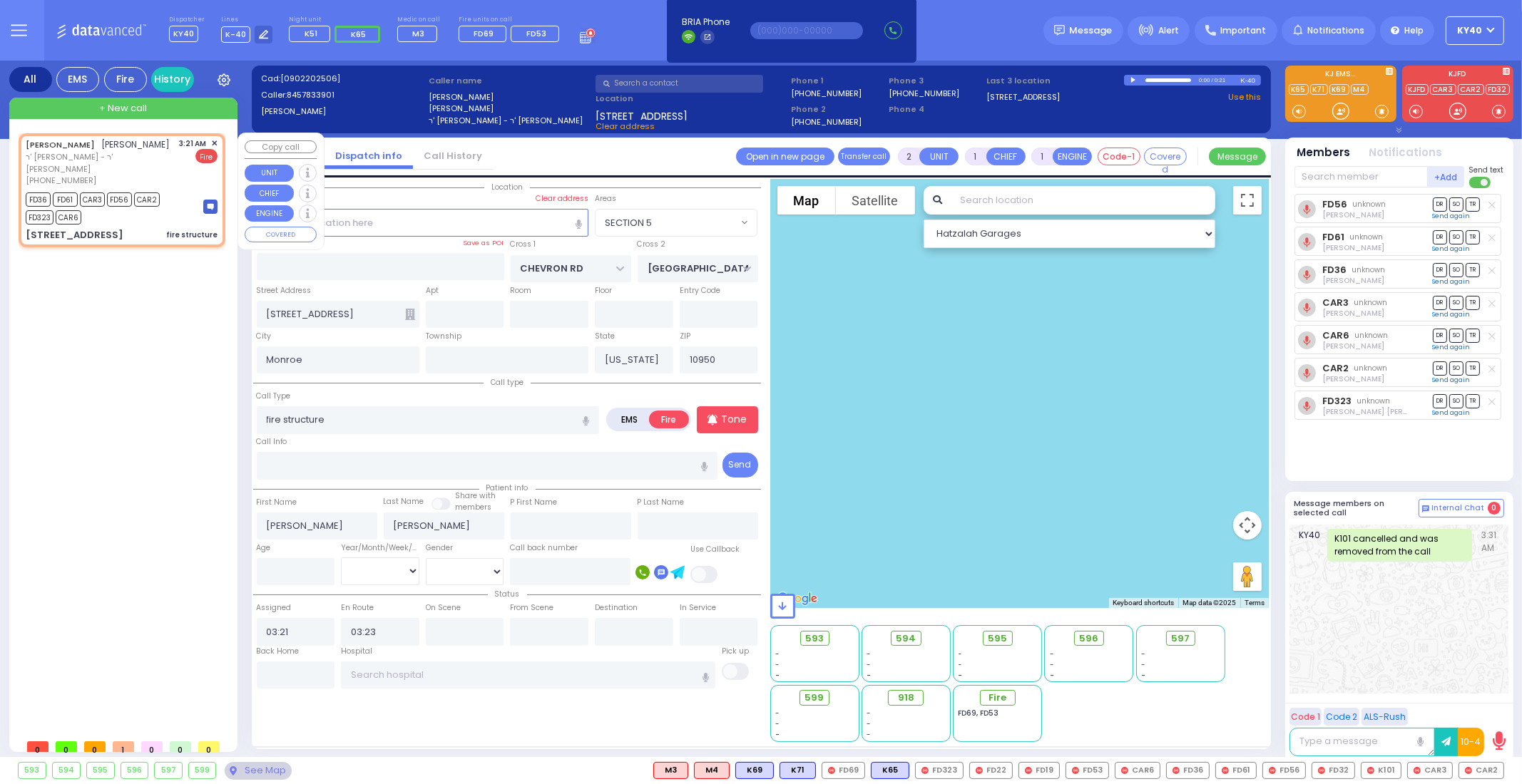
click at [122, 211] on div "FD36 FD61 CAR3 FD56 CAR2 FD323 CAR6" at bounding box center [108, 206] width 164 height 36
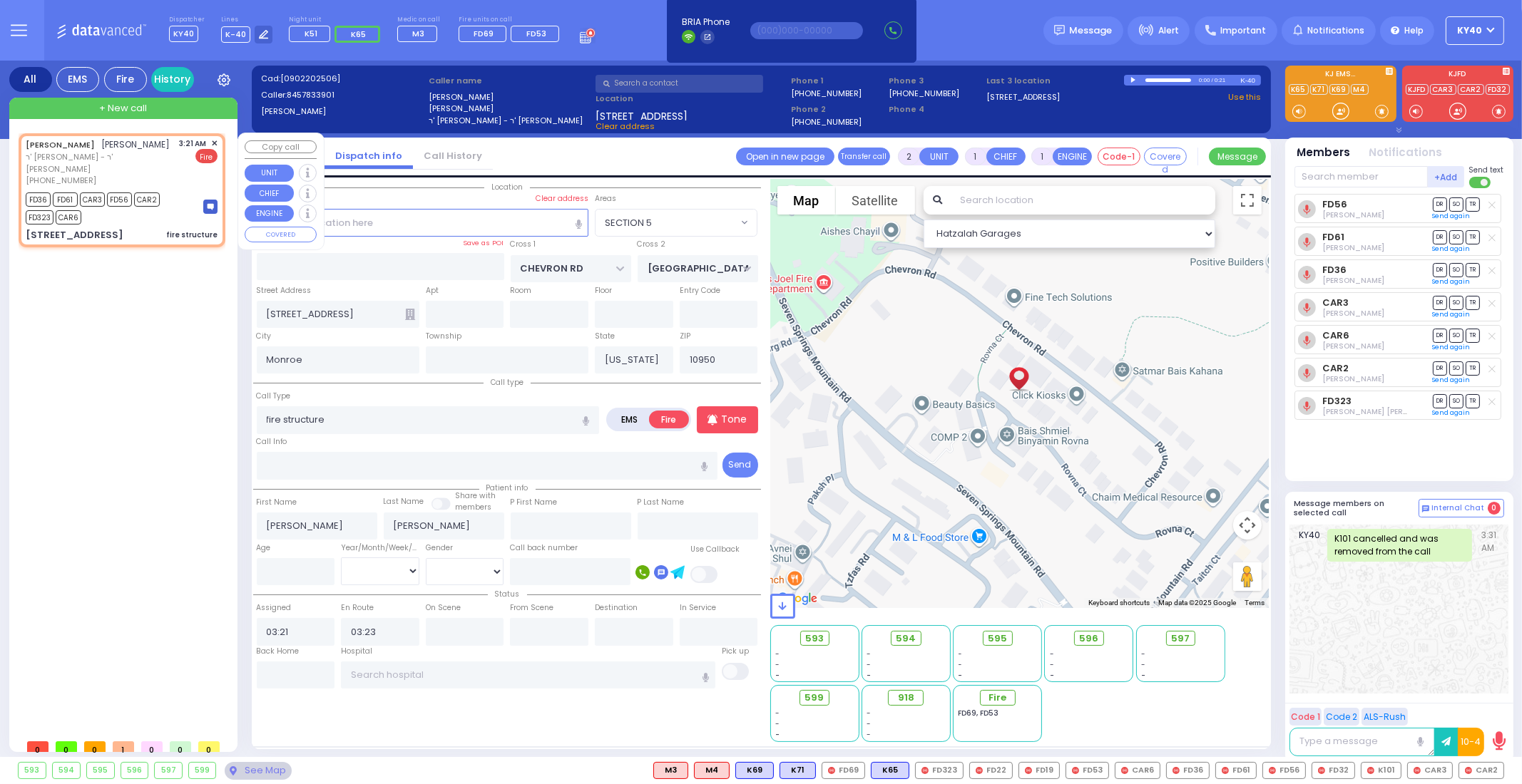
select select
radio input "true"
select select
select select "Hatzalah Garages"
select select "SECTION 5"
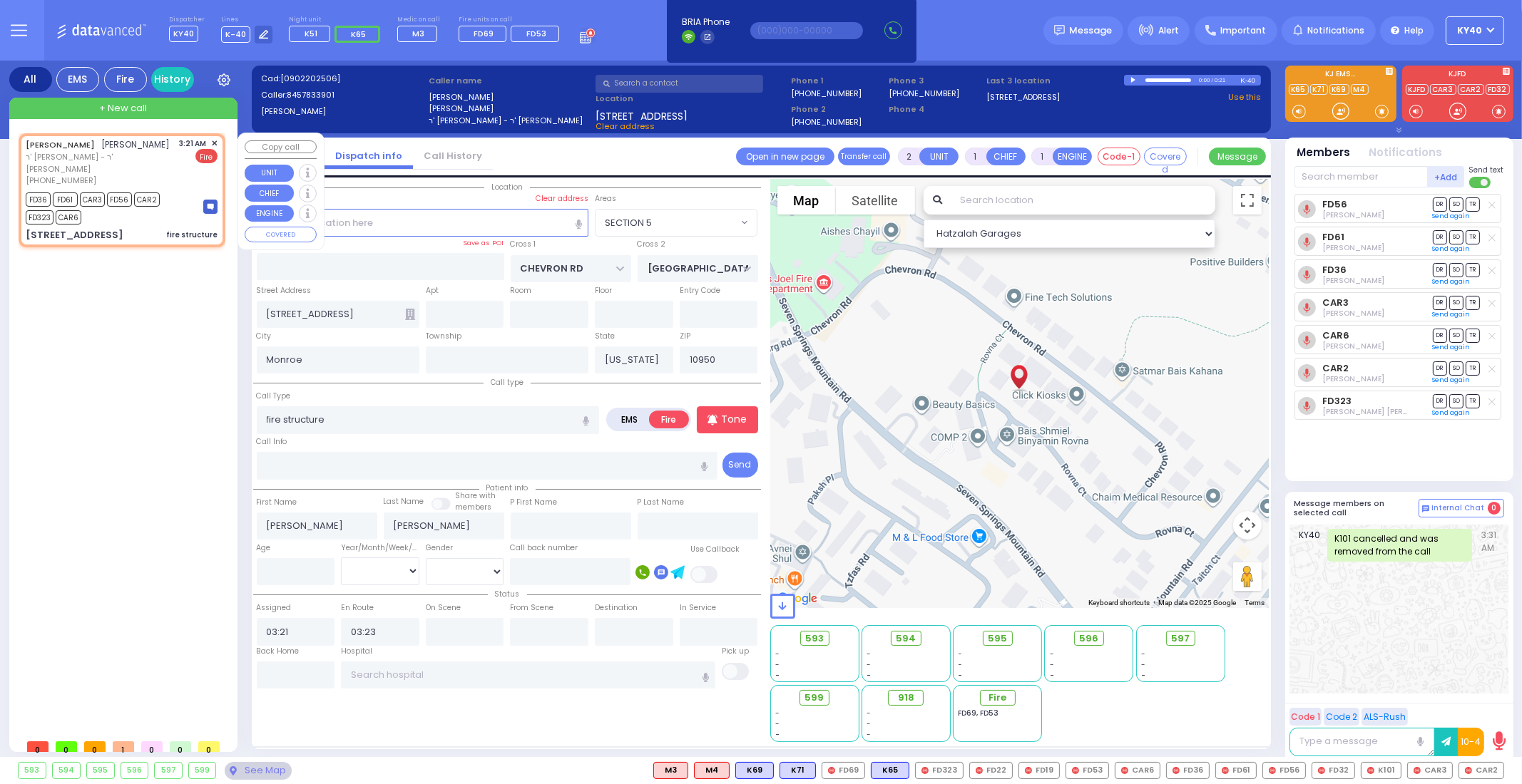
click at [122, 211] on div "FD36 FD61 CAR3 FD56 CAR2 FD323 CAR6" at bounding box center [108, 206] width 164 height 36
select select
radio input "true"
select select
select select "Hatzalah Garages"
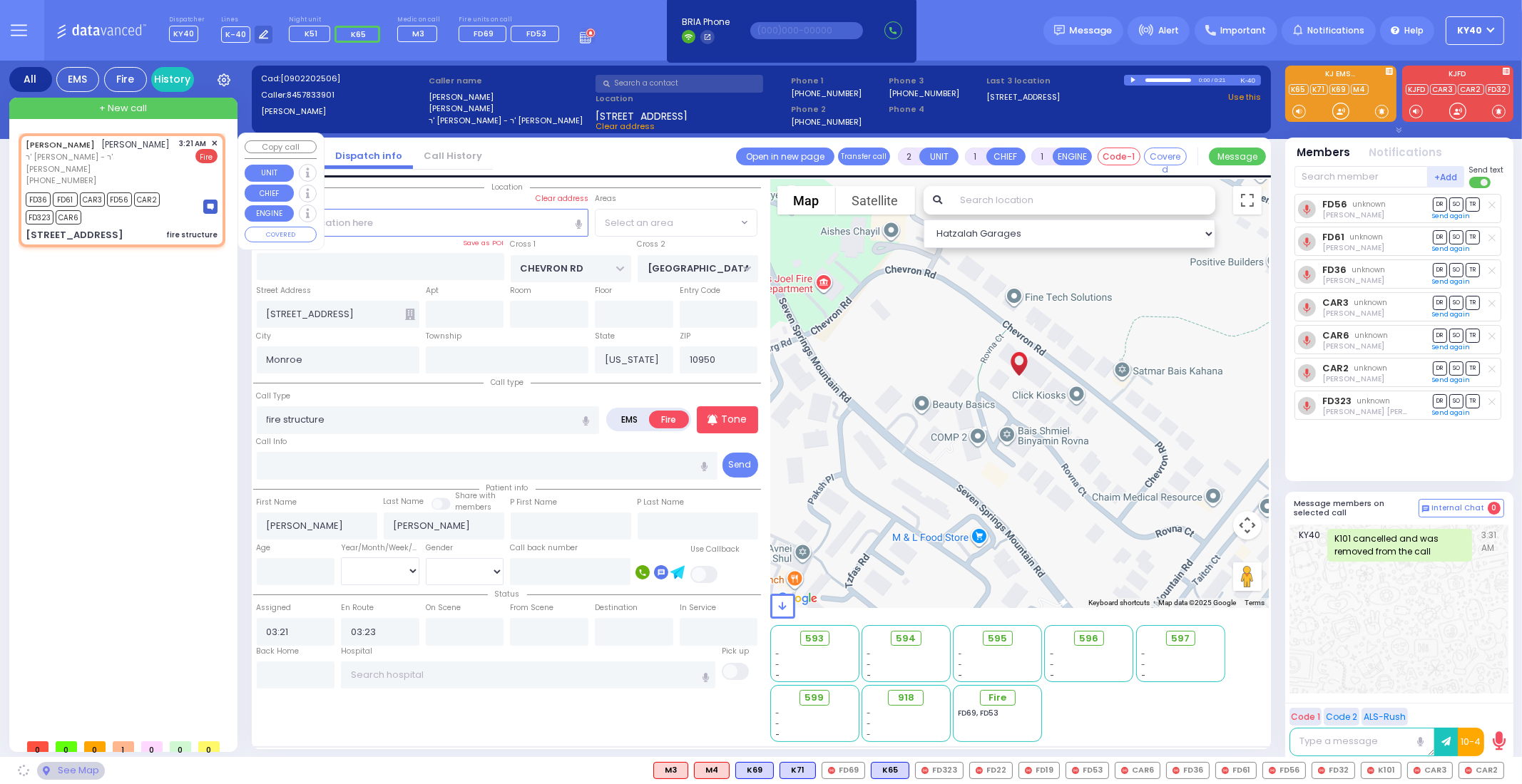
select select "SECTION 5"
click at [122, 211] on div "FD36 FD61 CAR3 FD56 CAR2 FD323 CAR6" at bounding box center [108, 206] width 164 height 36
select select
radio input "true"
select select
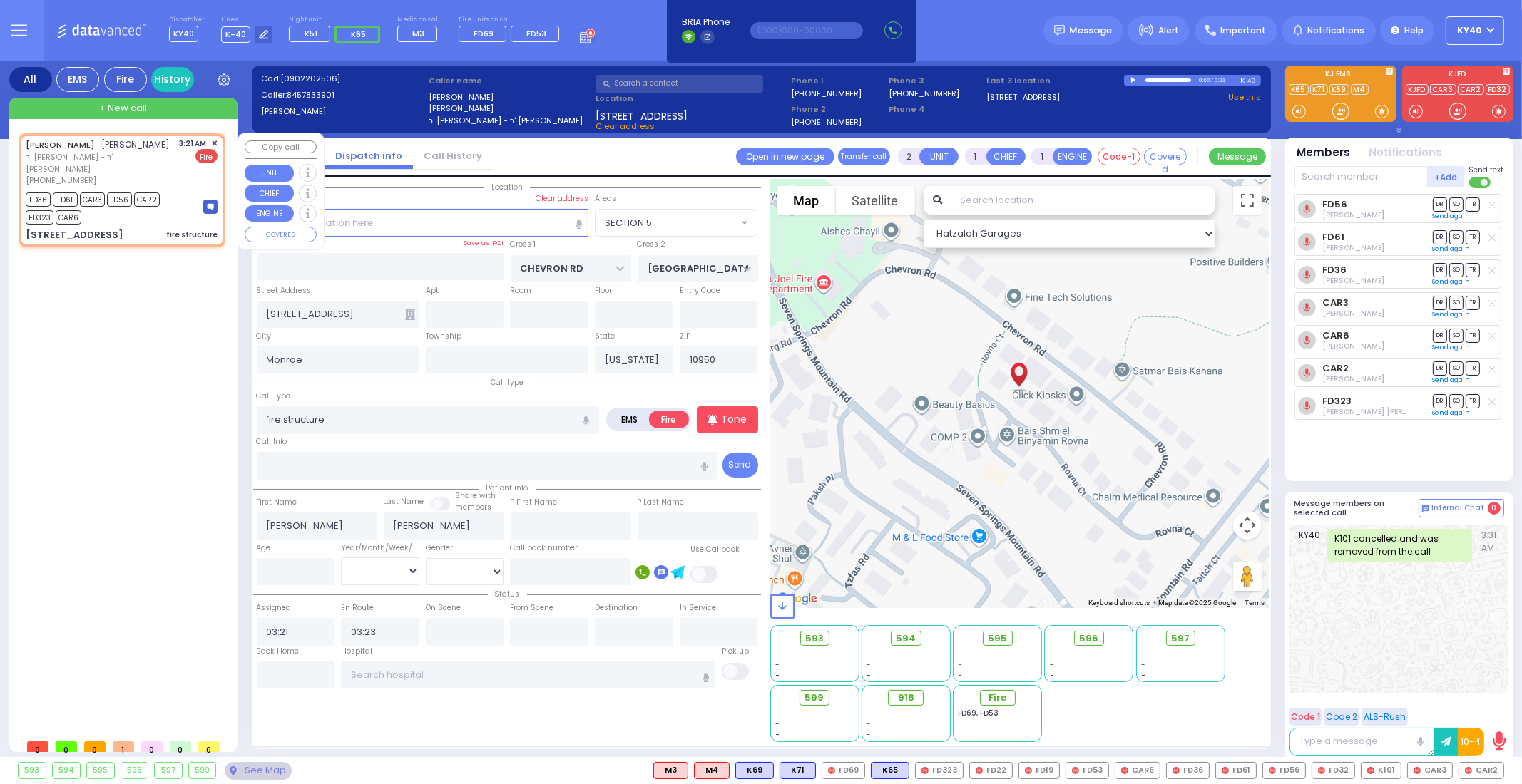
select select "Hatzalah Garages"
select select "SECTION 5"
click at [17, 21] on button at bounding box center [19, 30] width 52 height 61
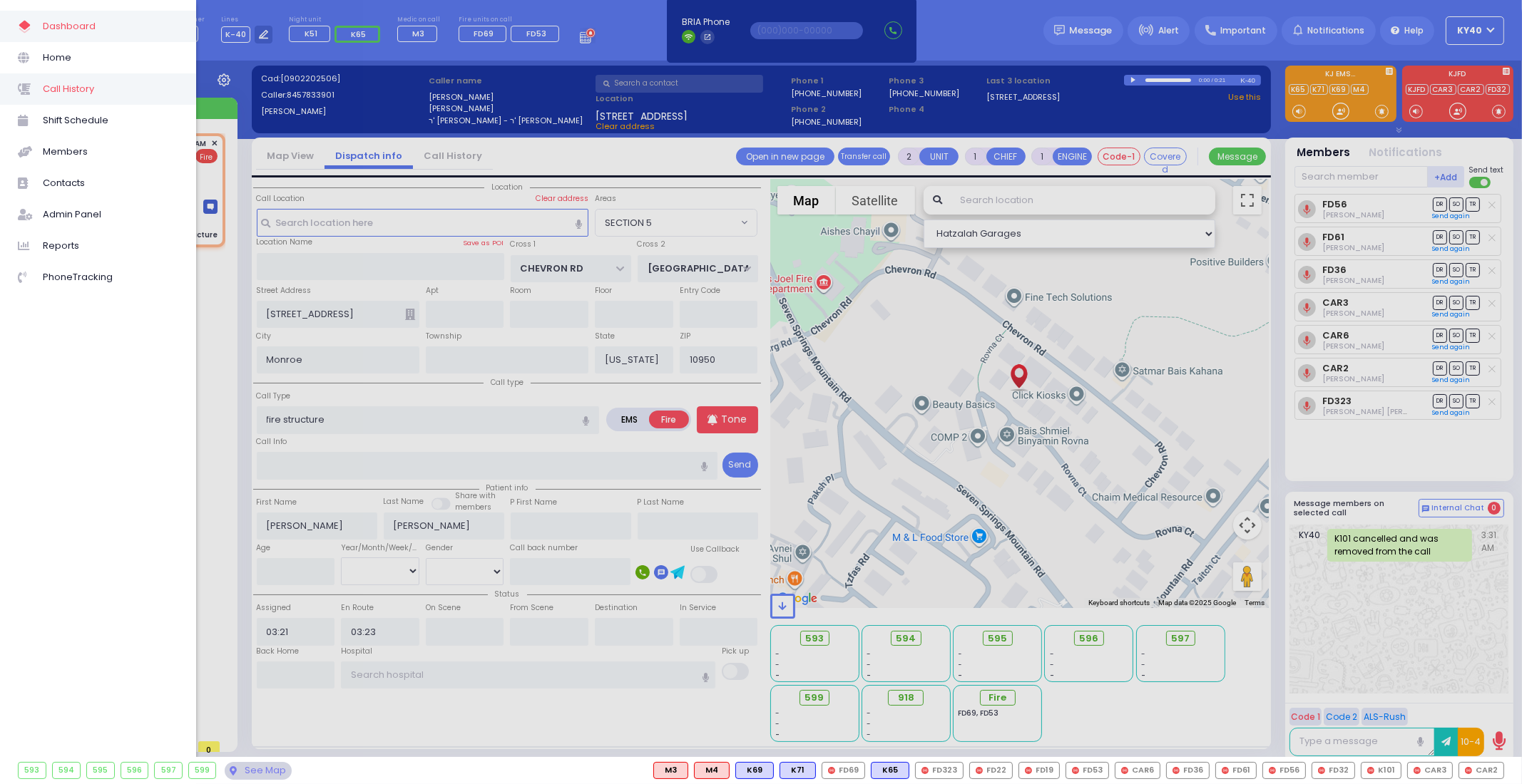
click at [71, 84] on span "Call History" at bounding box center [110, 89] width 135 height 18
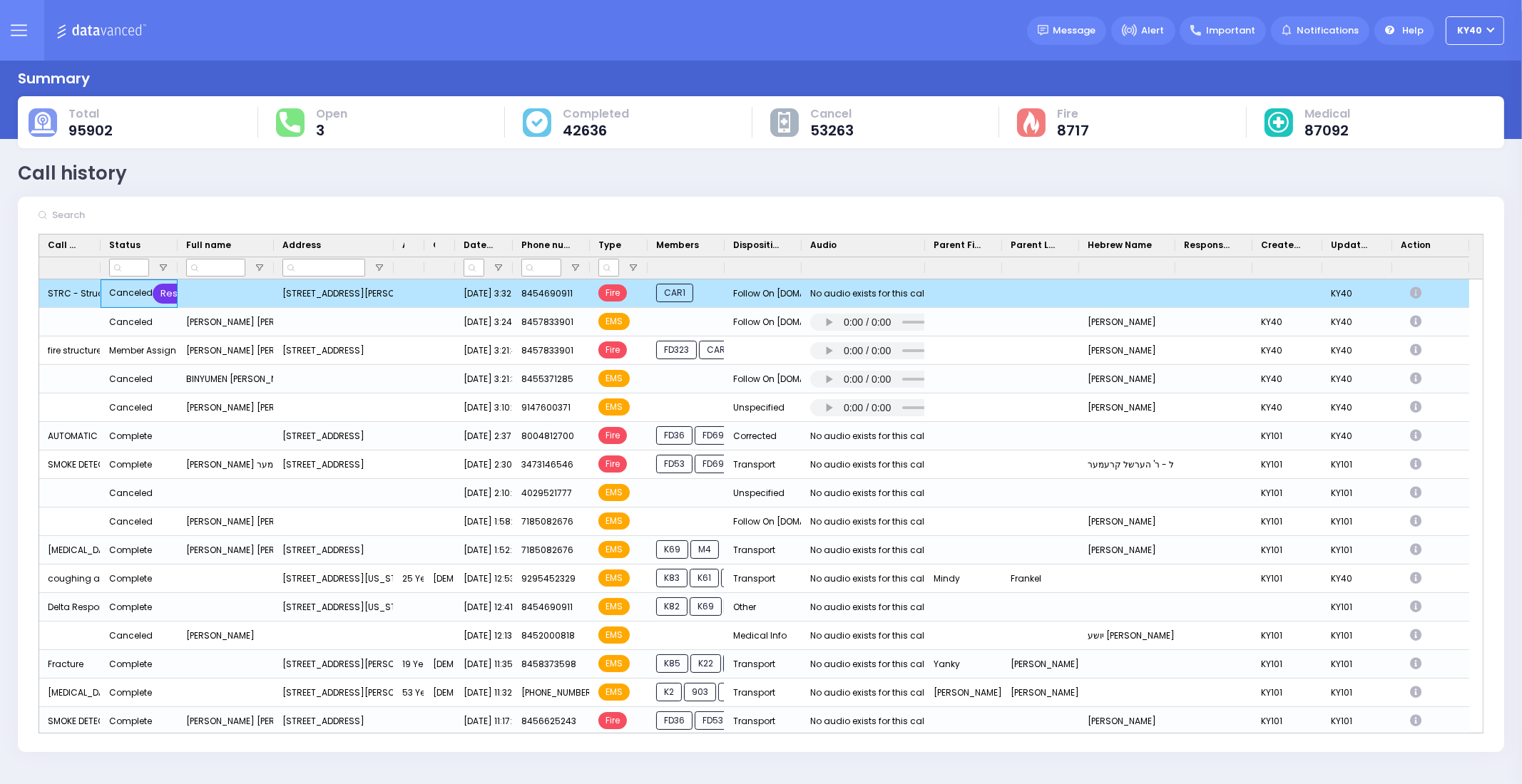
click at [175, 290] on div "Restore" at bounding box center [179, 294] width 52 height 20
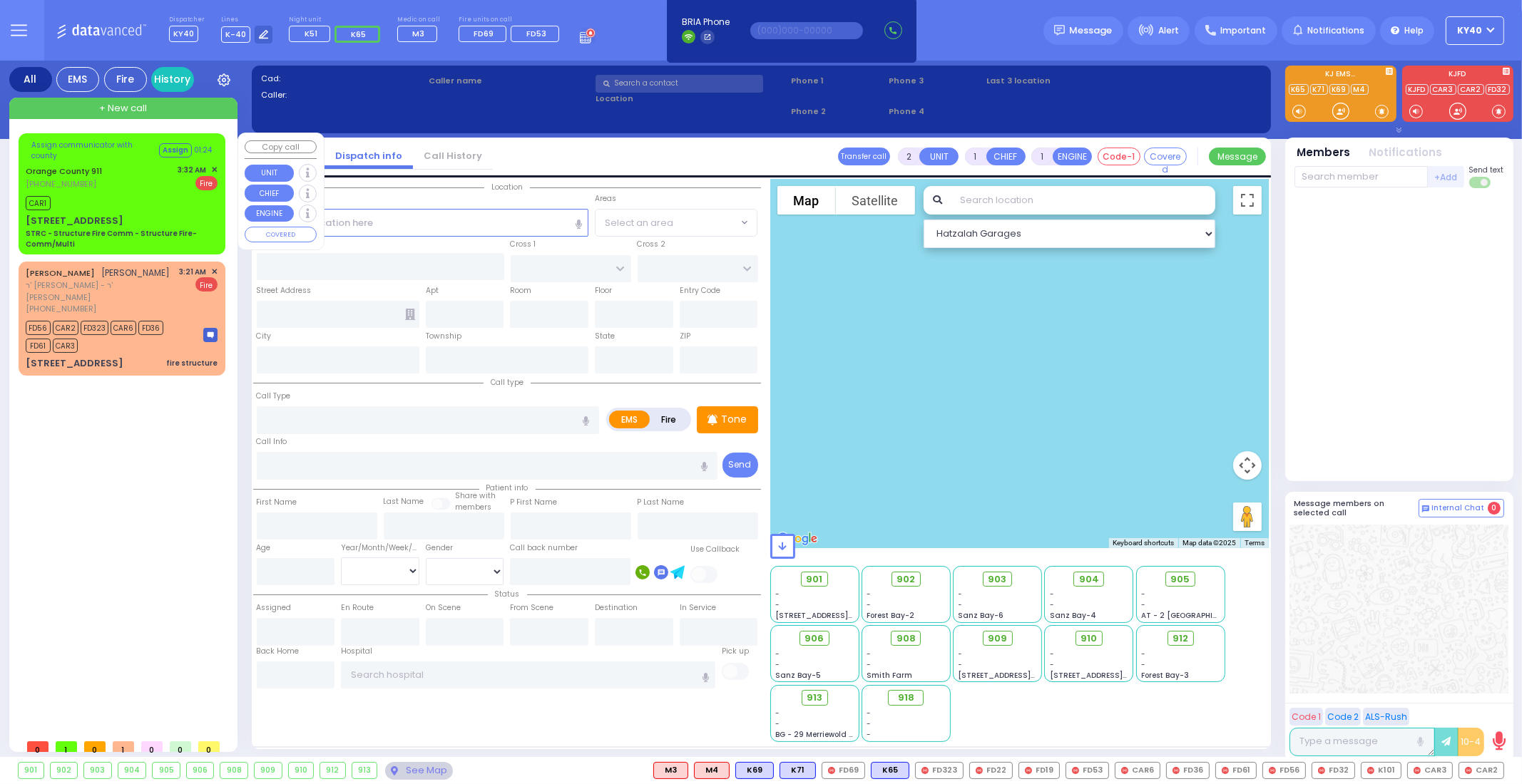
click at [148, 197] on div "CAR1" at bounding box center [122, 201] width 192 height 17
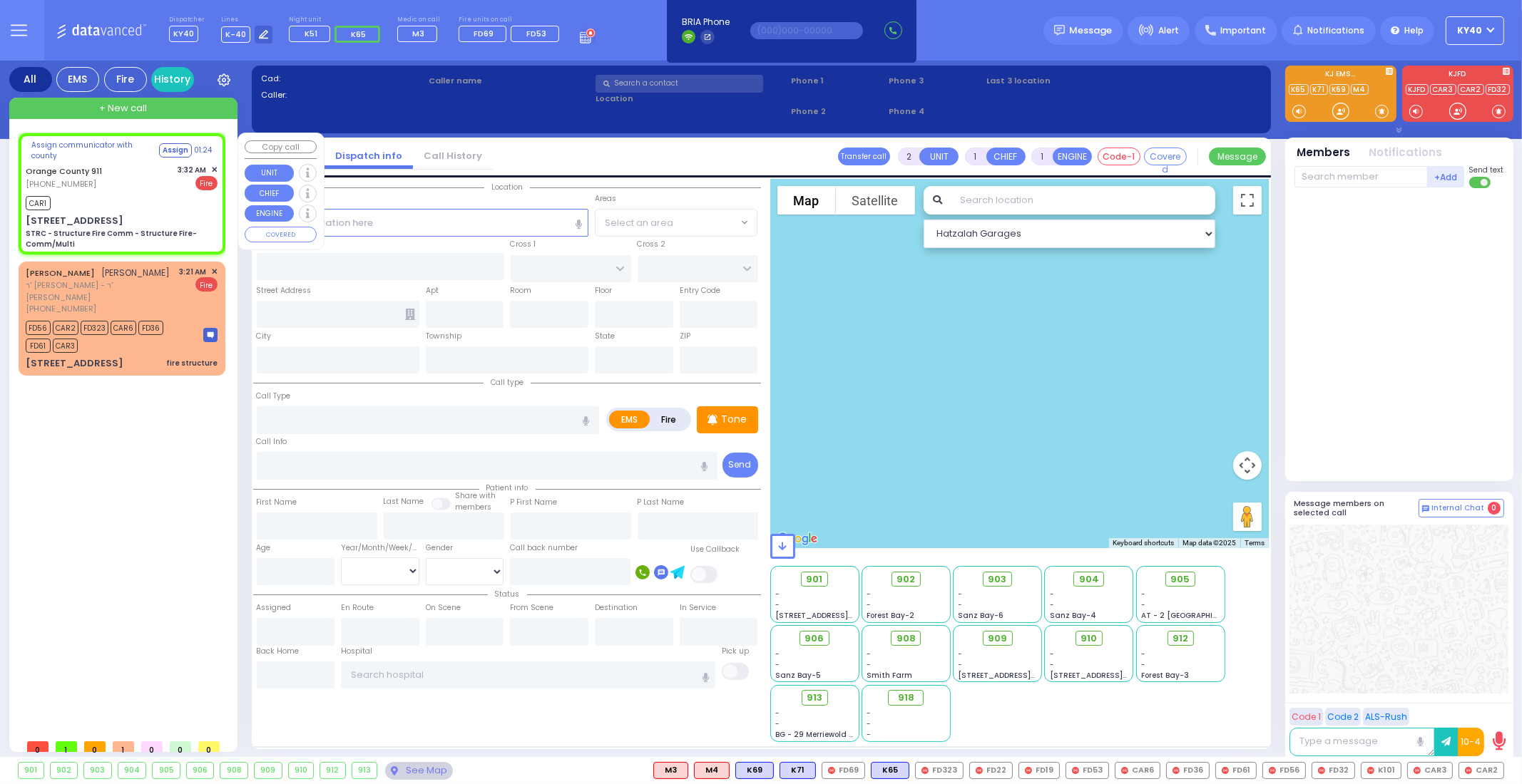
type input "6"
select select
type input "STRC - Structure Fire Comm - Structure Fire-Comm/Multi"
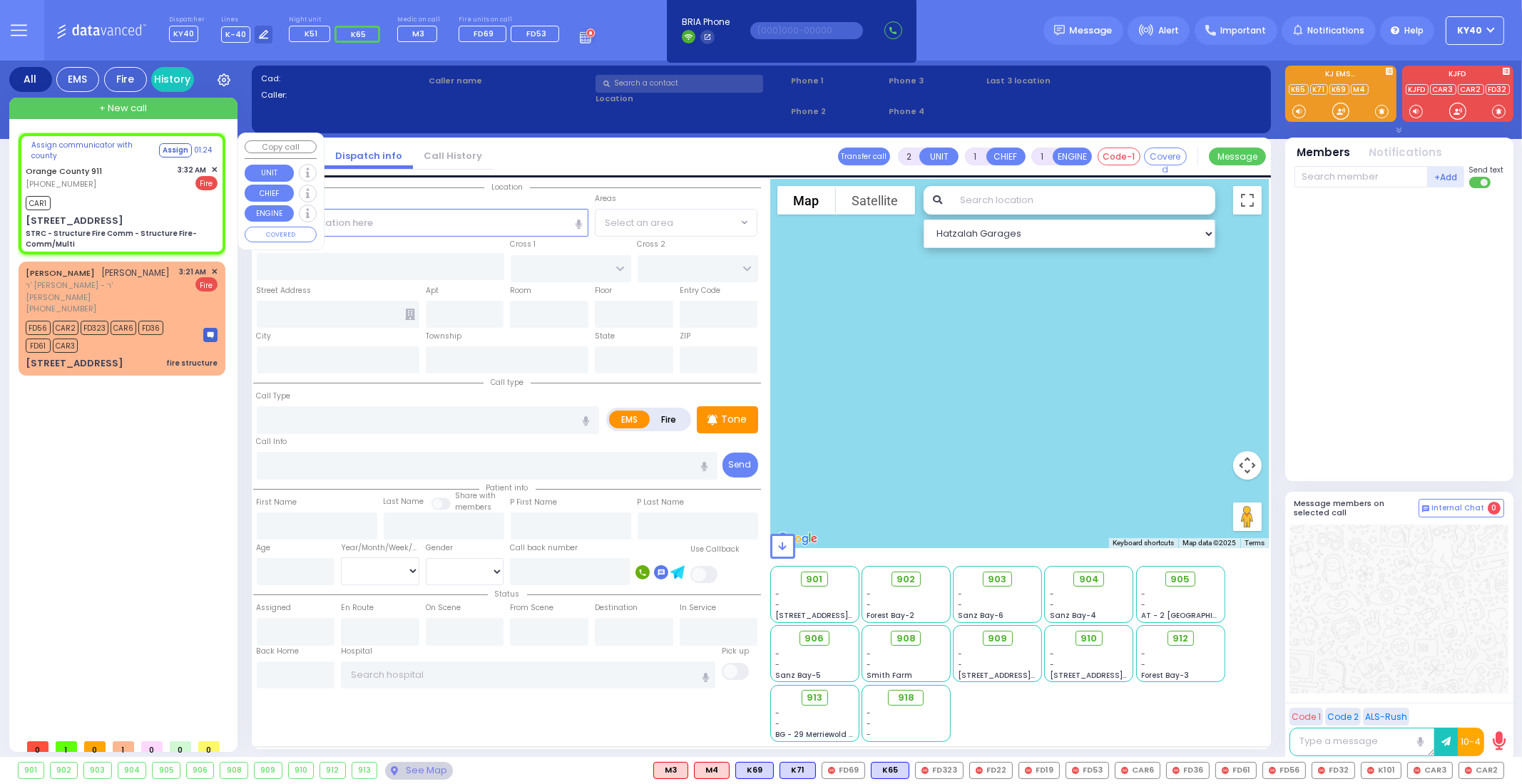
radio input "false"
radio input "true"
type input "Nature: : STRC - Structure Fire Comm - Structure Fire-Comm/Multi Address: : [ST…"
select select
type input "03:32"
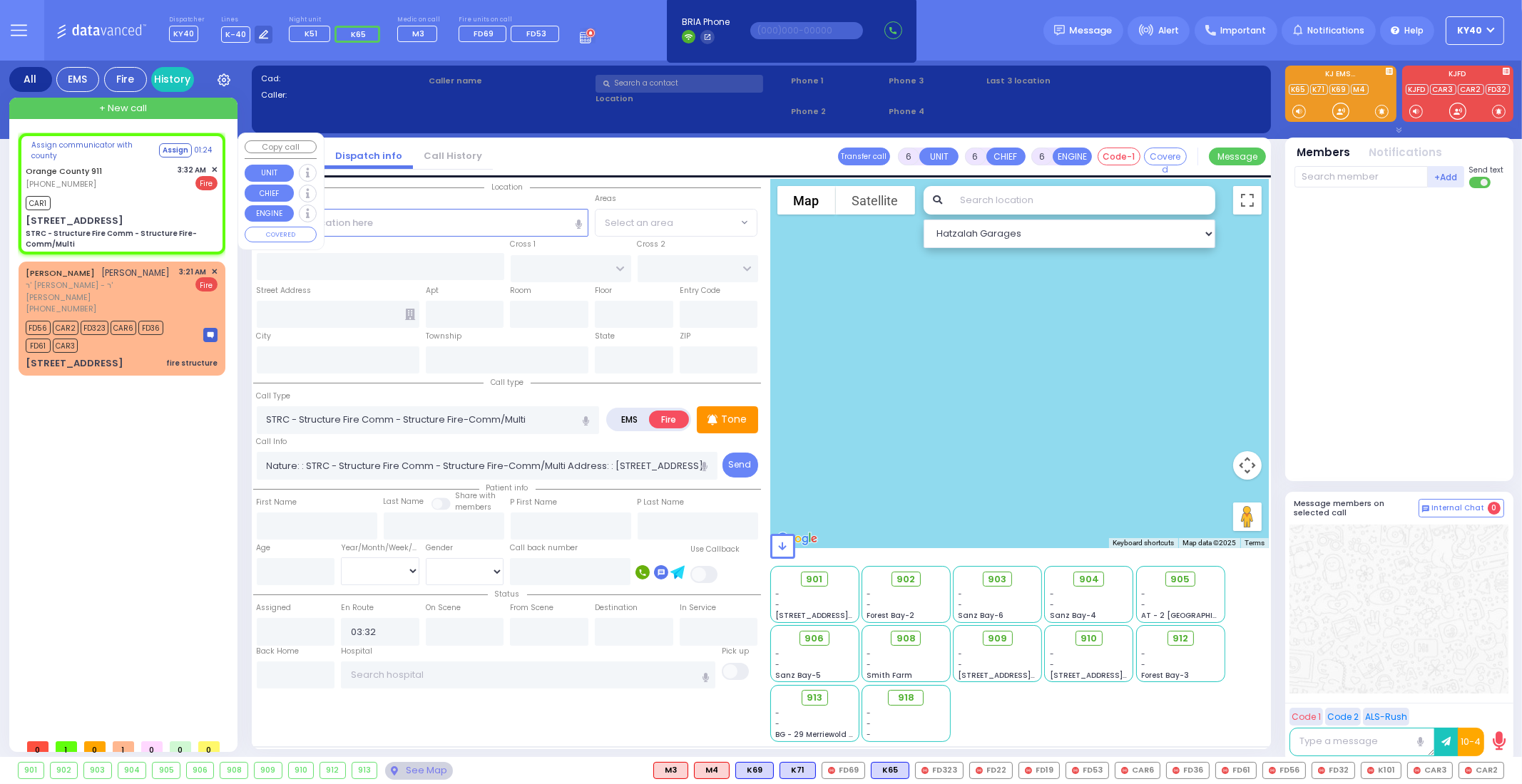
select select "Hatzalah Garages"
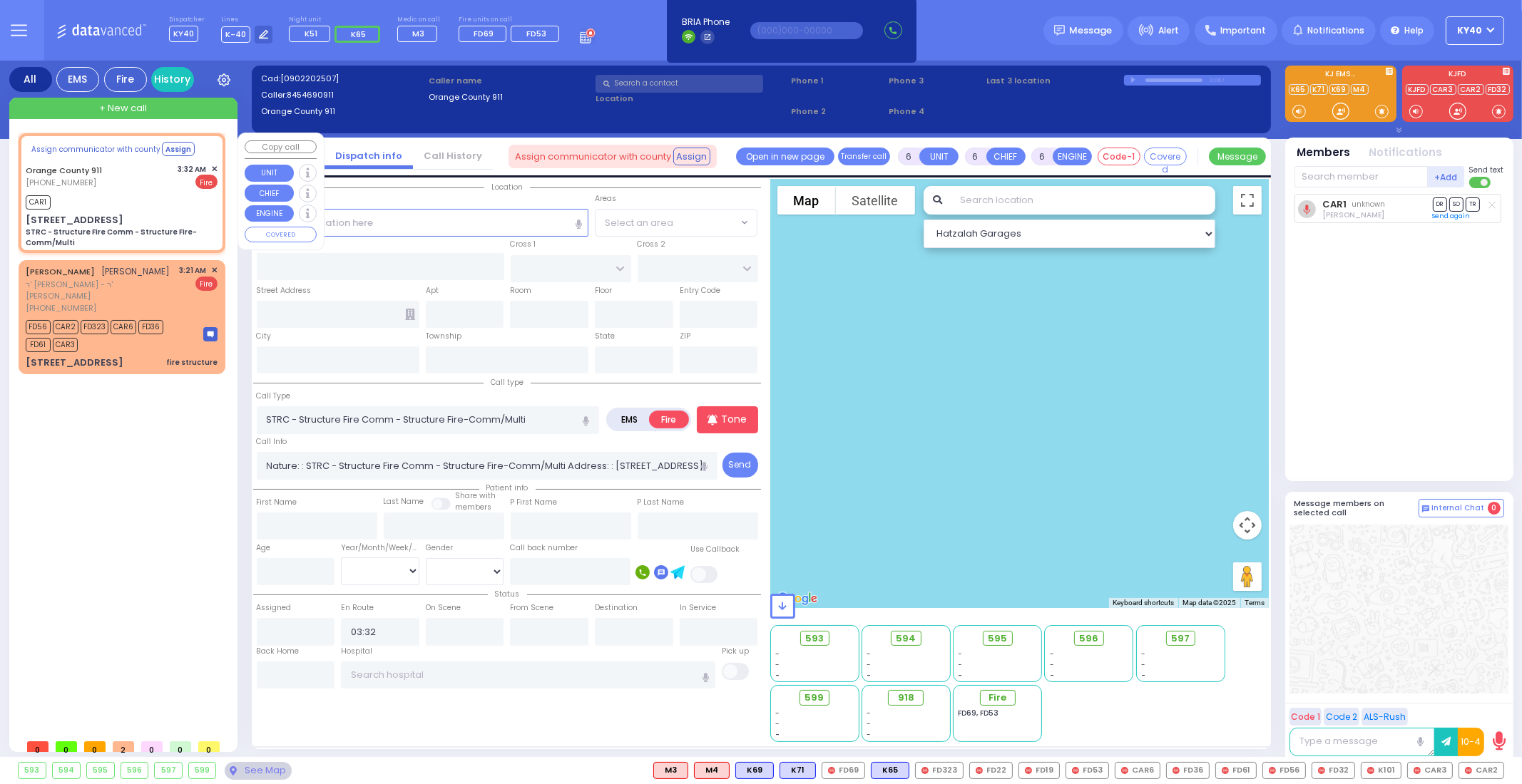
select select
radio input "true"
select select
select select "Hatzalah Garages"
type input "[STREET_ADDRESS]"
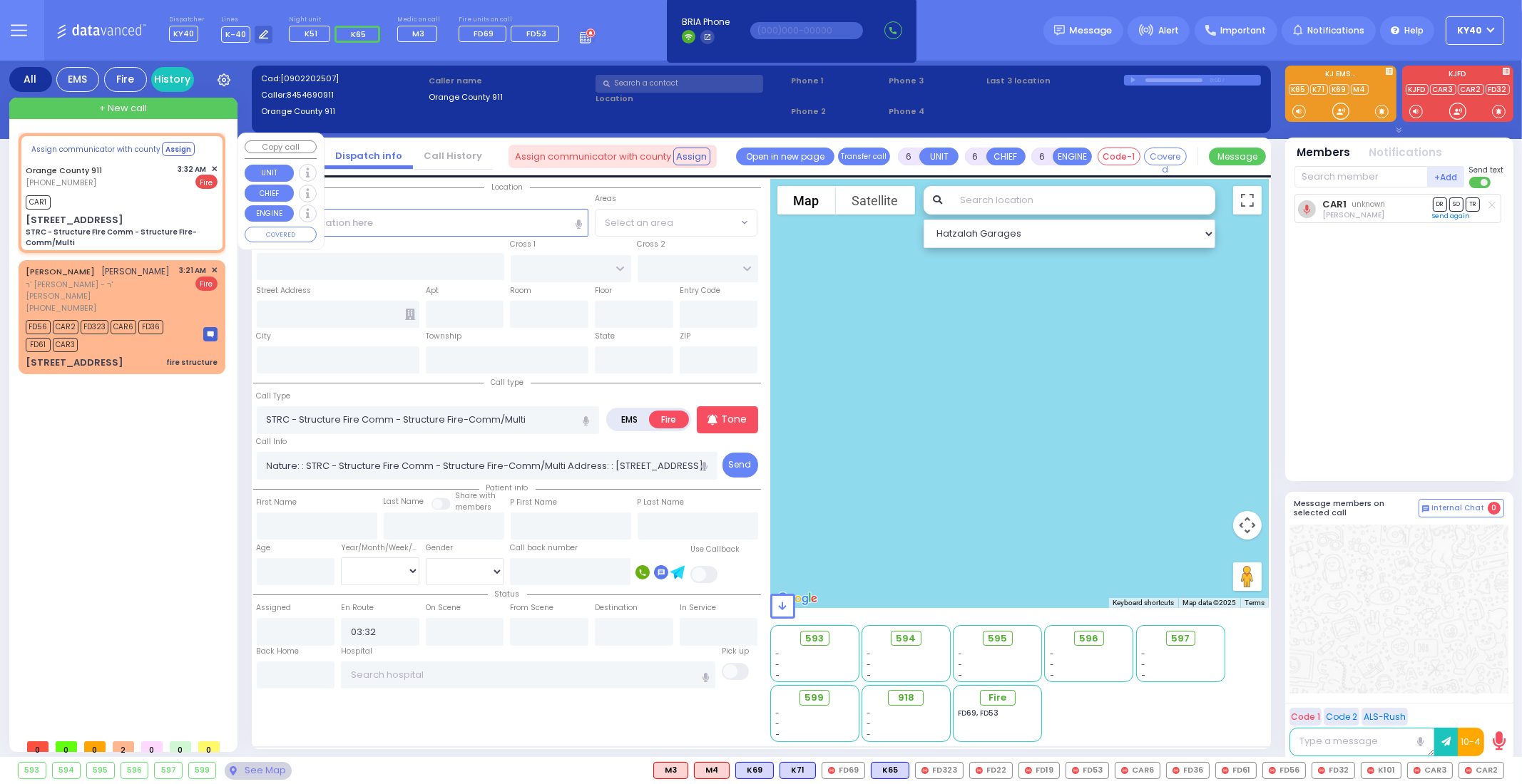
type input "Monroe"
type input "[US_STATE]"
type input "10950"
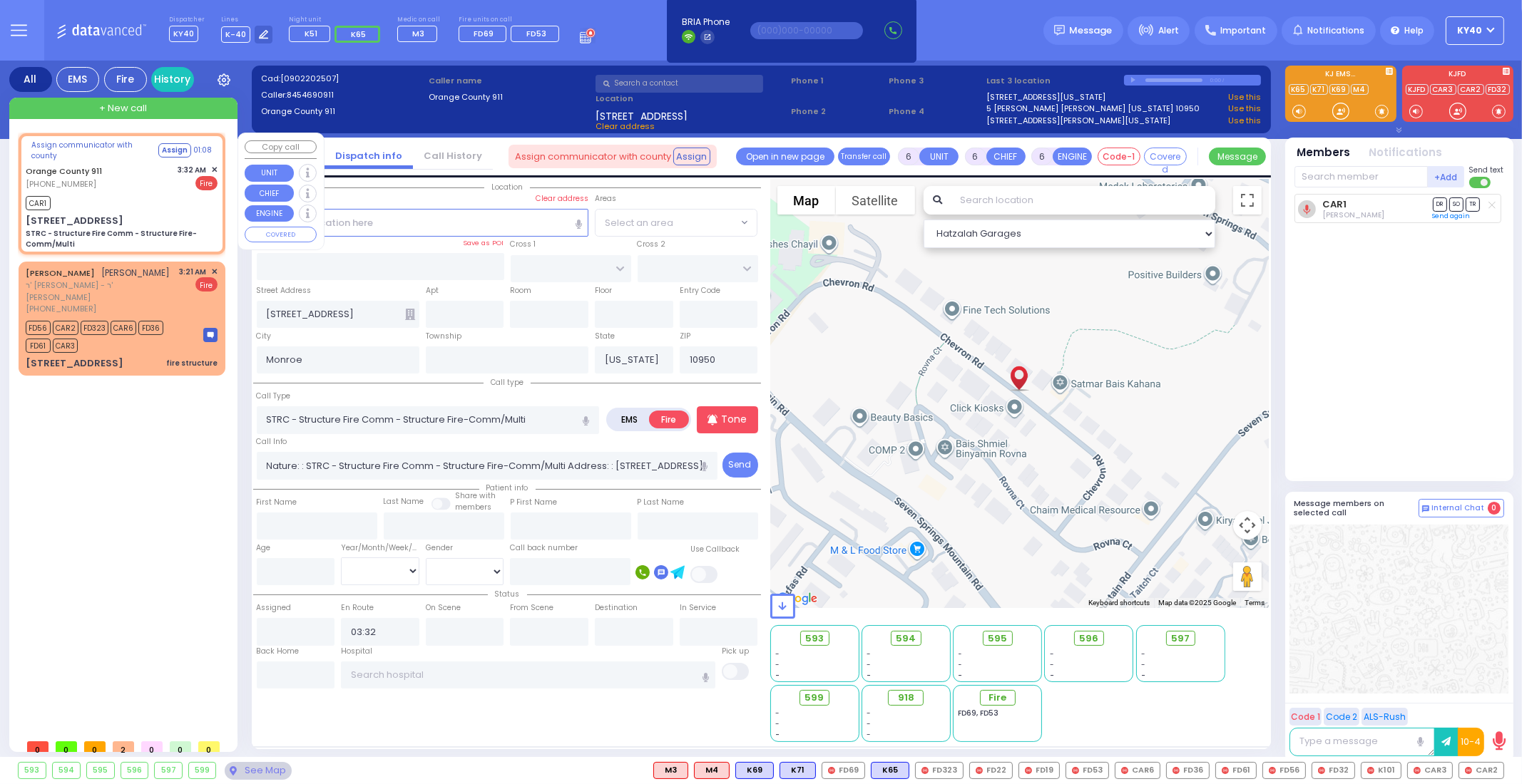
drag, startPoint x: 216, startPoint y: 169, endPoint x: 182, endPoint y: 162, distance: 34.7
click at [182, 162] on div "Assign communicator with county Assign 01:08 [GEOGRAPHIC_DATA] 911 [PHONE_NUMBE…" at bounding box center [122, 193] width 201 height 116
select select
radio input "true"
select select
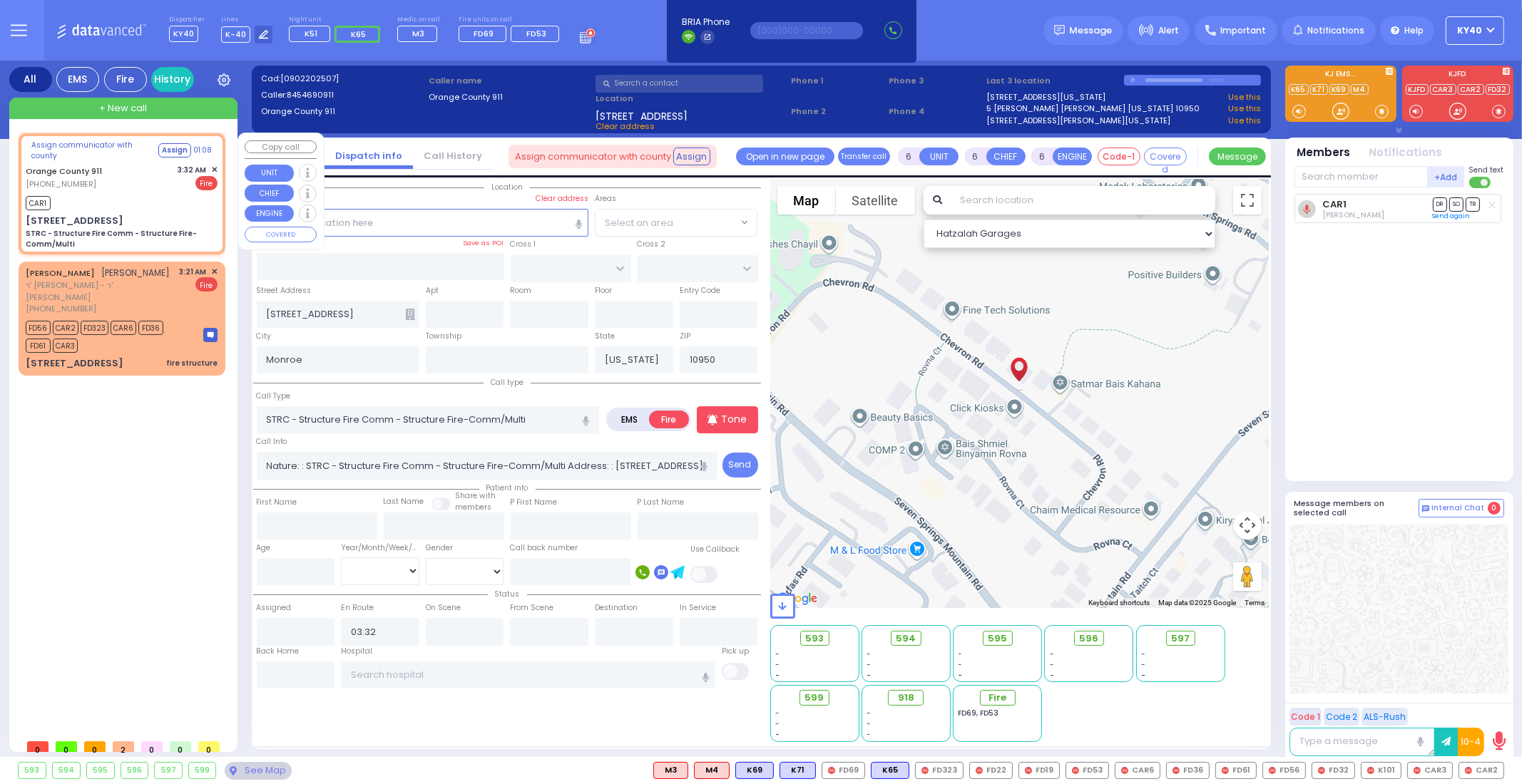
select select "Hatzalah Garages"
click at [163, 166] on div "Orange County 911 [PHONE_NUMBER] 3:32 AM ✕ Fire" at bounding box center [122, 177] width 192 height 27
select select
radio input "true"
select select
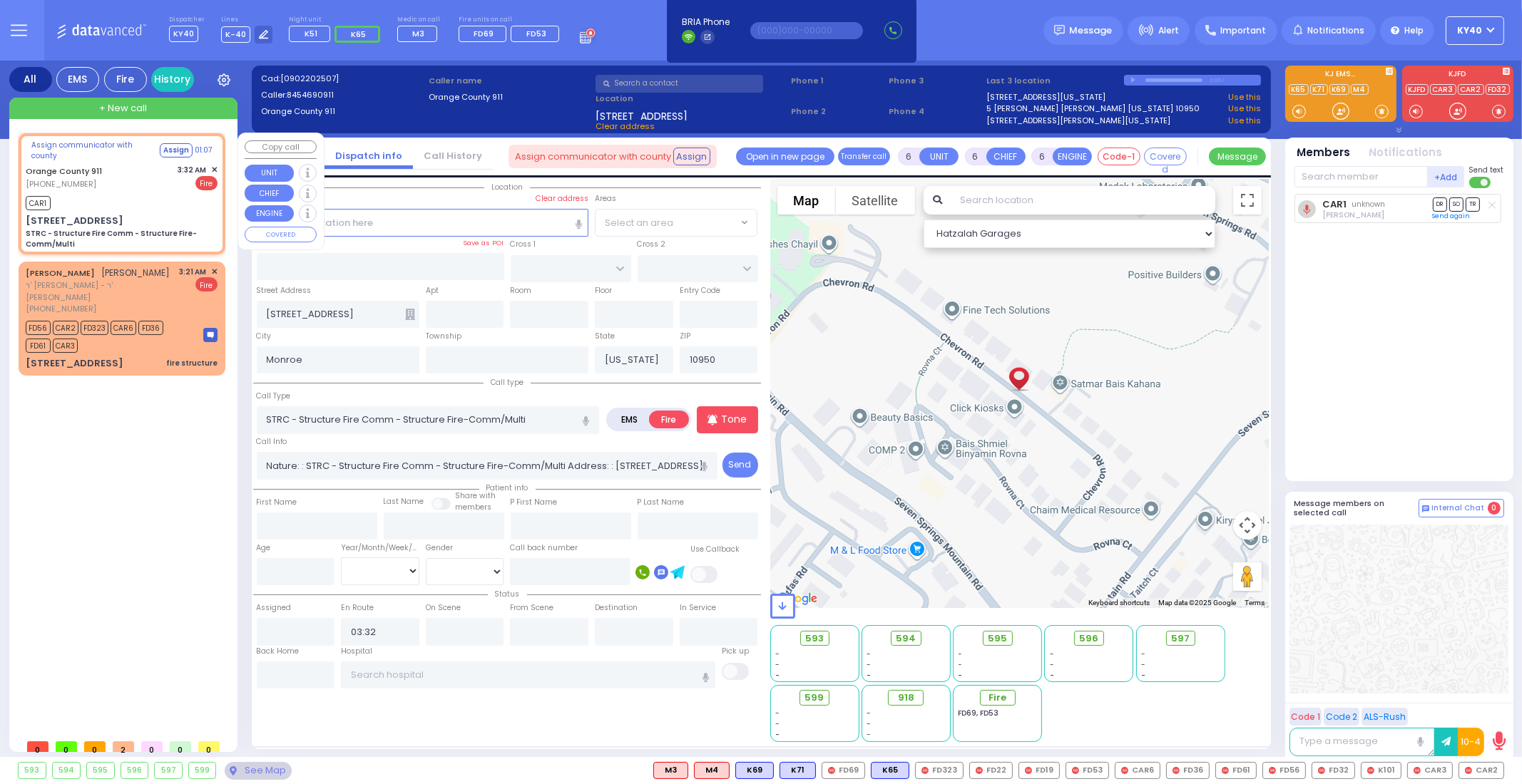
select select "Hatzalah Garages"
click at [215, 169] on span "✕" at bounding box center [214, 170] width 6 height 12
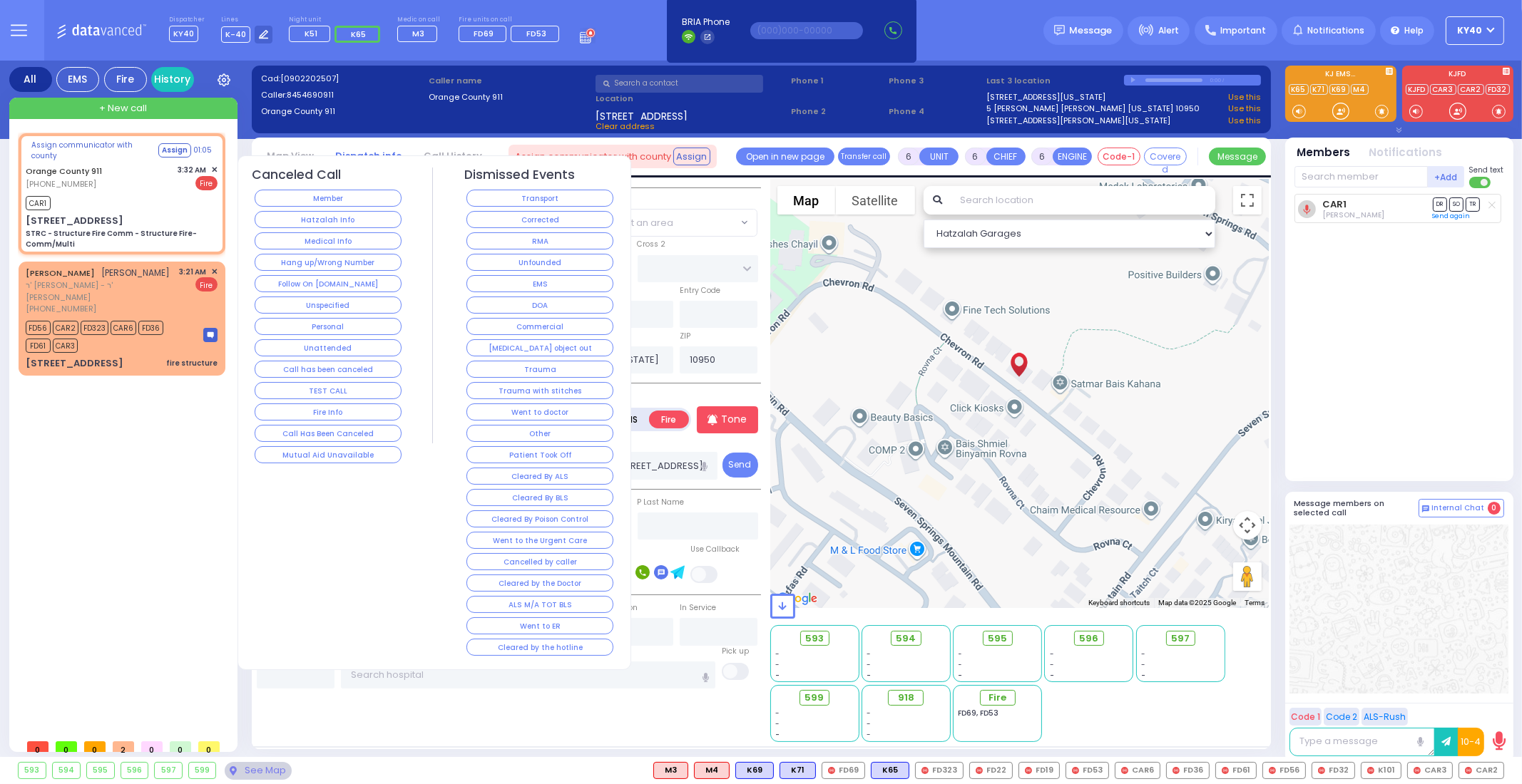
click at [215, 166] on span "✕" at bounding box center [214, 170] width 6 height 12
click at [175, 172] on div "Orange County 911 [PHONE_NUMBER] 3:32 AM ✕ Fire" at bounding box center [122, 177] width 192 height 27
select select
radio input "true"
select select
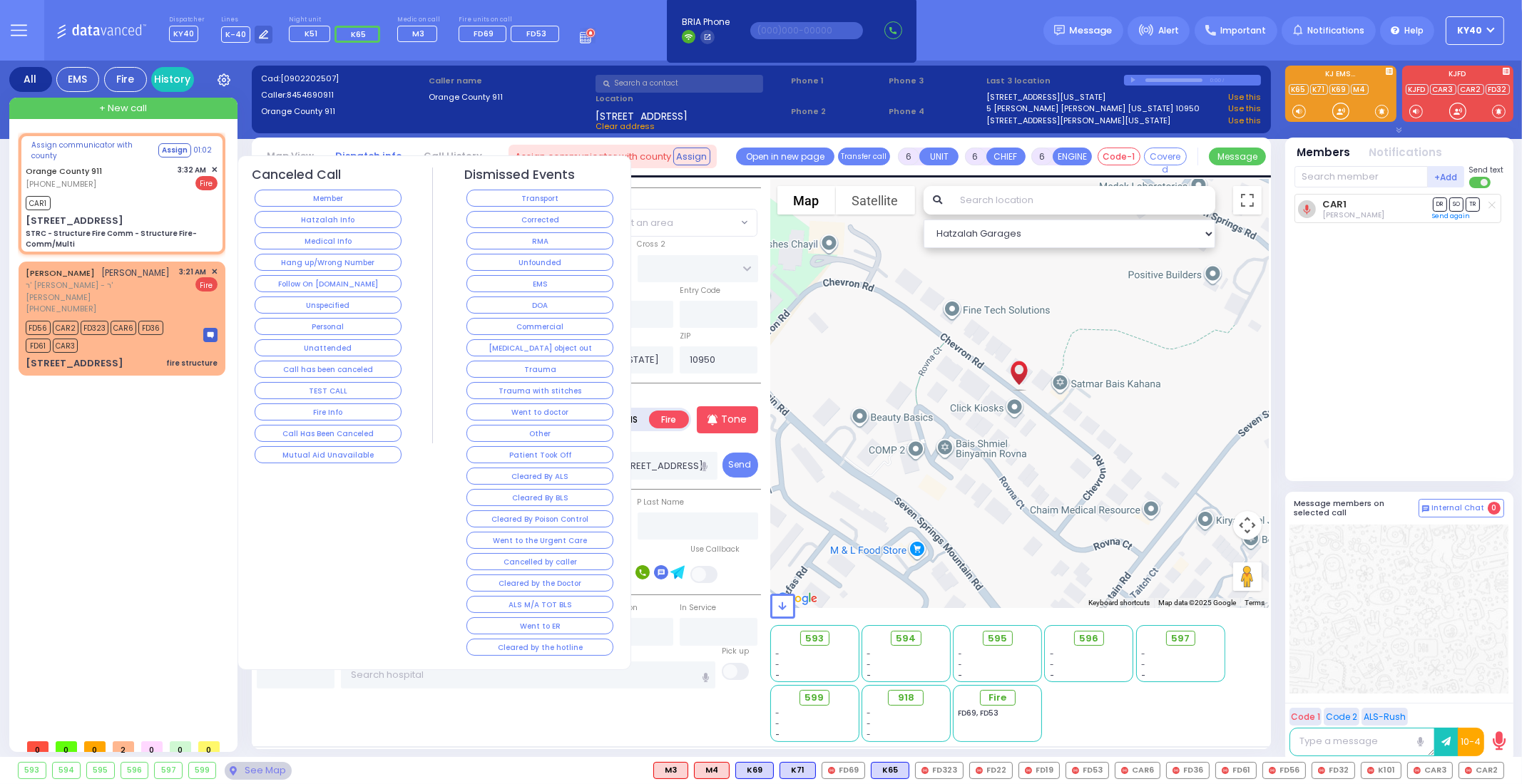
select select "Hatzalah Garages"
click at [217, 166] on span "✕" at bounding box center [214, 170] width 6 height 12
click at [151, 182] on div "Orange County 911 [PHONE_NUMBER] 3:32 AM ✕ Fire" at bounding box center [122, 177] width 192 height 27
select select
radio input "true"
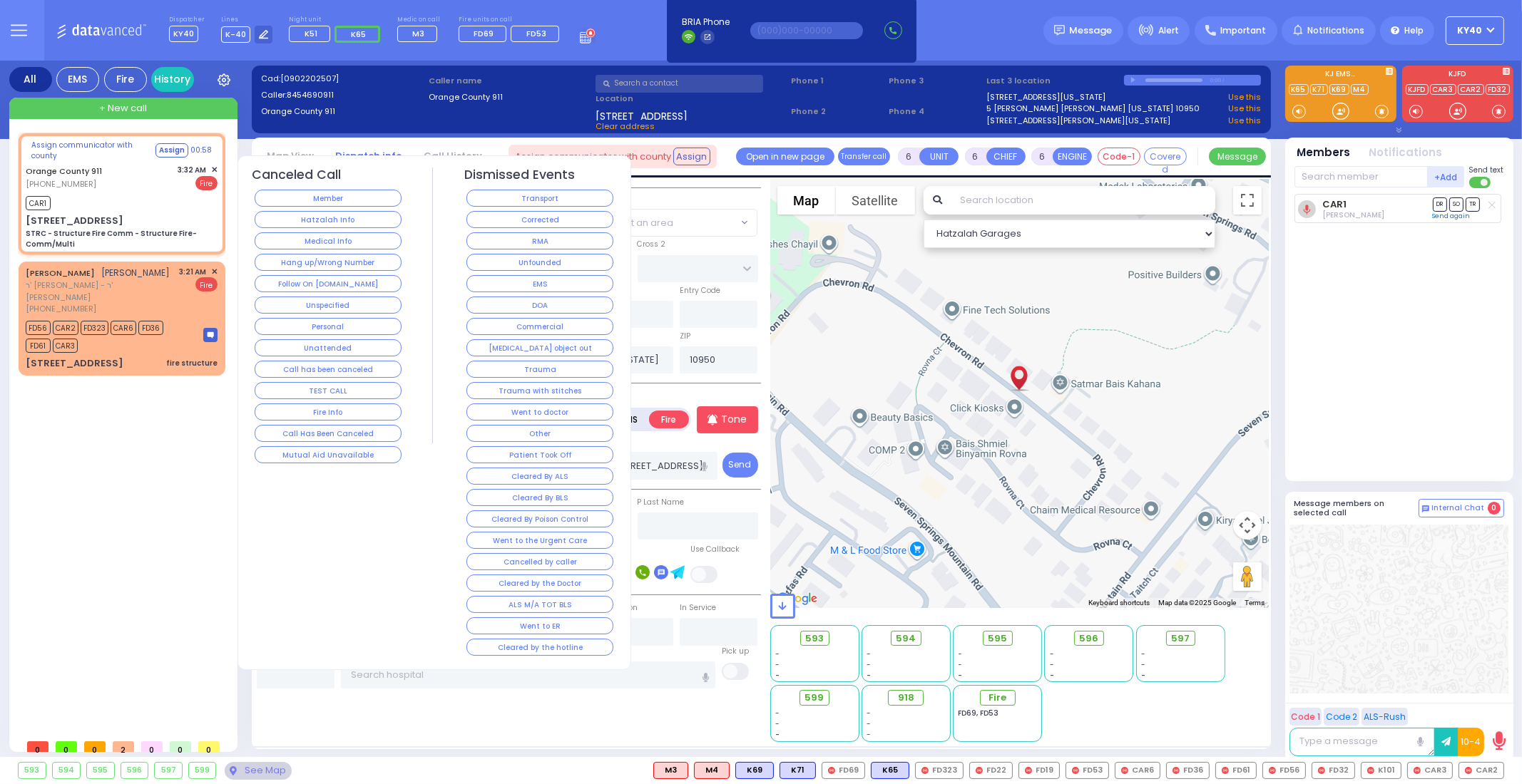
select select
select select "Hatzalah Garages"
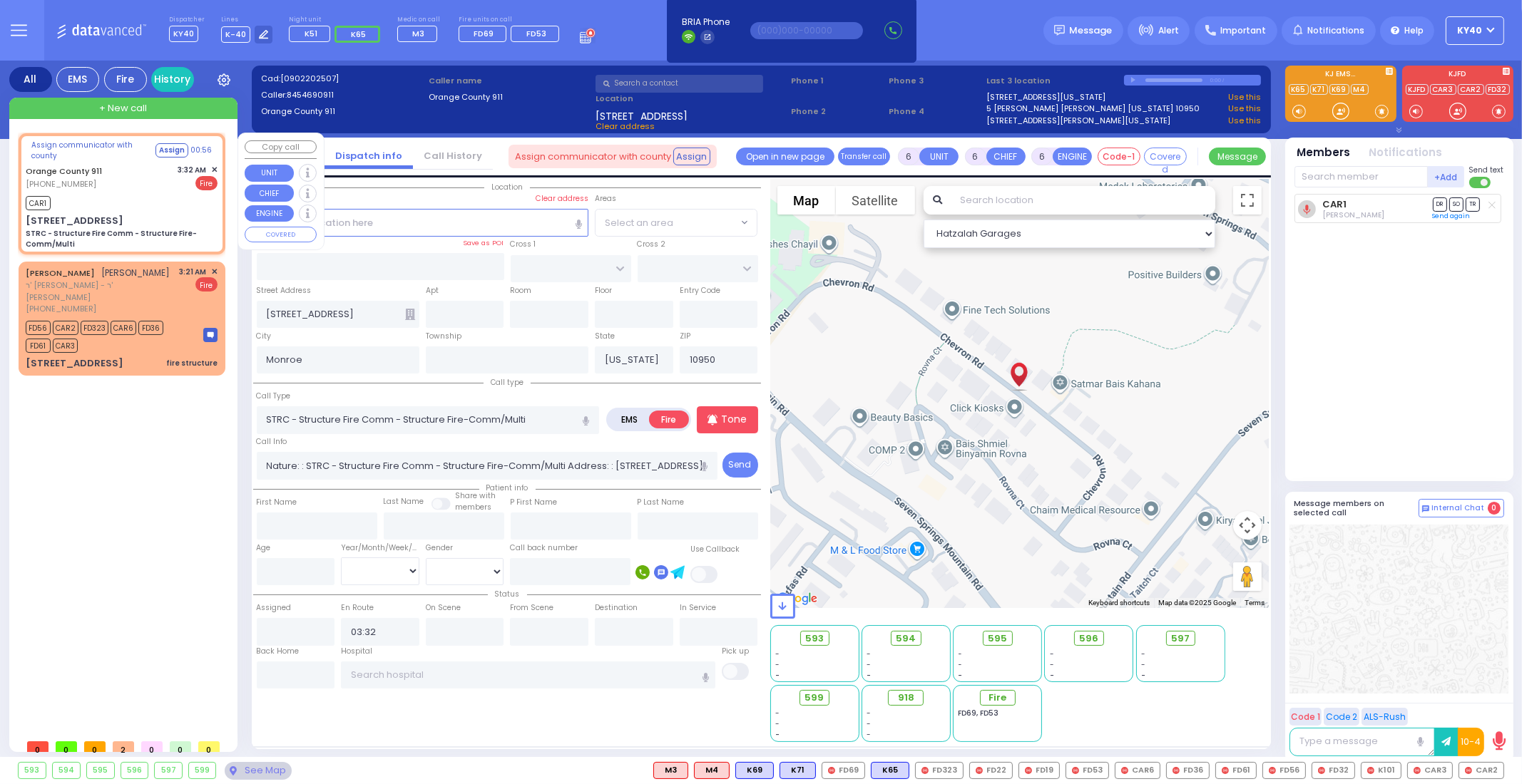
click at [123, 199] on div "CAR1" at bounding box center [122, 201] width 192 height 17
select select
radio input "true"
select select
select select "Hatzalah Garages"
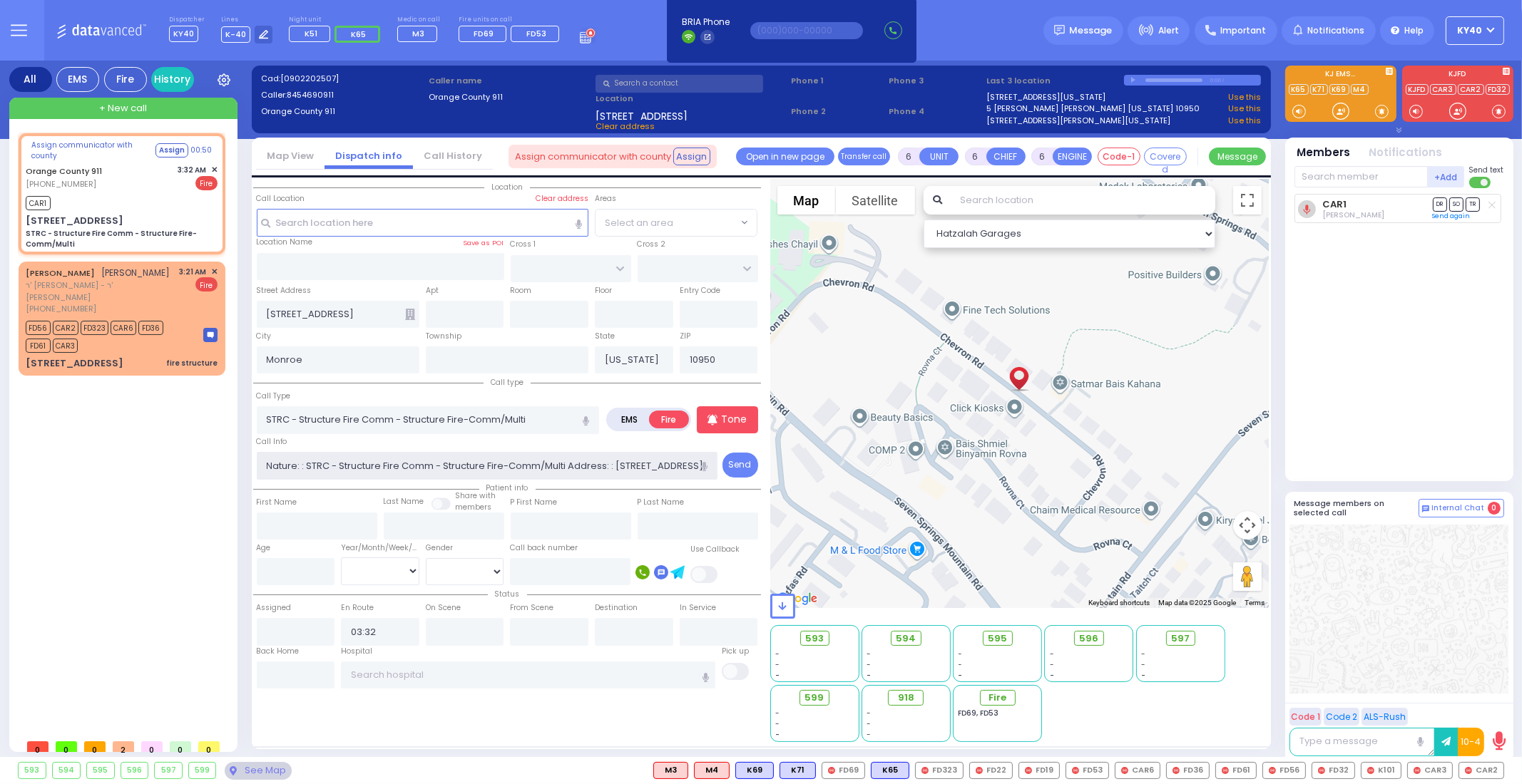
click at [572, 464] on input "Nature: : STRC - Structure Fire Comm - Structure Fire-Comm/Multi Address: : [ST…" at bounding box center [488, 465] width 462 height 27
click at [214, 167] on span "✕" at bounding box center [214, 170] width 6 height 12
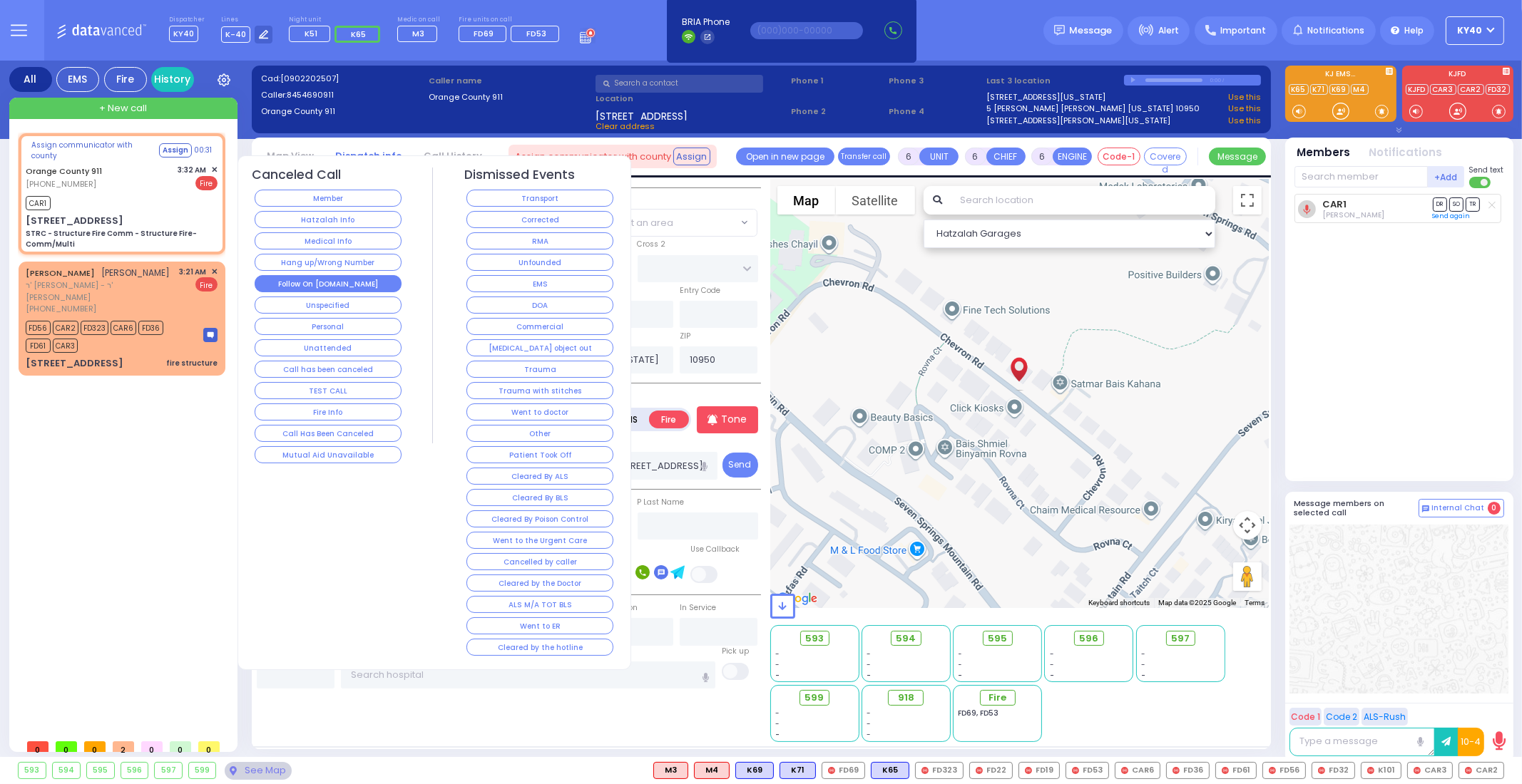
click at [345, 280] on button "Follow On [DOMAIN_NAME]" at bounding box center [328, 284] width 147 height 17
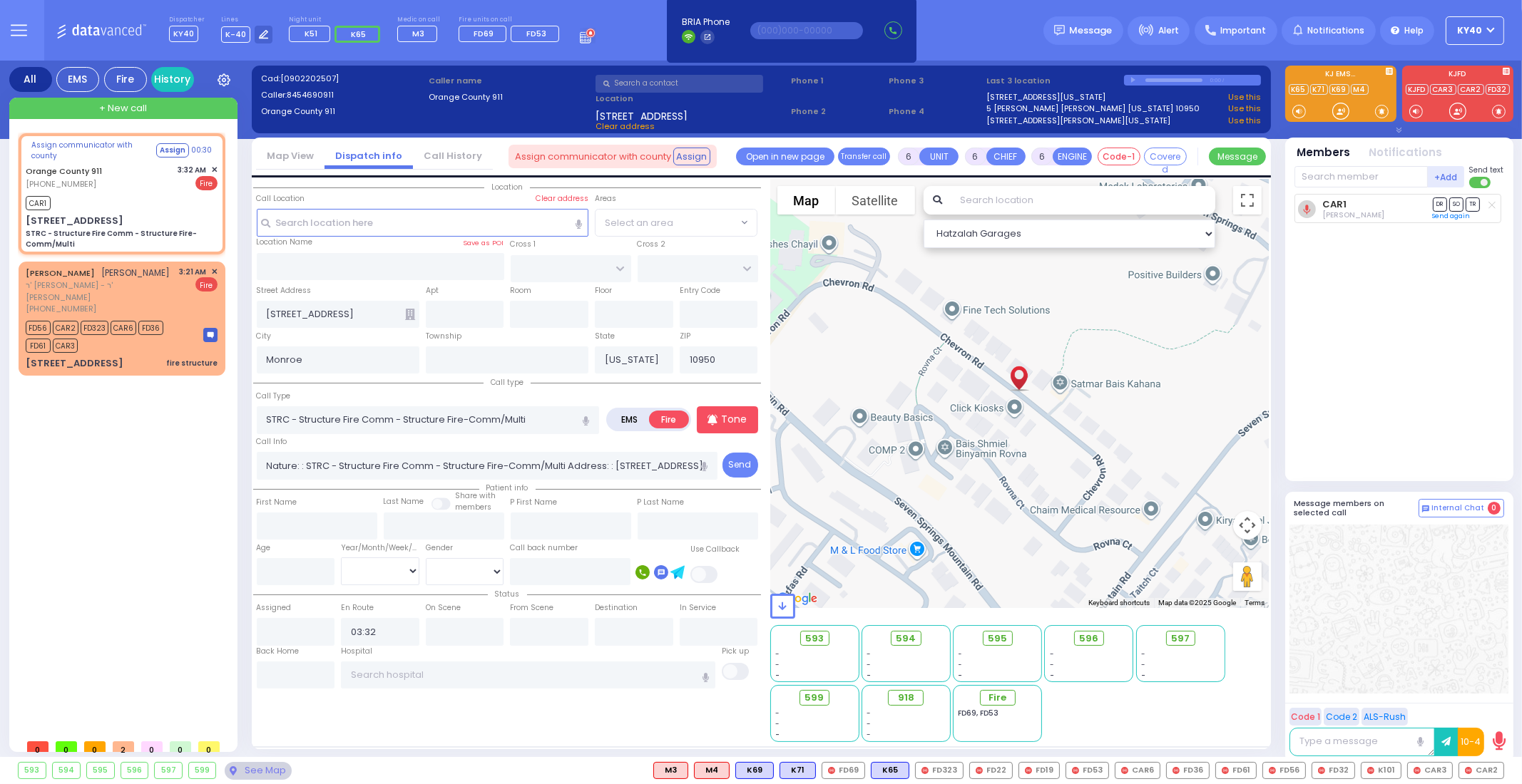
select select
radio input "true"
select select
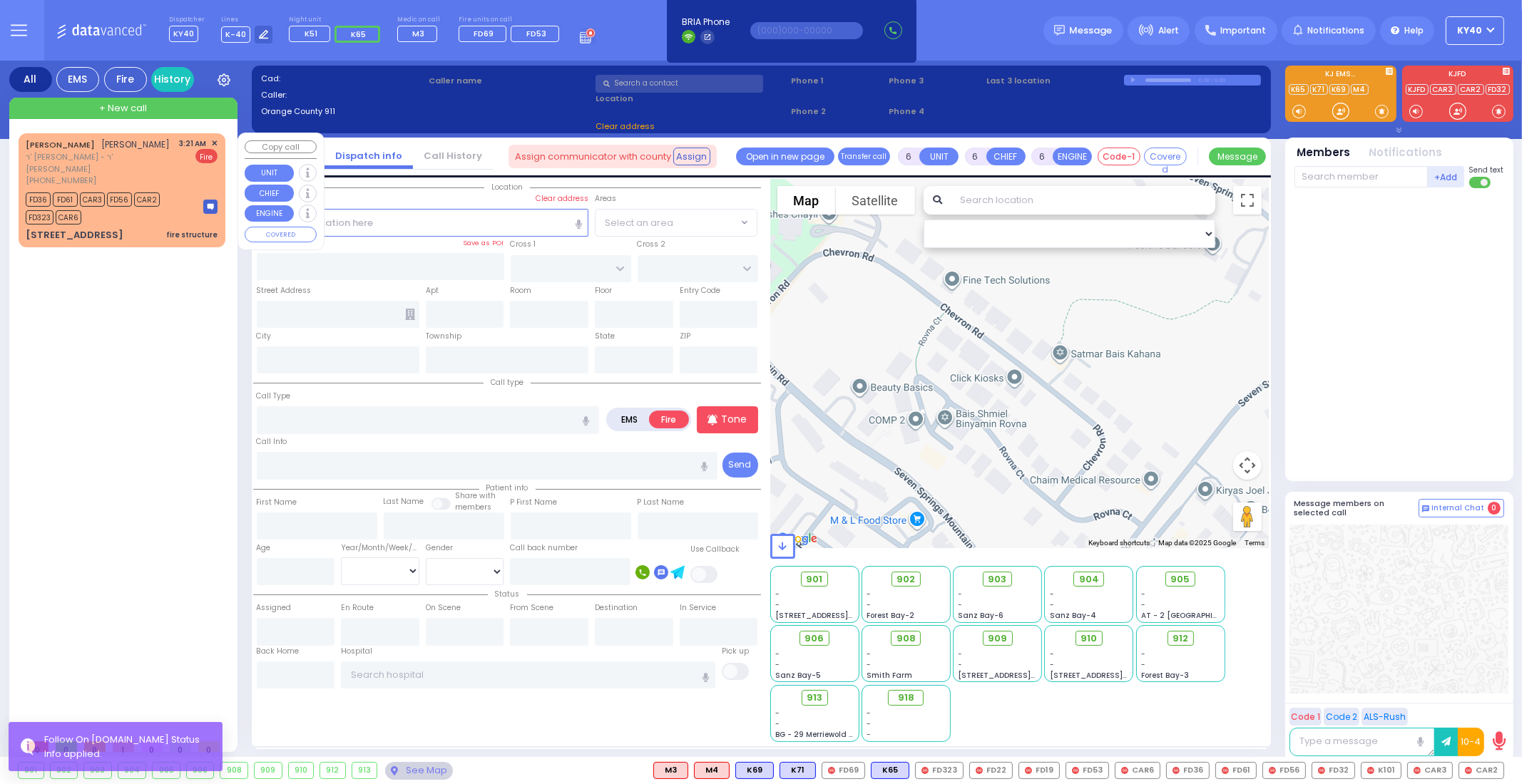
click at [147, 212] on div "[PERSON_NAME] [PERSON_NAME] ר' [PERSON_NAME] [PHONE_NUMBER] 3:21 AM ✕ Fire FD36…" at bounding box center [122, 189] width 201 height 109
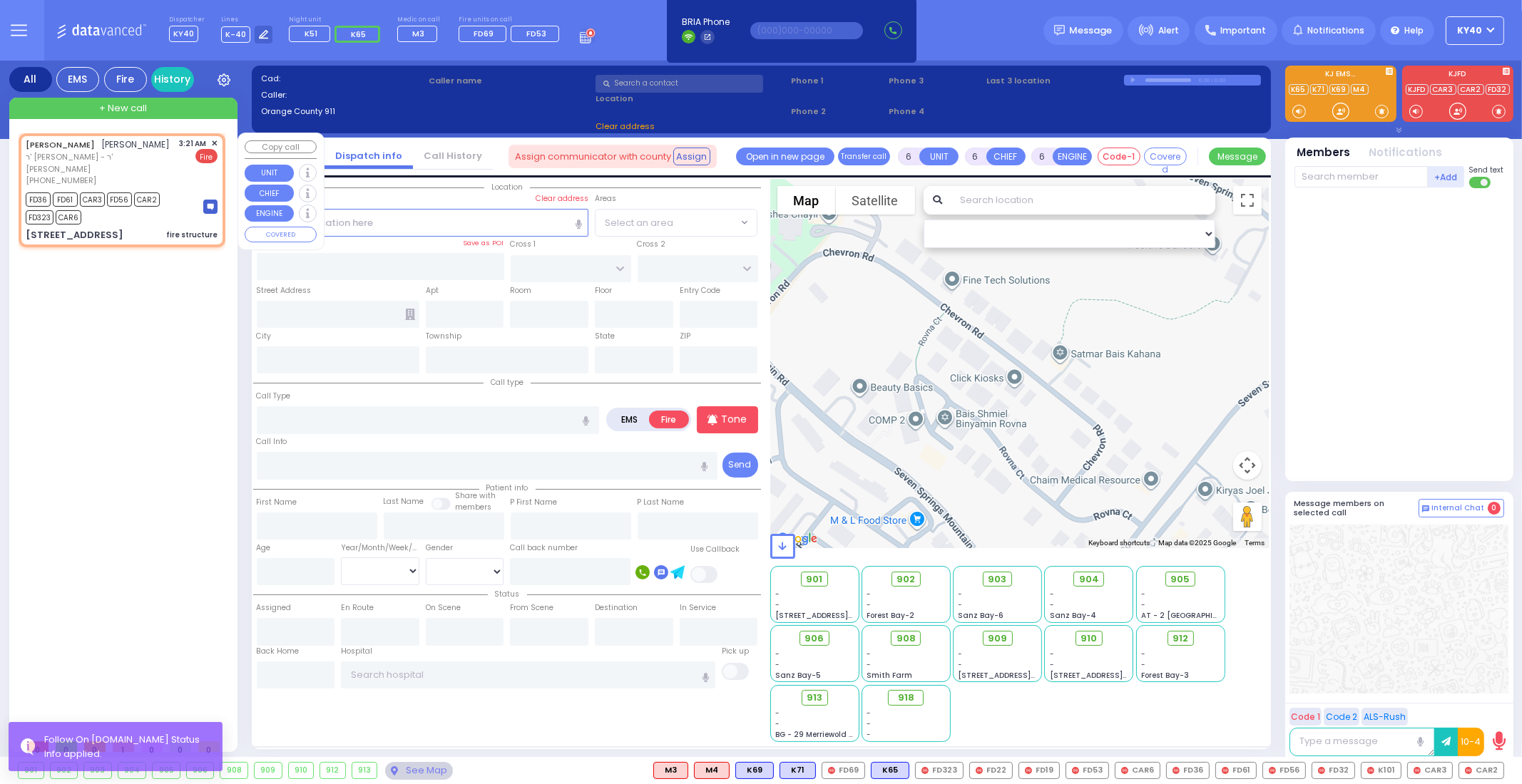
type input "2"
type input "1"
select select
type input "fire structure"
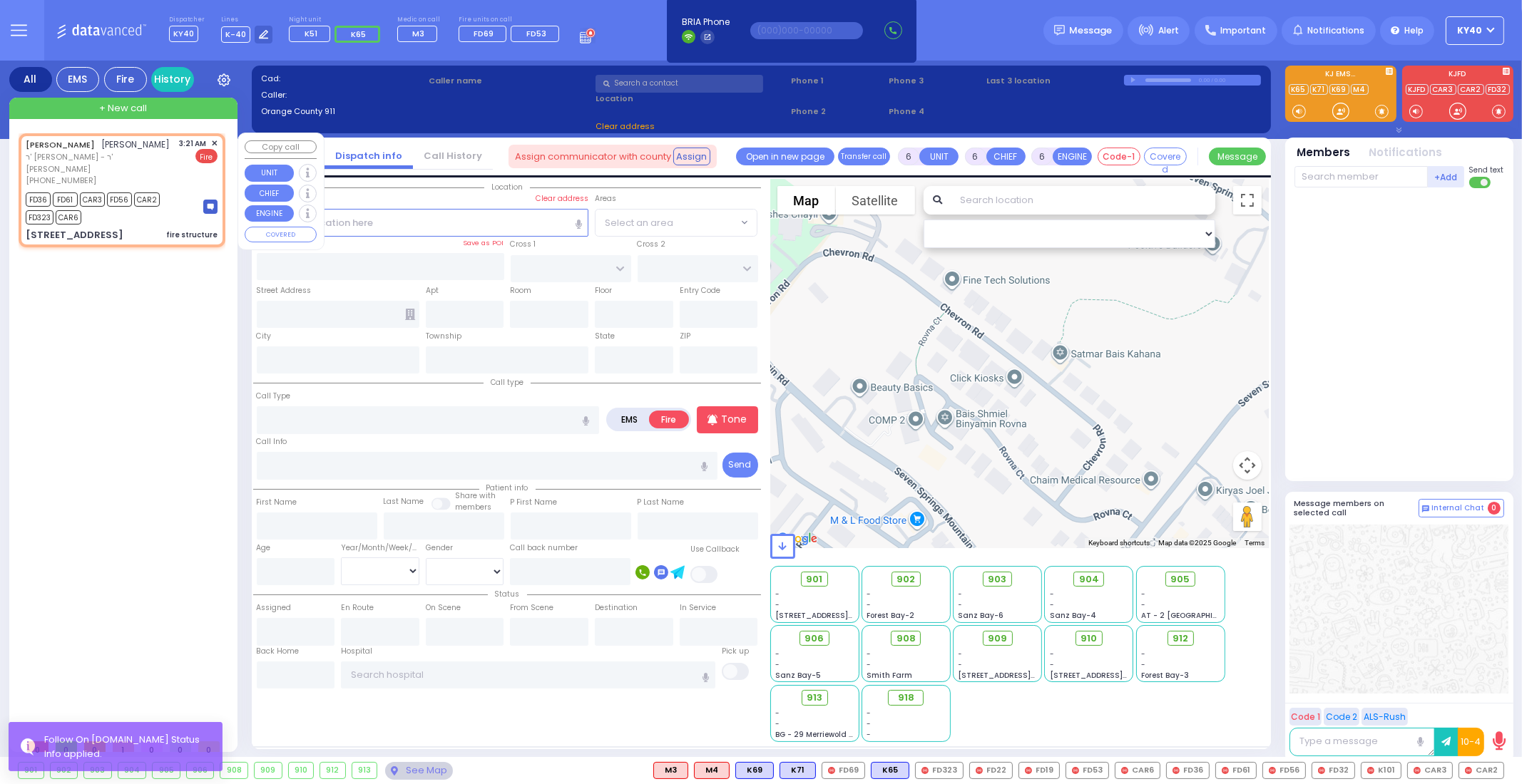
radio input "true"
type input "[PERSON_NAME]"
select select
type input "03:21"
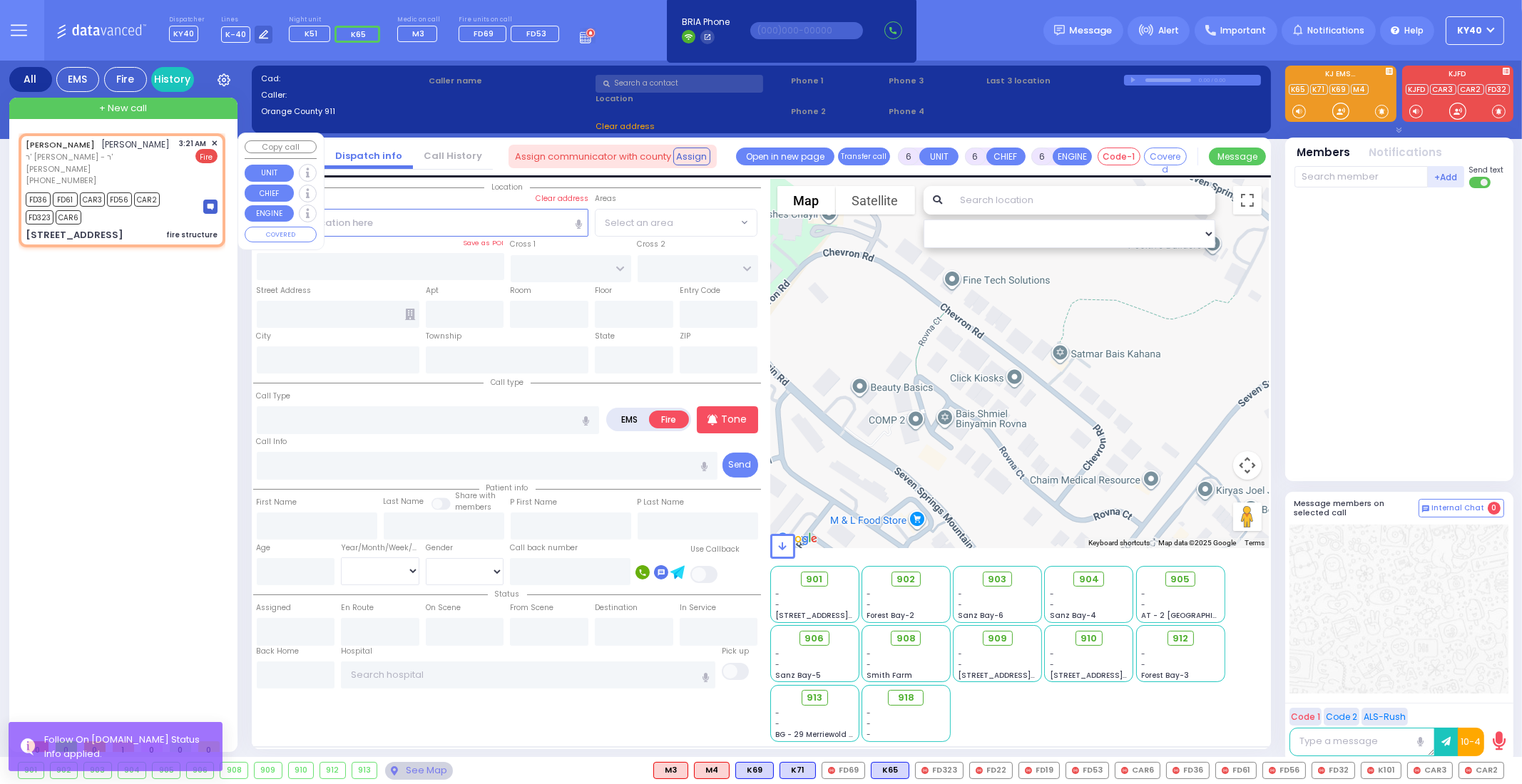
type input "03:23"
select select "Hatzalah Garages"
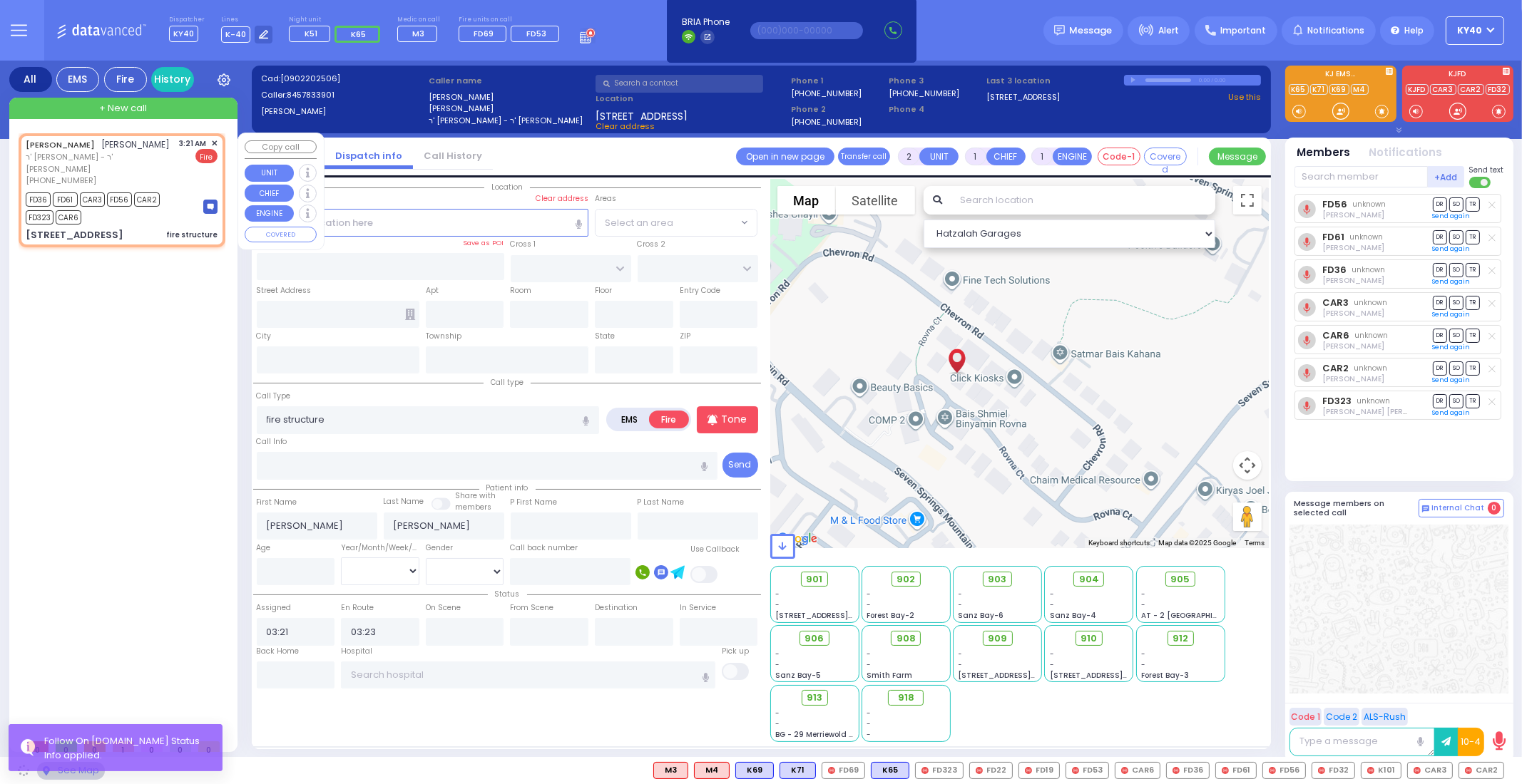
type input "CHEVRON RD"
type input "[GEOGRAPHIC_DATA]"
type input "[STREET_ADDRESS]"
type input "Monroe"
type input "[US_STATE]"
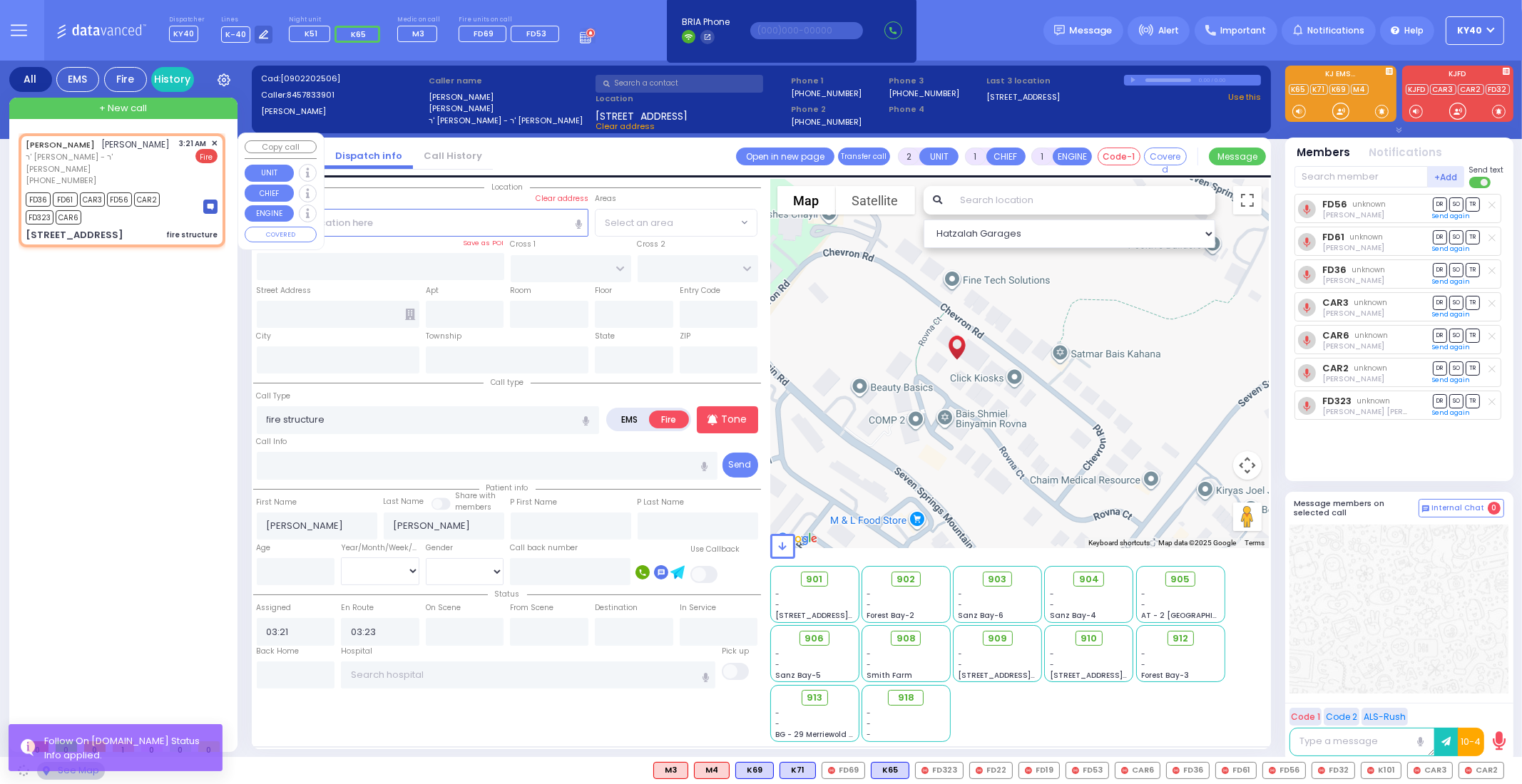
type input "10950"
select select "SECTION 5"
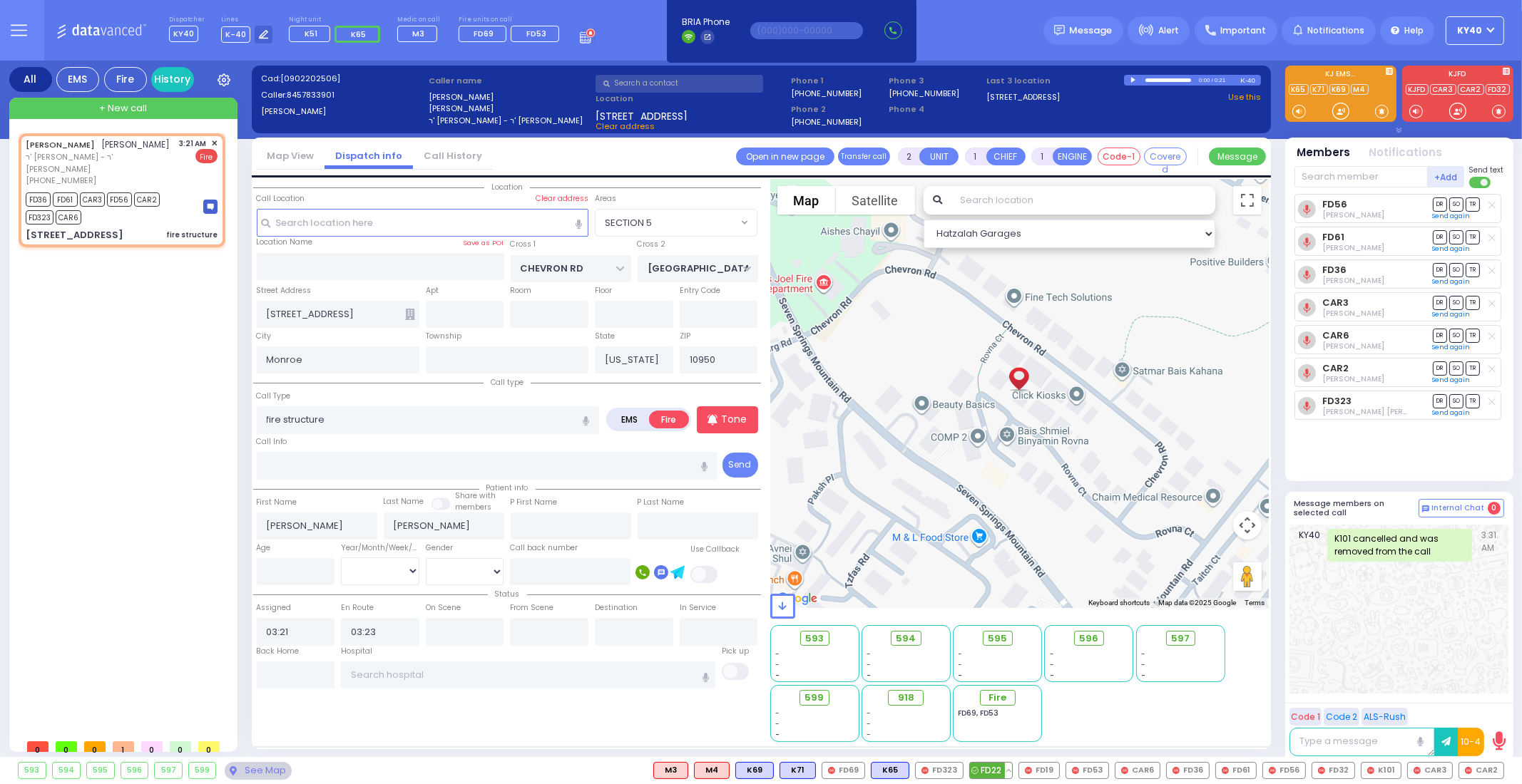
click at [1012, 768] on button at bounding box center [1008, 770] width 7 height 16
click at [1006, 709] on icon at bounding box center [998, 708] width 15 height 15
click at [1100, 718] on div "593 - - - - - - -" at bounding box center [1020, 682] width 499 height 119
click at [864, 767] on button at bounding box center [860, 770] width 7 height 16
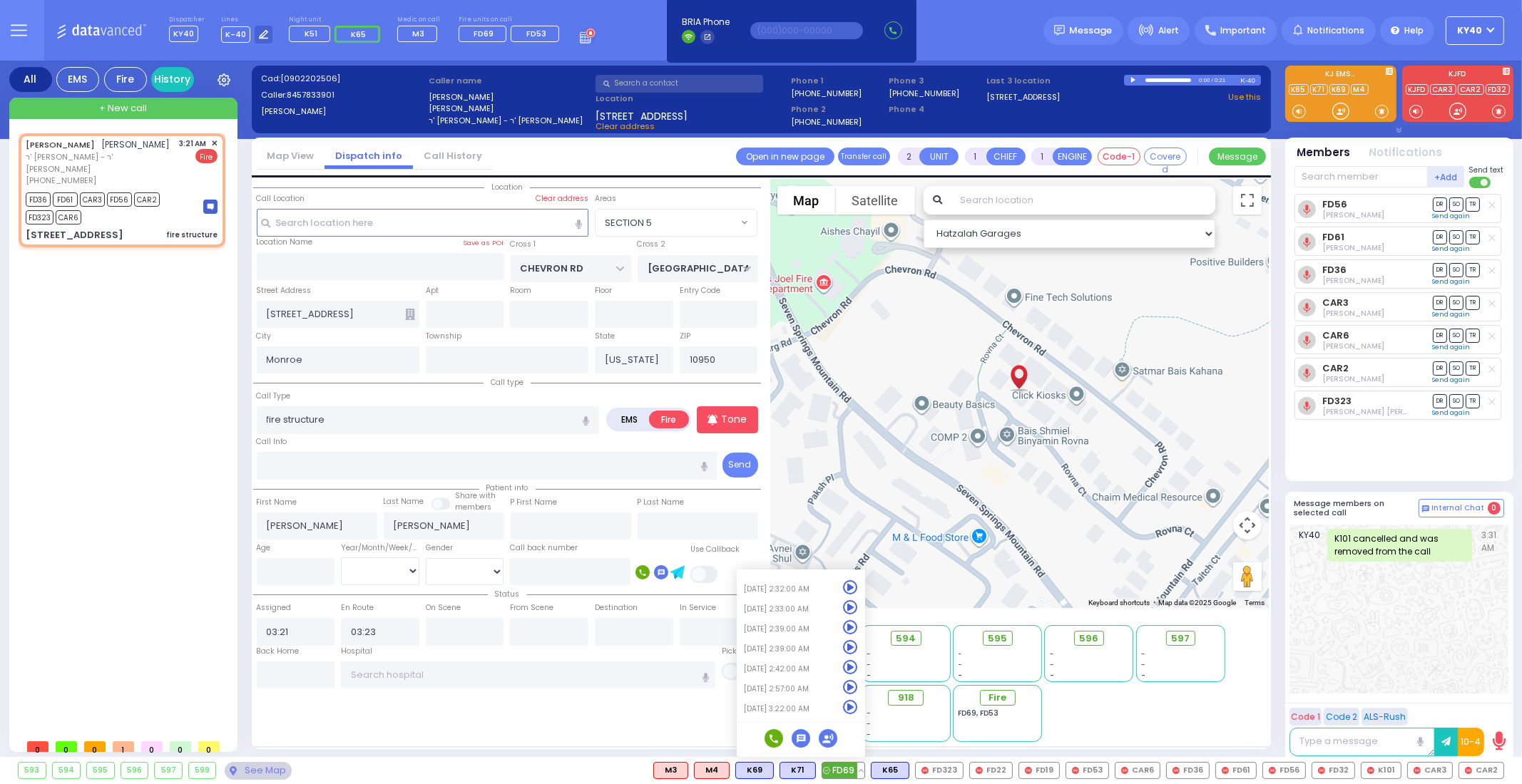
click at [858, 706] on icon at bounding box center [850, 708] width 15 height 15
click at [851, 762] on div "FD69" at bounding box center [843, 770] width 43 height 17
click at [856, 766] on span "FD69" at bounding box center [843, 770] width 42 height 16
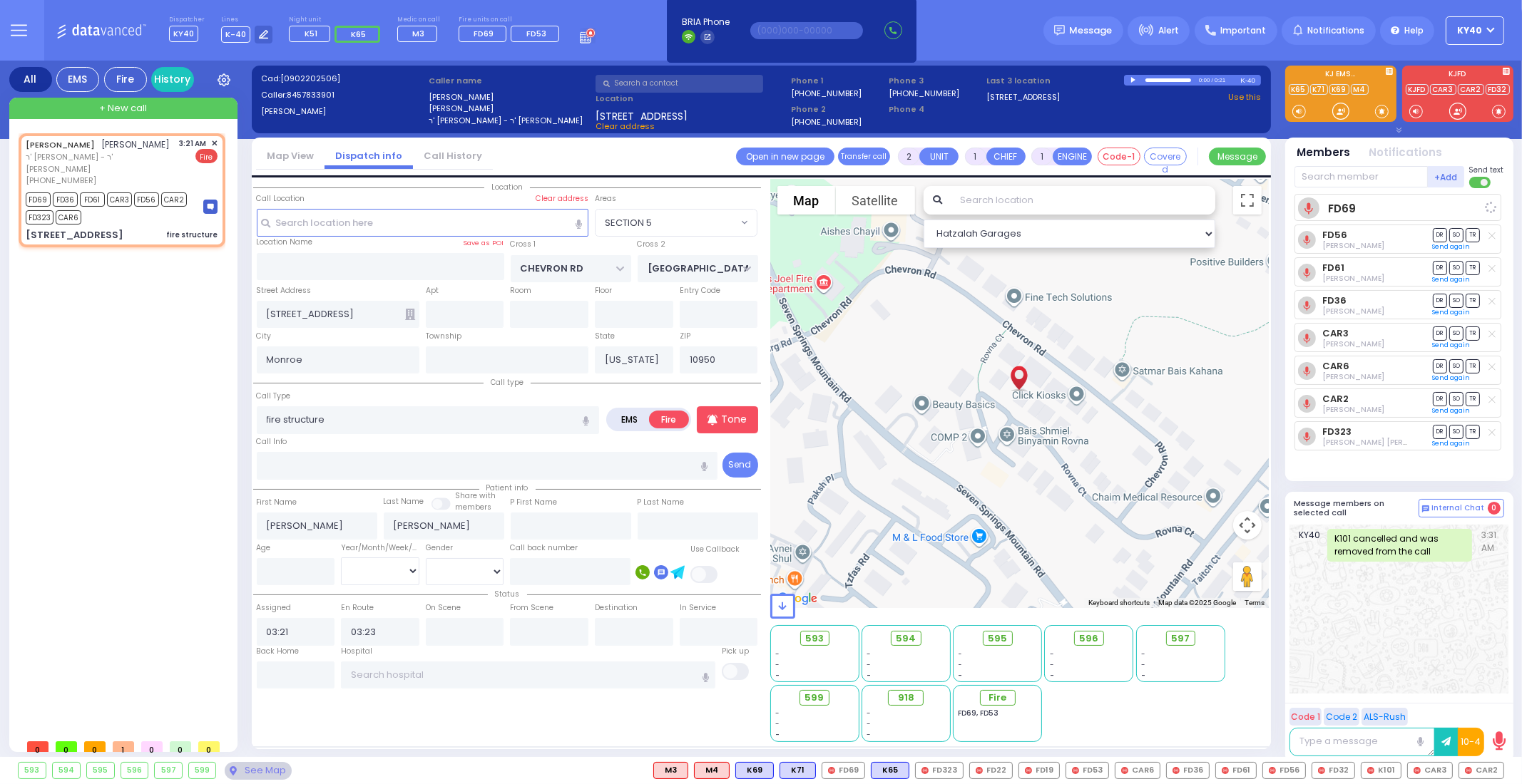
select select
radio input "true"
select select
select select "Hatzalah Garages"
select select "SECTION 5"
